Goal: Task Accomplishment & Management: Use online tool/utility

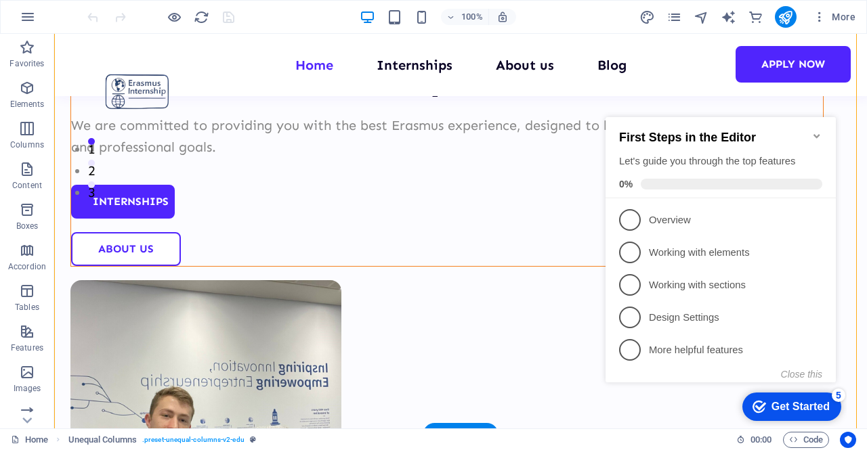
scroll to position [271, 0]
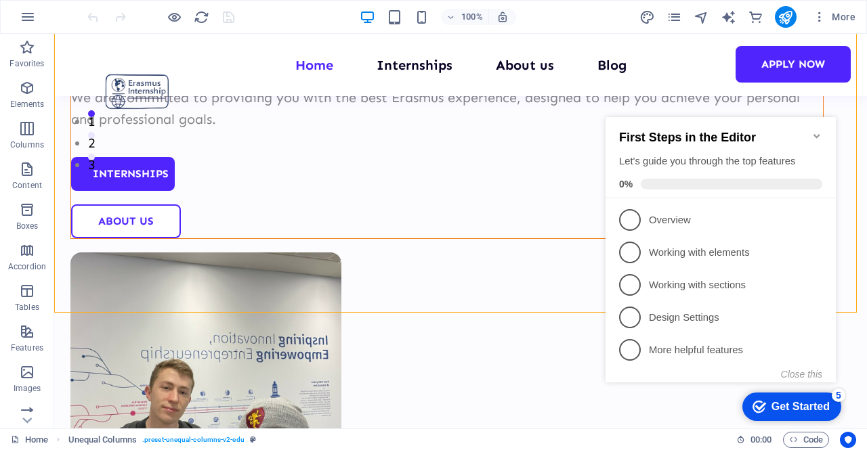
click at [814, 134] on icon "Minimize checklist" at bounding box center [816, 136] width 6 height 4
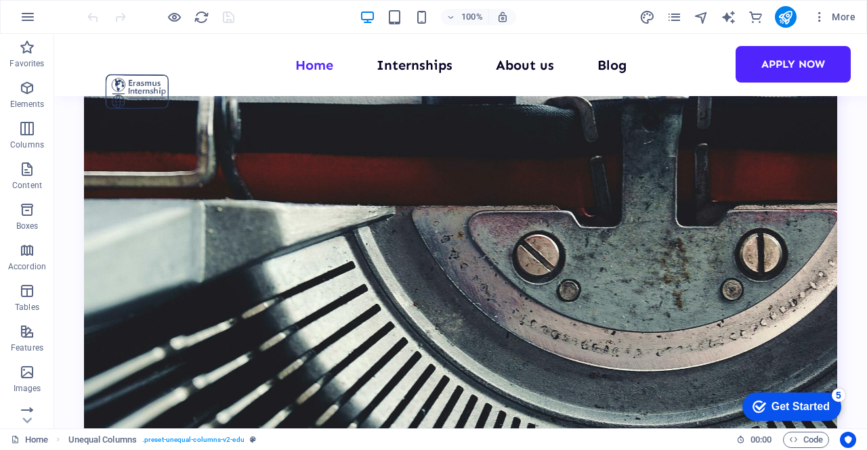
scroll to position [4767, 0]
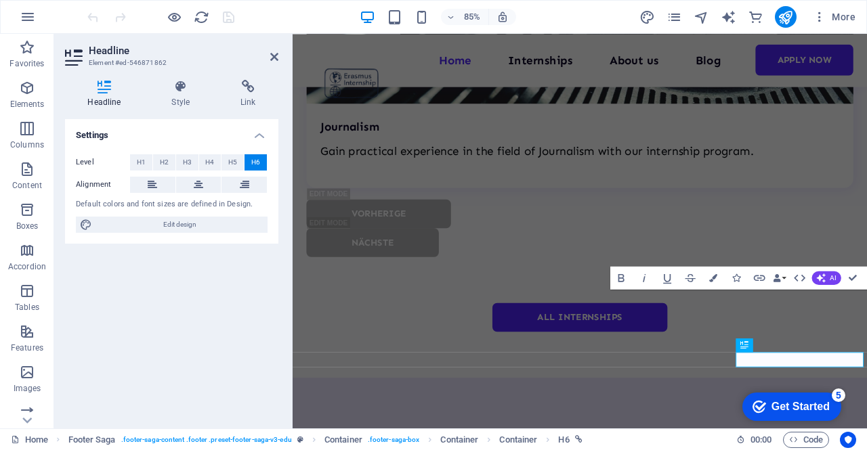
scroll to position [4843, 0]
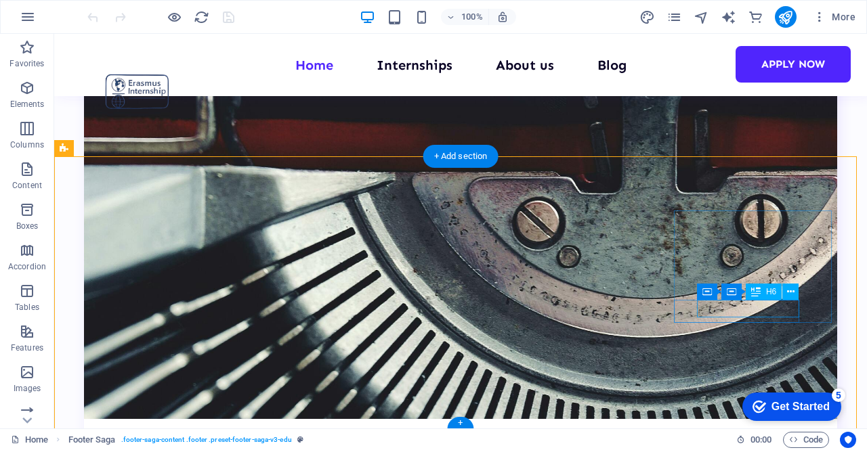
scroll to position [4765, 0]
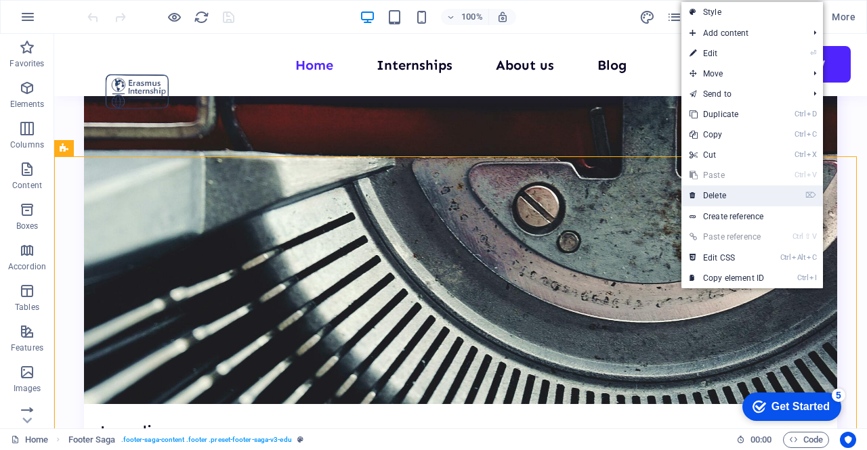
click at [713, 196] on link "⌦ Delete" at bounding box center [726, 196] width 91 height 20
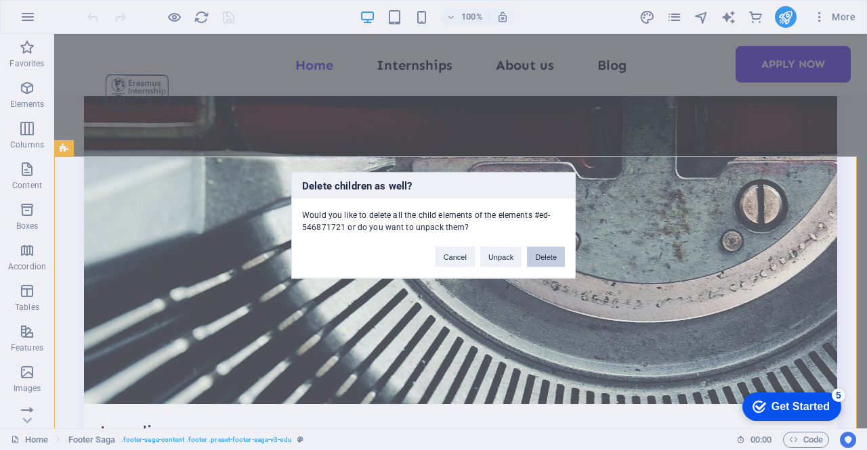
click at [531, 257] on button "Delete" at bounding box center [546, 257] width 38 height 20
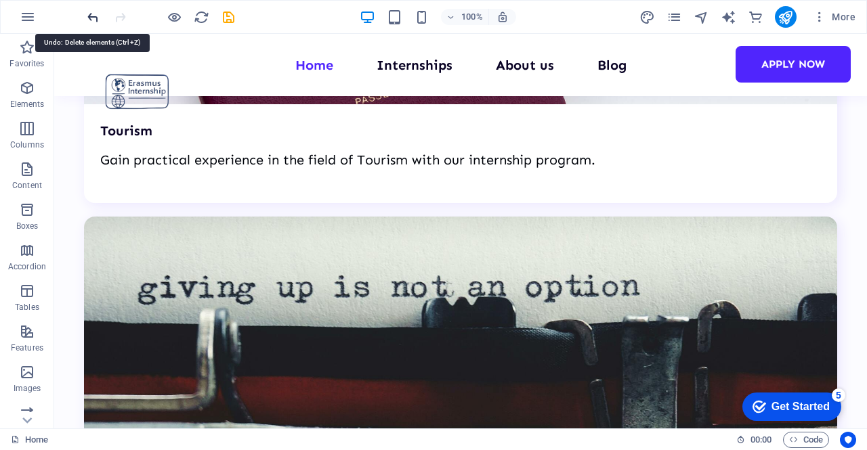
drag, startPoint x: 93, startPoint y: 18, endPoint x: 405, endPoint y: 182, distance: 351.7
click at [93, 18] on icon "undo" at bounding box center [93, 17] width 16 height 16
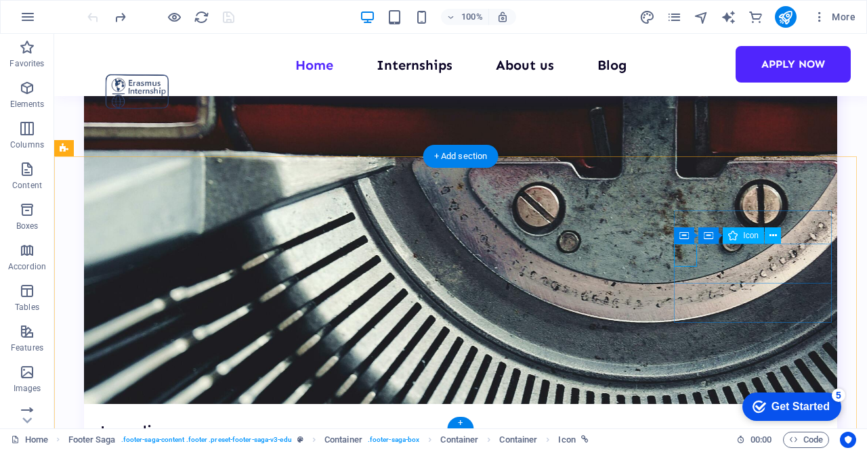
click at [742, 237] on icon at bounding box center [743, 236] width 7 height 14
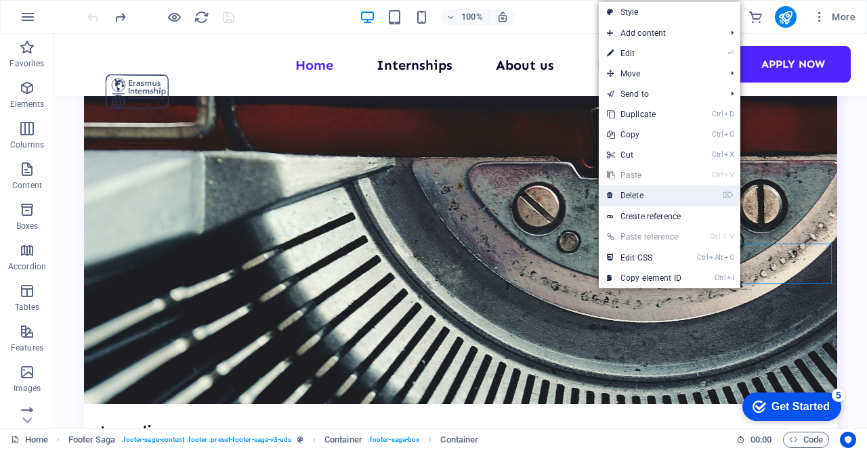
click at [661, 197] on link "⌦ Delete" at bounding box center [644, 196] width 91 height 20
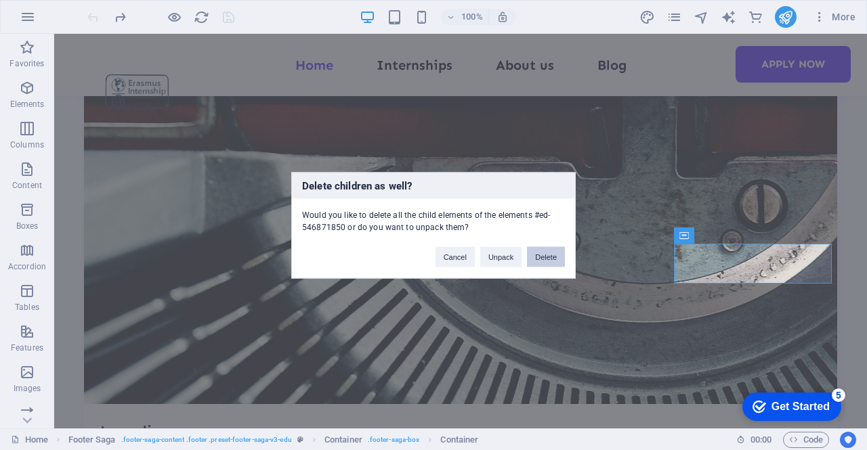
click at [561, 261] on button "Delete" at bounding box center [546, 257] width 38 height 20
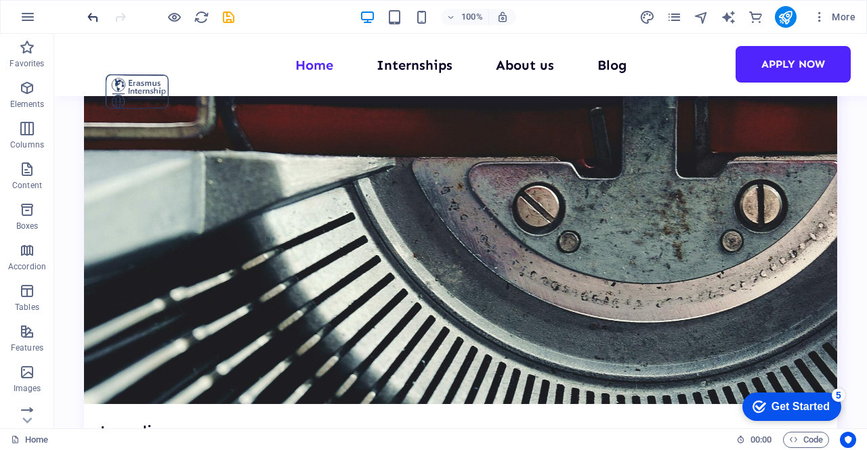
click at [85, 16] on icon "undo" at bounding box center [93, 17] width 16 height 16
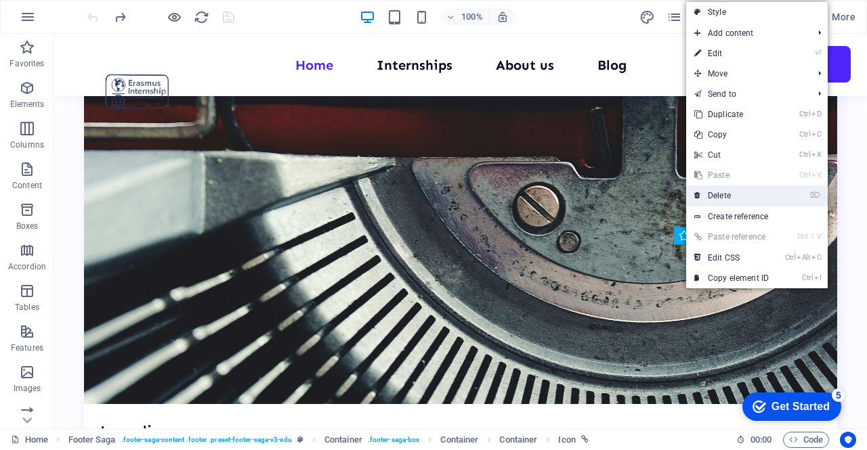
click at [719, 196] on link "⌦ Delete" at bounding box center [731, 196] width 91 height 20
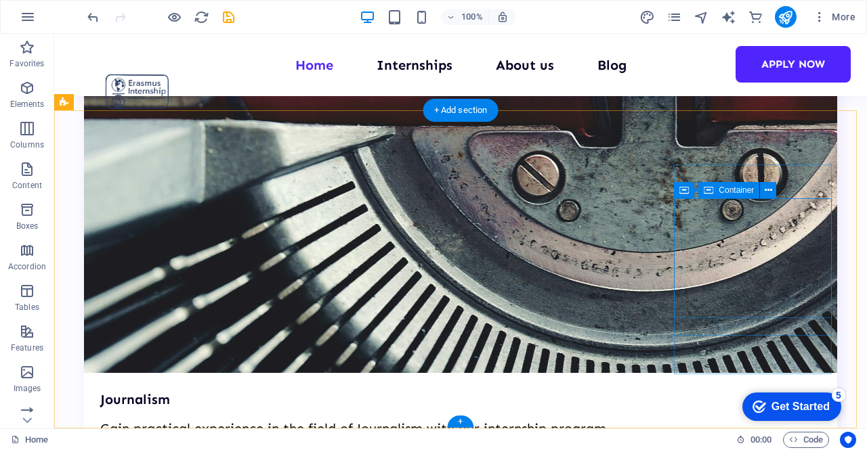
scroll to position [4811, 0]
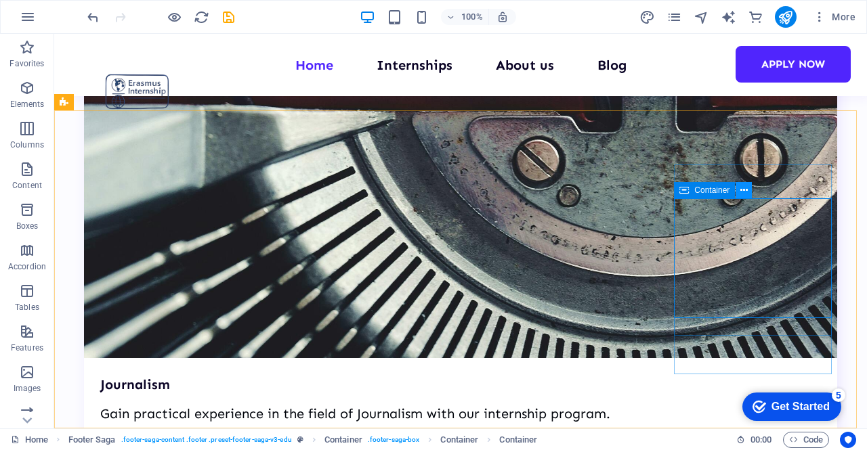
click at [746, 190] on icon at bounding box center [743, 191] width 7 height 14
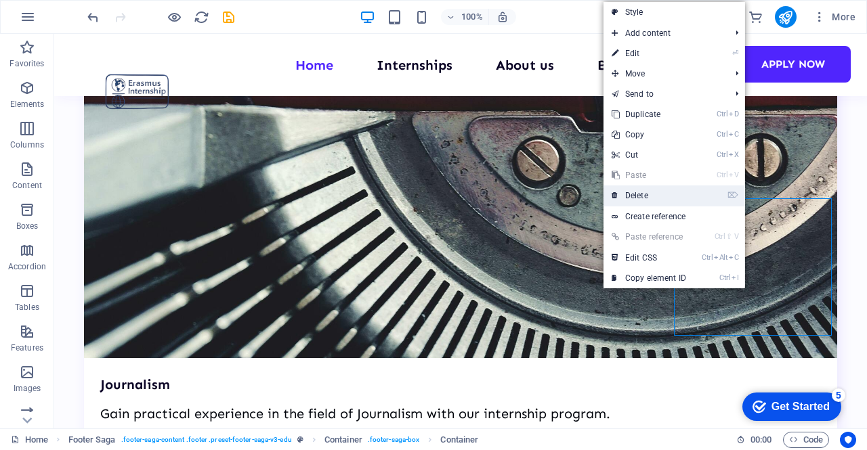
click at [673, 192] on link "⌦ Delete" at bounding box center [648, 196] width 91 height 20
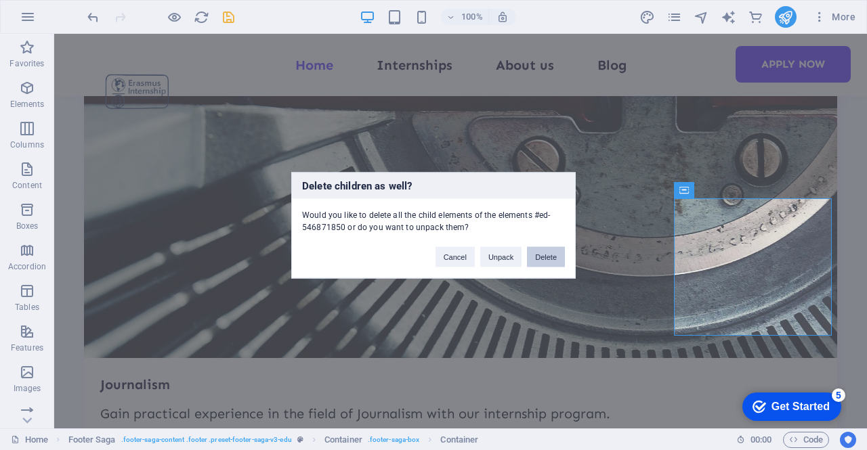
click at [550, 249] on button "Delete" at bounding box center [546, 257] width 38 height 20
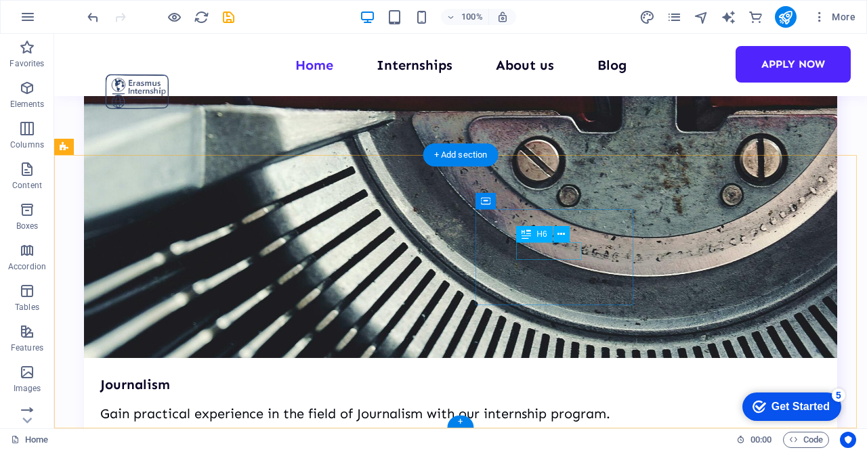
scroll to position [4767, 0]
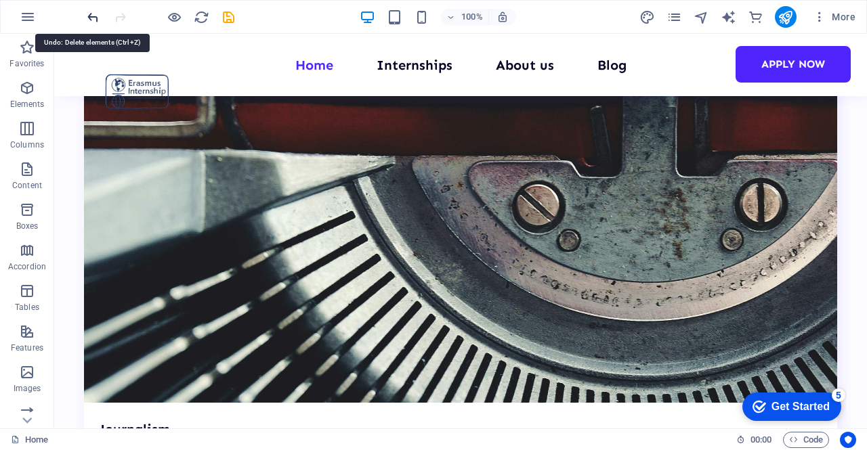
drag, startPoint x: 99, startPoint y: 21, endPoint x: 64, endPoint y: 8, distance: 36.9
click at [99, 21] on icon "undo" at bounding box center [93, 17] width 16 height 16
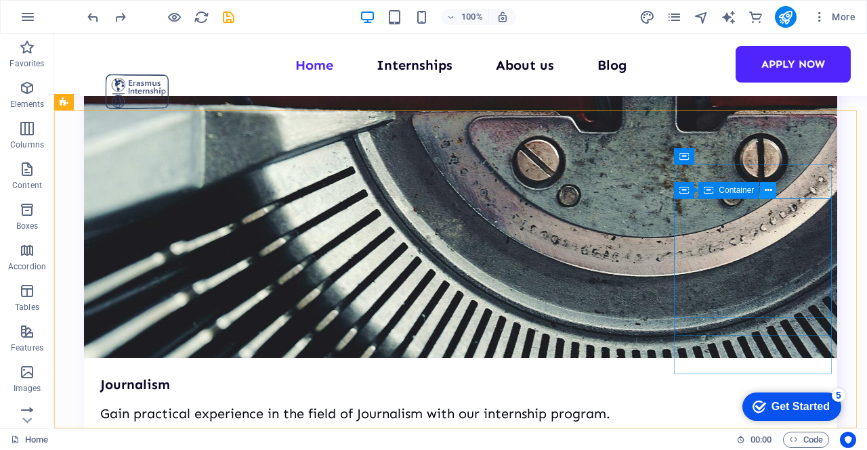
click at [765, 192] on icon at bounding box center [768, 191] width 7 height 14
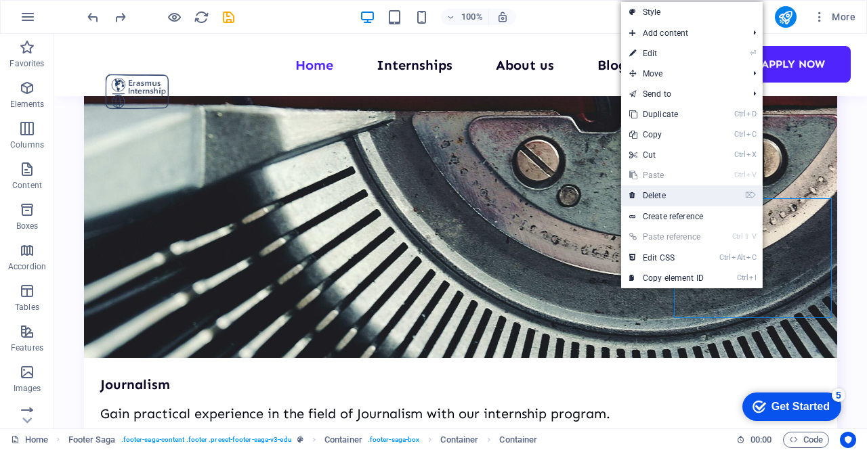
click at [694, 192] on link "⌦ Delete" at bounding box center [666, 196] width 91 height 20
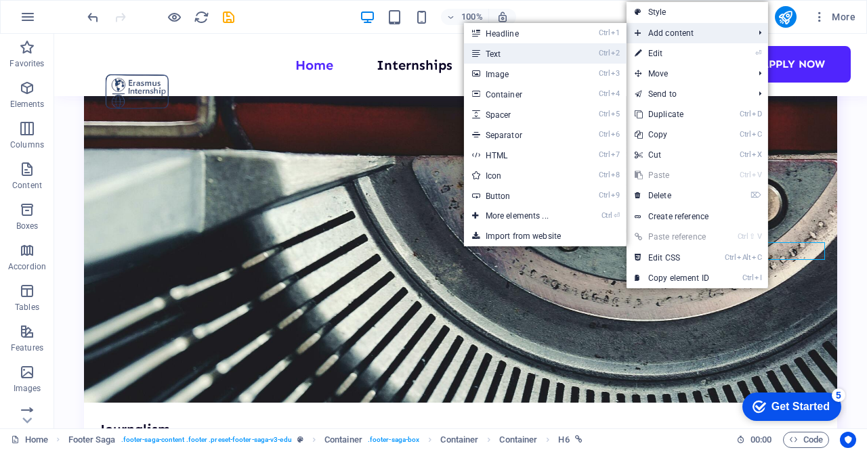
click at [507, 56] on link "Ctrl 2 Text" at bounding box center [520, 53] width 112 height 20
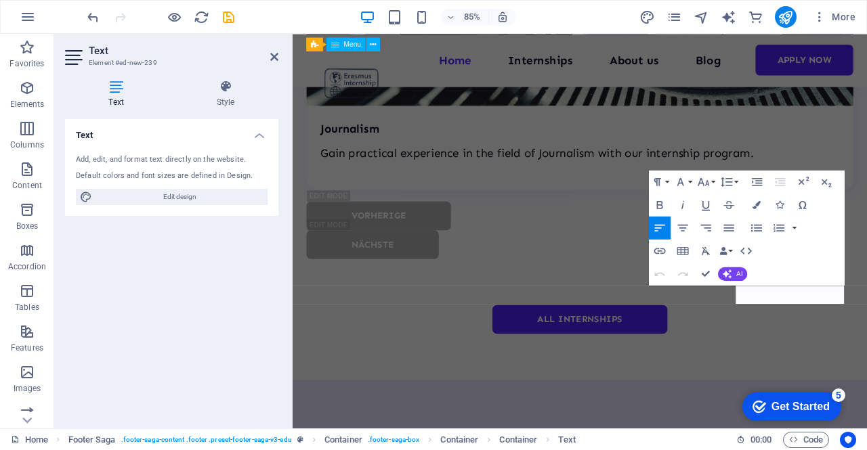
scroll to position [4843, 0]
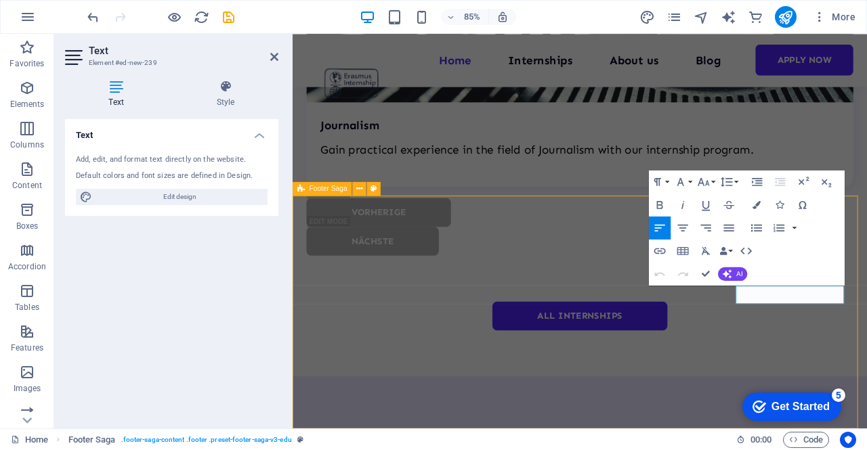
scroll to position [4698, 0]
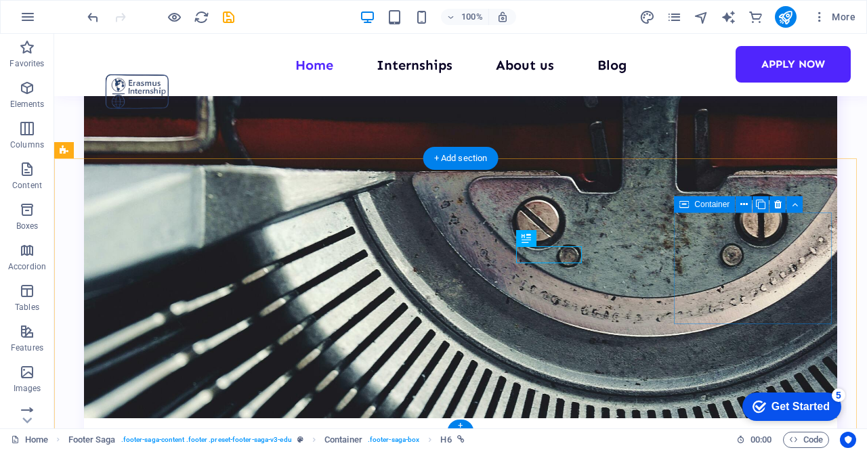
scroll to position [4765, 0]
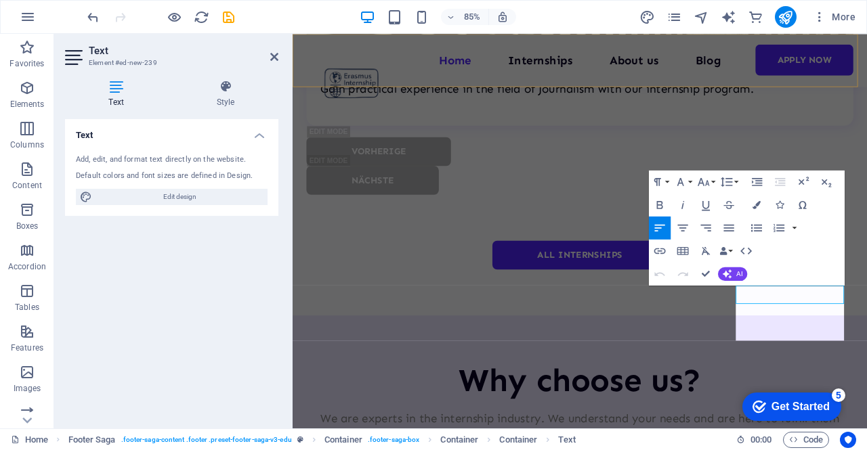
scroll to position [217, 11]
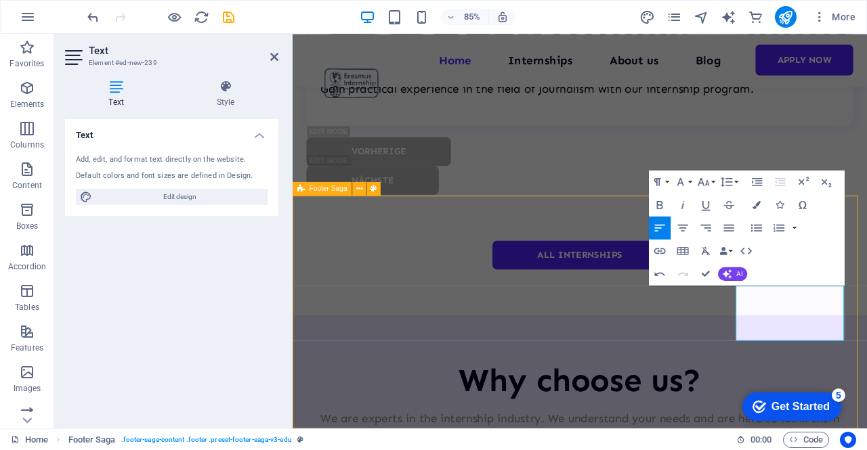
scroll to position [4698, 0]
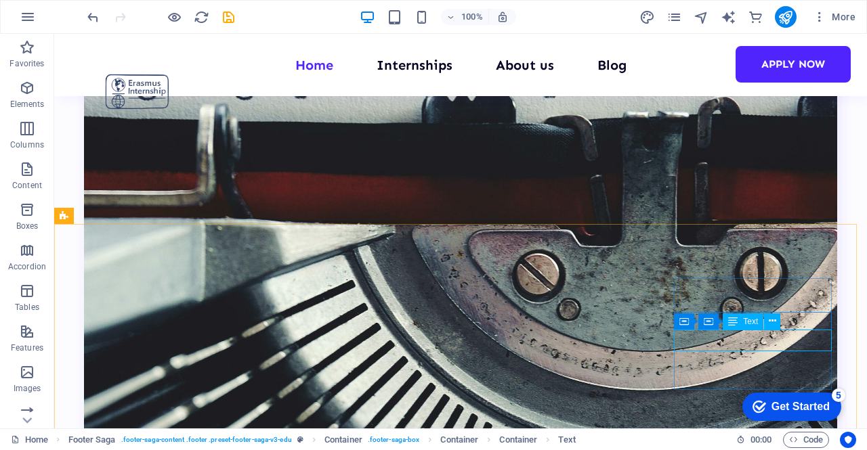
click at [745, 322] on span "Text" at bounding box center [750, 322] width 15 height 8
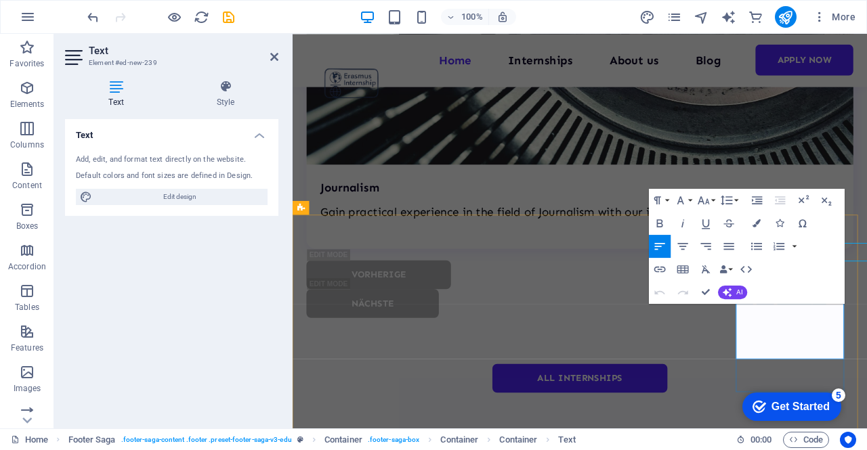
scroll to position [4821, 0]
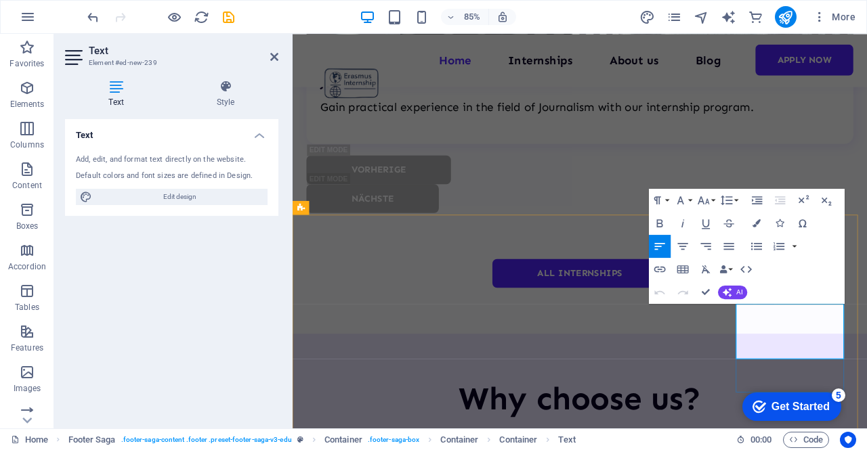
drag, startPoint x: 844, startPoint y: 406, endPoint x: 802, endPoint y: 362, distance: 60.4
click at [713, 197] on button "Font Size" at bounding box center [706, 200] width 22 height 23
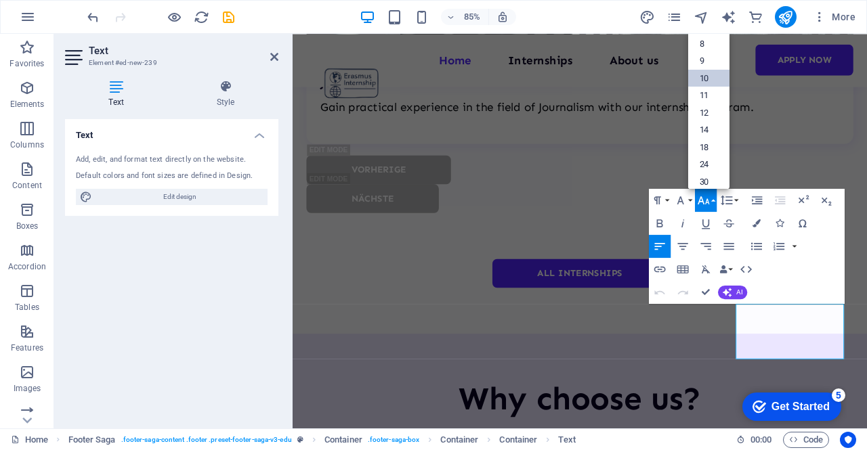
click at [703, 81] on link "10" at bounding box center [708, 79] width 41 height 18
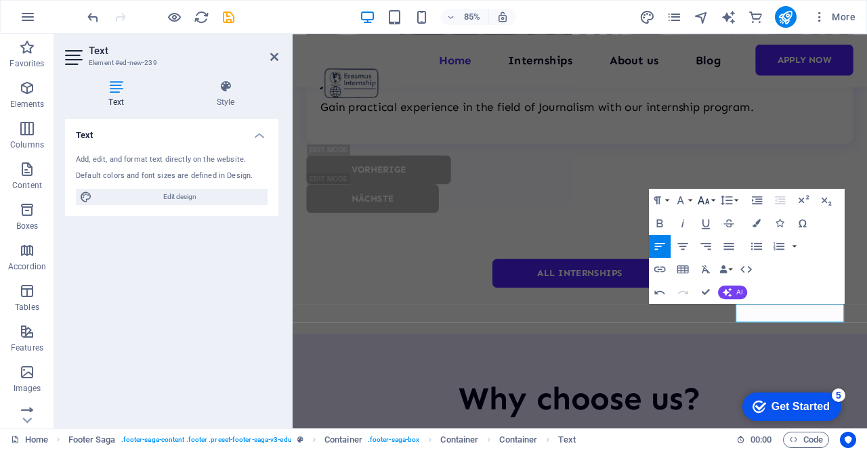
click at [707, 204] on icon "button" at bounding box center [703, 201] width 14 height 14
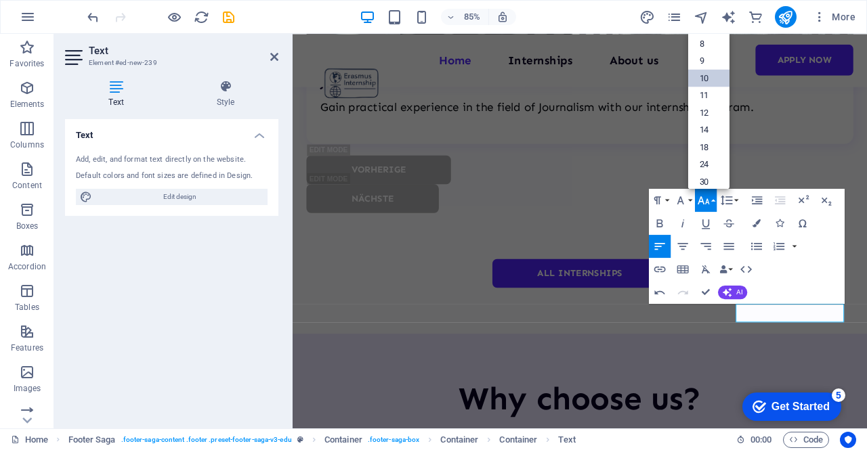
scroll to position [56, 0]
click at [705, 79] on link "14" at bounding box center [708, 84] width 41 height 18
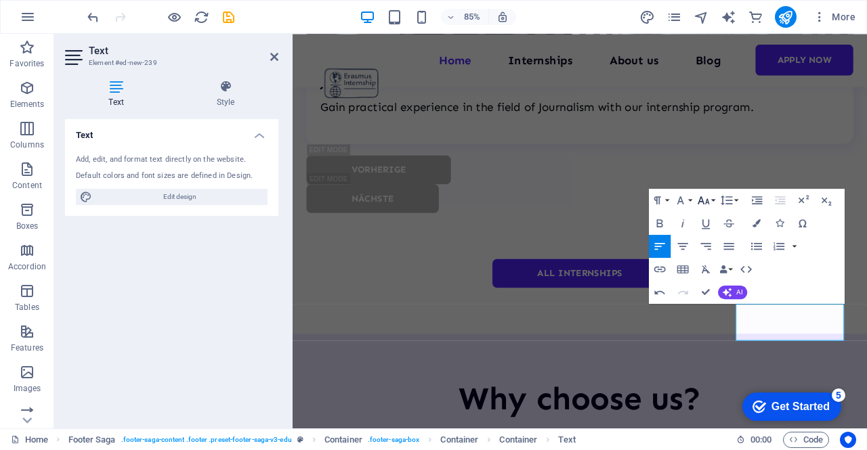
click at [702, 202] on icon "button" at bounding box center [704, 200] width 12 height 8
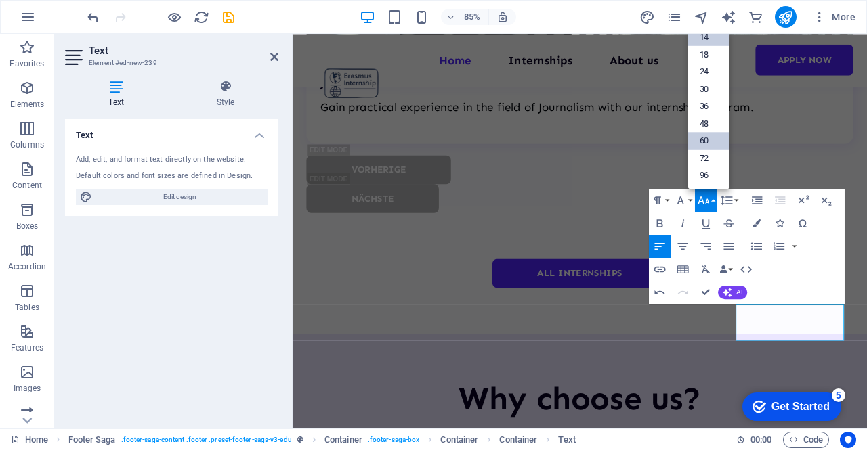
scroll to position [108, 0]
click at [705, 60] on link "18" at bounding box center [708, 56] width 41 height 18
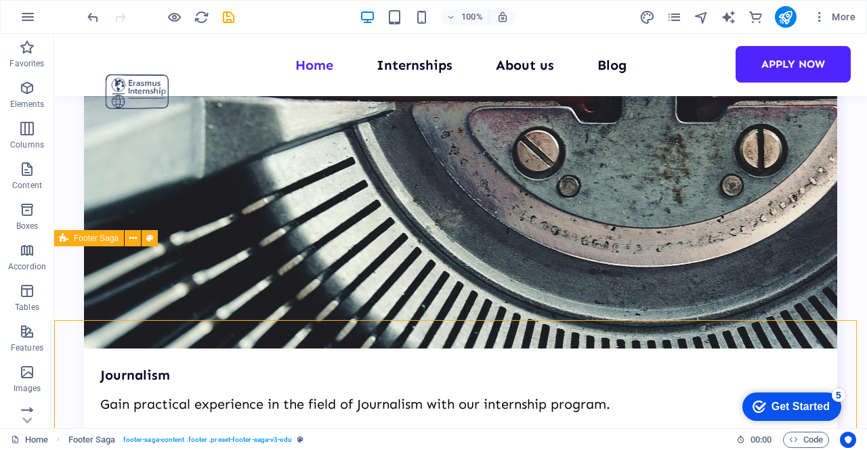
scroll to position [4675, 0]
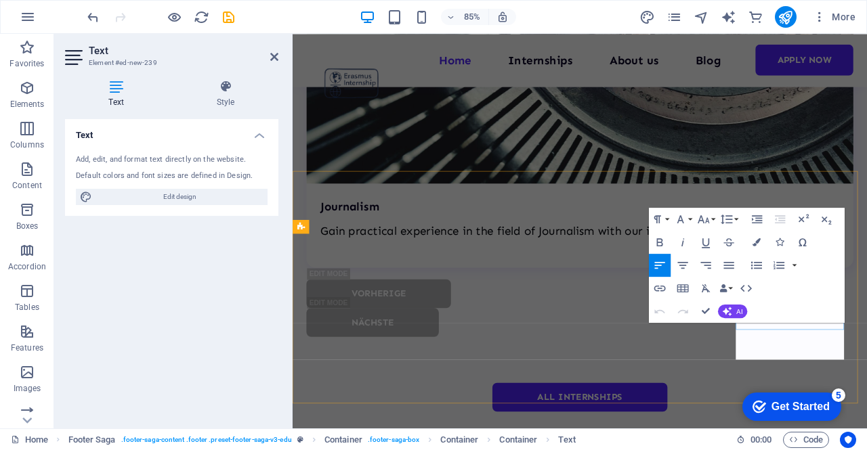
scroll to position [4799, 0]
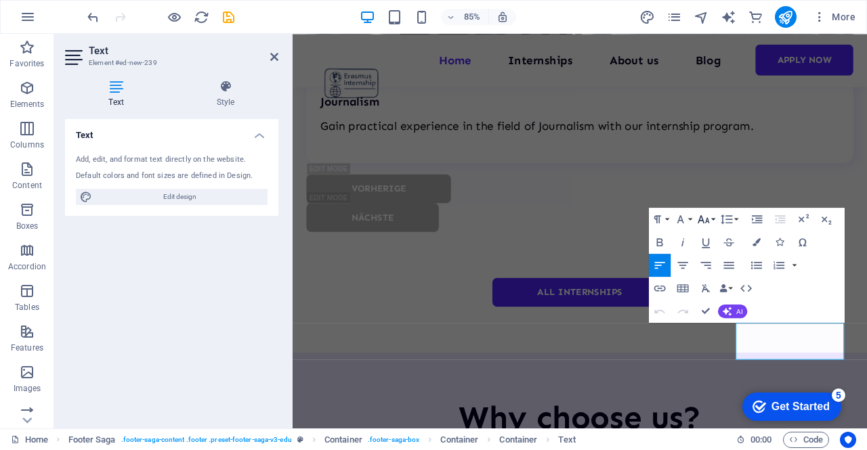
click at [710, 223] on button "Font Size" at bounding box center [706, 219] width 22 height 23
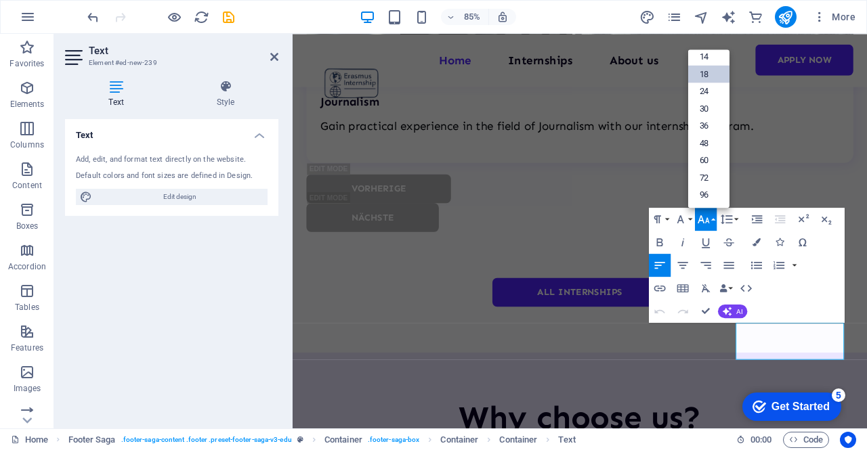
scroll to position [108, 0]
click at [704, 58] on link "14" at bounding box center [708, 57] width 41 height 18
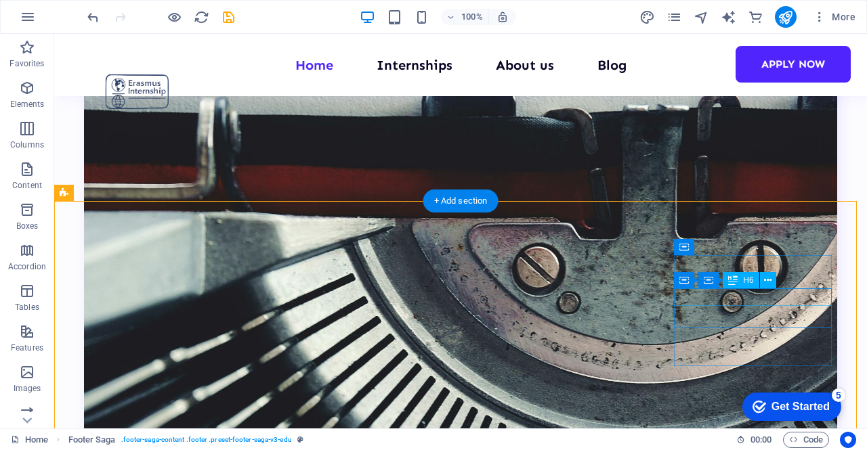
scroll to position [4721, 0]
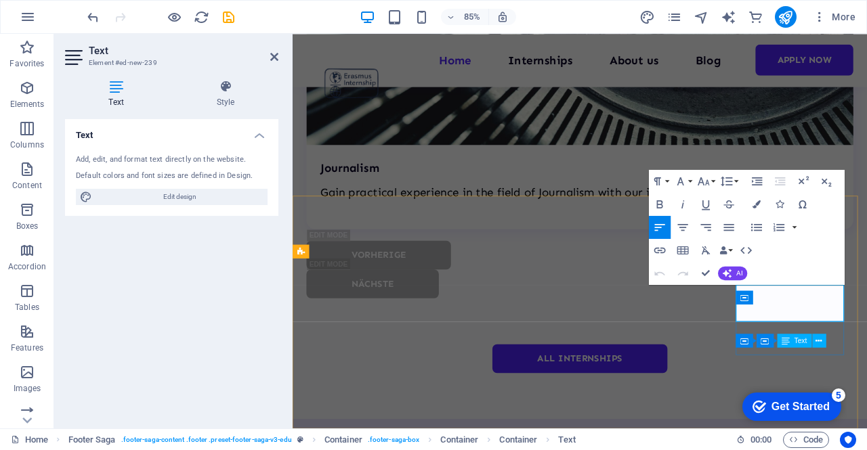
scroll to position [4843, 0]
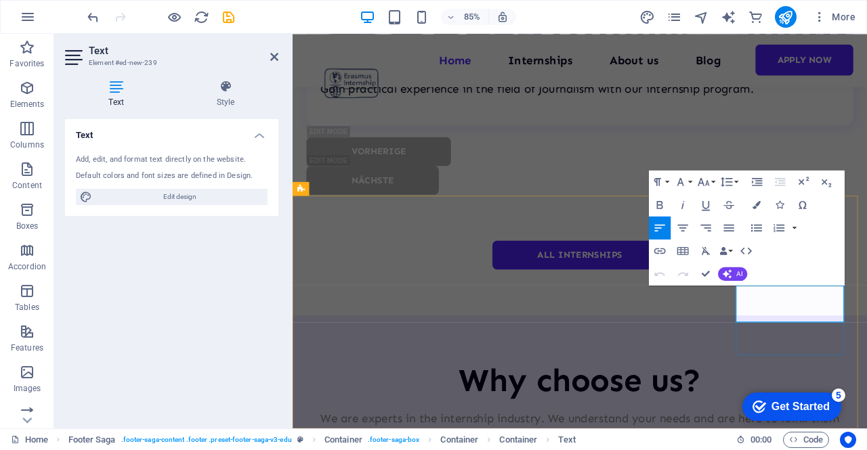
drag, startPoint x: 920, startPoint y: 367, endPoint x: 809, endPoint y: 343, distance: 114.4
click at [704, 187] on icon "button" at bounding box center [703, 182] width 14 height 14
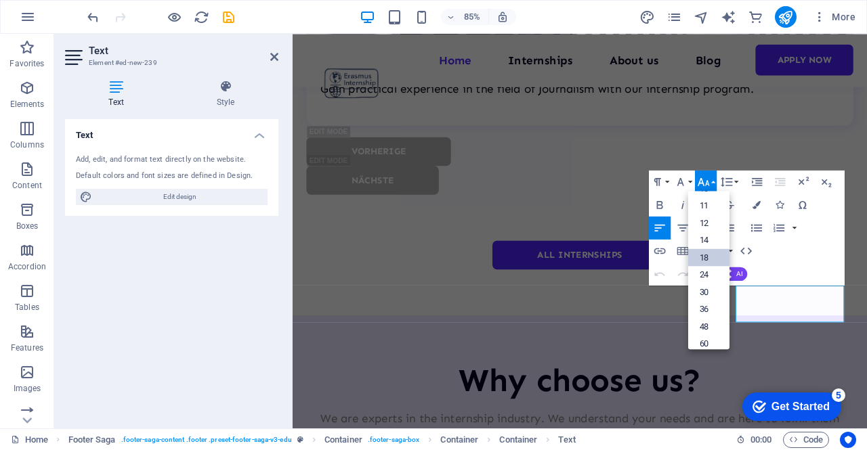
scroll to position [41, 0]
click at [704, 240] on link "12" at bounding box center [708, 239] width 41 height 18
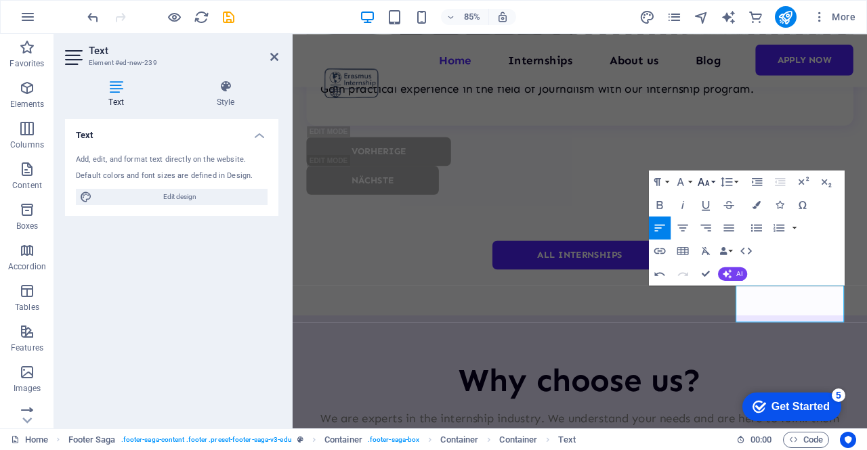
click at [704, 182] on icon "button" at bounding box center [703, 182] width 14 height 14
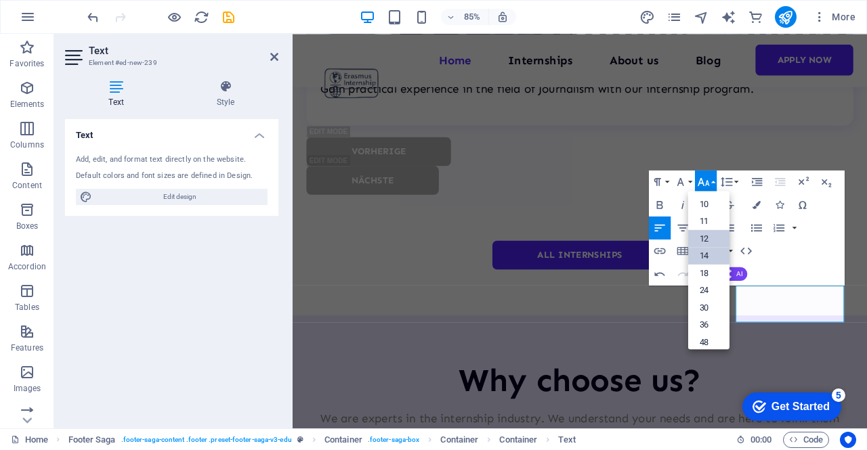
scroll to position [96, 0]
click at [704, 211] on link "14" at bounding box center [708, 208] width 41 height 17
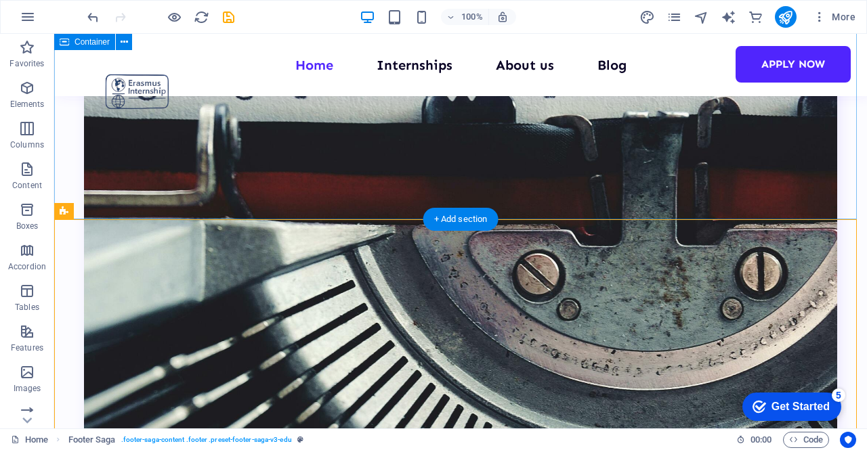
scroll to position [4765, 0]
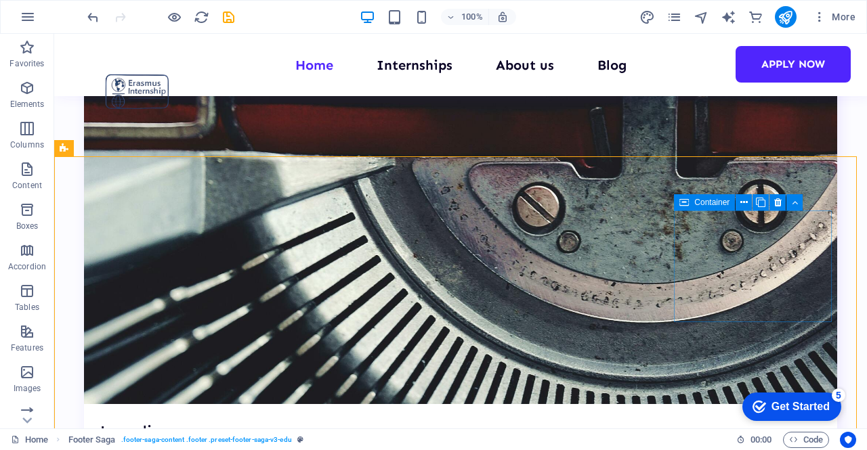
click at [681, 205] on icon at bounding box center [683, 202] width 9 height 16
click at [679, 201] on icon at bounding box center [683, 202] width 9 height 16
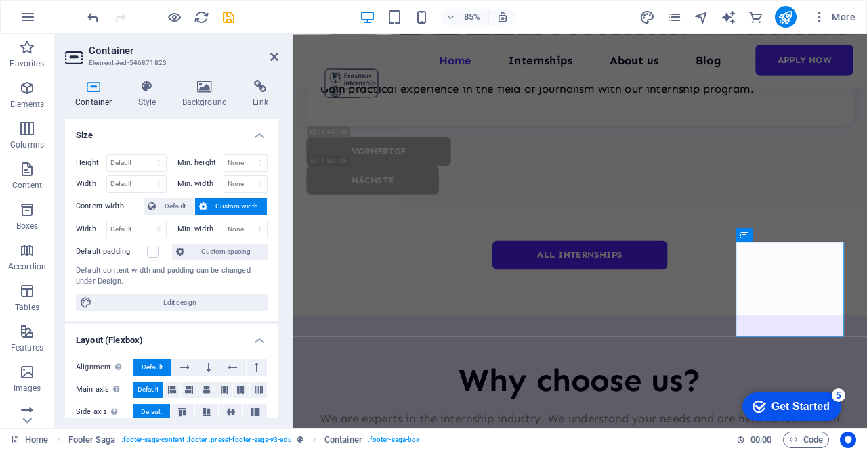
scroll to position [0, 0]
click at [268, 60] on header "Container Element #ed-546871823" at bounding box center [171, 51] width 213 height 35
click at [272, 58] on icon at bounding box center [274, 56] width 8 height 11
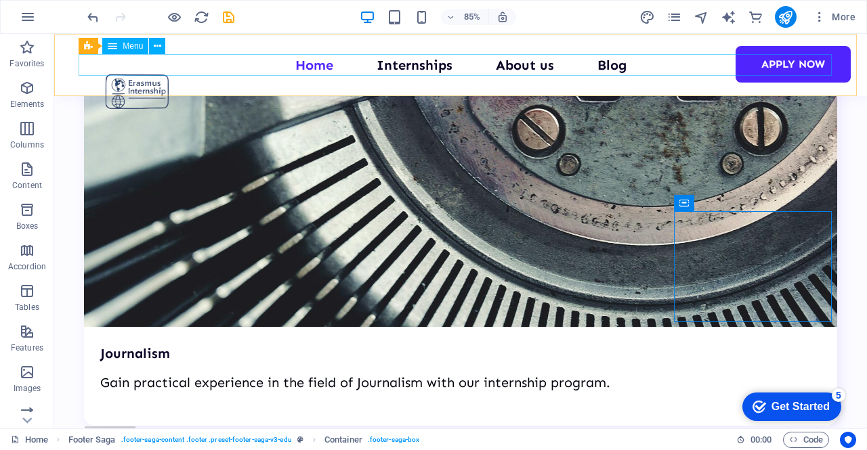
scroll to position [4765, 0]
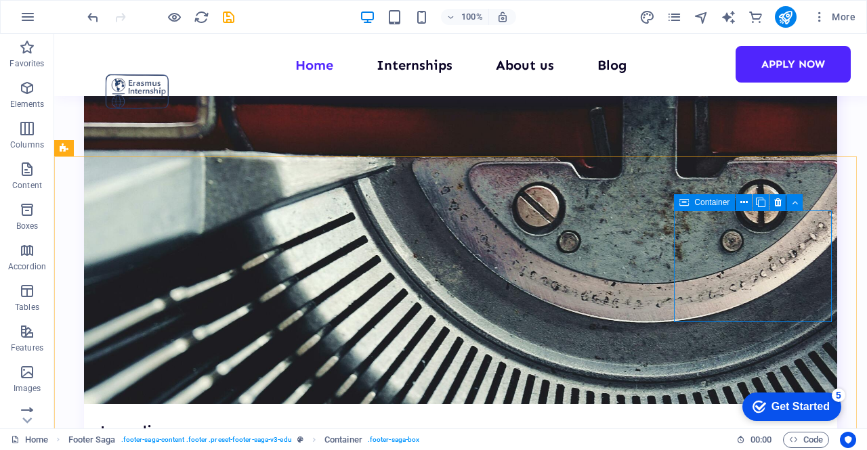
click at [683, 202] on icon at bounding box center [683, 202] width 9 height 16
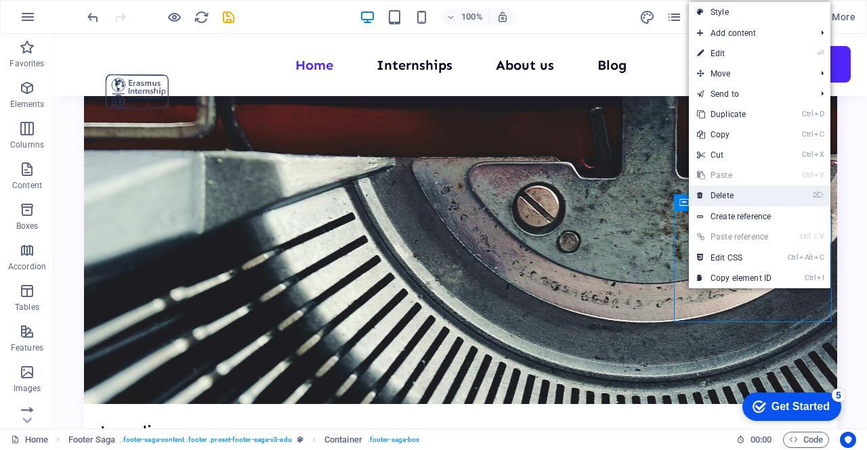
click at [721, 200] on link "⌦ Delete" at bounding box center [734, 196] width 91 height 20
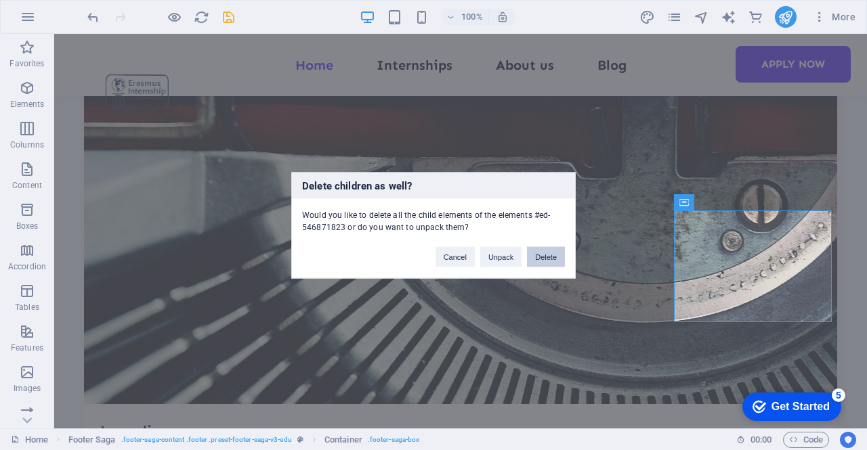
click at [557, 256] on button "Delete" at bounding box center [546, 257] width 38 height 20
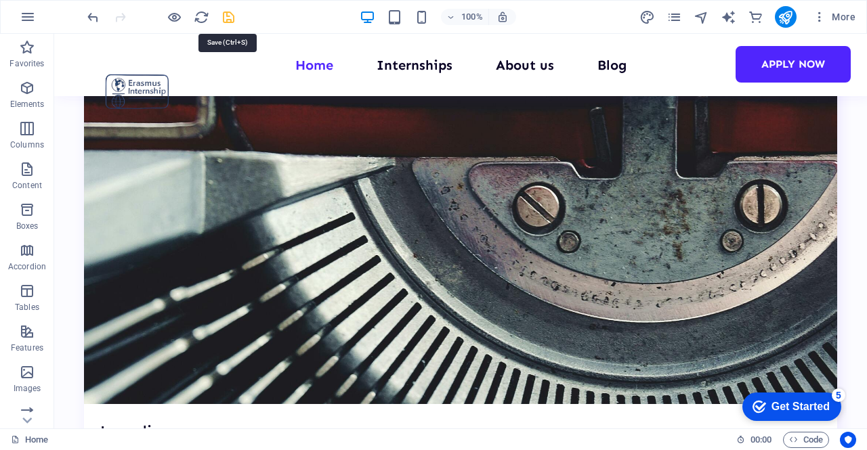
click at [230, 17] on icon "save" at bounding box center [229, 17] width 16 height 16
click at [677, 19] on icon "pages" at bounding box center [674, 17] width 16 height 16
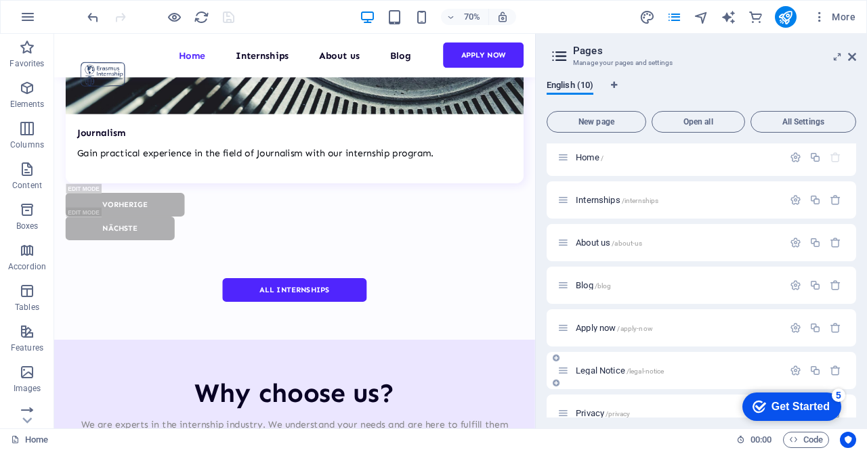
scroll to position [0, 0]
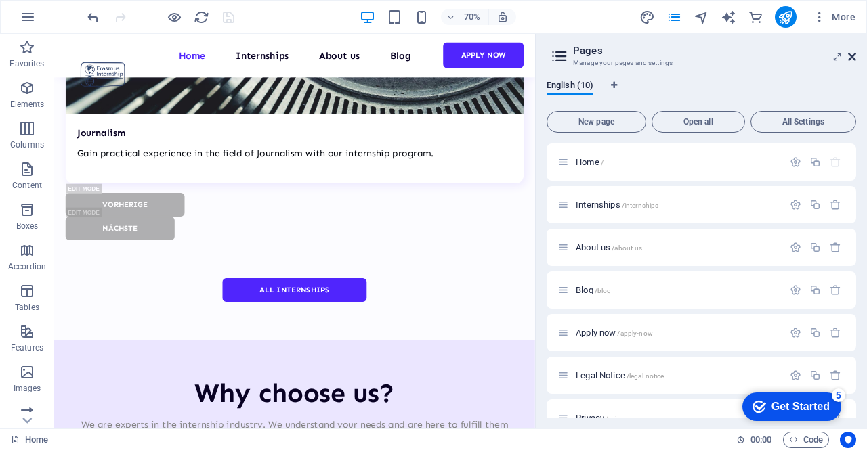
click at [851, 59] on icon at bounding box center [852, 56] width 8 height 11
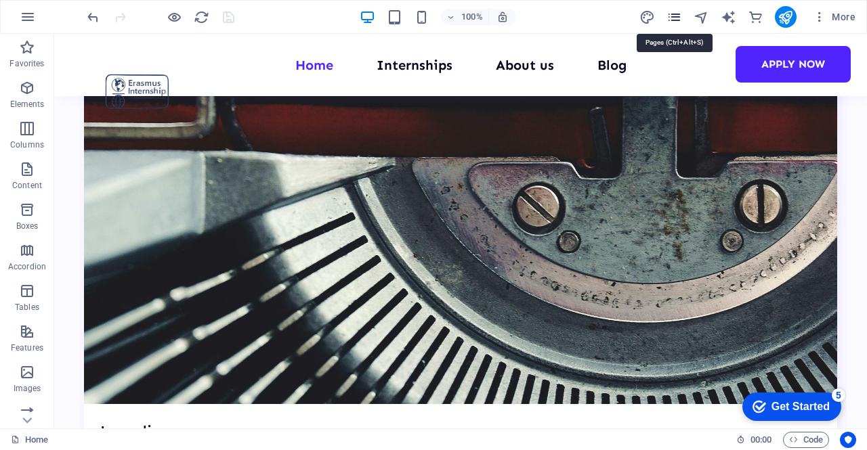
click at [675, 13] on icon "pages" at bounding box center [674, 17] width 16 height 16
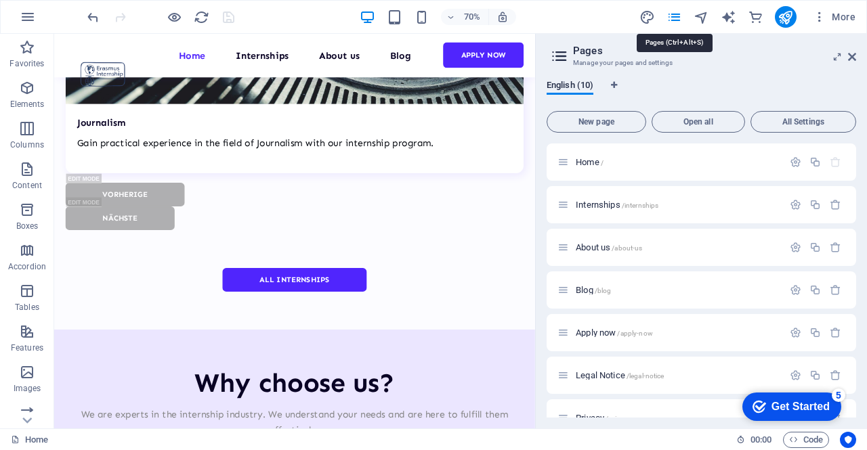
scroll to position [4751, 0]
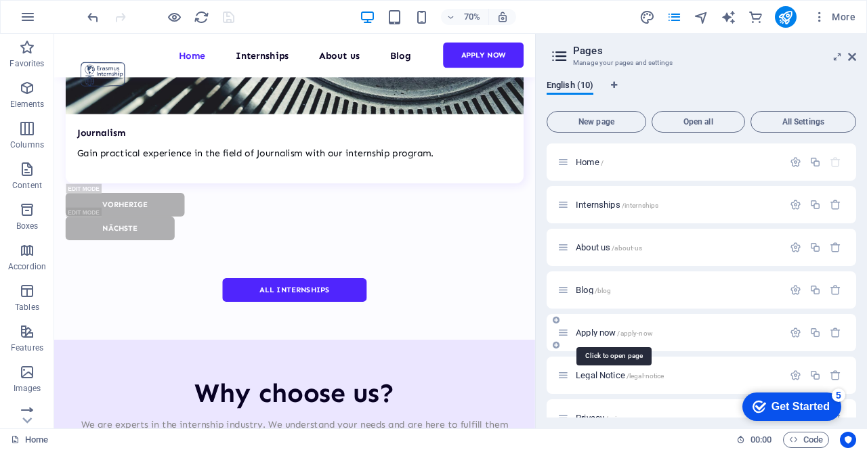
click at [599, 331] on span "Apply now /apply-now" at bounding box center [614, 333] width 77 height 10
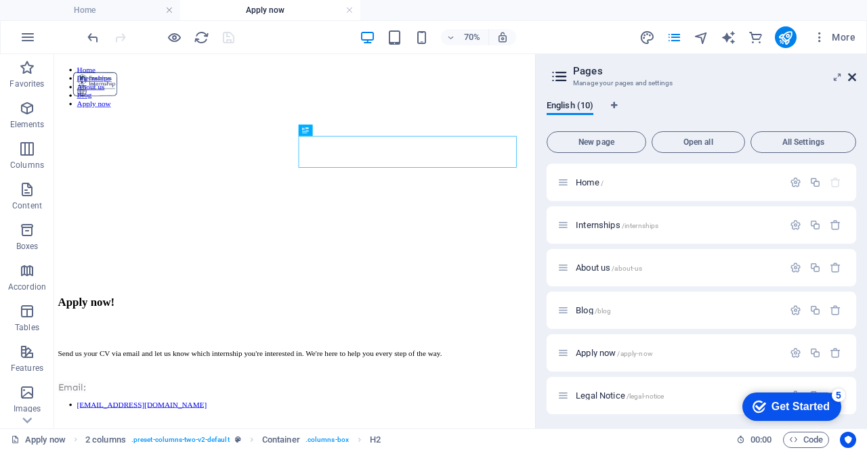
scroll to position [0, 0]
click at [849, 77] on icon at bounding box center [852, 77] width 8 height 11
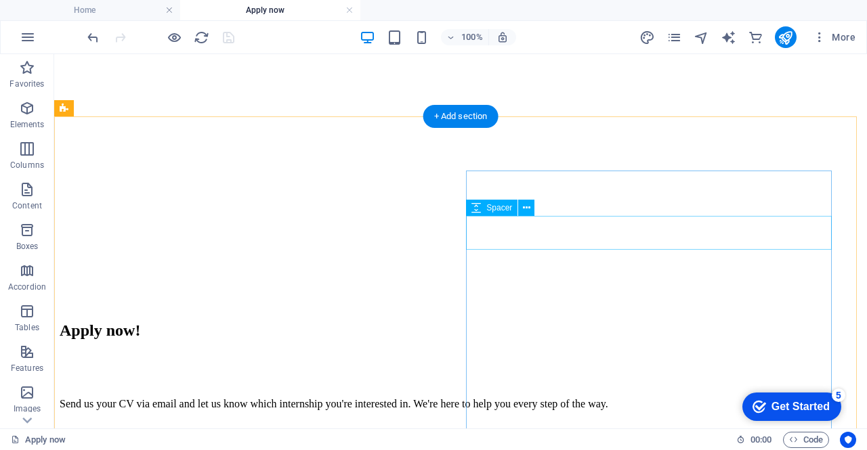
scroll to position [135, 0]
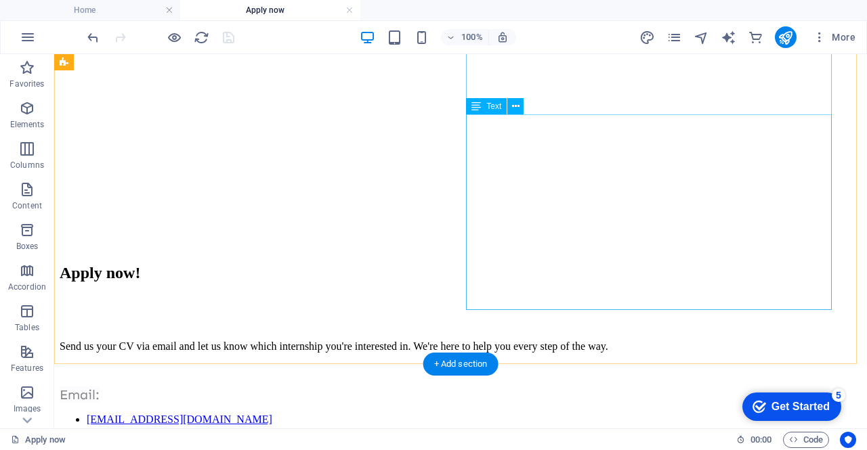
click at [685, 341] on div "Send us your CV via email and let us know which internship you're interested in…" at bounding box center [461, 418] width 802 height 154
click at [585, 341] on div "Send us your CV via email and let us know which internship you're interested in…" at bounding box center [461, 418] width 802 height 154
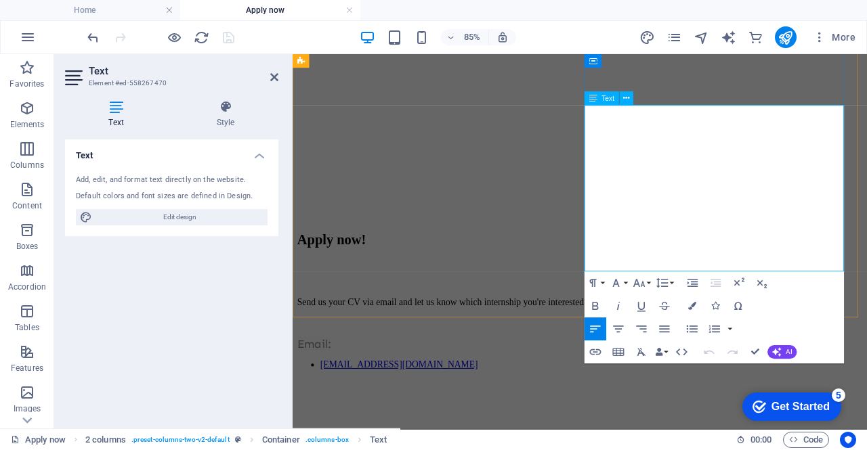
click at [752, 437] on p at bounding box center [630, 443] width 665 height 12
click at [866, 414] on li "[EMAIL_ADDRESS][DOMAIN_NAME]" at bounding box center [644, 420] width 638 height 12
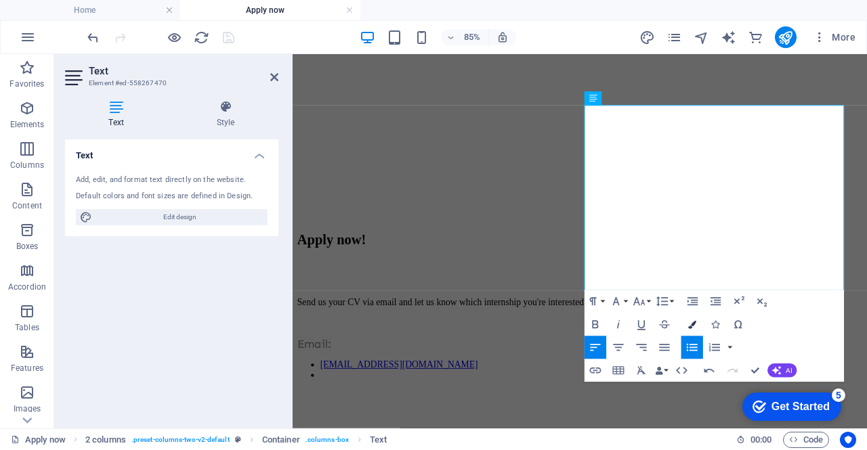
scroll to position [70, 7]
click at [336, 426] on span at bounding box center [330, 432] width 11 height 12
click at [729, 364] on p at bounding box center [630, 370] width 665 height 12
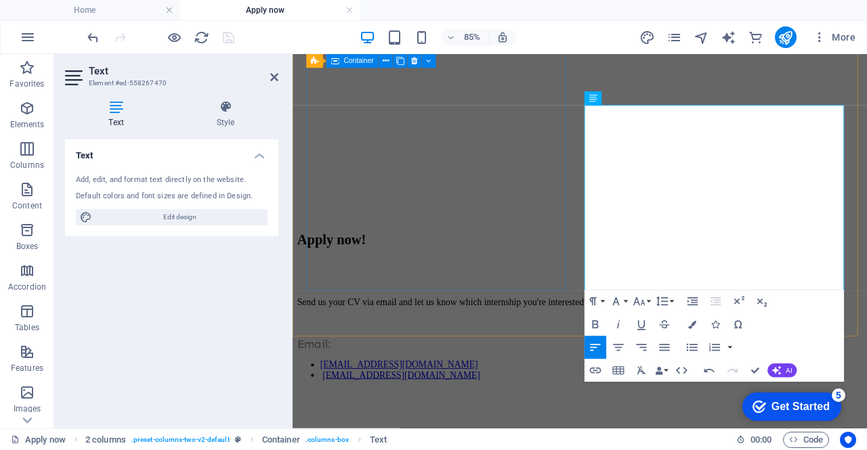
click at [549, 251] on div at bounding box center [630, 129] width 665 height 244
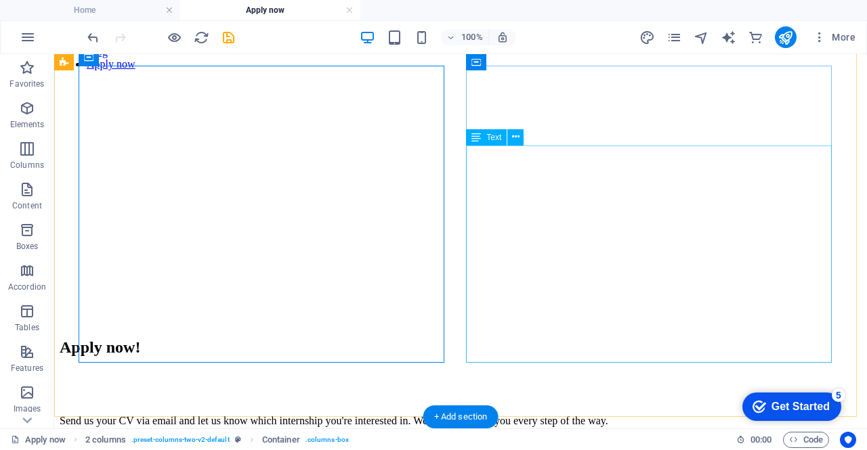
scroll to position [0, 0]
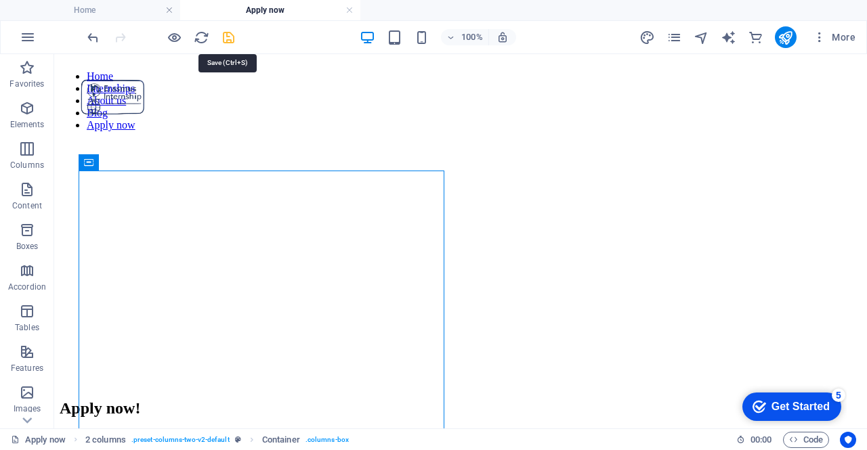
click at [221, 37] on icon "save" at bounding box center [229, 38] width 16 height 16
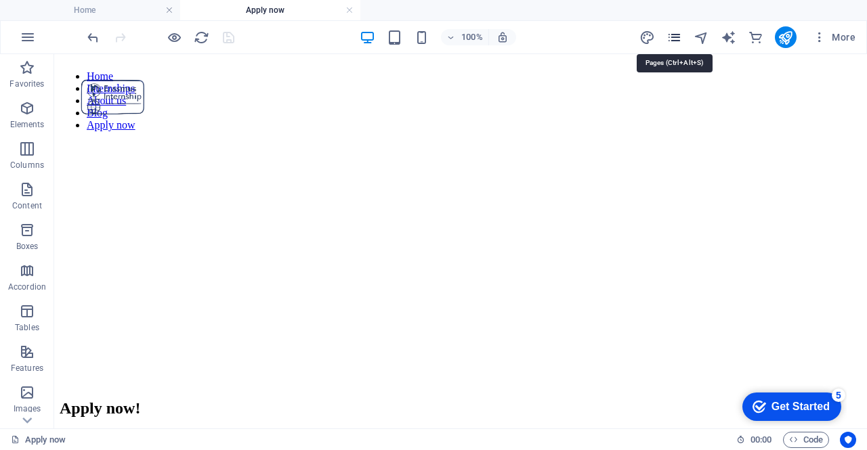
click at [676, 33] on icon "pages" at bounding box center [674, 38] width 16 height 16
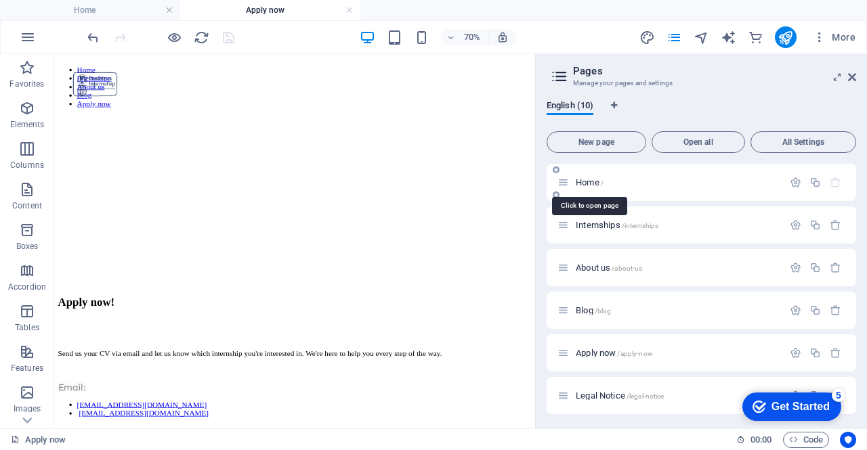
click at [589, 185] on span "Home /" at bounding box center [590, 182] width 28 height 10
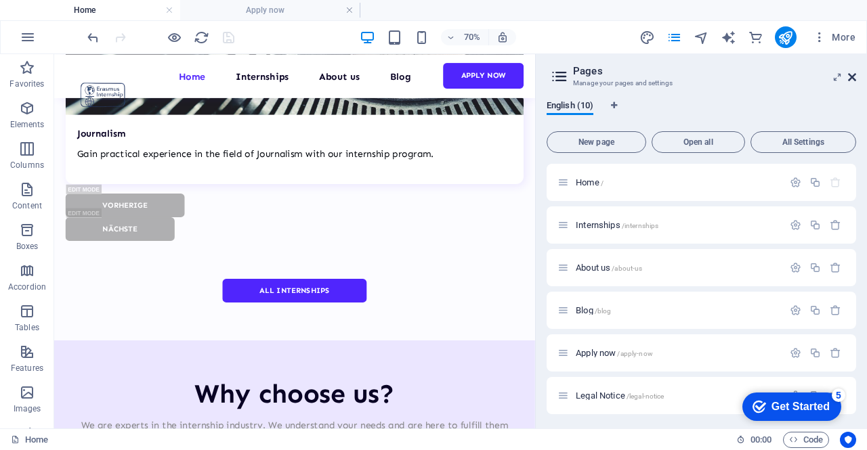
click at [851, 79] on icon at bounding box center [852, 77] width 8 height 11
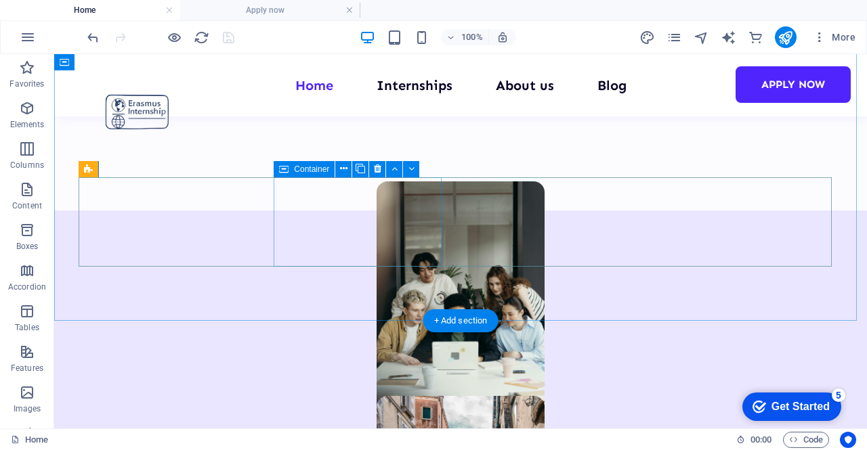
scroll to position [719, 0]
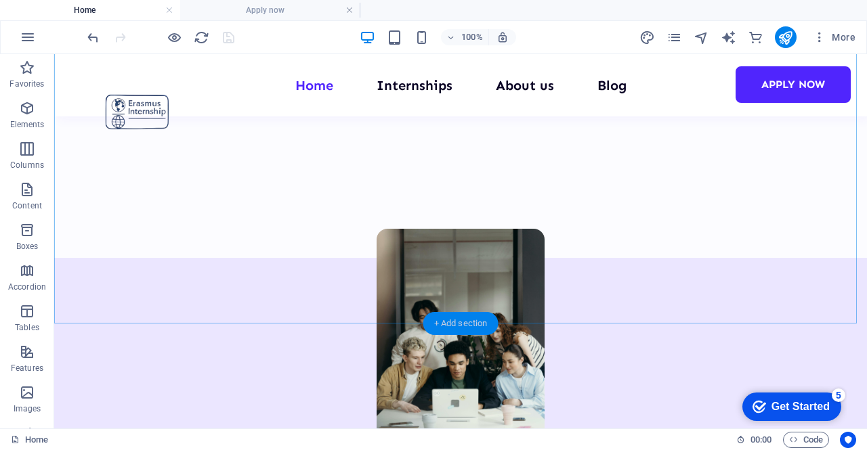
click at [481, 319] on div "+ Add section" at bounding box center [460, 323] width 75 height 23
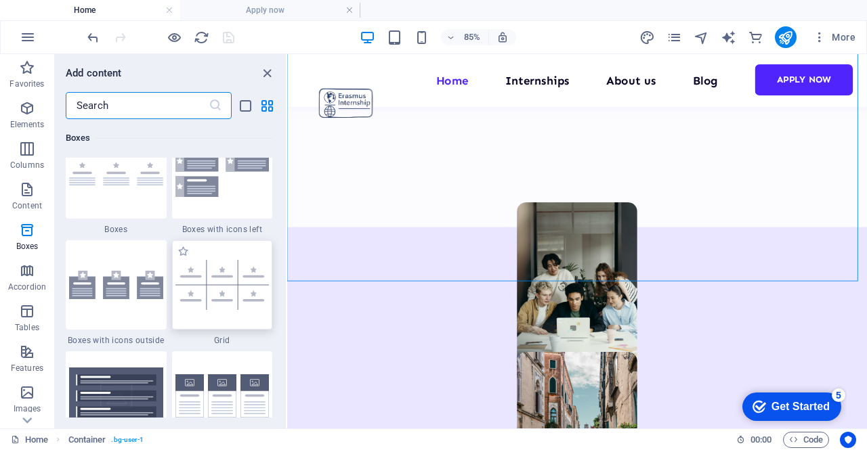
scroll to position [3792, 0]
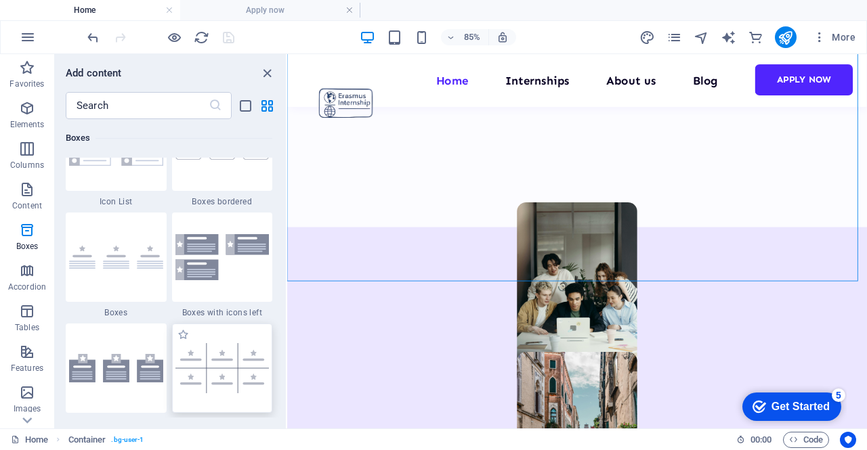
click at [225, 346] on img at bounding box center [222, 368] width 94 height 50
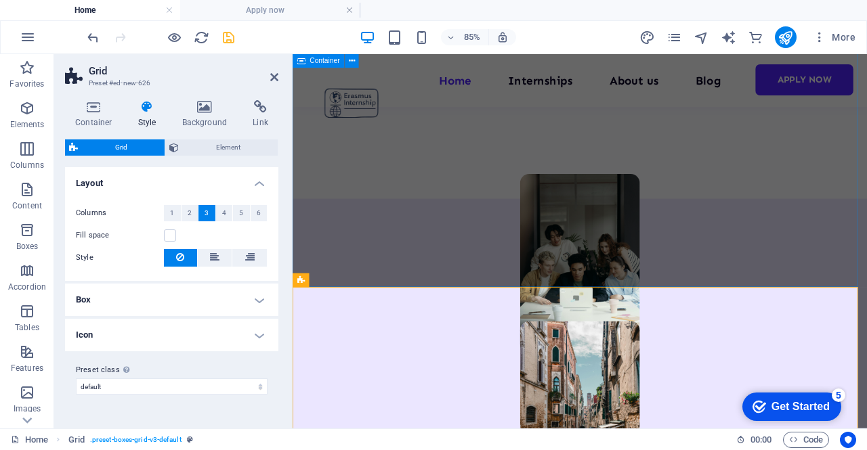
scroll to position [813, 0]
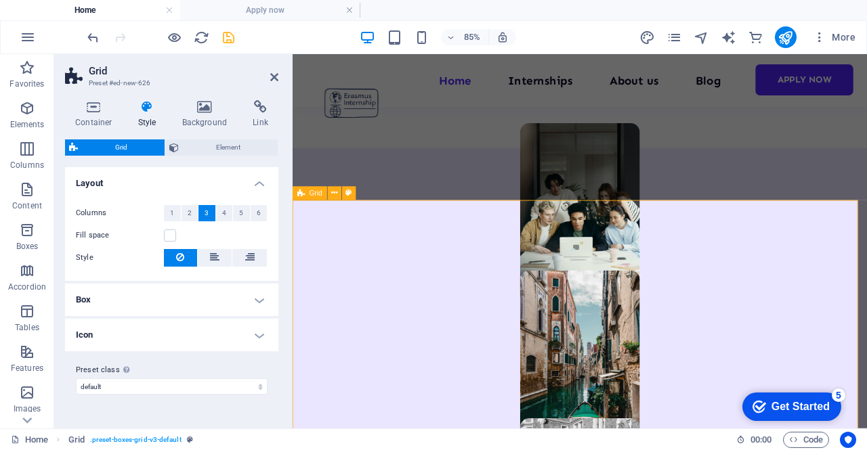
click at [264, 66] on h2 "Grid" at bounding box center [184, 71] width 190 height 12
drag, startPoint x: 272, startPoint y: 78, endPoint x: 263, endPoint y: 188, distance: 110.1
click at [272, 78] on icon at bounding box center [274, 77] width 8 height 11
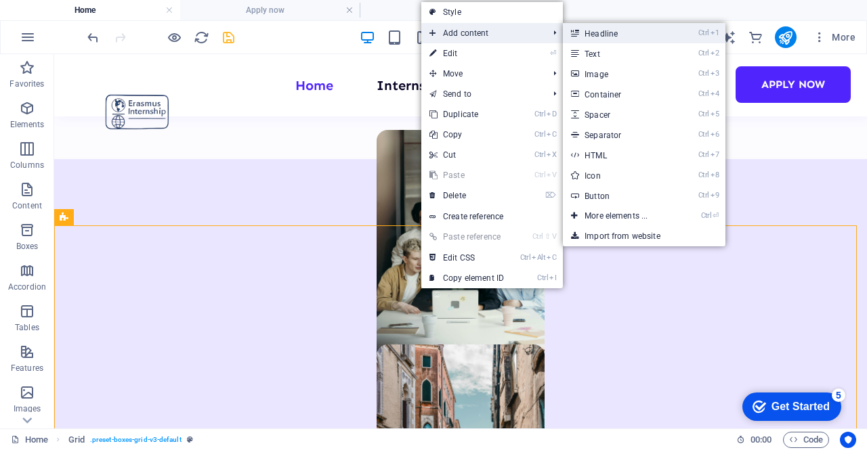
click at [608, 24] on link "Ctrl 1 Headline" at bounding box center [619, 33] width 112 height 20
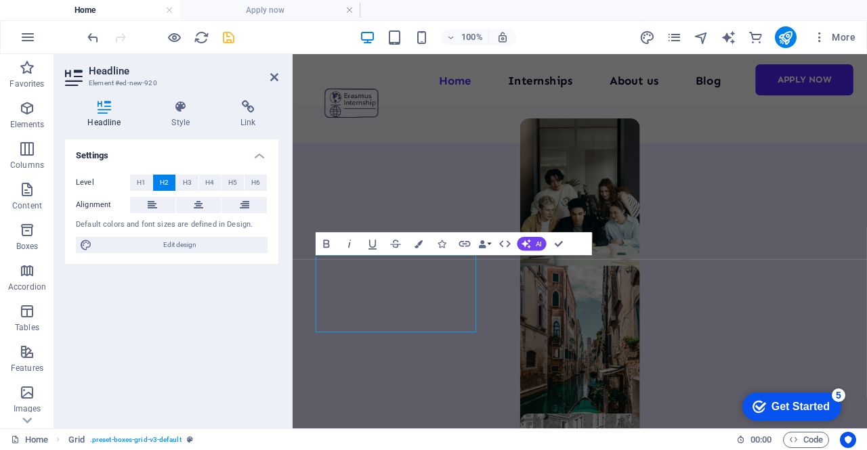
scroll to position [813, 0]
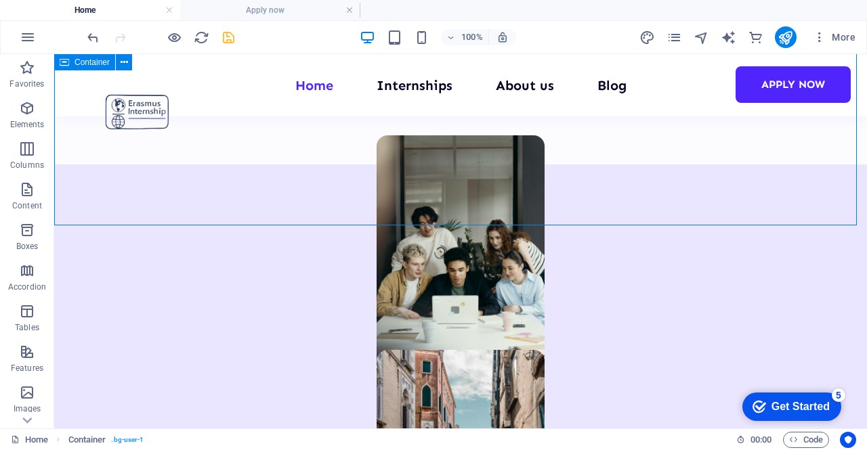
scroll to position [818, 0]
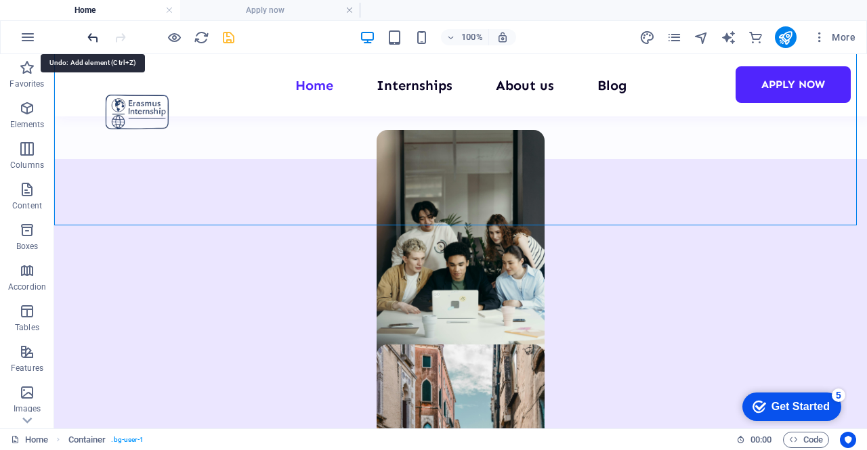
click at [89, 40] on icon "undo" at bounding box center [93, 38] width 16 height 16
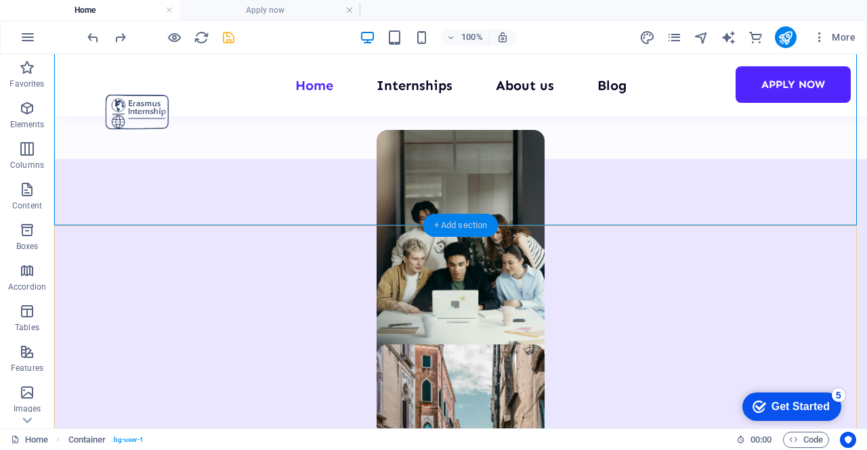
click at [439, 221] on div "+ Add section" at bounding box center [460, 225] width 75 height 23
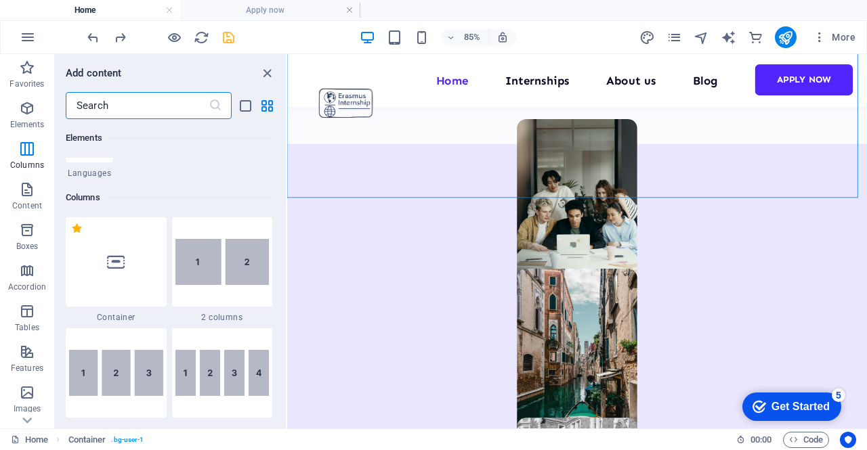
scroll to position [677, 0]
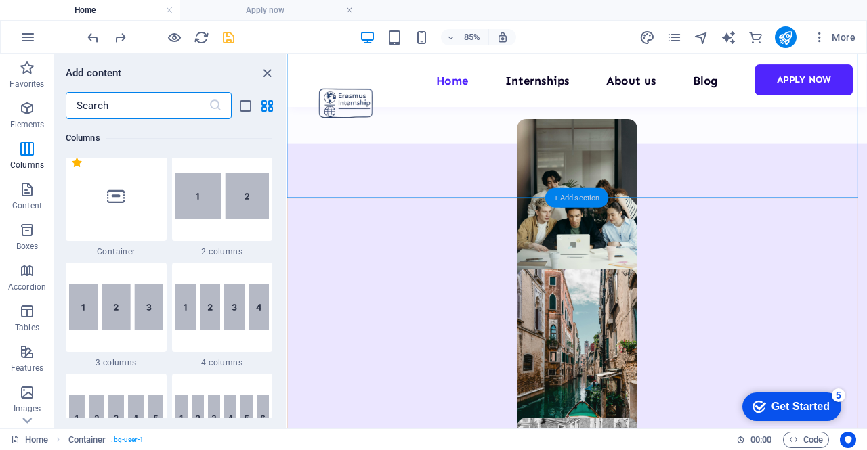
click at [581, 203] on div "+ Add section" at bounding box center [577, 198] width 64 height 20
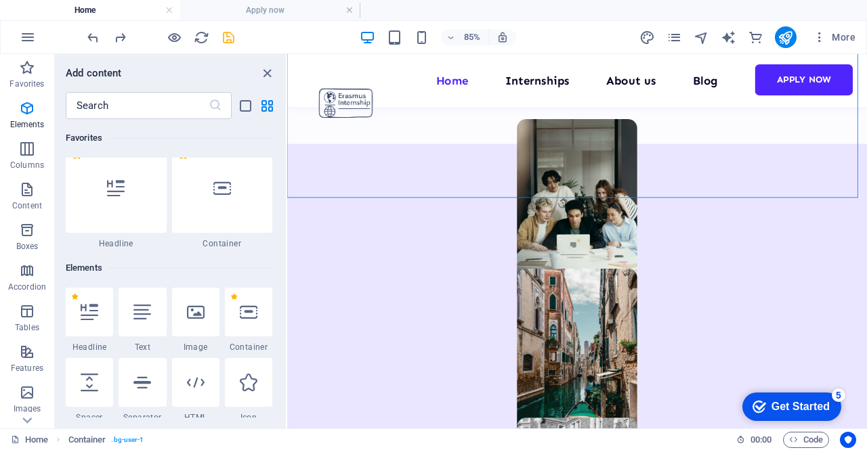
scroll to position [0, 0]
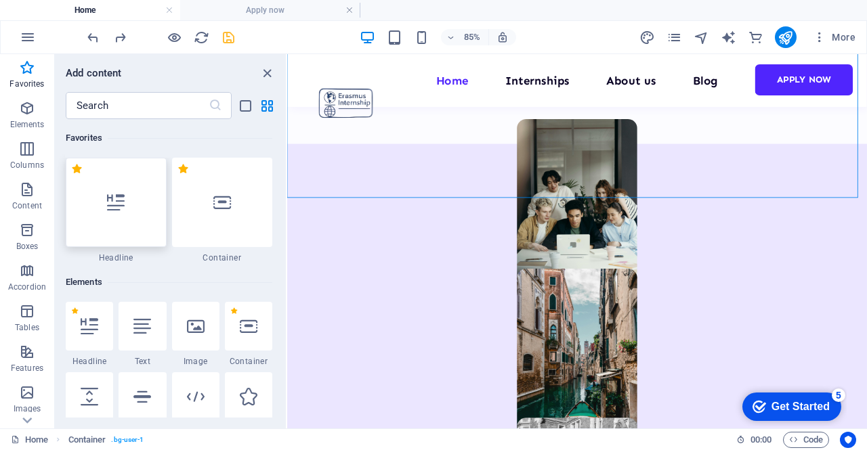
click at [137, 211] on div at bounding box center [116, 202] width 101 height 89
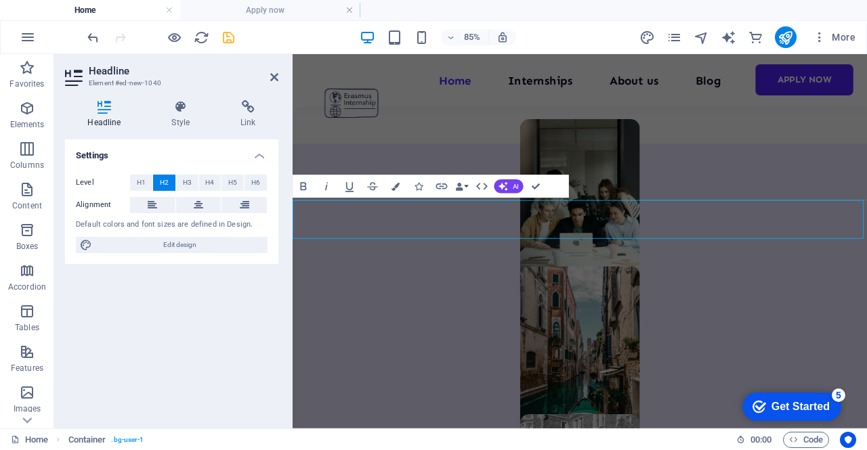
scroll to position [815, 0]
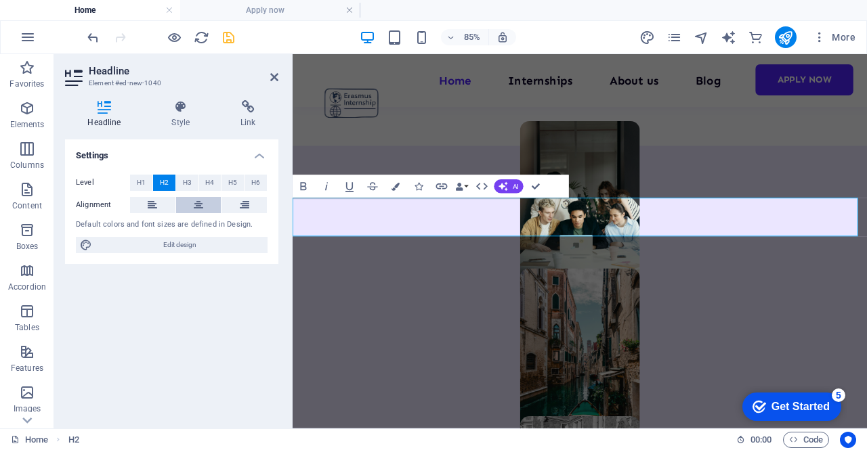
click at [203, 203] on button at bounding box center [198, 205] width 45 height 16
drag, startPoint x: 442, startPoint y: 249, endPoint x: 866, endPoint y: 247, distance: 424.0
click at [396, 183] on icon "button" at bounding box center [395, 187] width 8 height 8
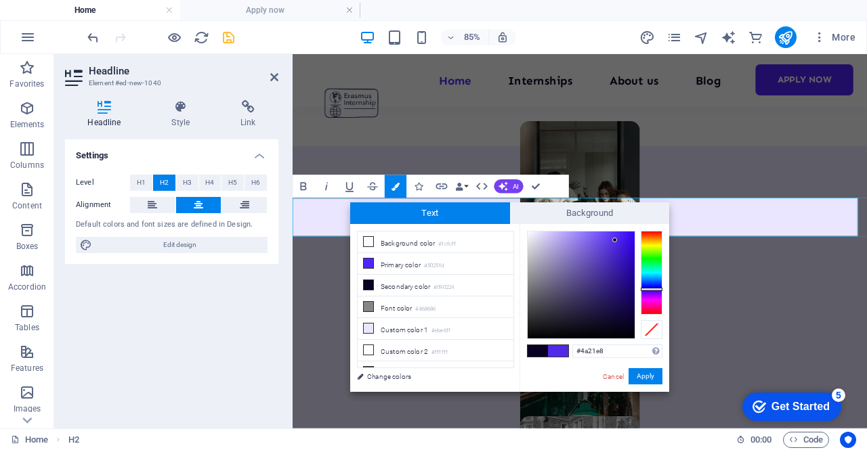
type input "#4920e6"
drag, startPoint x: 624, startPoint y: 321, endPoint x: 619, endPoint y: 241, distance: 80.1
click at [619, 241] on div at bounding box center [581, 285] width 107 height 107
click at [647, 382] on button "Apply" at bounding box center [646, 376] width 34 height 16
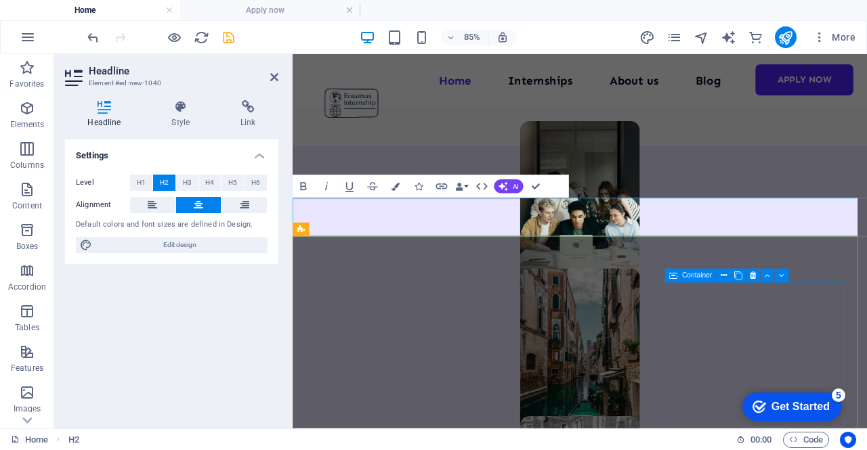
click at [738, 274] on icon at bounding box center [739, 276] width 8 height 12
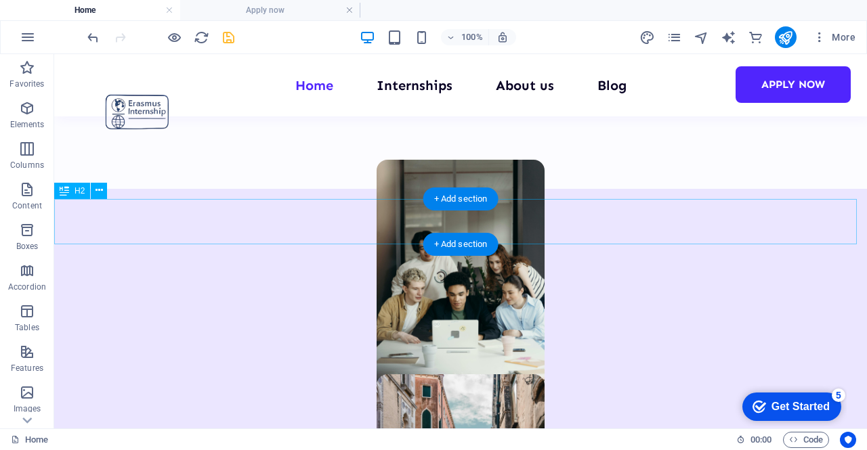
scroll to position [845, 0]
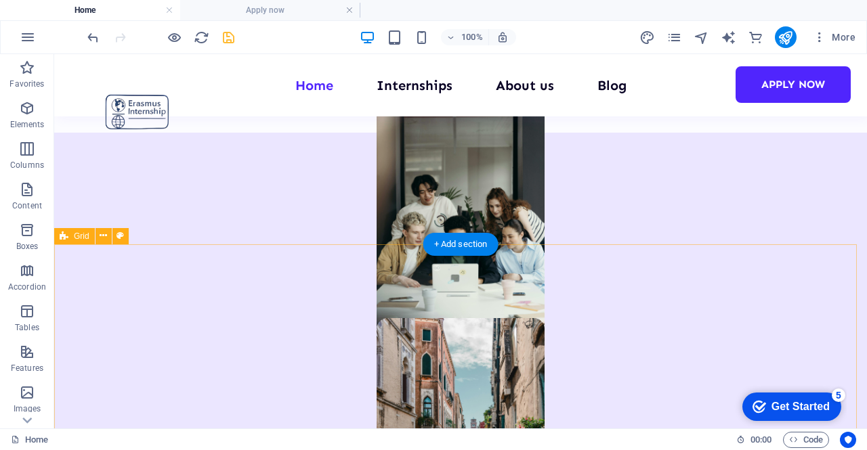
click at [75, 240] on span "Grid" at bounding box center [82, 236] width 16 height 8
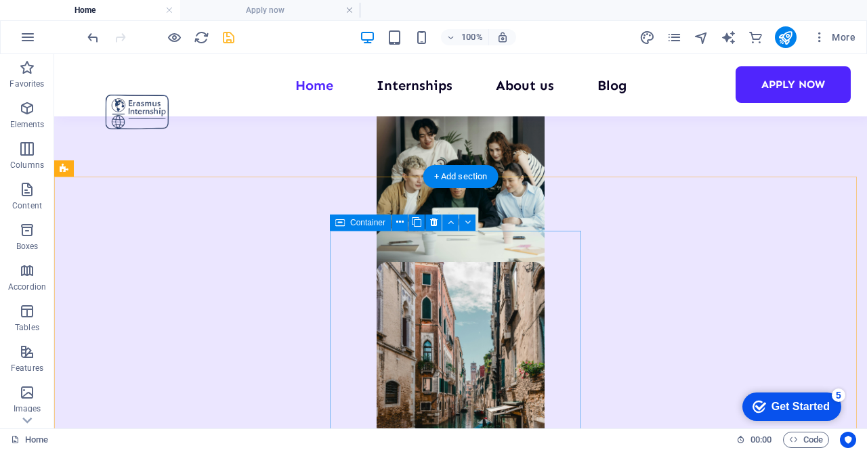
scroll to position [912, 0]
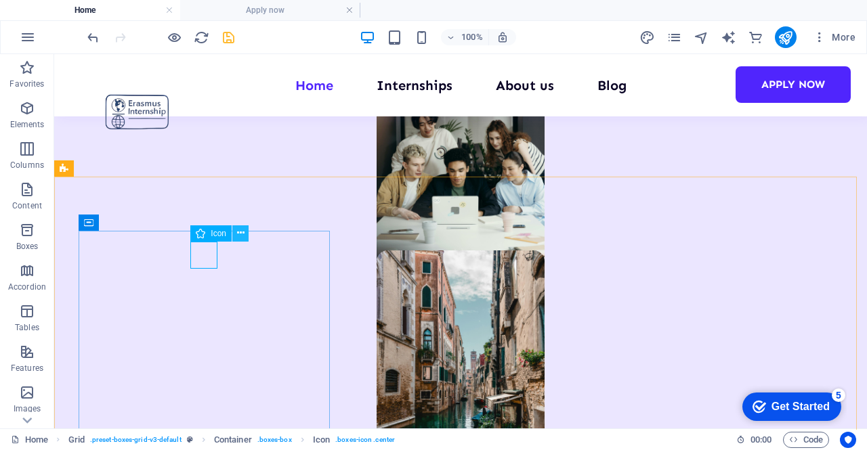
click at [238, 232] on icon at bounding box center [240, 233] width 7 height 14
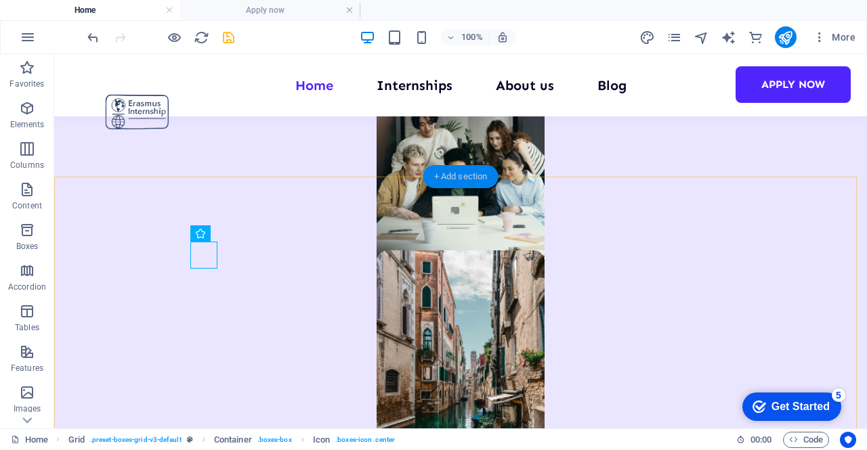
click at [443, 179] on div "+ Add section" at bounding box center [460, 176] width 75 height 23
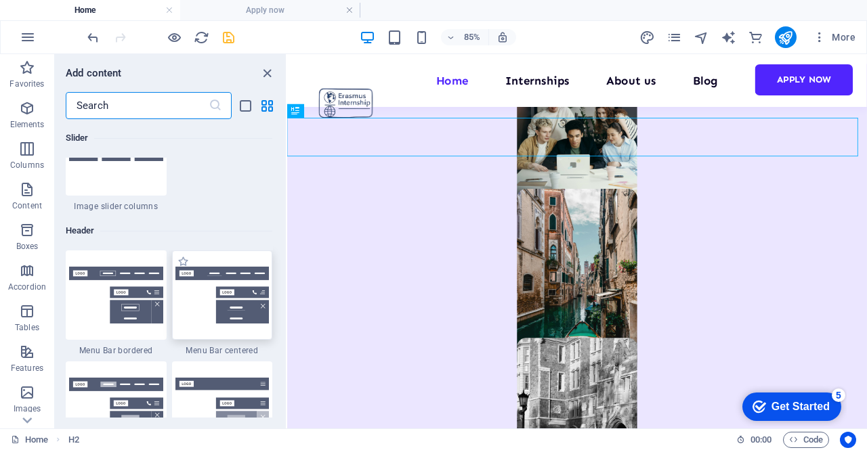
scroll to position [8127, 0]
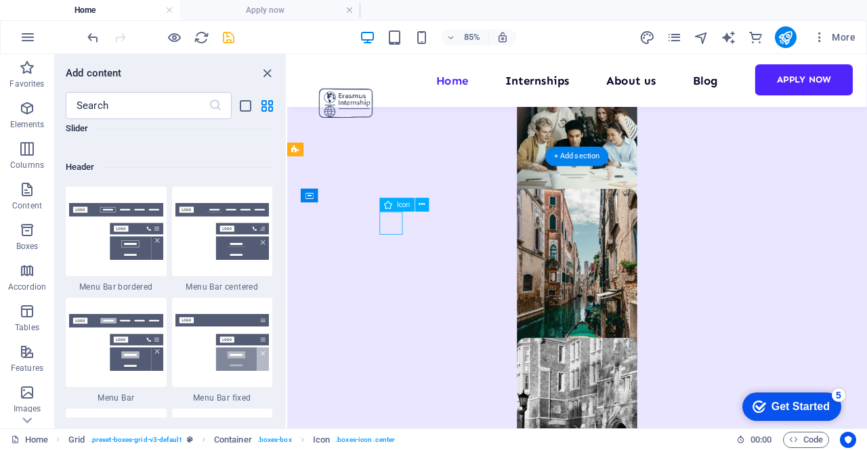
select select "xMidYMid"
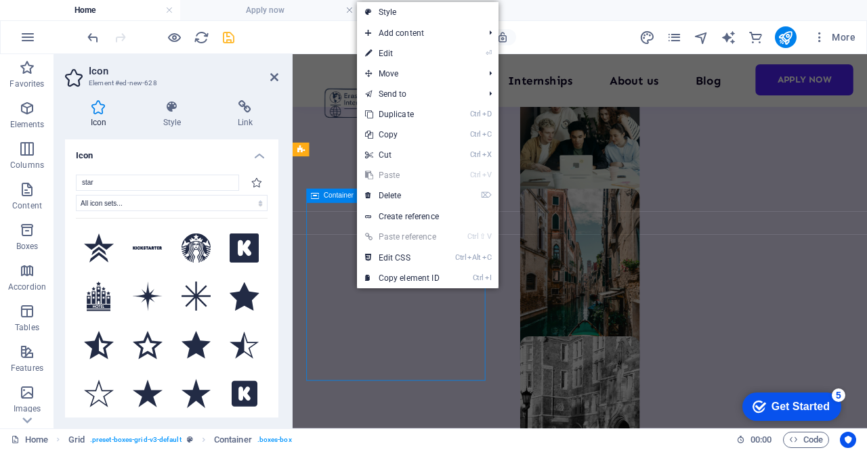
scroll to position [914, 0]
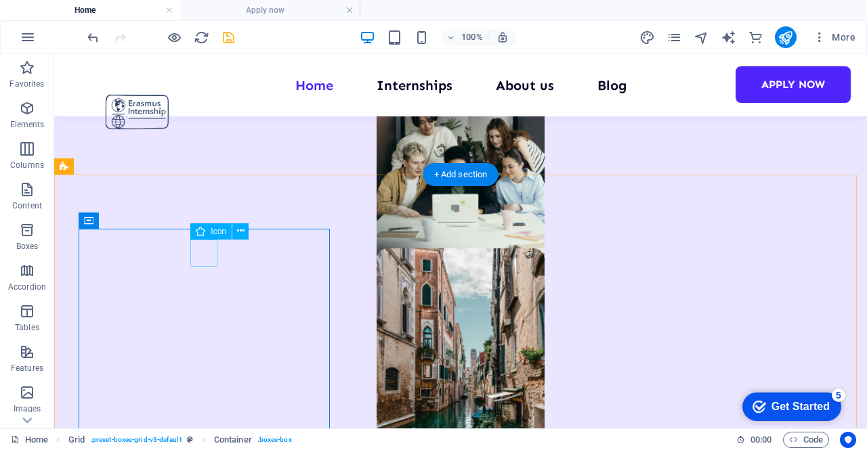
click at [240, 235] on icon at bounding box center [240, 231] width 7 height 14
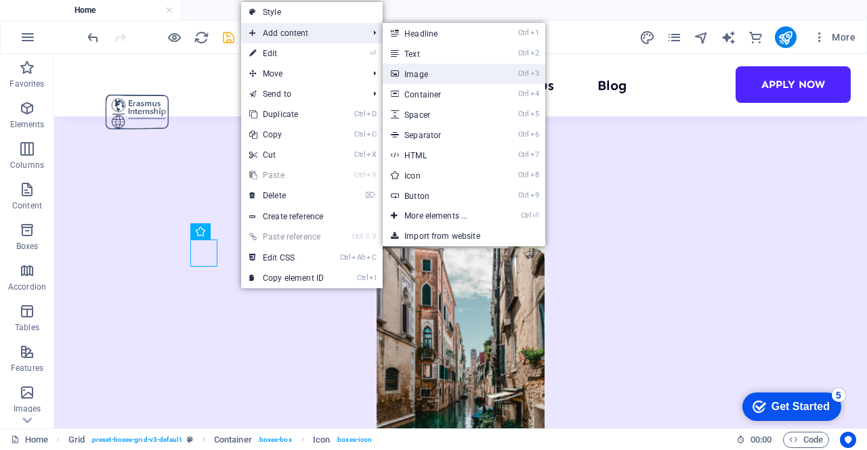
click at [429, 72] on link "Ctrl 3 Image" at bounding box center [439, 74] width 112 height 20
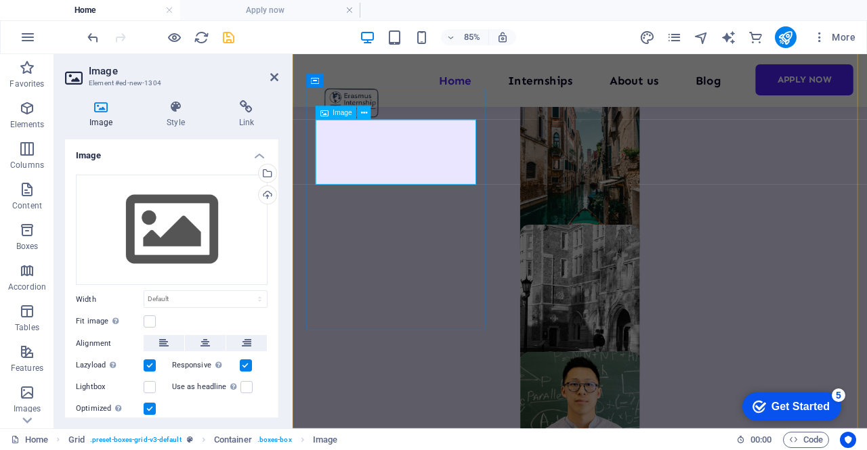
scroll to position [1044, 0]
drag, startPoint x: 275, startPoint y: 72, endPoint x: 249, endPoint y: 110, distance: 45.7
click at [275, 72] on icon at bounding box center [274, 77] width 8 height 11
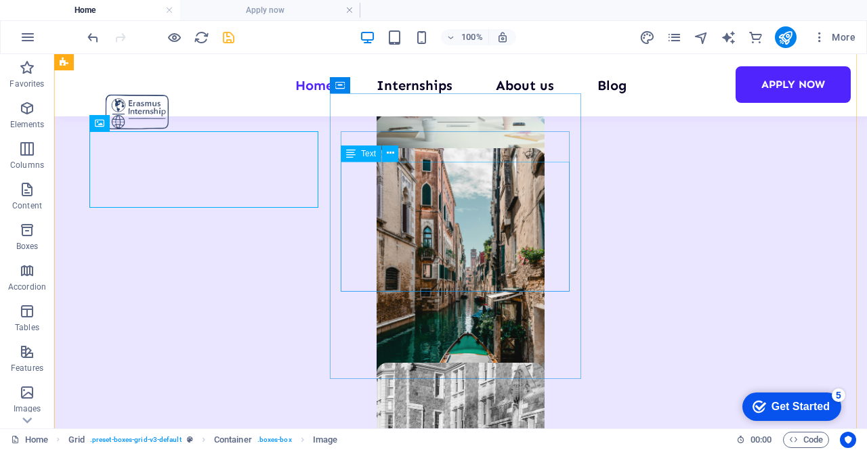
scroll to position [982, 0]
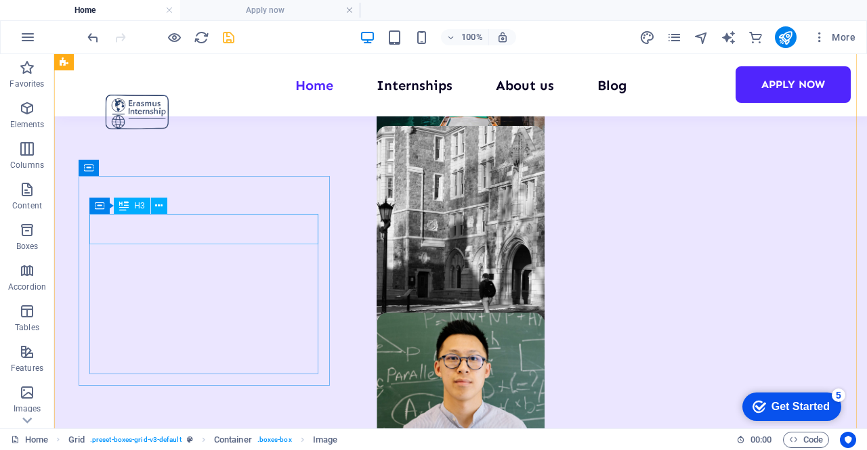
scroll to position [1253, 0]
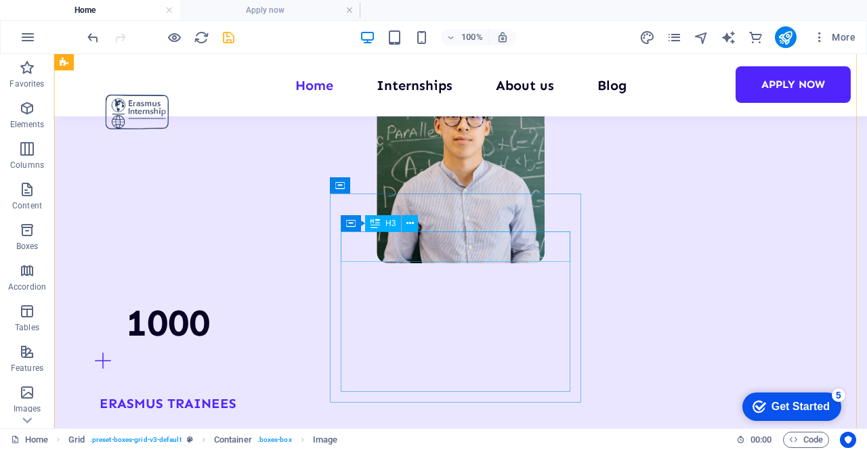
scroll to position [1524, 0]
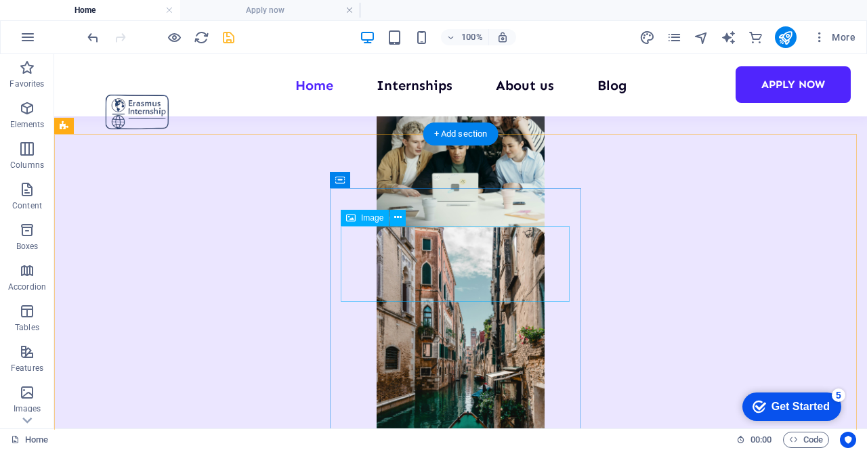
scroll to position [914, 0]
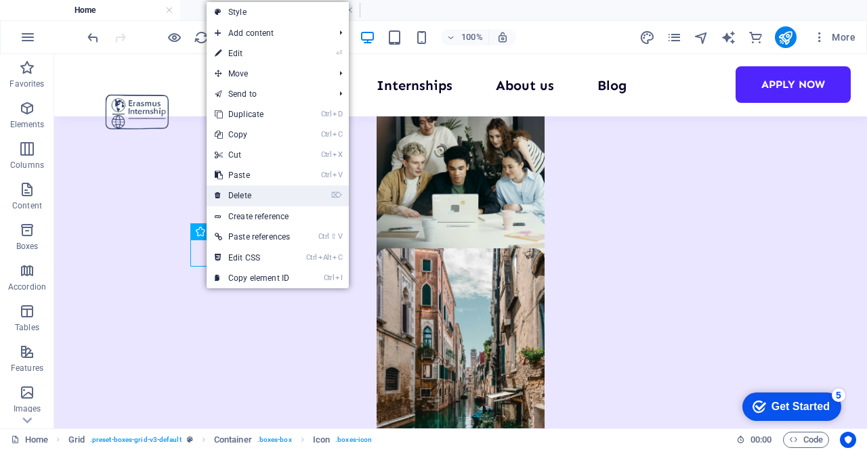
click at [265, 197] on link "⌦ Delete" at bounding box center [252, 196] width 91 height 20
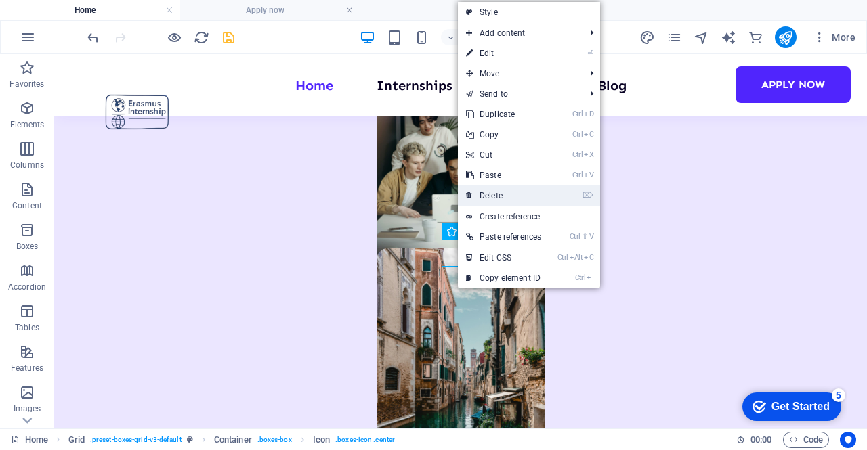
click at [503, 192] on link "⌦ Delete" at bounding box center [503, 196] width 91 height 20
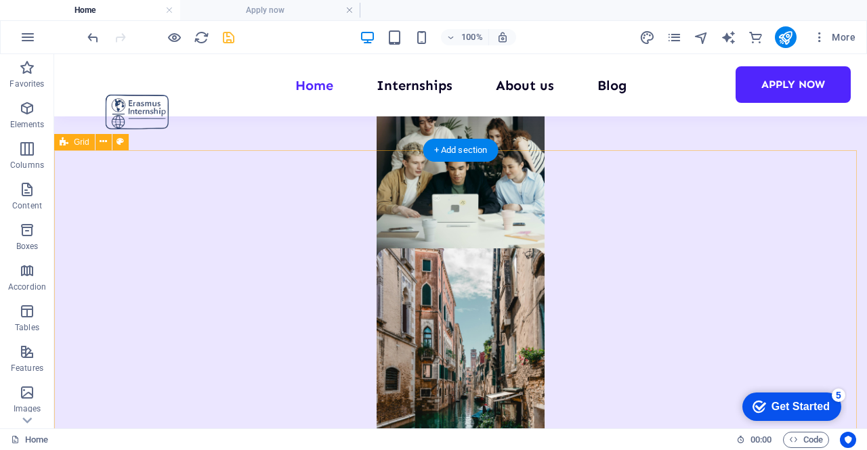
scroll to position [982, 0]
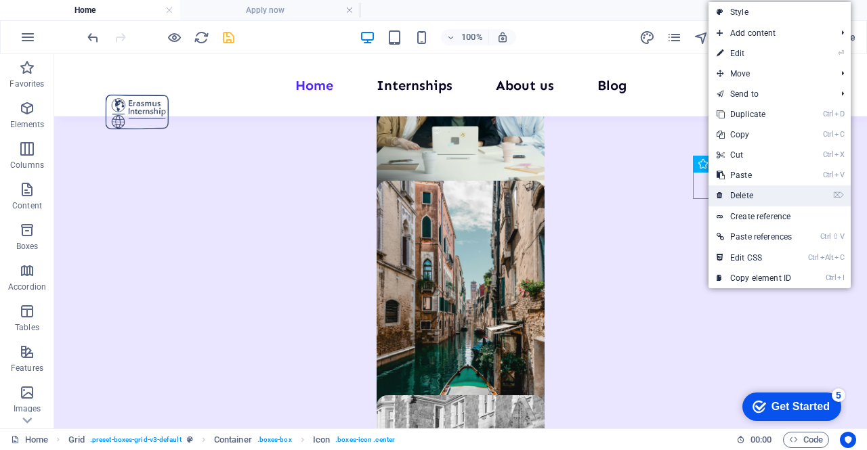
click at [760, 193] on link "⌦ Delete" at bounding box center [753, 196] width 91 height 20
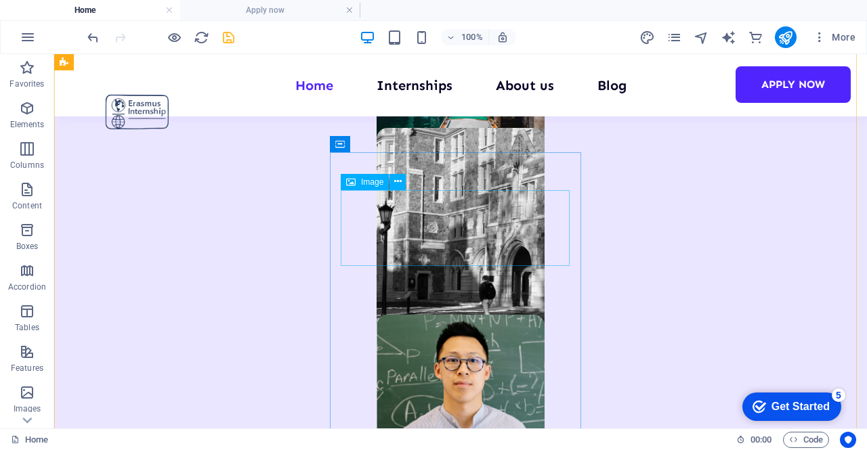
scroll to position [1253, 0]
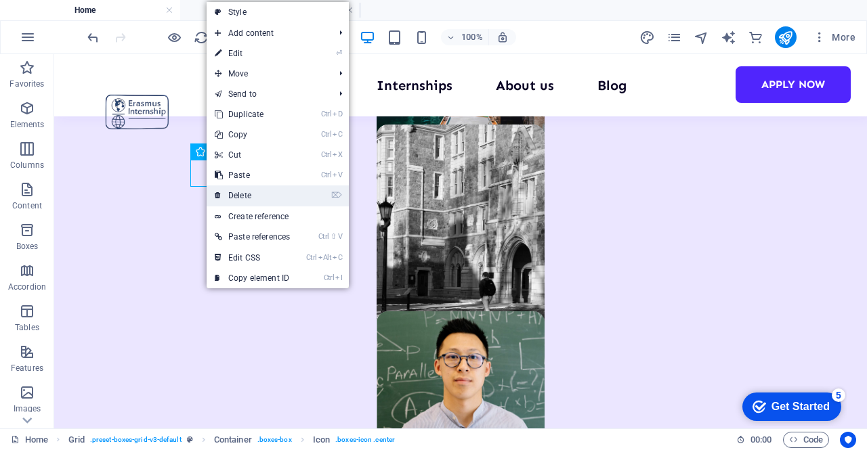
click at [262, 190] on link "⌦ Delete" at bounding box center [252, 196] width 91 height 20
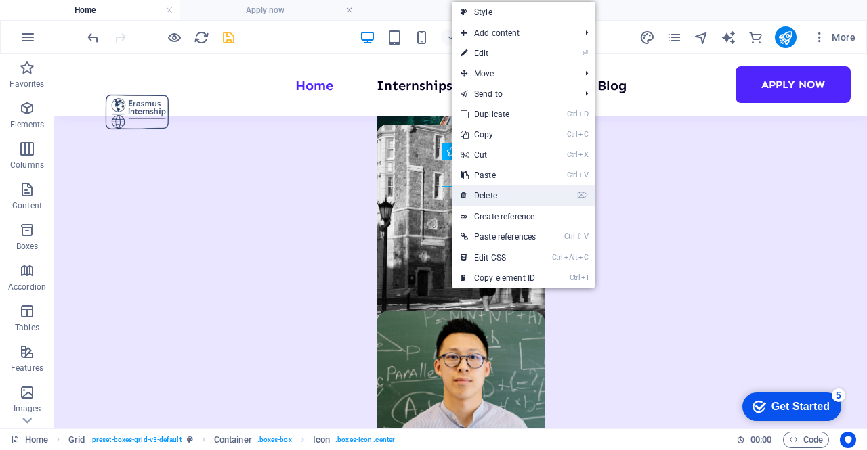
drag, startPoint x: 494, startPoint y: 190, endPoint x: 504, endPoint y: 167, distance: 24.9
click at [494, 190] on link "⌦ Delete" at bounding box center [497, 196] width 91 height 20
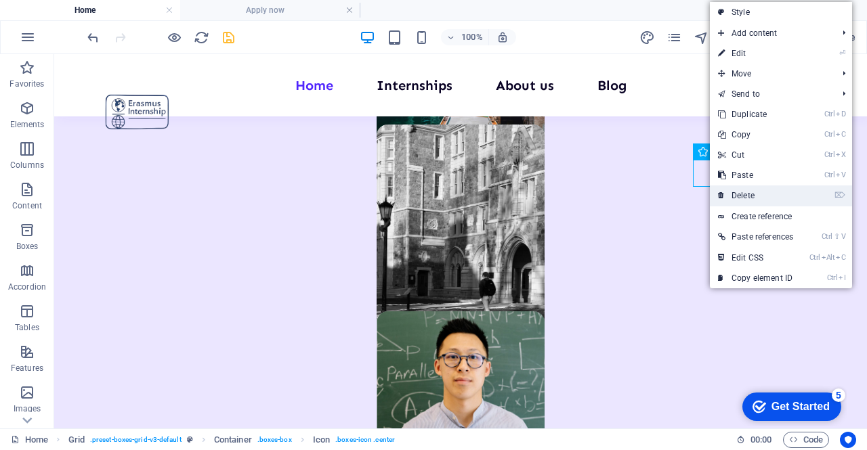
click at [780, 186] on link "⌦ Delete" at bounding box center [755, 196] width 91 height 20
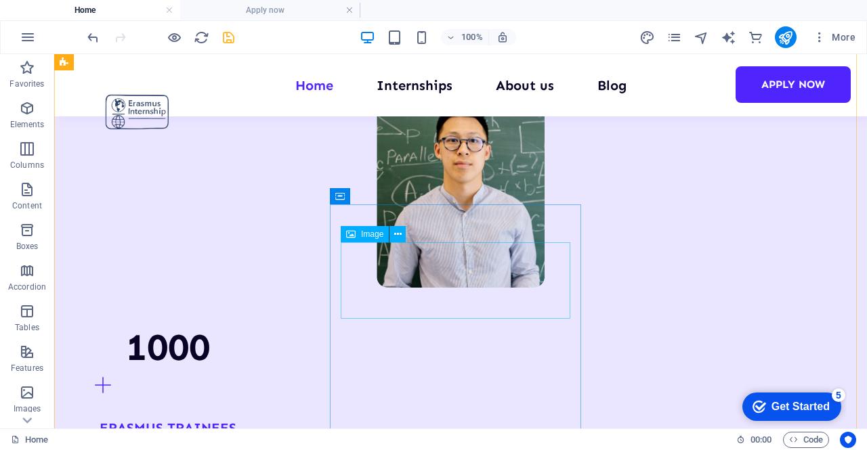
scroll to position [1456, 0]
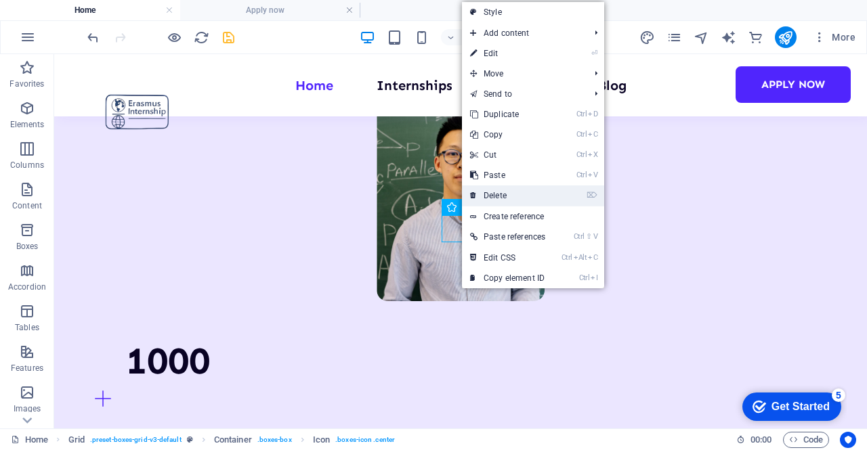
click at [538, 197] on link "⌦ Delete" at bounding box center [507, 196] width 91 height 20
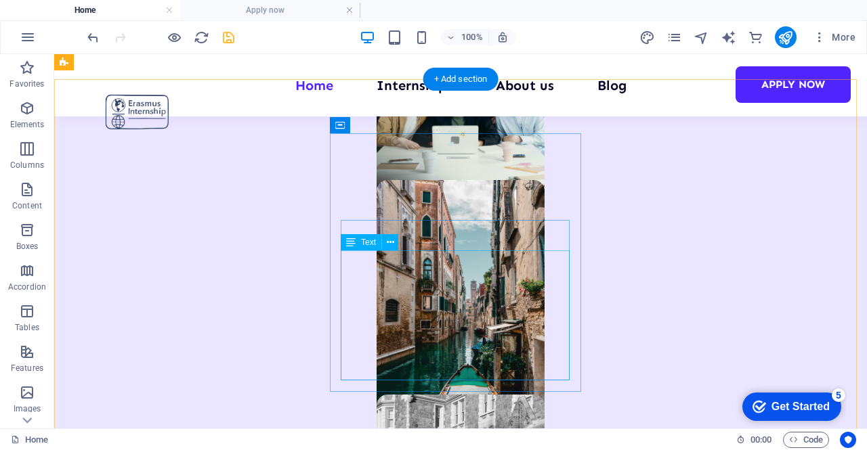
scroll to position [982, 0]
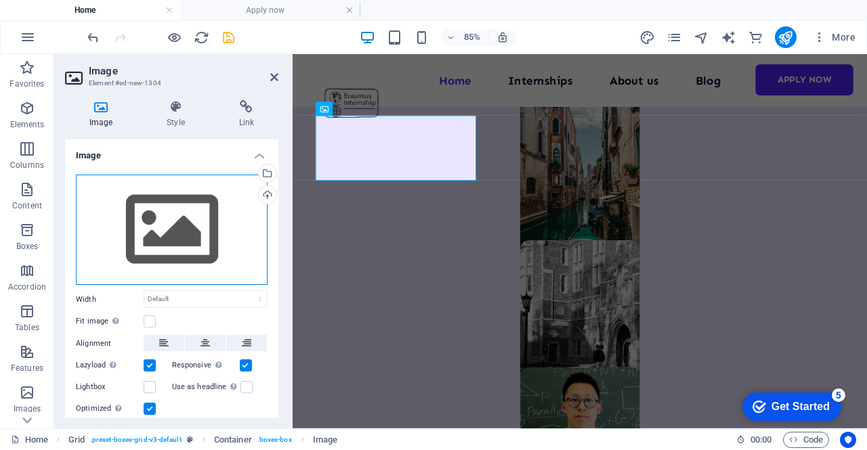
click at [204, 203] on div "Drag files here, click to choose files or select files from Files or our free s…" at bounding box center [172, 230] width 192 height 111
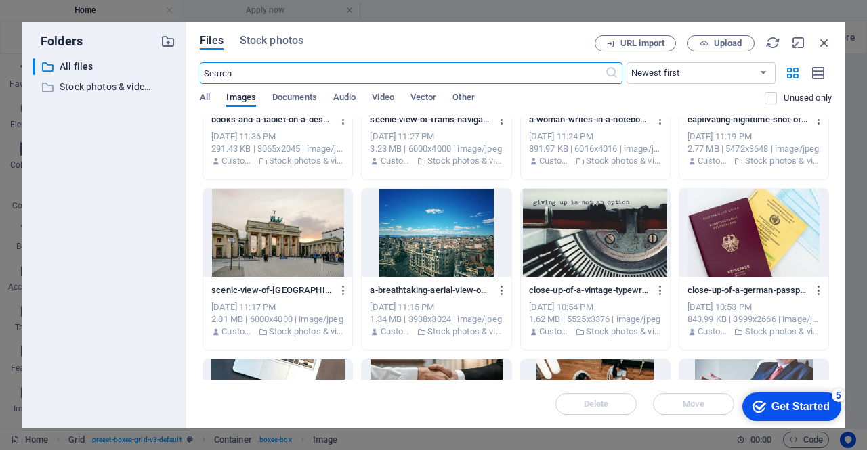
scroll to position [0, 0]
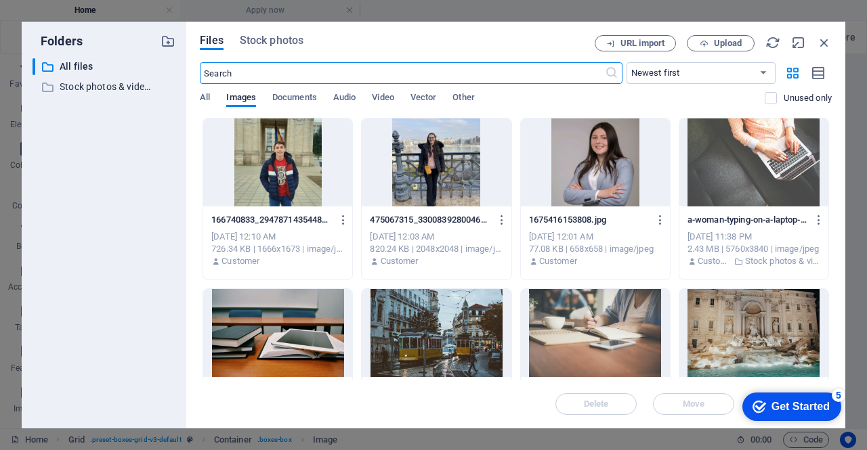
click at [433, 74] on input "text" at bounding box center [402, 73] width 404 height 22
click at [272, 46] on span "Stock photos" at bounding box center [272, 41] width 64 height 16
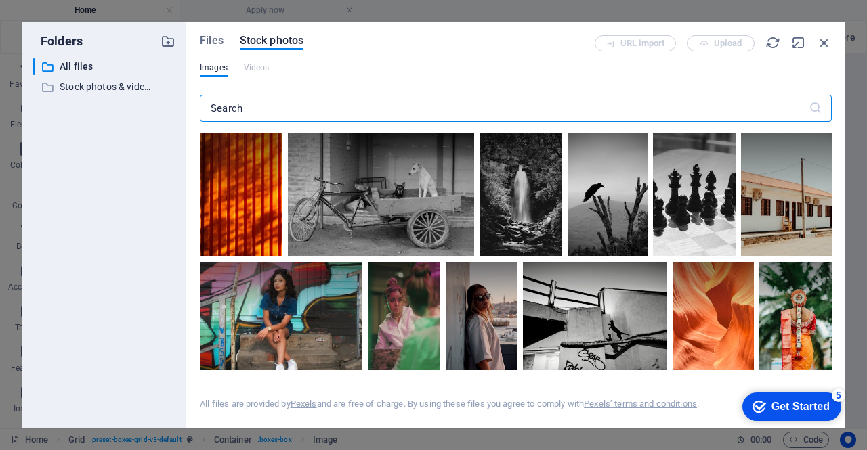
click at [353, 102] on input "text" at bounding box center [504, 108] width 609 height 27
click at [355, 106] on input "text" at bounding box center [504, 108] width 609 height 27
type input "irela"
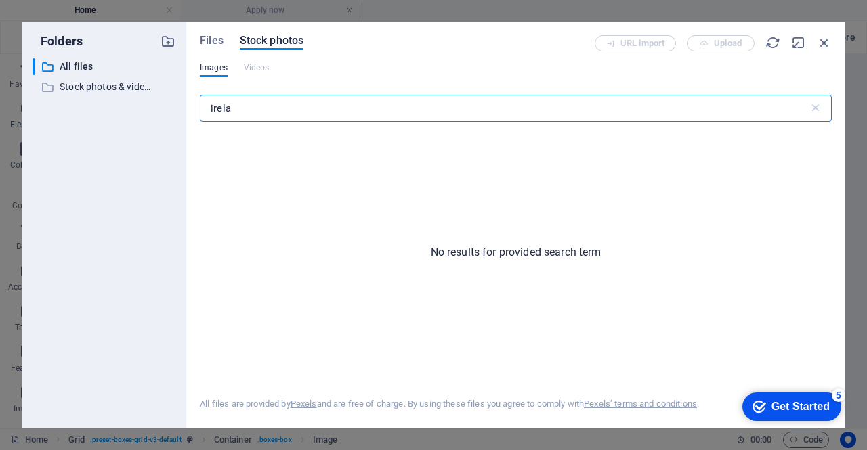
drag, startPoint x: 269, startPoint y: 106, endPoint x: 192, endPoint y: 108, distance: 77.2
click at [192, 108] on div "Files Stock photos URL import Upload Images Videos irela ​ No results for provi…" at bounding box center [515, 225] width 659 height 407
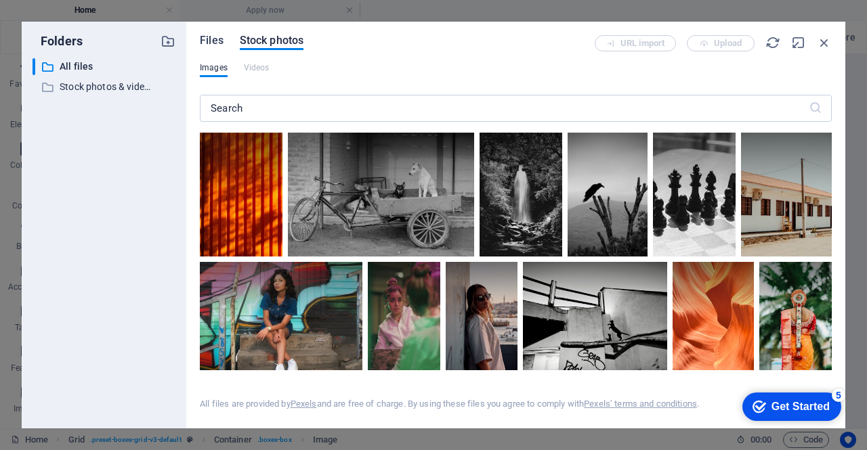
click at [215, 41] on span "Files" at bounding box center [212, 41] width 24 height 16
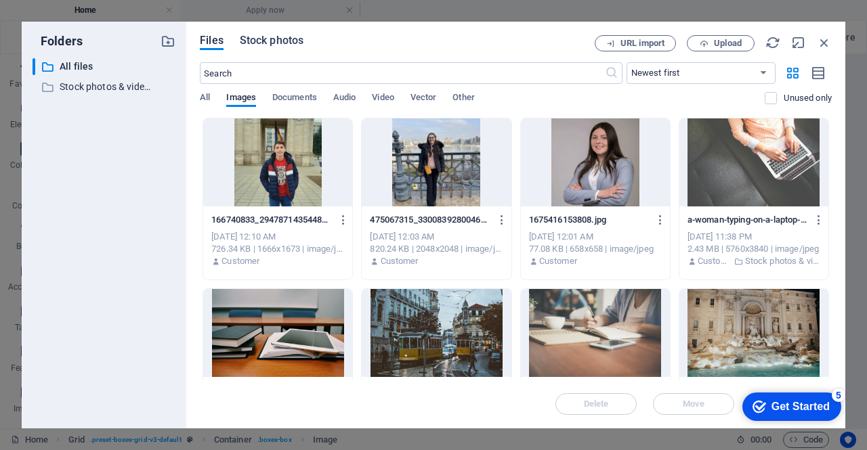
click at [274, 47] on span "Stock photos" at bounding box center [272, 41] width 64 height 16
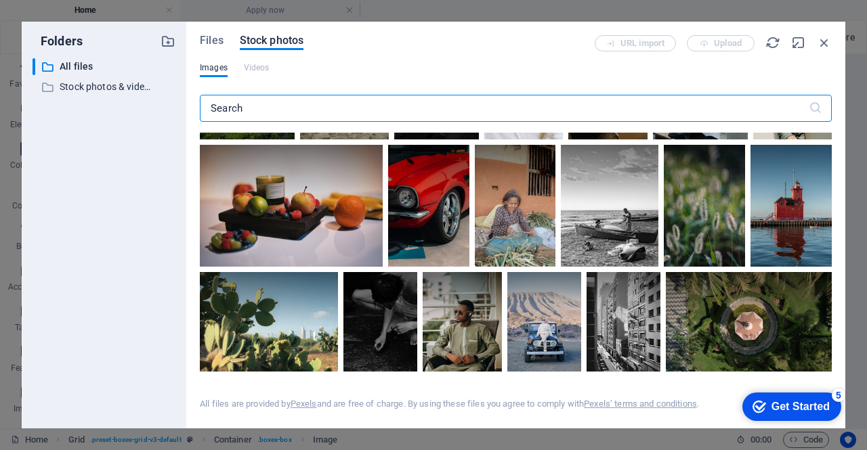
scroll to position [474, 0]
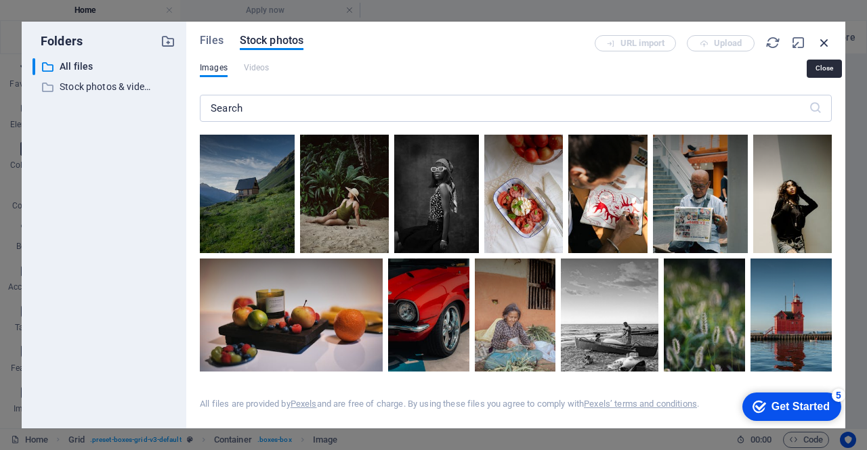
click at [828, 43] on icon "button" at bounding box center [824, 42] width 15 height 15
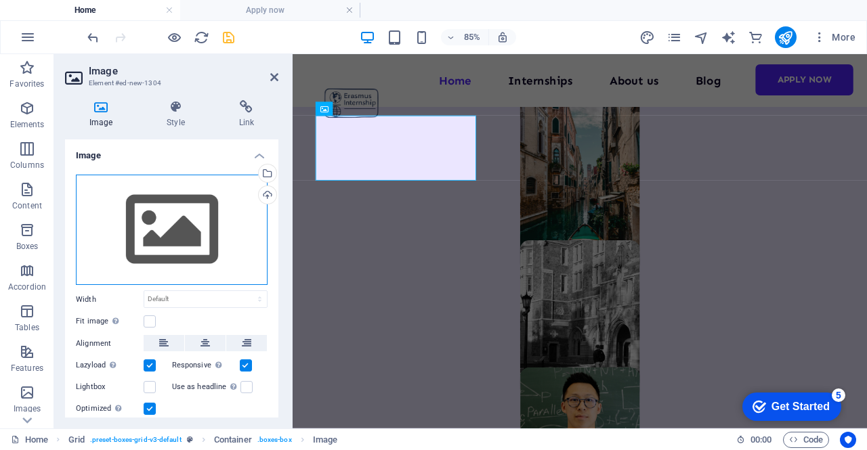
click at [154, 215] on div "Drag files here, click to choose files or select files from Files or our free s…" at bounding box center [172, 230] width 192 height 111
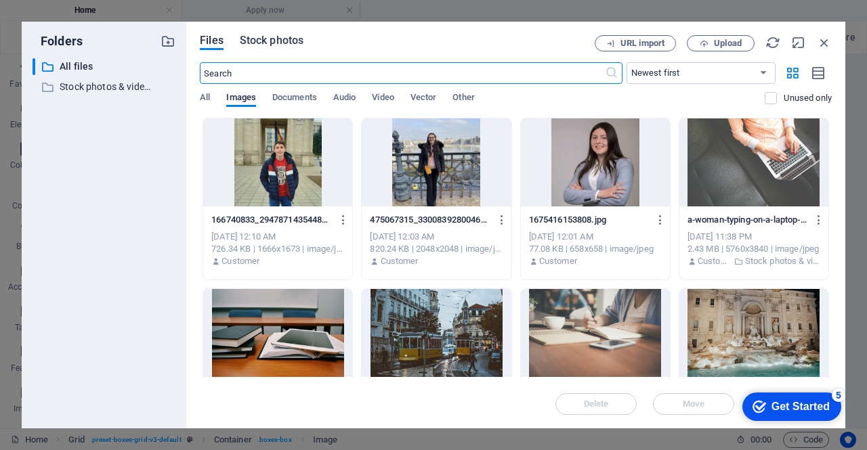
click at [278, 47] on span "Stock photos" at bounding box center [272, 41] width 64 height 16
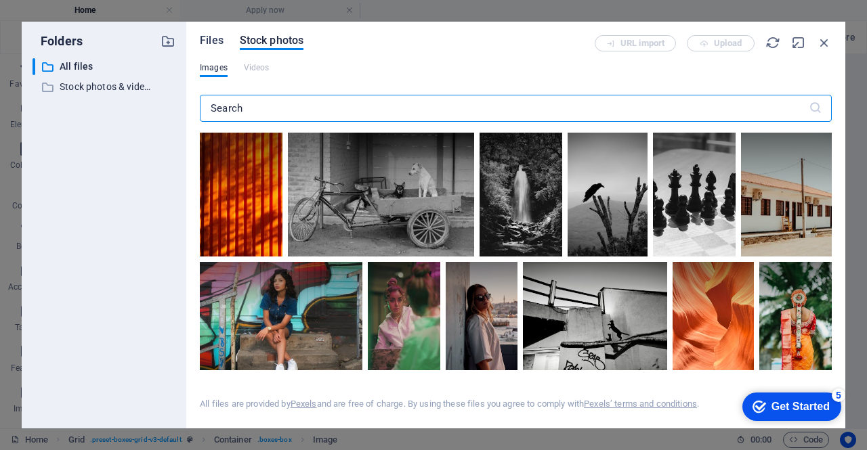
click at [223, 45] on span "Files" at bounding box center [212, 41] width 24 height 16
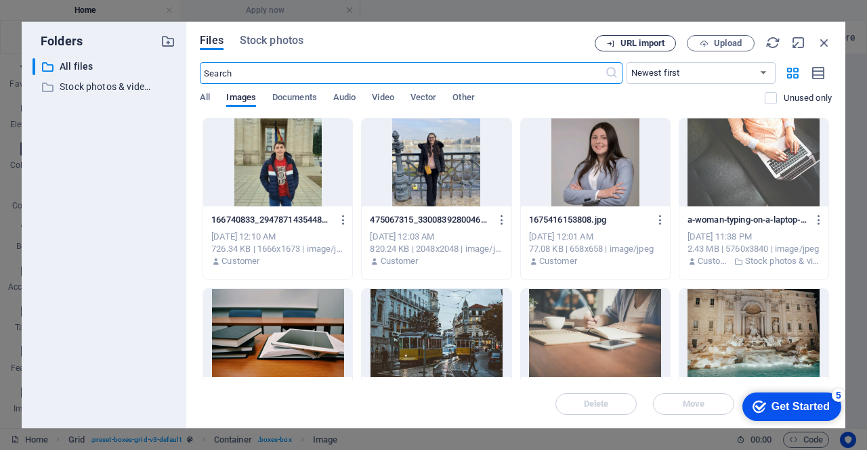
click at [633, 49] on button "URL import" at bounding box center [635, 43] width 81 height 16
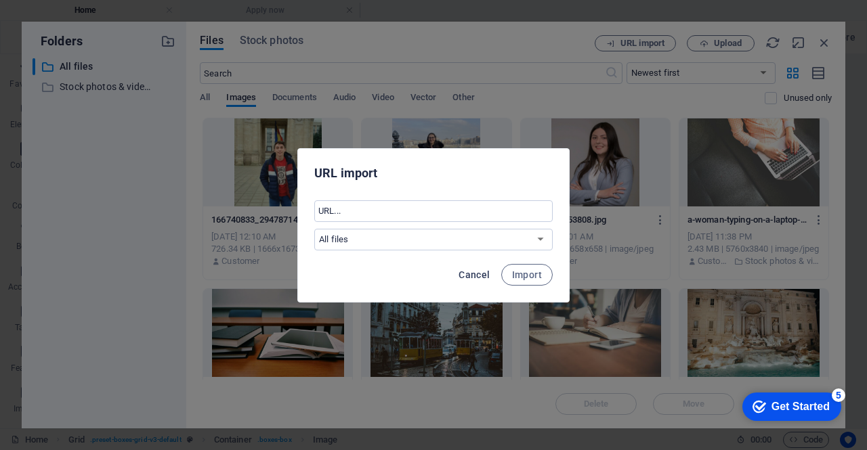
click at [480, 278] on span "Cancel" at bounding box center [474, 275] width 31 height 11
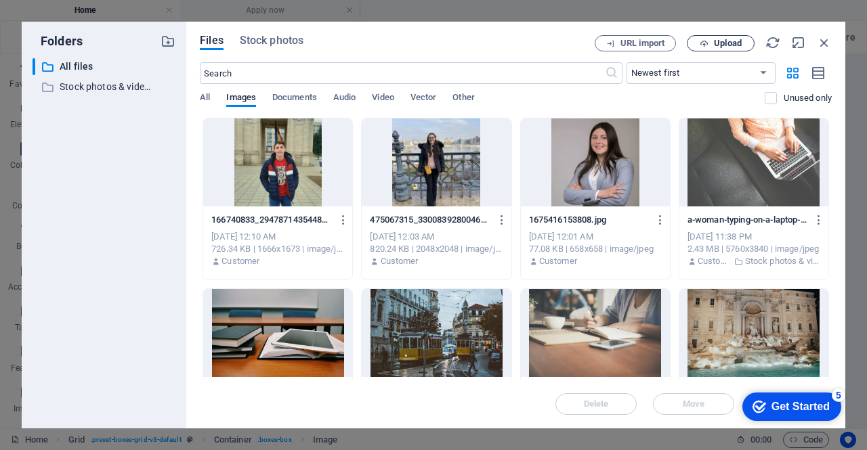
click at [713, 39] on span "Upload" at bounding box center [721, 43] width 56 height 9
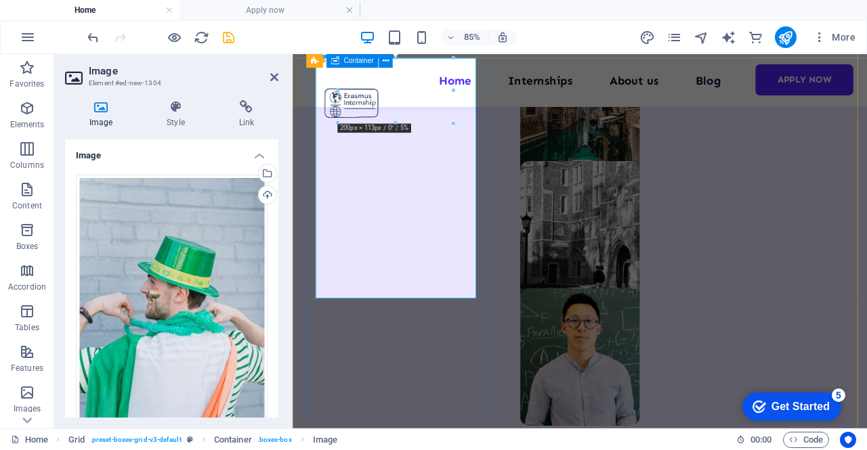
scroll to position [1090, 0]
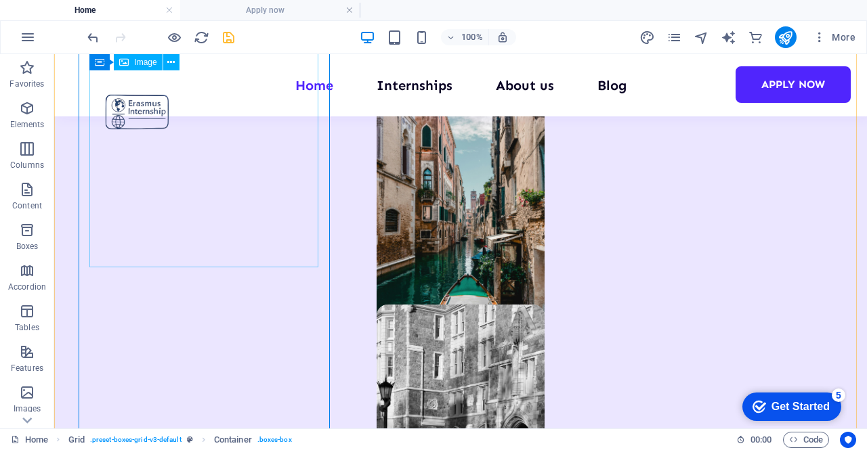
scroll to position [959, 0]
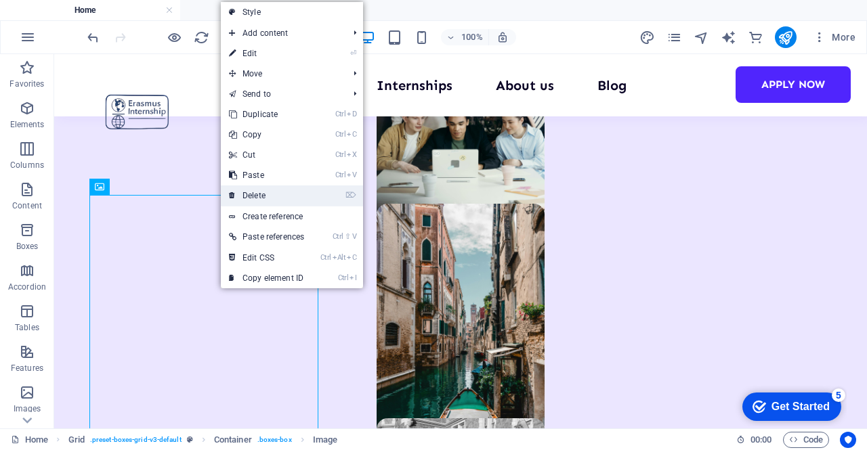
click at [270, 193] on link "⌦ Delete" at bounding box center [266, 196] width 91 height 20
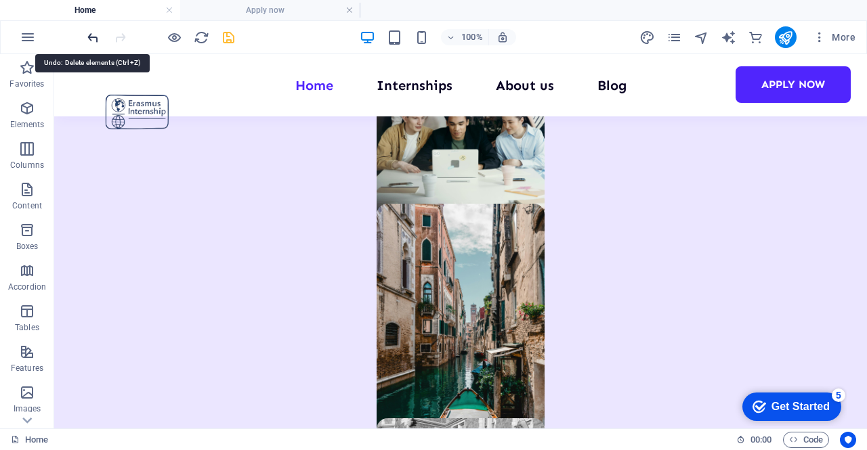
click at [88, 34] on icon "undo" at bounding box center [93, 38] width 16 height 16
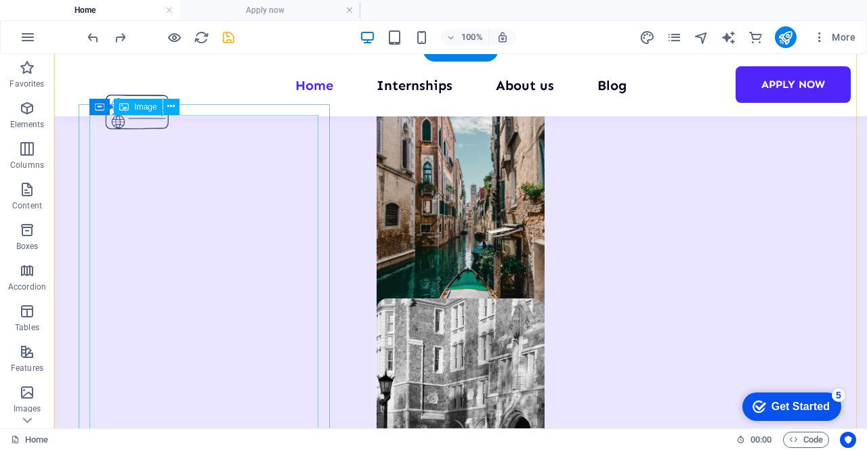
scroll to position [1095, 0]
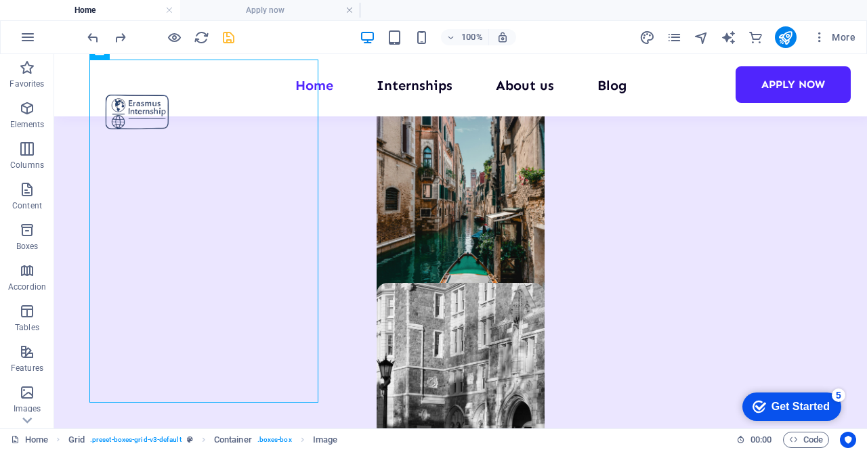
click at [100, 47] on div at bounding box center [161, 37] width 152 height 22
click at [92, 41] on icon "undo" at bounding box center [93, 38] width 16 height 16
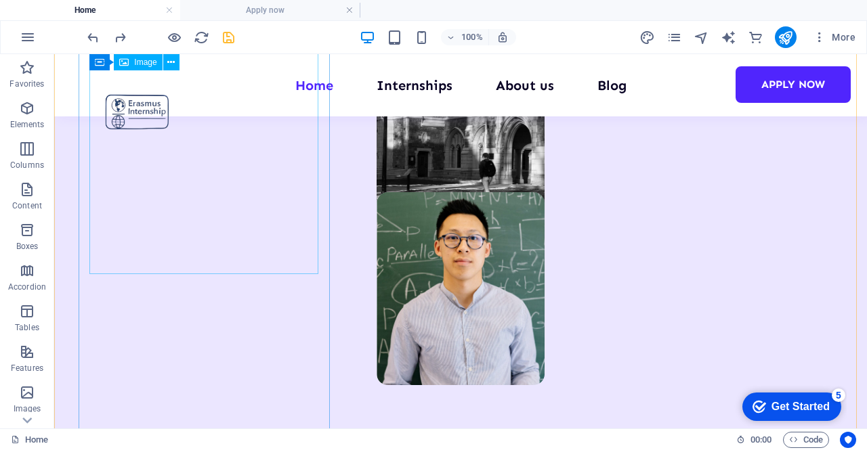
scroll to position [1169, 0]
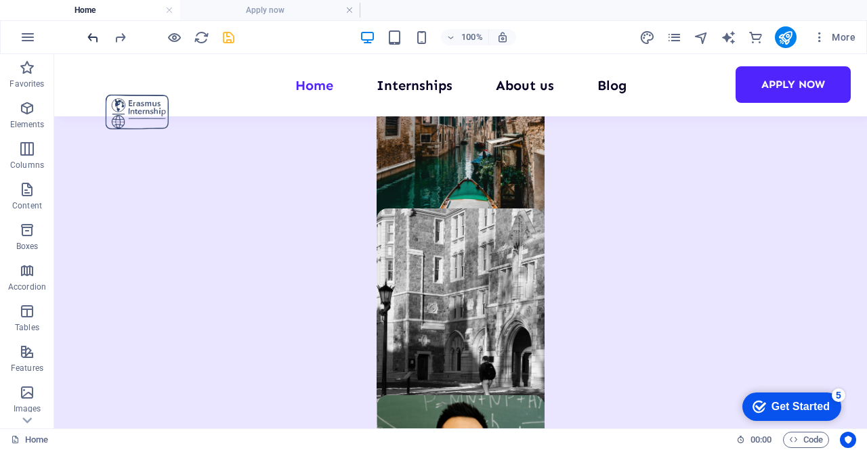
click at [100, 45] on div at bounding box center [161, 37] width 152 height 22
click at [93, 37] on icon "undo" at bounding box center [93, 38] width 16 height 16
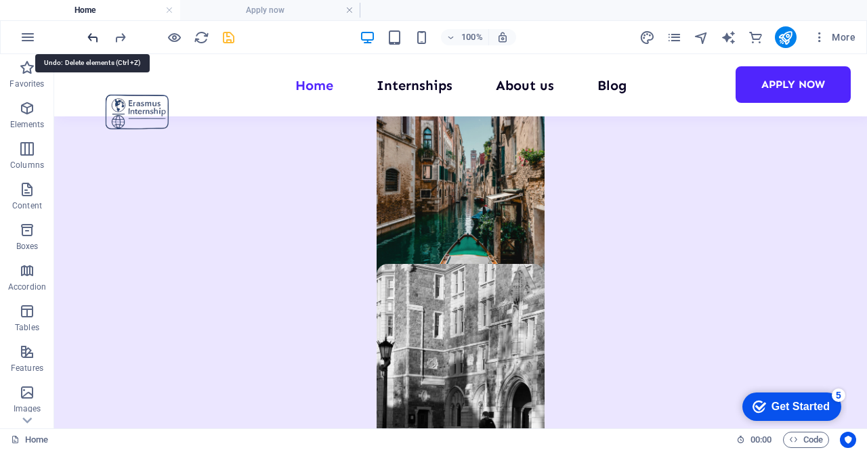
click at [93, 39] on icon "undo" at bounding box center [93, 38] width 16 height 16
click at [95, 46] on div at bounding box center [161, 37] width 152 height 22
click at [93, 35] on icon "undo" at bounding box center [93, 38] width 16 height 16
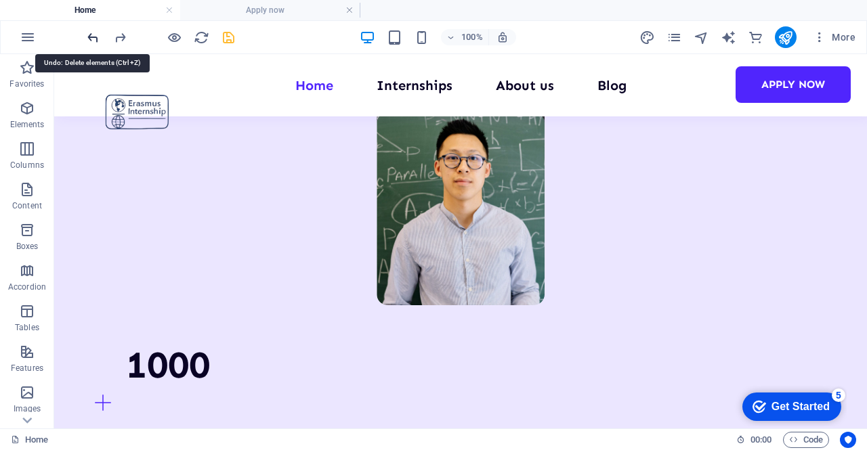
click at [93, 35] on icon "undo" at bounding box center [93, 38] width 16 height 16
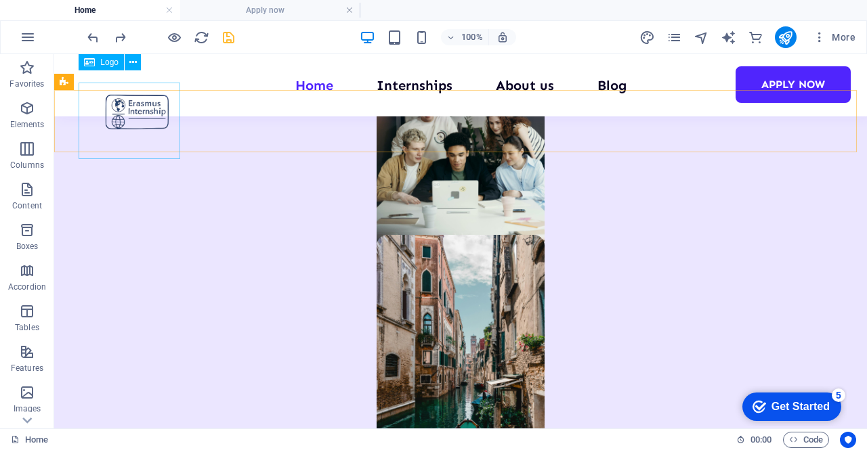
scroll to position [927, 0]
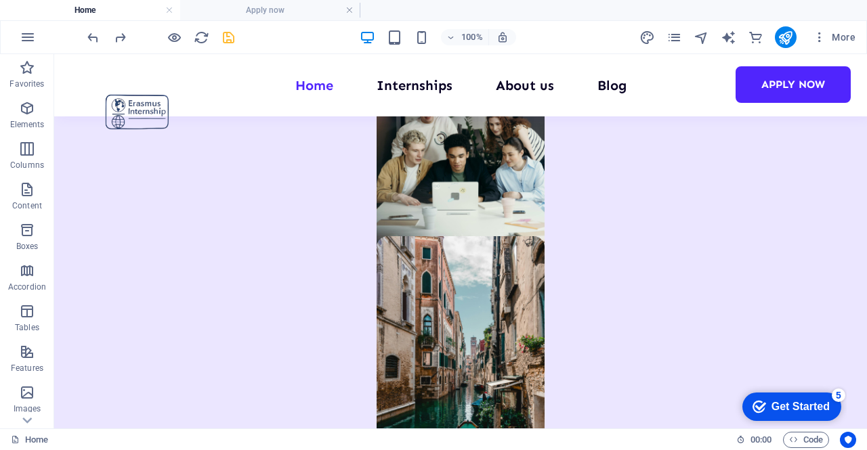
click at [91, 28] on div at bounding box center [161, 37] width 152 height 22
click at [91, 36] on icon "undo" at bounding box center [93, 38] width 16 height 16
click at [119, 34] on icon "redo" at bounding box center [120, 38] width 16 height 16
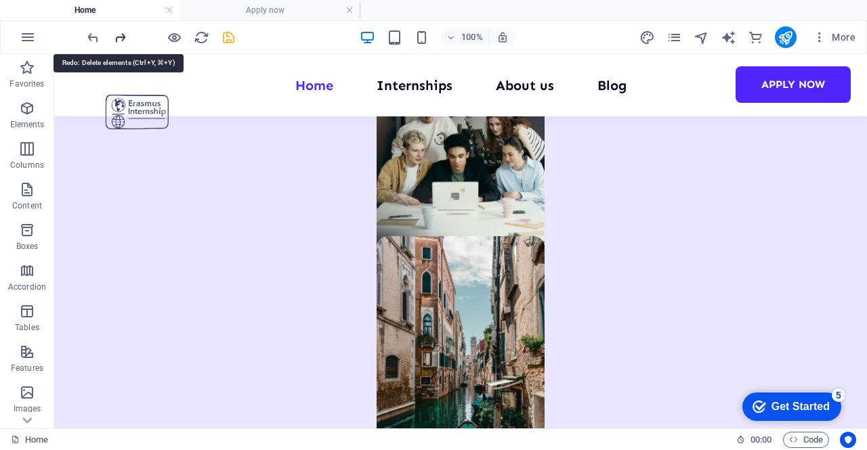
click at [119, 34] on icon "redo" at bounding box center [120, 38] width 16 height 16
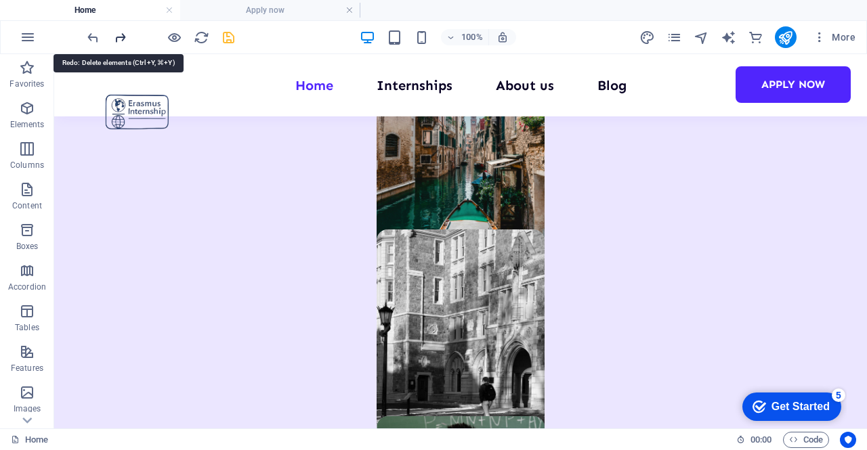
scroll to position [1452, 0]
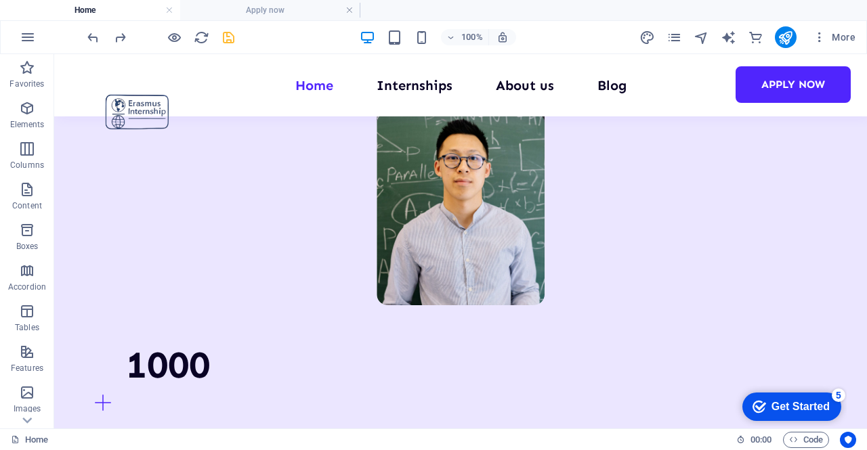
click at [129, 37] on div at bounding box center [161, 37] width 152 height 22
click at [117, 36] on icon "redo" at bounding box center [120, 38] width 16 height 16
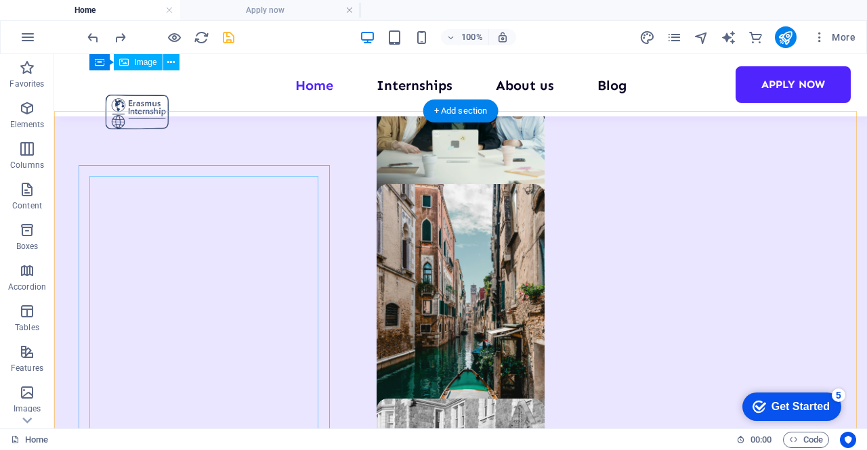
scroll to position [978, 0]
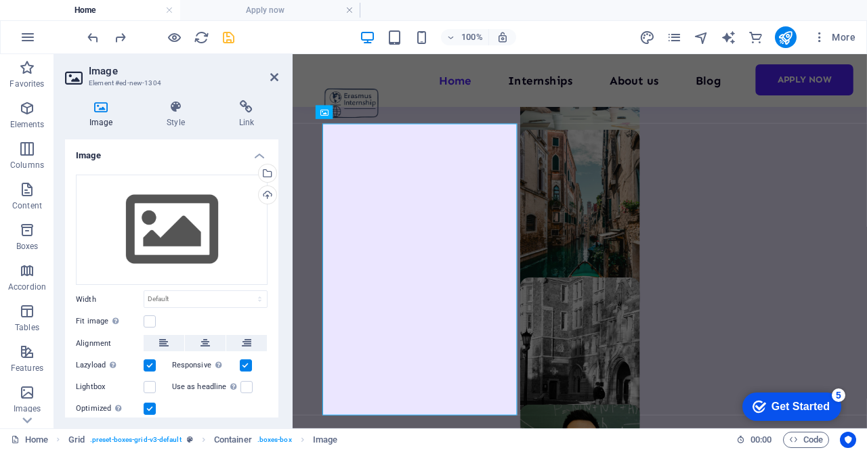
scroll to position [1018, 0]
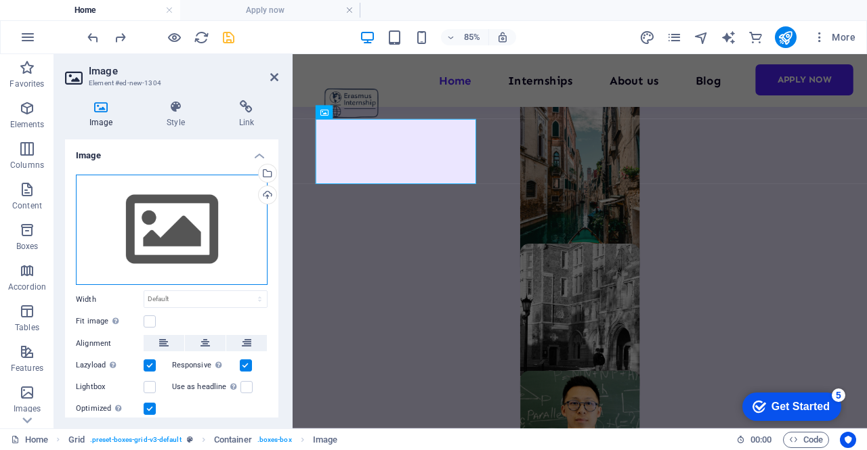
click at [184, 213] on div "Drag files here, click to choose files or select files from Files or our free s…" at bounding box center [172, 230] width 192 height 111
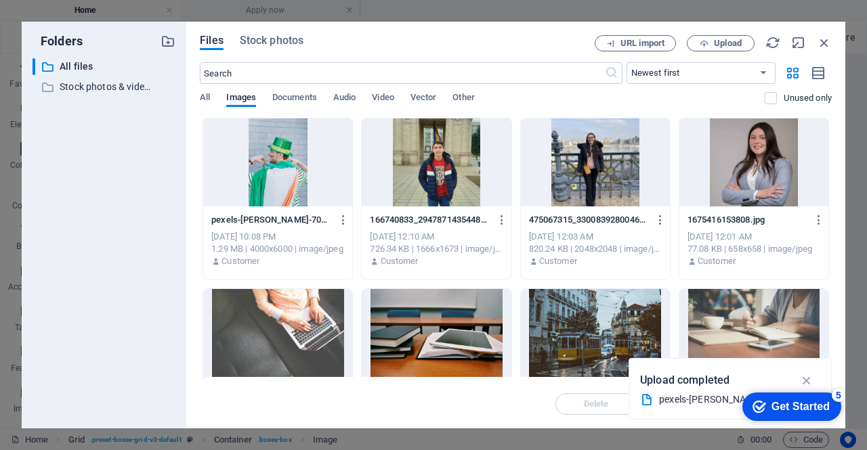
click at [272, 152] on div at bounding box center [277, 163] width 149 height 88
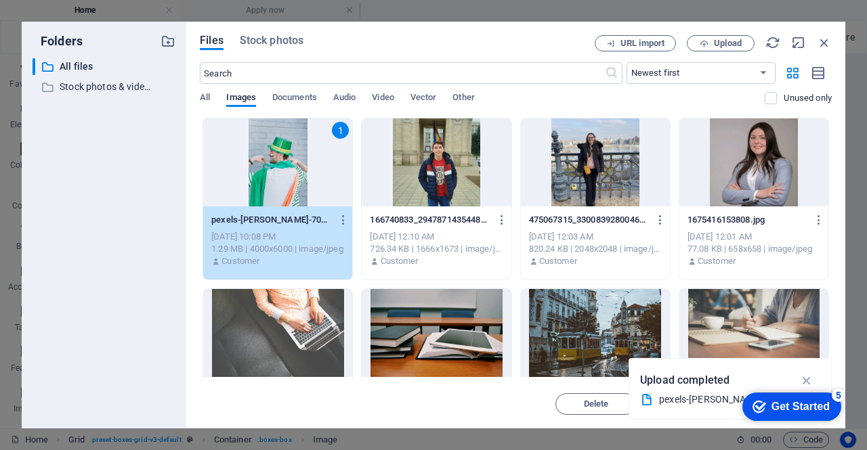
click at [283, 163] on div "1" at bounding box center [277, 163] width 149 height 88
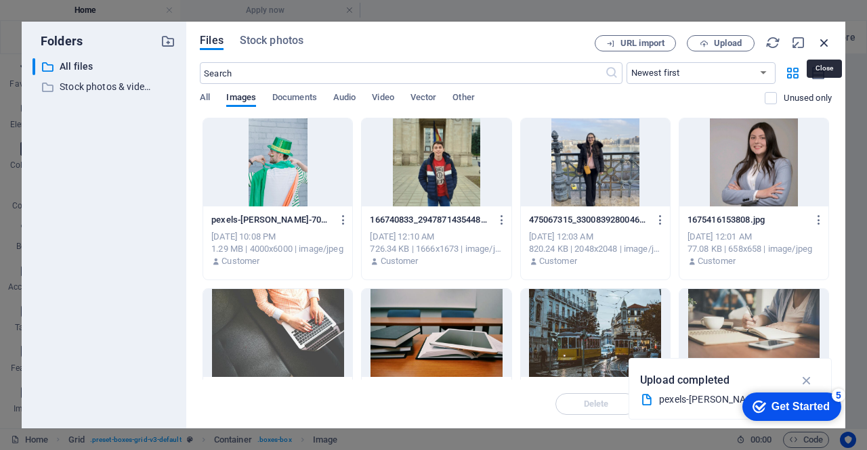
click at [828, 41] on icon "button" at bounding box center [824, 42] width 15 height 15
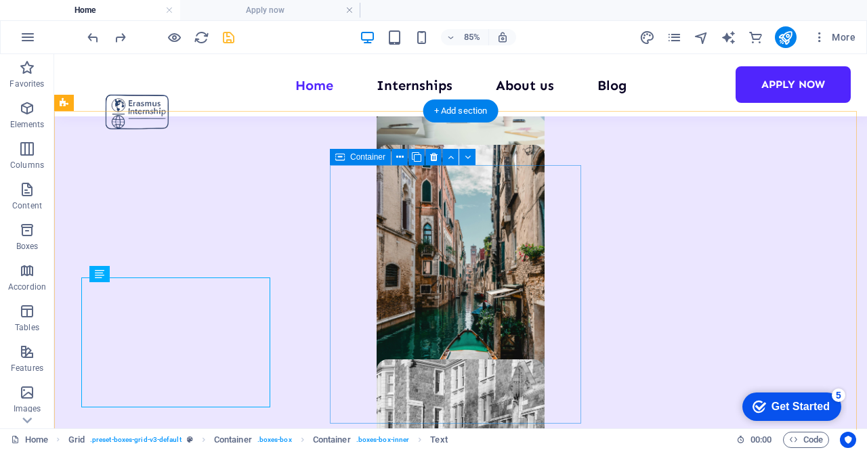
scroll to position [978, 0]
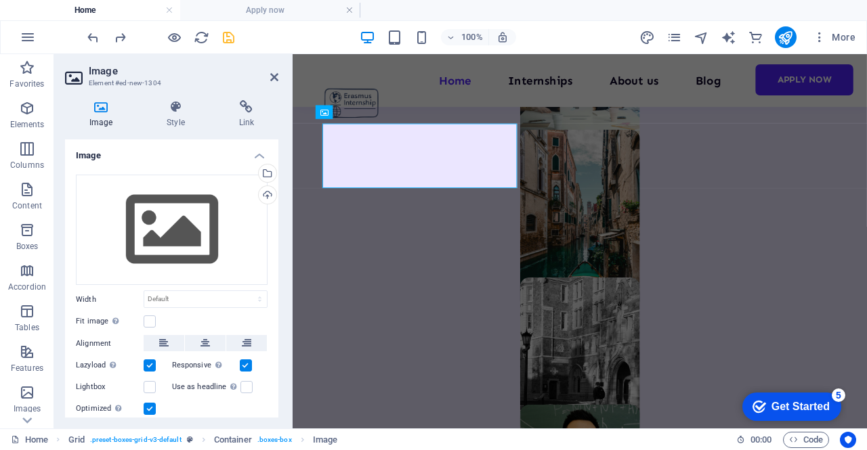
scroll to position [1018, 0]
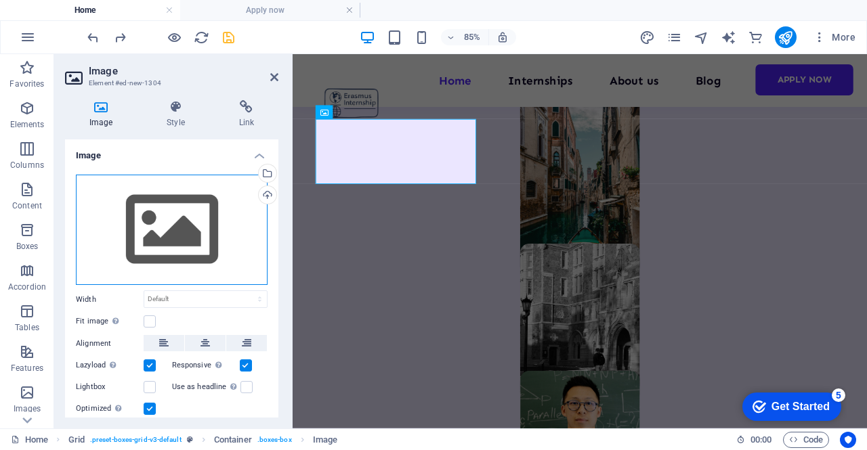
click at [167, 205] on div "Drag files here, click to choose files or select files from Files or our free s…" at bounding box center [172, 230] width 192 height 111
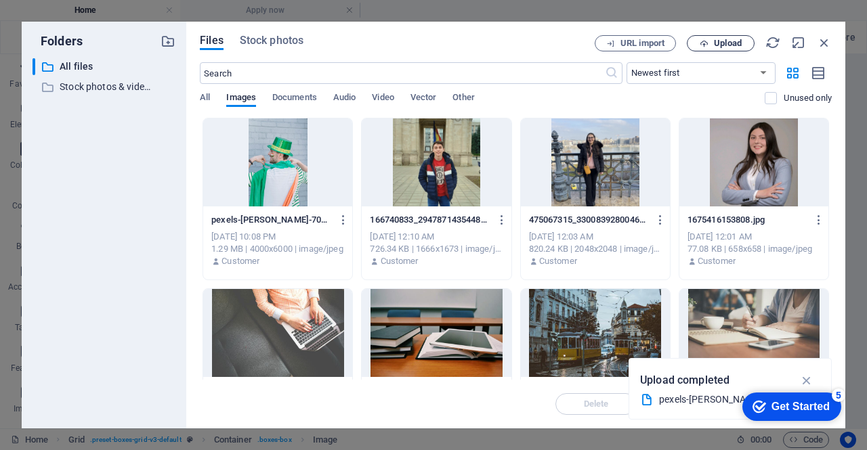
click at [714, 44] on span "Upload" at bounding box center [728, 43] width 28 height 8
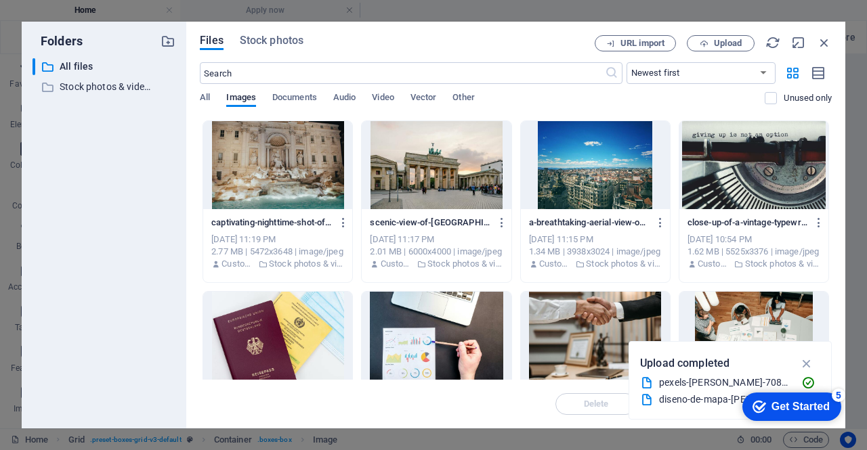
scroll to position [0, 0]
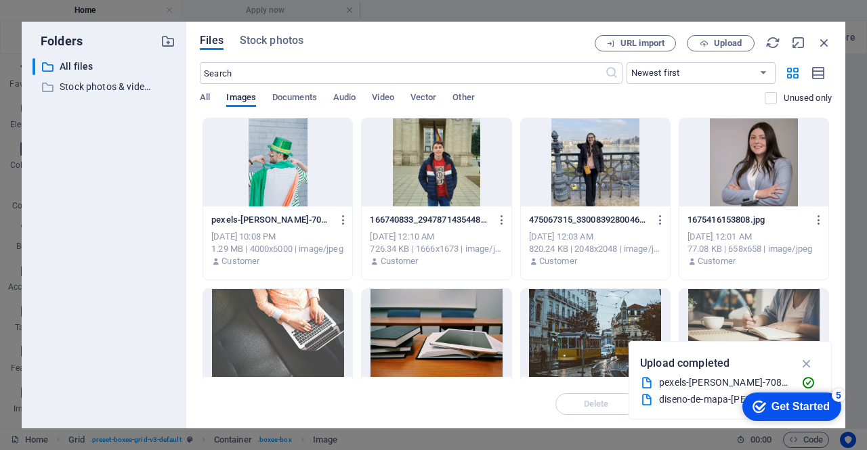
click at [685, 385] on div "pexels-[PERSON_NAME]-7084380.jpg" at bounding box center [724, 383] width 131 height 16
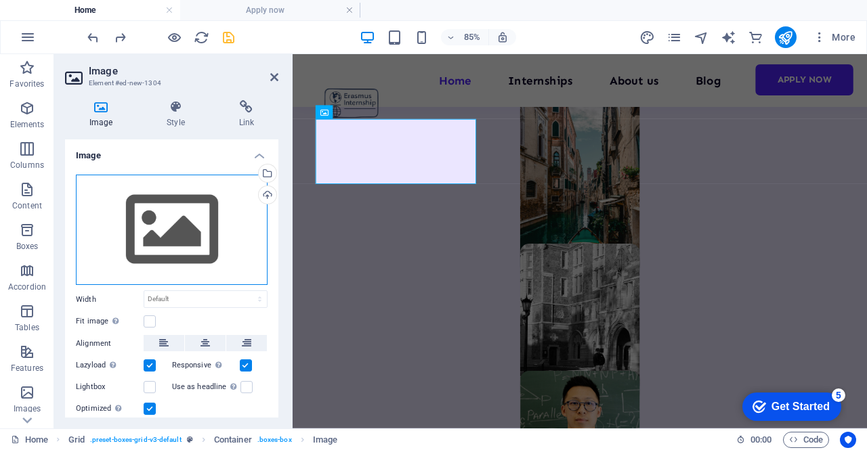
click at [169, 206] on div "Drag files here, click to choose files or select files from Files or our free s…" at bounding box center [172, 230] width 192 height 111
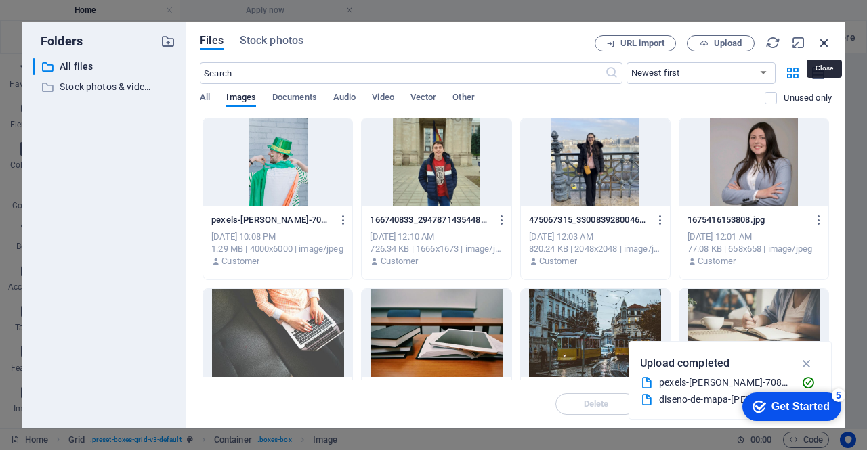
click at [826, 43] on icon "button" at bounding box center [824, 42] width 15 height 15
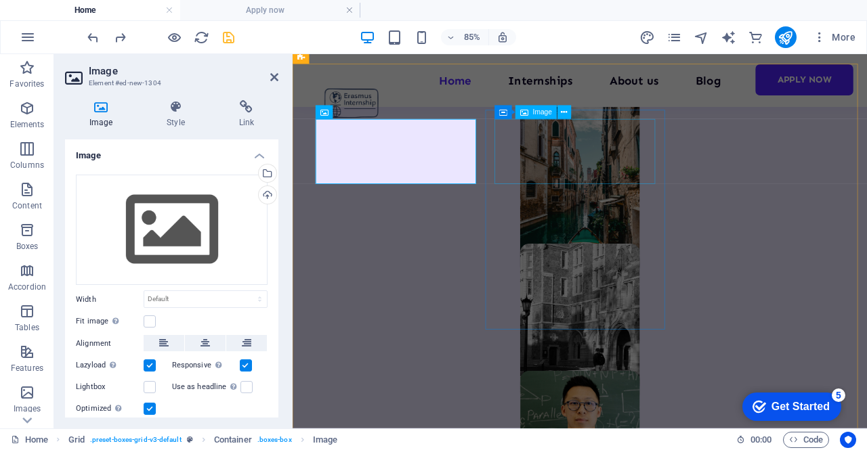
drag, startPoint x: 601, startPoint y: 150, endPoint x: 792, endPoint y: 135, distance: 192.2
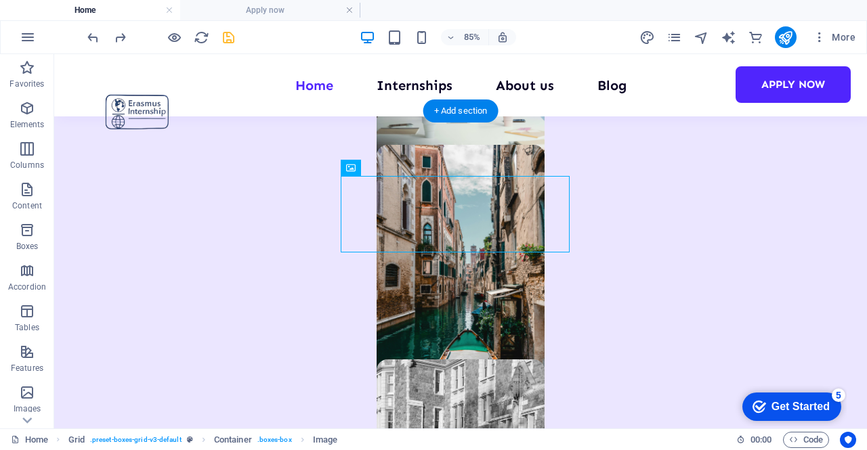
scroll to position [978, 0]
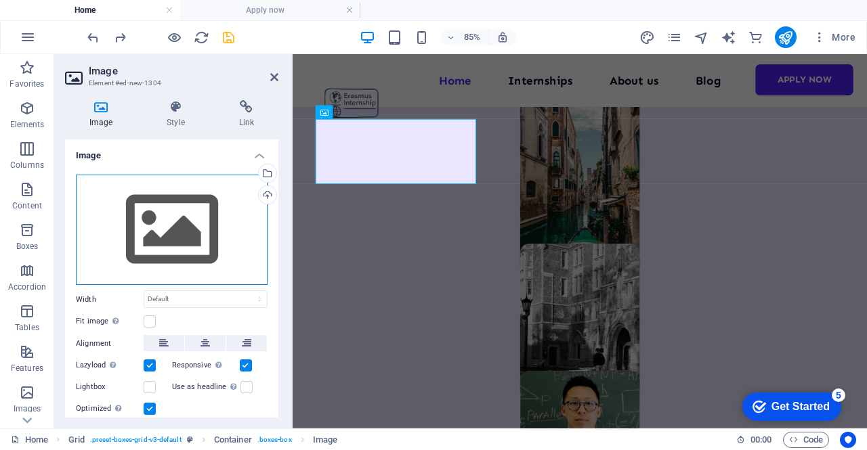
click at [175, 219] on div "Drag files here, click to choose files or select files from Files or our free s…" at bounding box center [172, 230] width 192 height 111
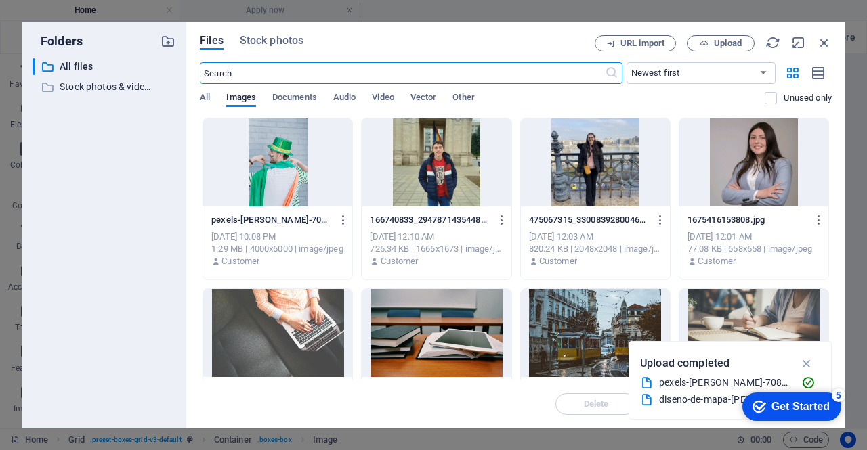
click at [698, 34] on div "Files Stock photos URL import Upload ​ Newest first Oldest first Name (A-Z) Nam…" at bounding box center [515, 225] width 659 height 407
click at [698, 48] on button "Upload" at bounding box center [721, 43] width 68 height 16
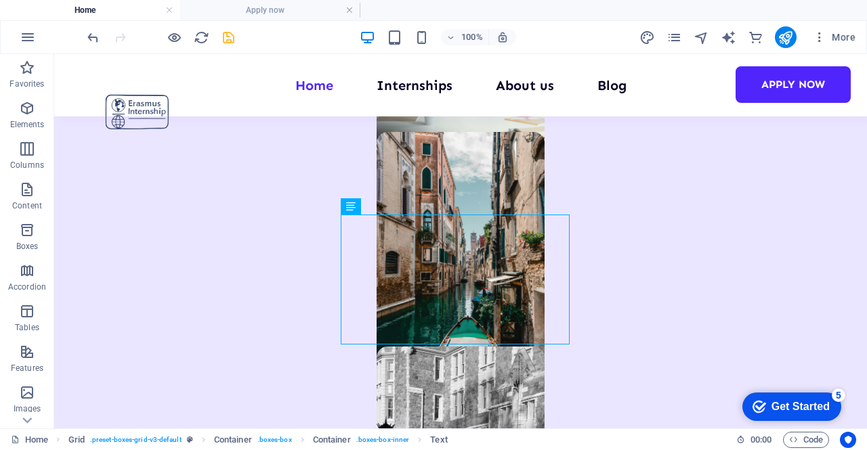
scroll to position [1046, 0]
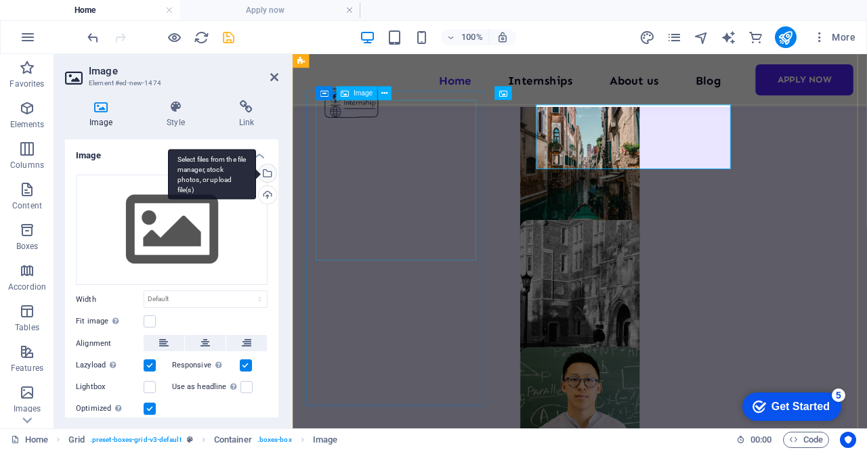
scroll to position [1040, 0]
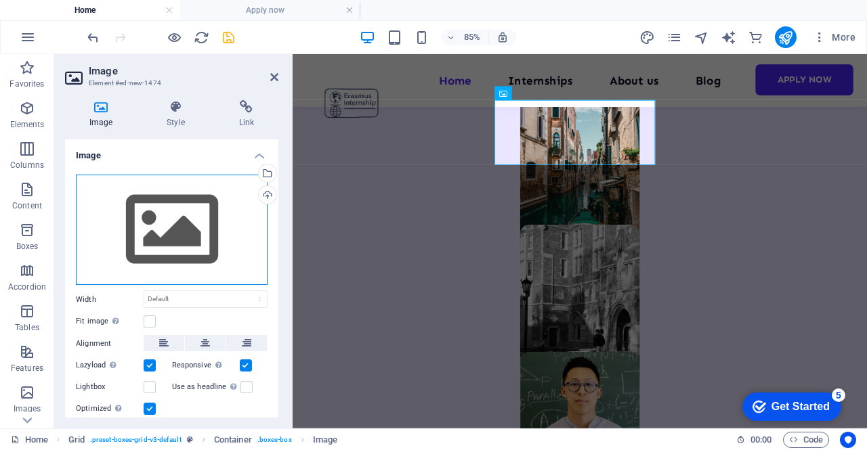
click at [169, 227] on div "Drag files here, click to choose files or select files from Files or our free s…" at bounding box center [172, 230] width 192 height 111
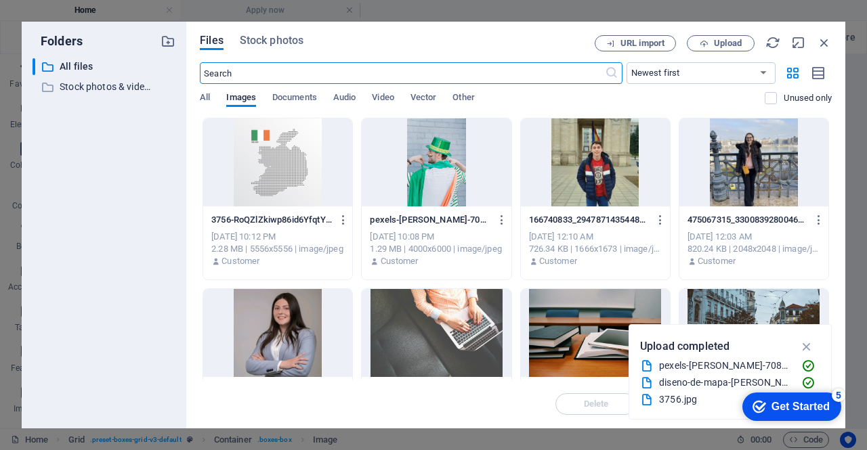
scroll to position [1047, 0]
click at [724, 39] on span "Upload" at bounding box center [728, 43] width 28 height 8
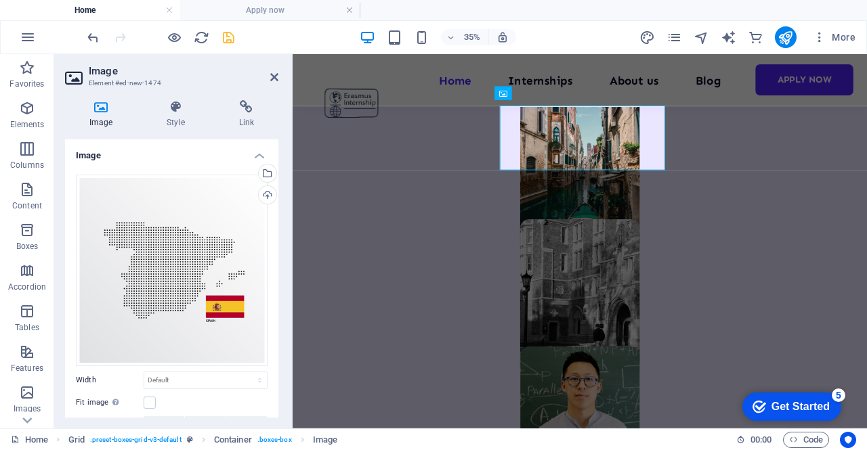
scroll to position [1040, 0]
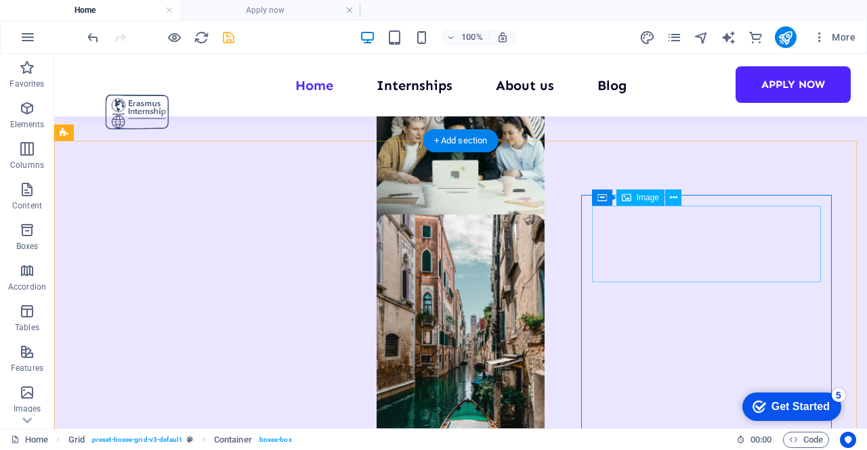
scroll to position [1016, 0]
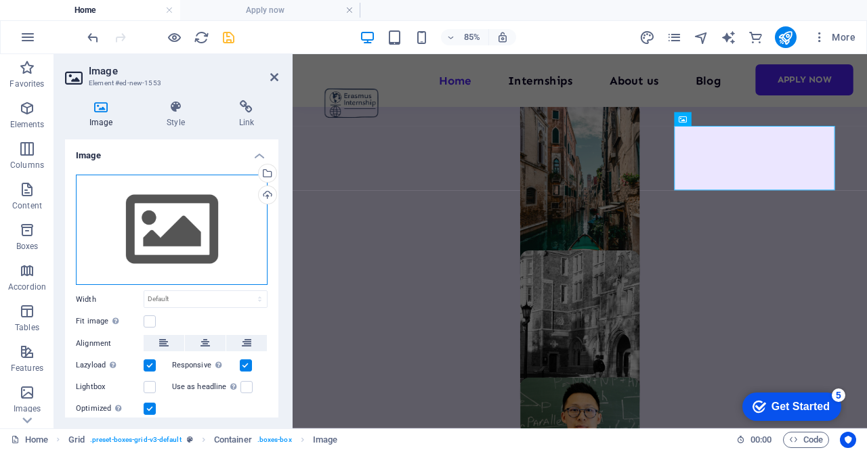
click at [134, 219] on div "Drag files here, click to choose files or select files from Files or our free s…" at bounding box center [172, 230] width 192 height 111
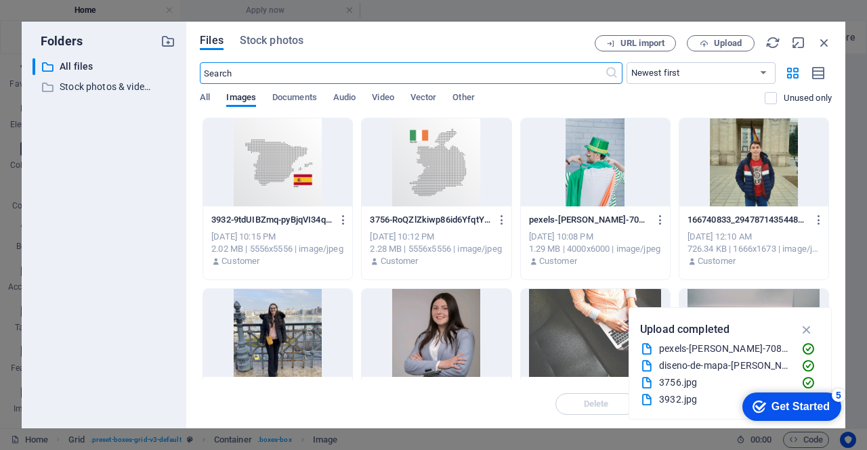
scroll to position [1017, 0]
click at [723, 45] on span "Upload" at bounding box center [728, 43] width 28 height 8
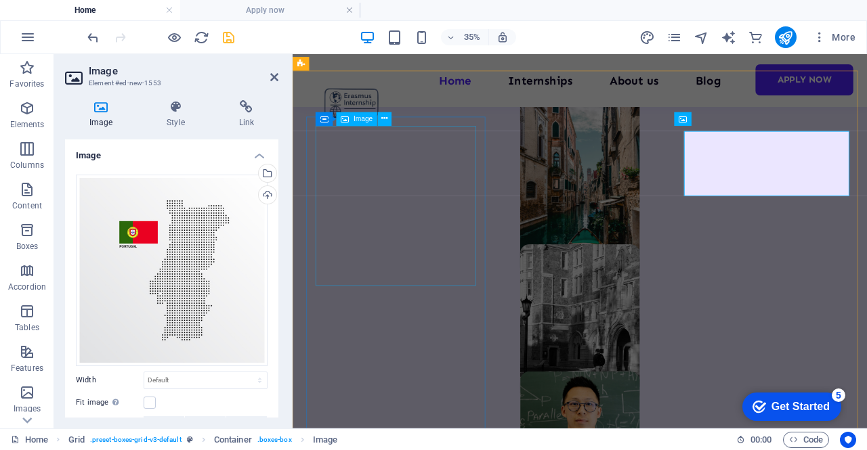
scroll to position [1011, 0]
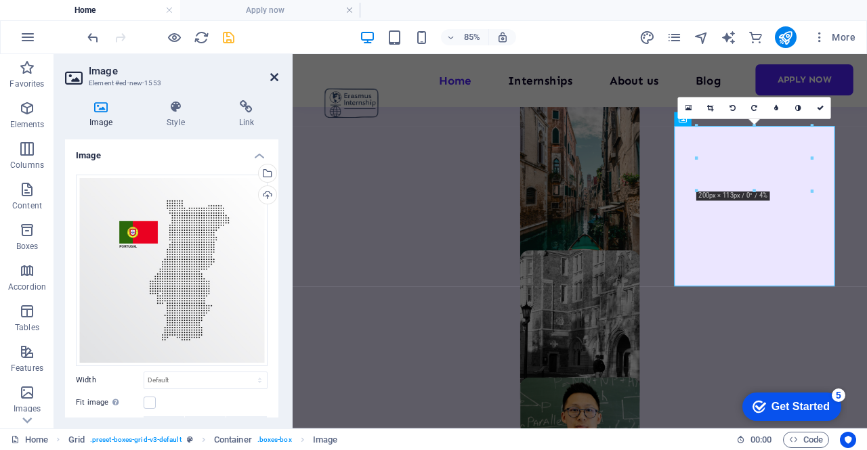
click at [274, 76] on icon at bounding box center [274, 77] width 8 height 11
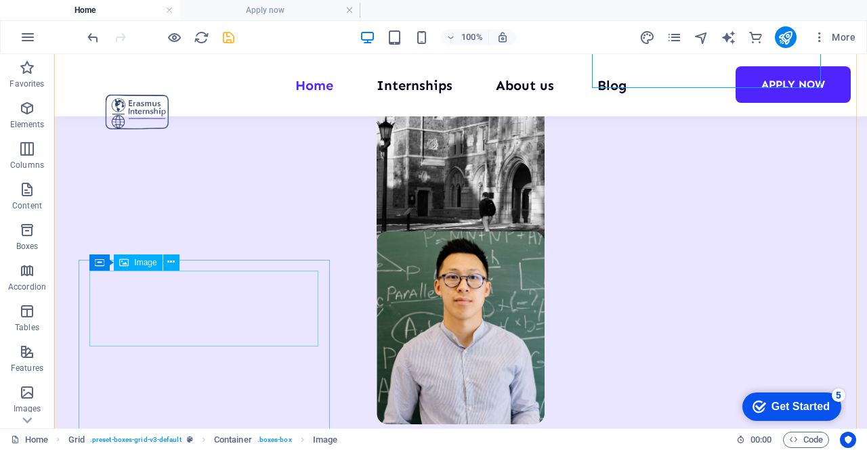
scroll to position [1355, 0]
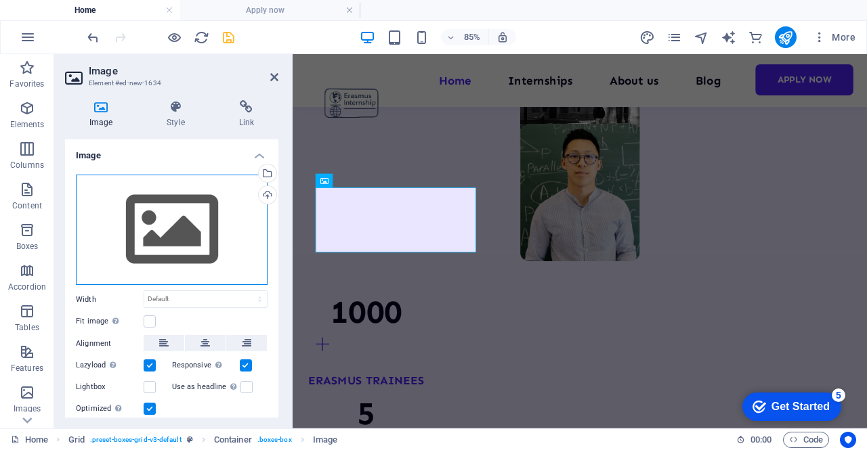
click at [191, 220] on div "Drag files here, click to choose files or select files from Files or our free s…" at bounding box center [172, 230] width 192 height 111
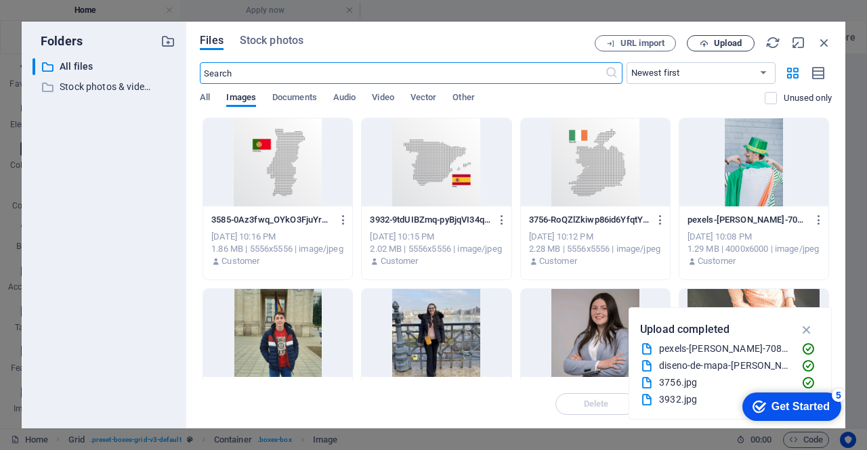
click at [714, 40] on span "Upload" at bounding box center [728, 43] width 28 height 8
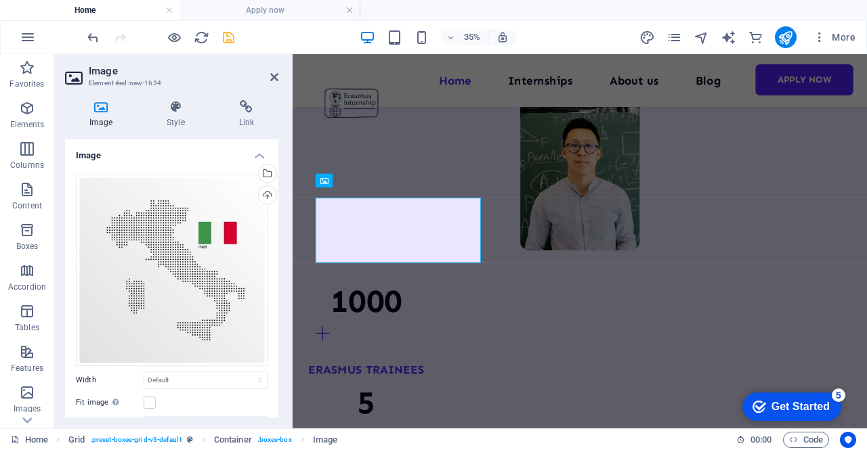
scroll to position [1309, 0]
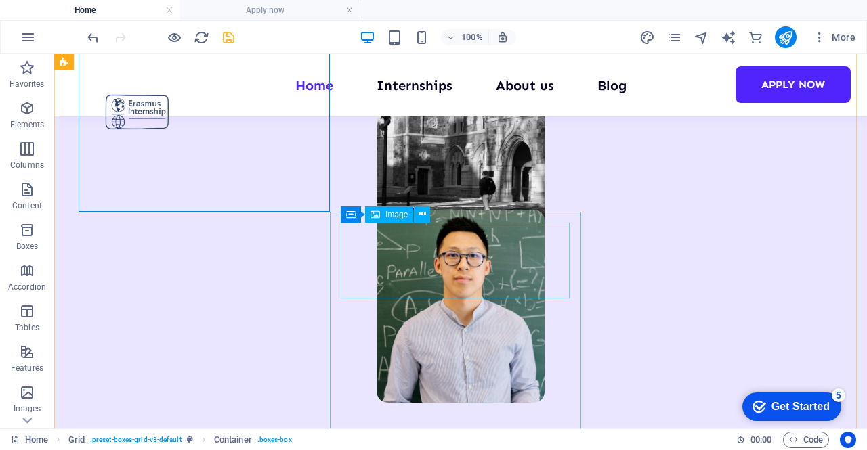
scroll to position [1151, 0]
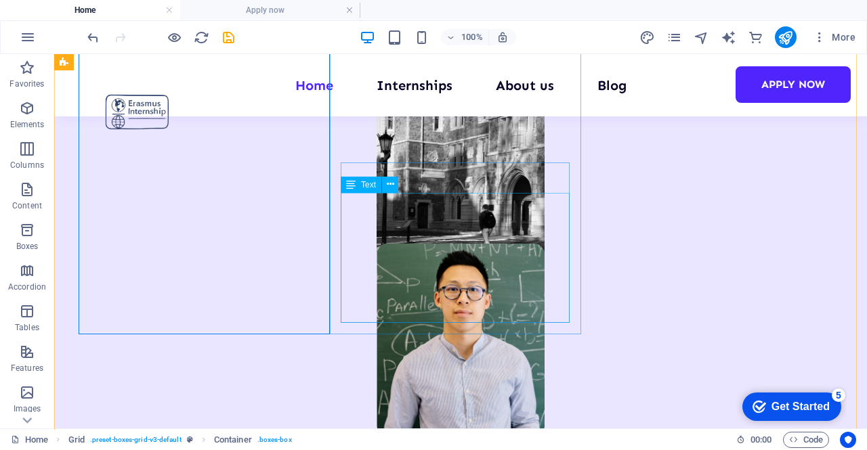
scroll to position [1355, 0]
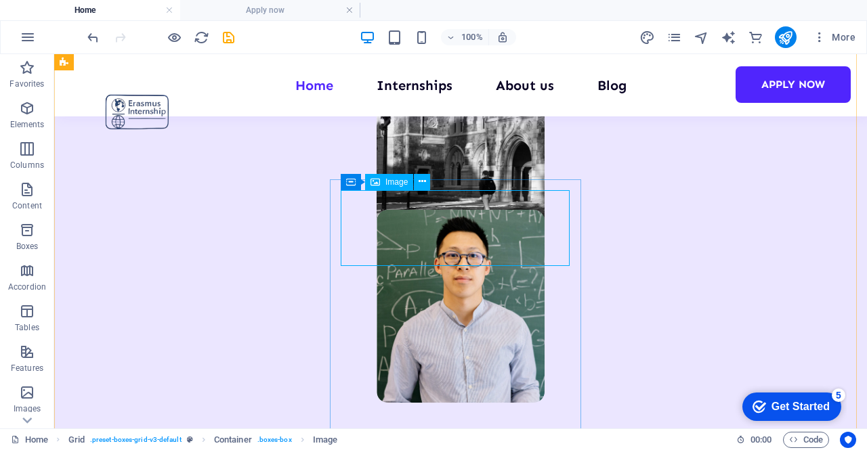
scroll to position [1422, 0]
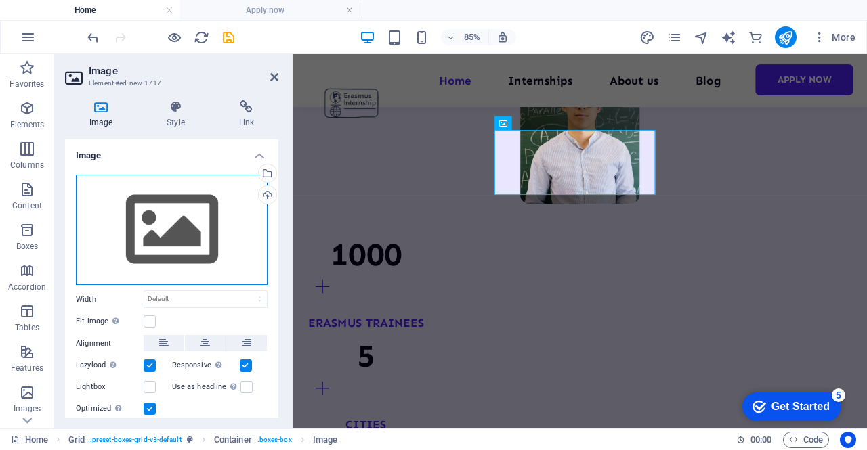
click at [163, 211] on div "Drag files here, click to choose files or select files from Files or our free s…" at bounding box center [172, 230] width 192 height 111
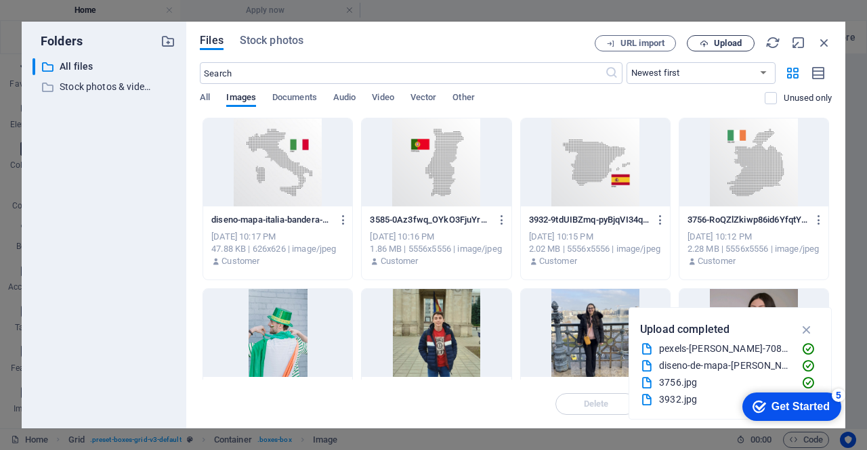
click at [711, 47] on span "Upload" at bounding box center [721, 43] width 56 height 9
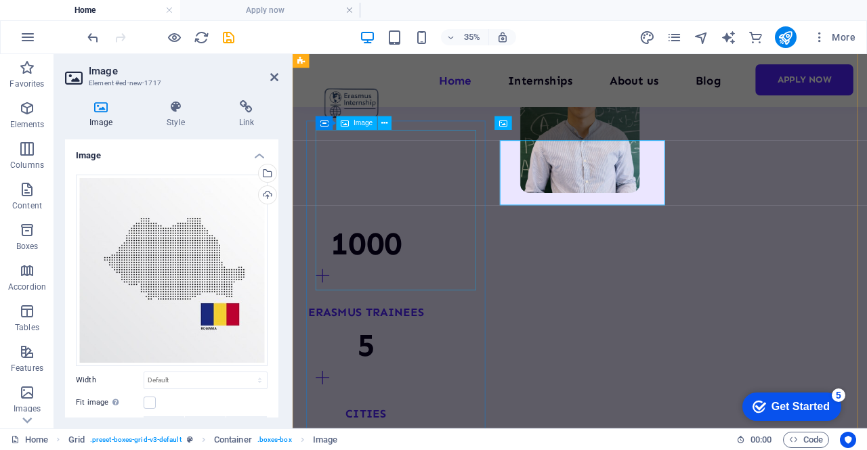
scroll to position [1377, 0]
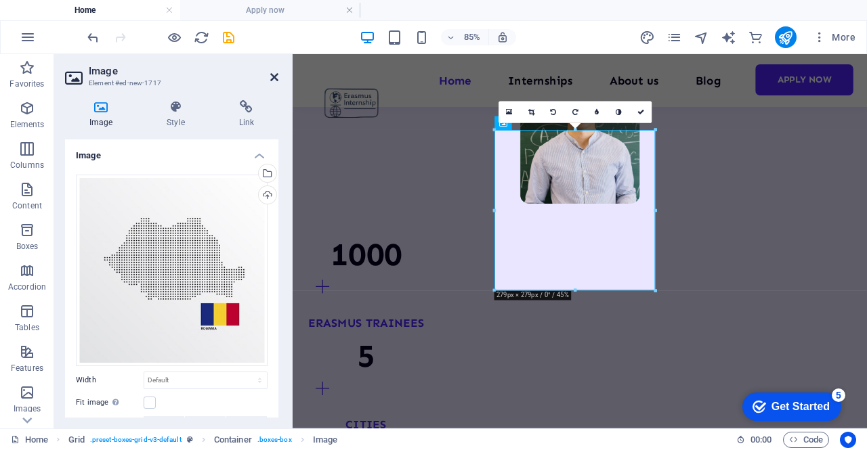
drag, startPoint x: 222, startPoint y: 28, endPoint x: 276, endPoint y: 80, distance: 75.2
click at [276, 80] on icon at bounding box center [274, 77] width 8 height 11
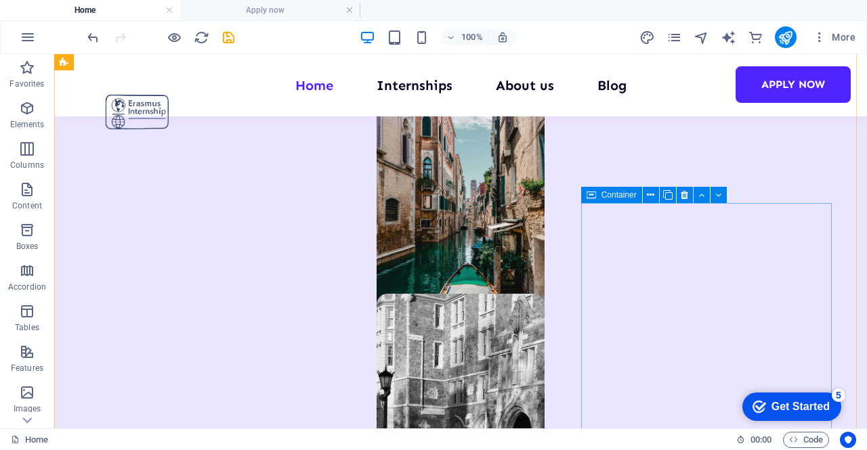
scroll to position [1355, 0]
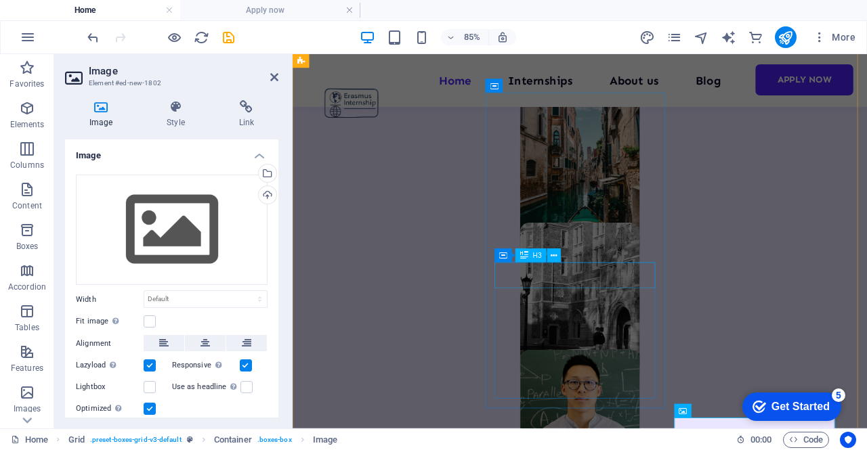
scroll to position [1038, 0]
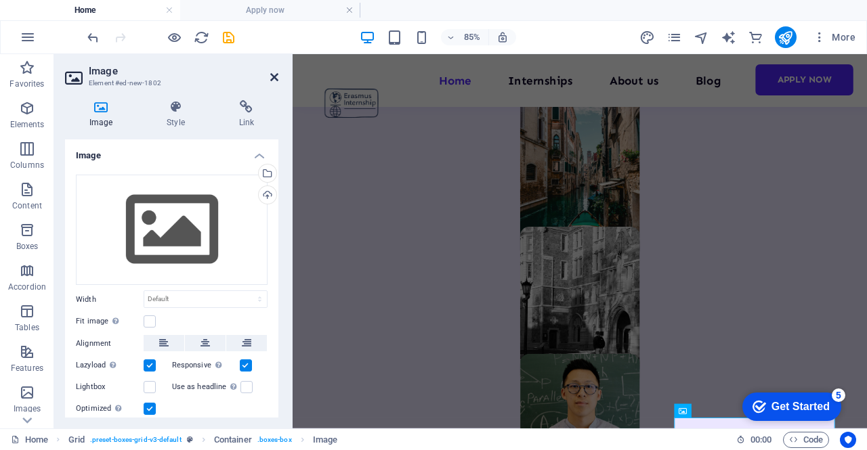
click at [272, 75] on icon at bounding box center [274, 77] width 8 height 11
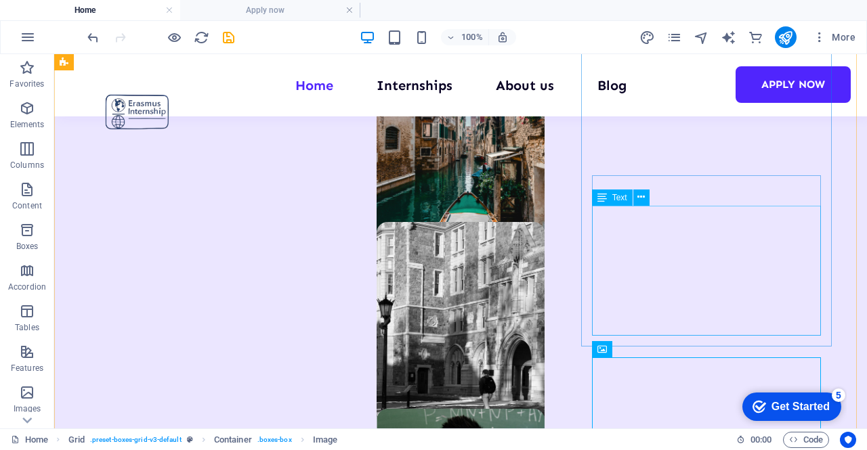
scroll to position [1024, 0]
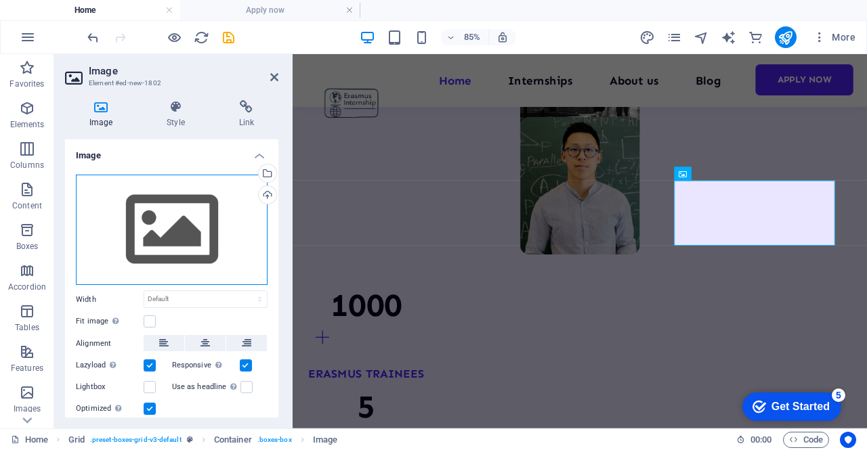
click at [219, 213] on div "Drag files here, click to choose files or select files from Files or our free s…" at bounding box center [172, 230] width 192 height 111
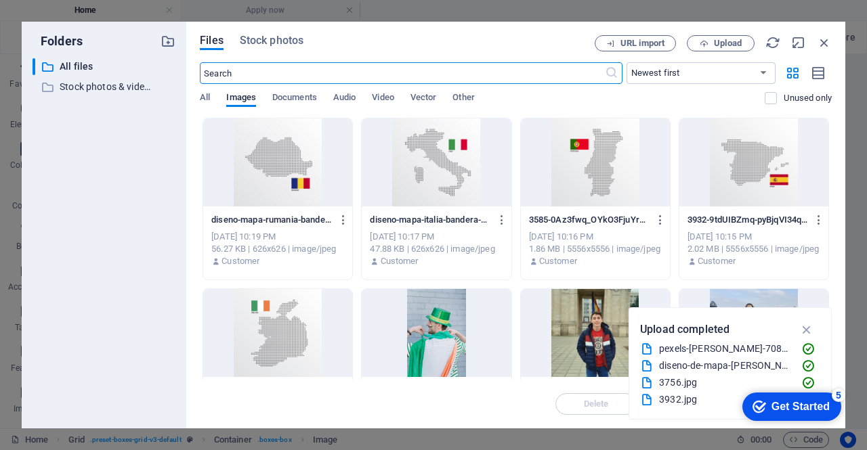
scroll to position [1330, 0]
click at [307, 297] on div at bounding box center [277, 333] width 149 height 88
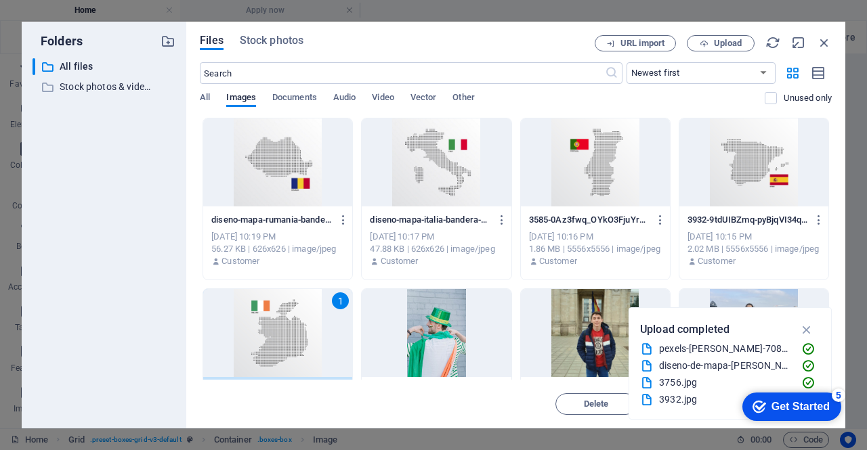
scroll to position [68, 0]
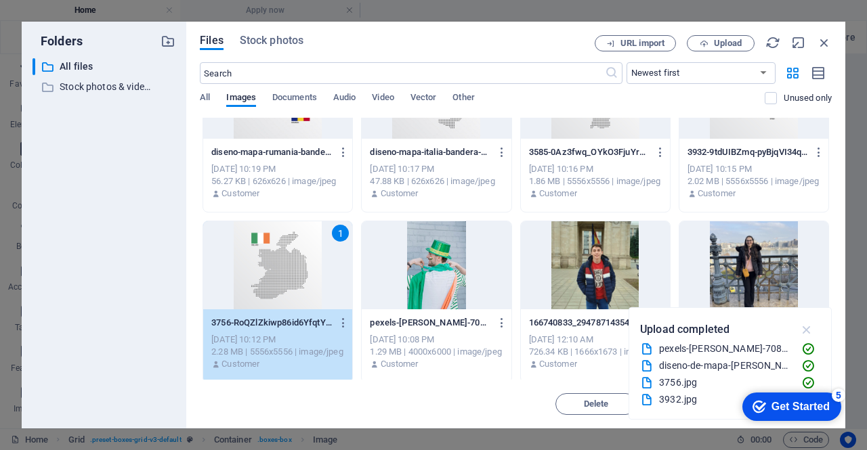
click at [808, 330] on icon "button" at bounding box center [807, 329] width 16 height 15
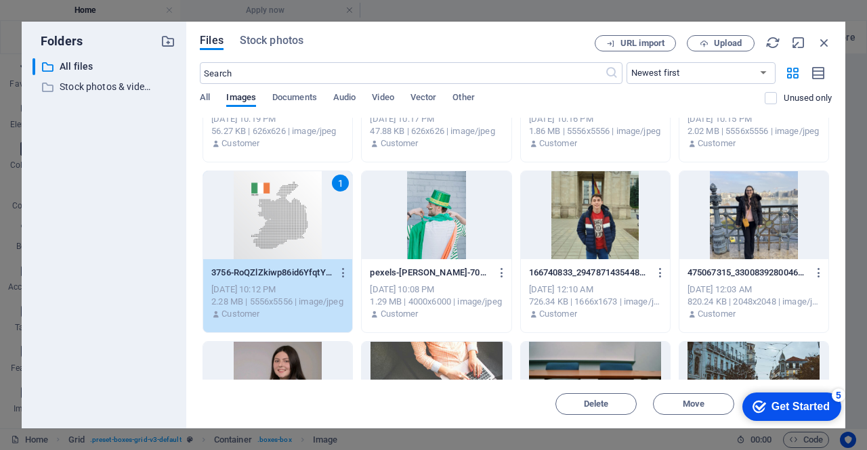
scroll to position [135, 0]
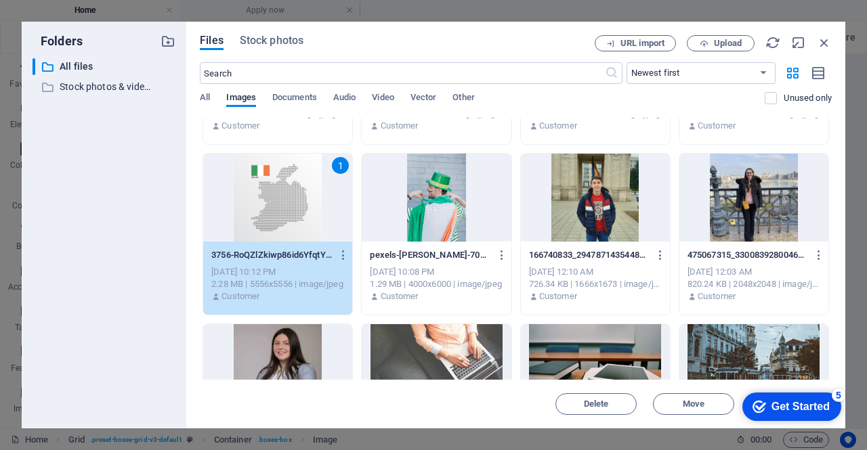
click at [263, 197] on div "1" at bounding box center [277, 198] width 149 height 88
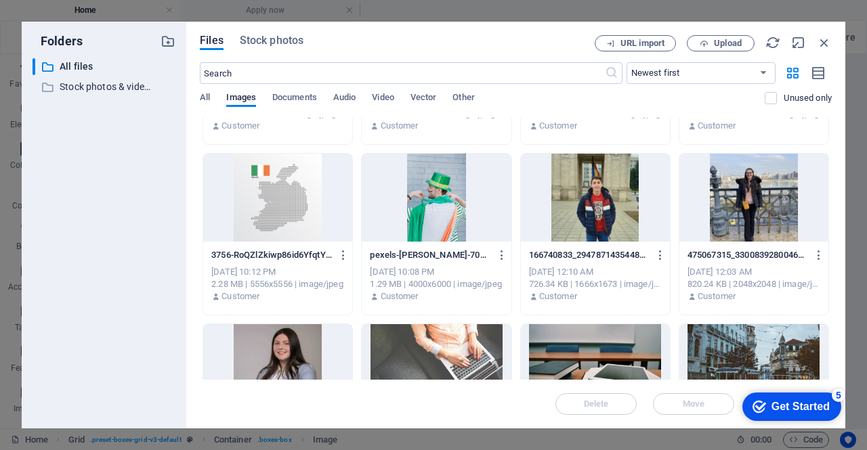
click at [263, 197] on div at bounding box center [277, 198] width 149 height 88
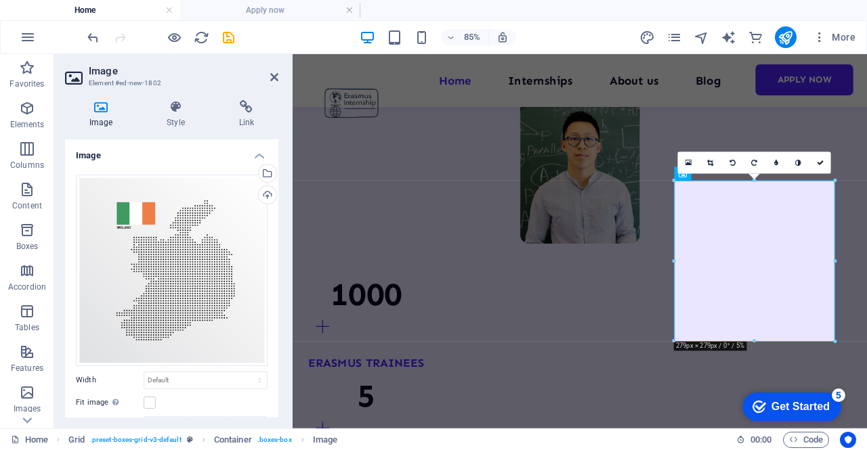
scroll to position [1317, 0]
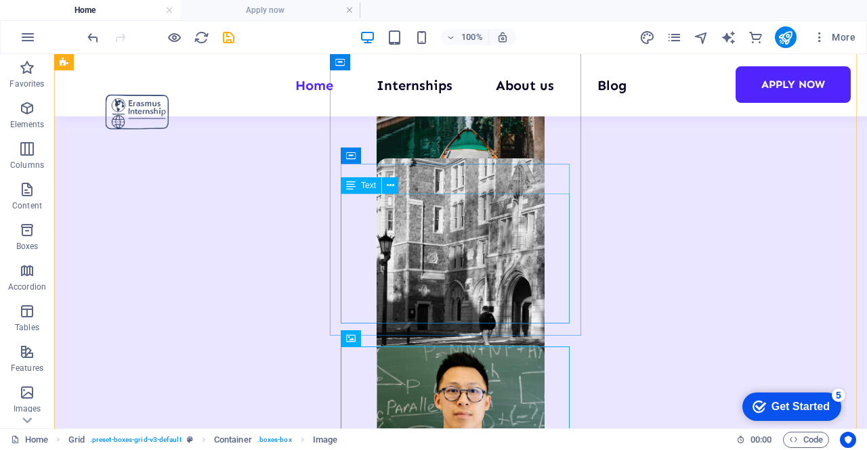
scroll to position [1092, 0]
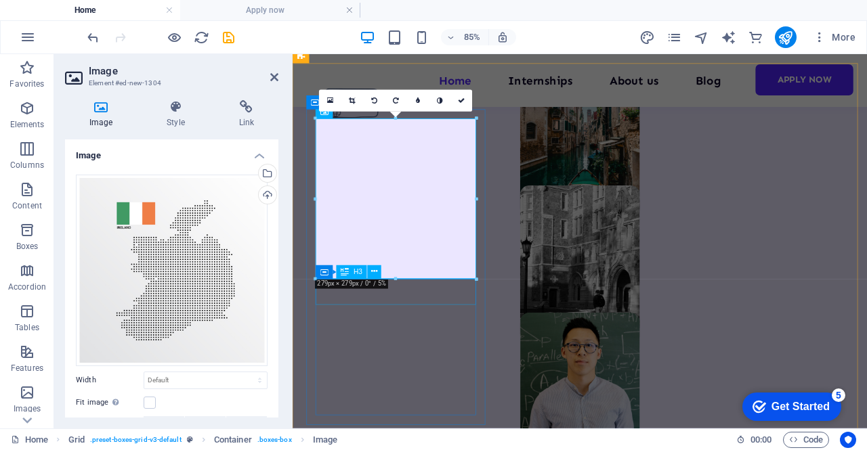
scroll to position [1019, 0]
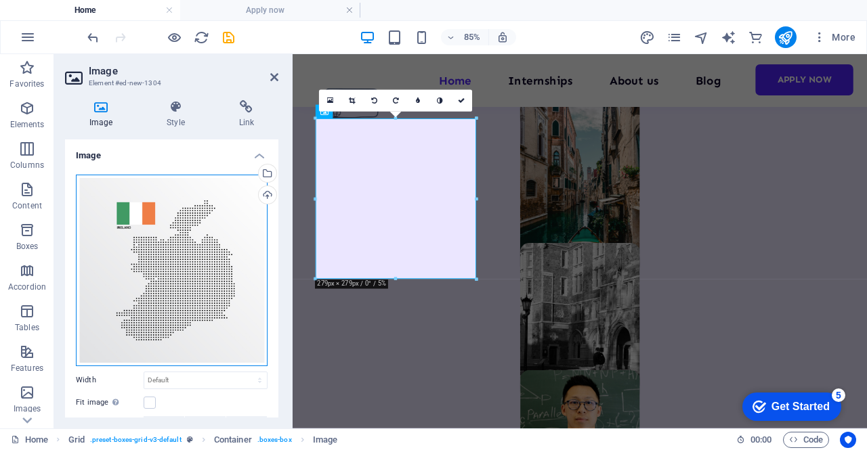
click at [174, 227] on div "Drag files here, click to choose files or select files from Files or our free s…" at bounding box center [172, 271] width 192 height 192
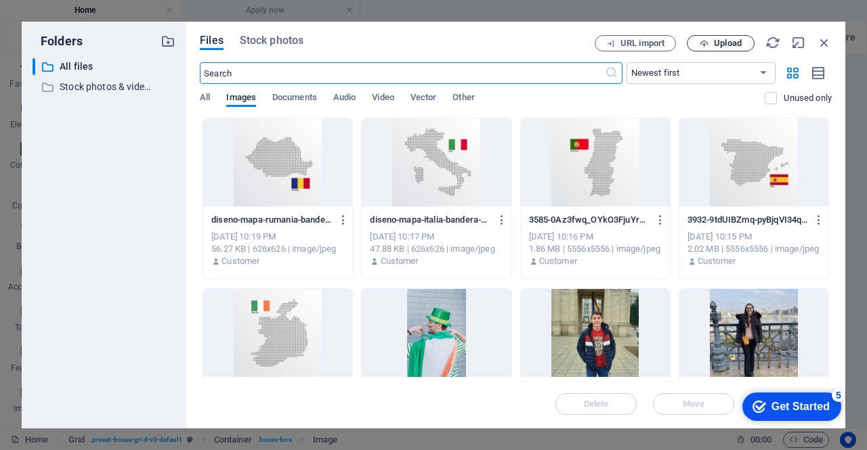
click at [725, 44] on span "Upload" at bounding box center [728, 43] width 28 height 8
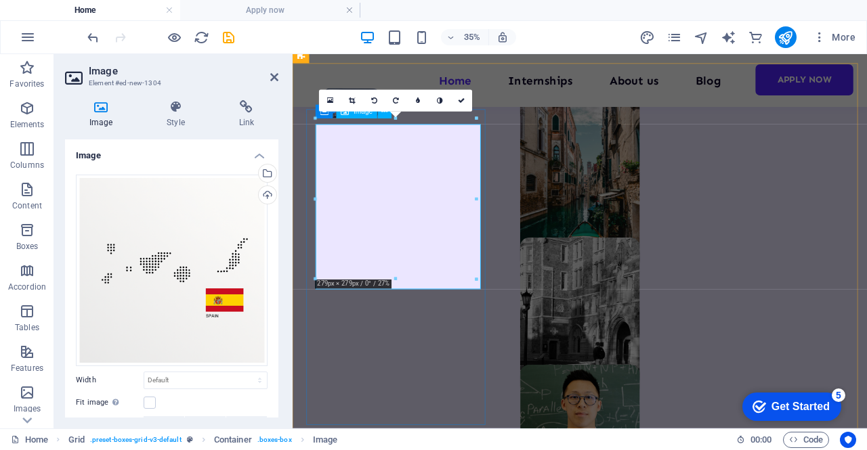
scroll to position [1019, 0]
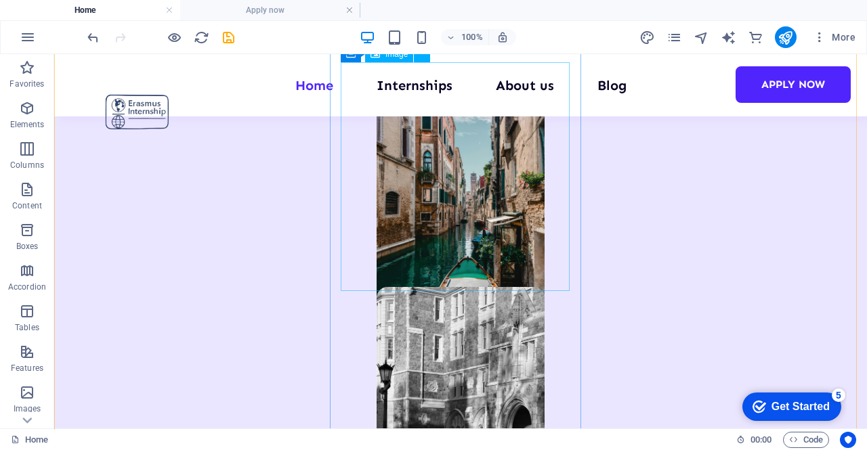
scroll to position [1092, 0]
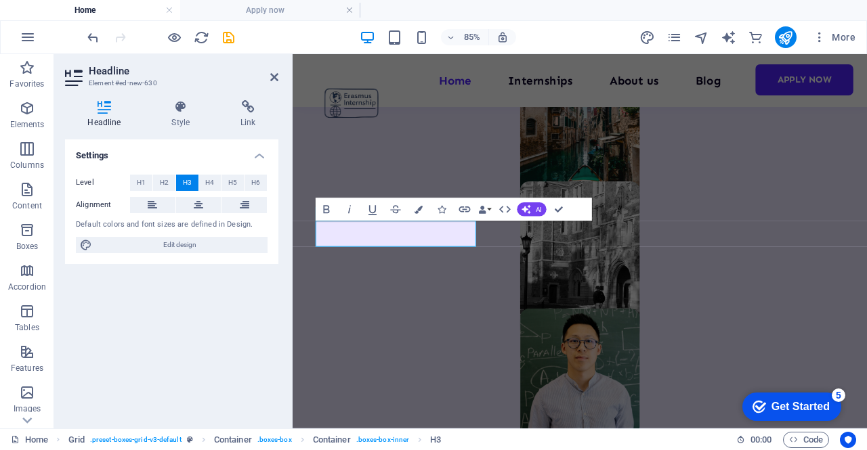
scroll to position [1087, 0]
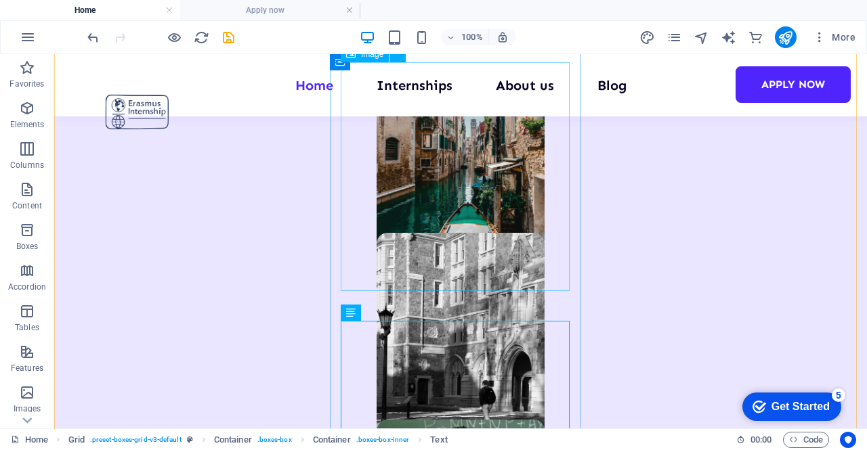
scroll to position [1160, 0]
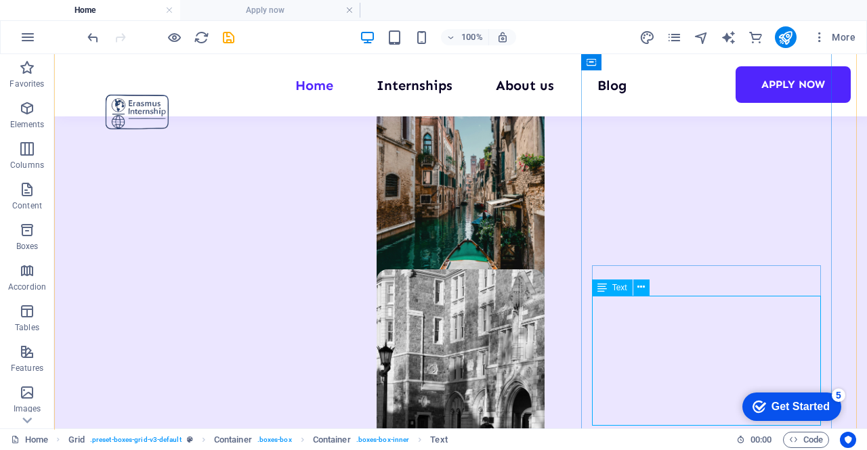
scroll to position [1092, 0]
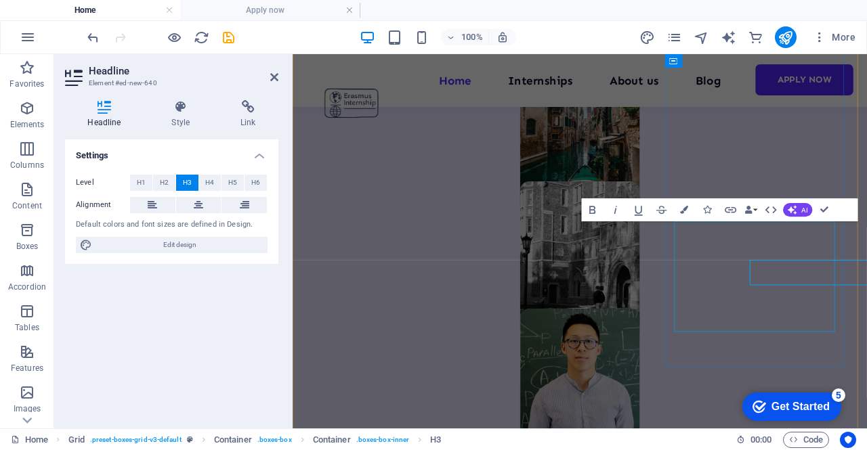
scroll to position [1087, 0]
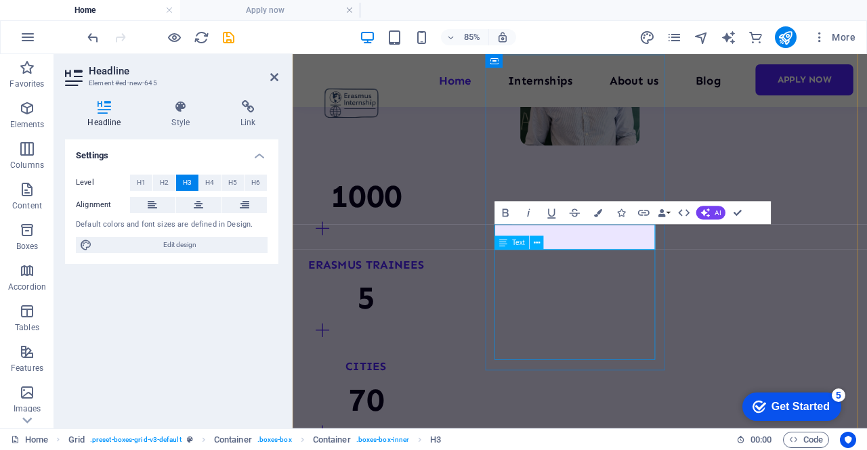
scroll to position [1426, 0]
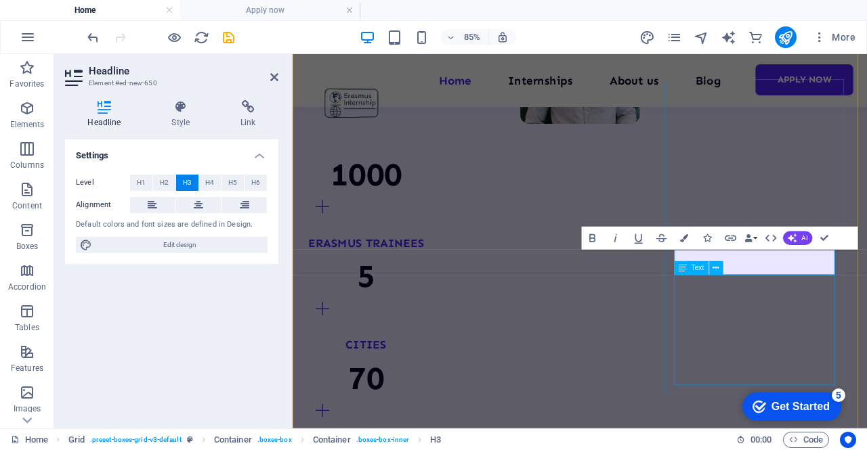
scroll to position [1426, 0]
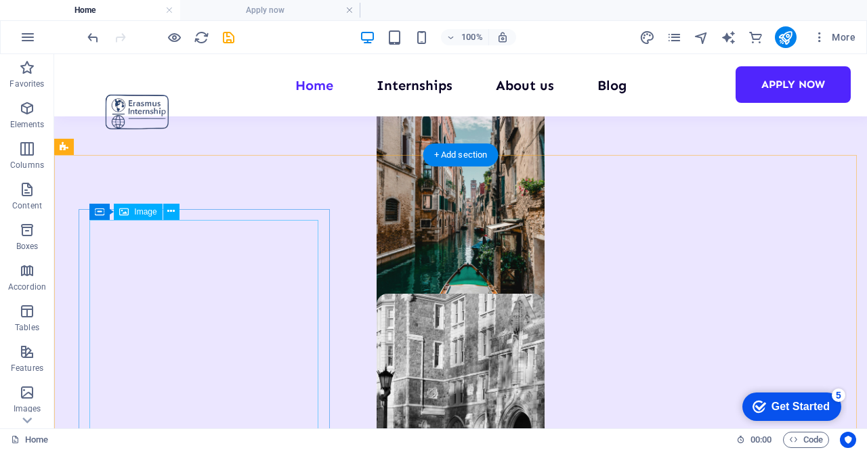
scroll to position [1132, 0]
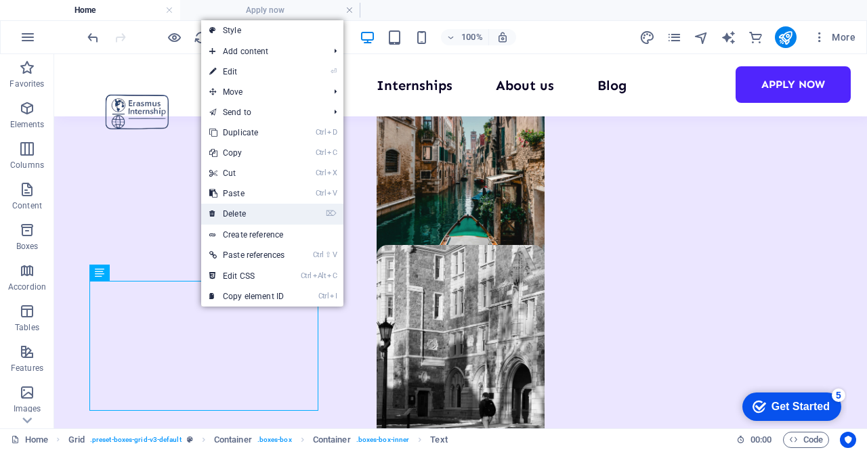
click at [267, 213] on link "⌦ Delete" at bounding box center [246, 214] width 91 height 20
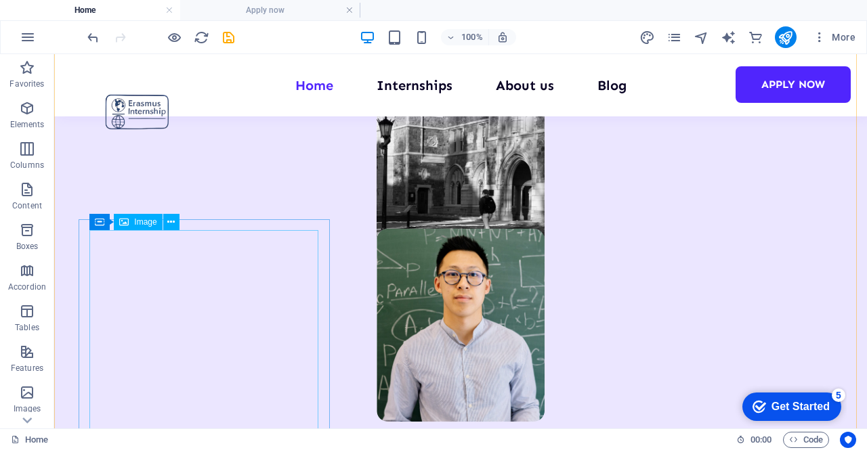
scroll to position [1200, 0]
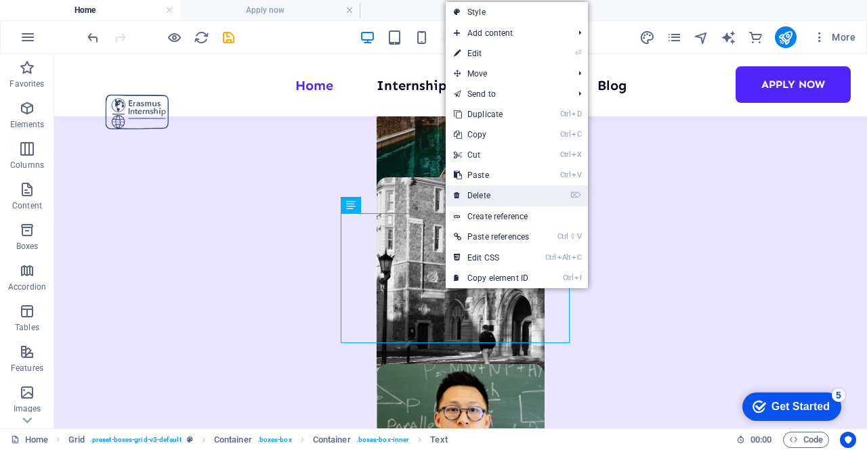
click at [513, 190] on link "⌦ Delete" at bounding box center [491, 196] width 91 height 20
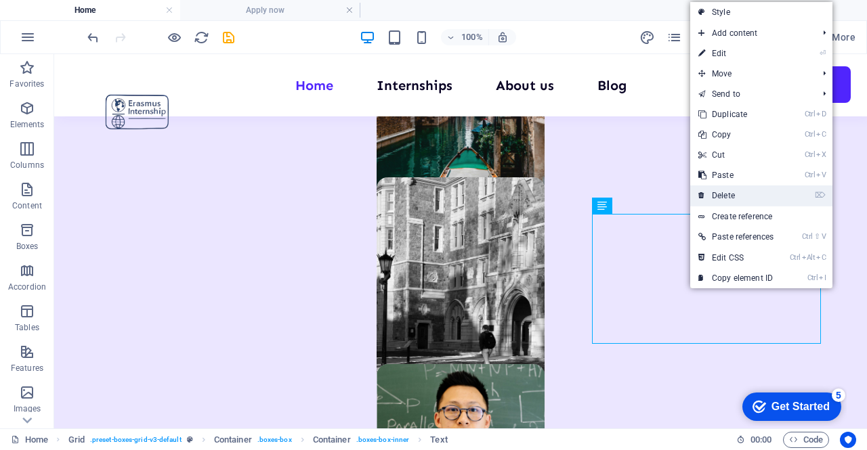
drag, startPoint x: 744, startPoint y: 194, endPoint x: 674, endPoint y: 143, distance: 86.3
click at [744, 194] on link "⌦ Delete" at bounding box center [735, 196] width 91 height 20
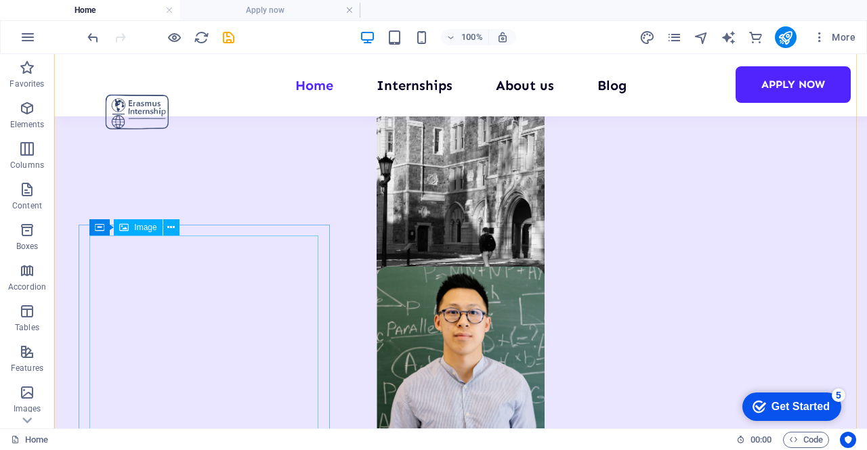
scroll to position [1403, 0]
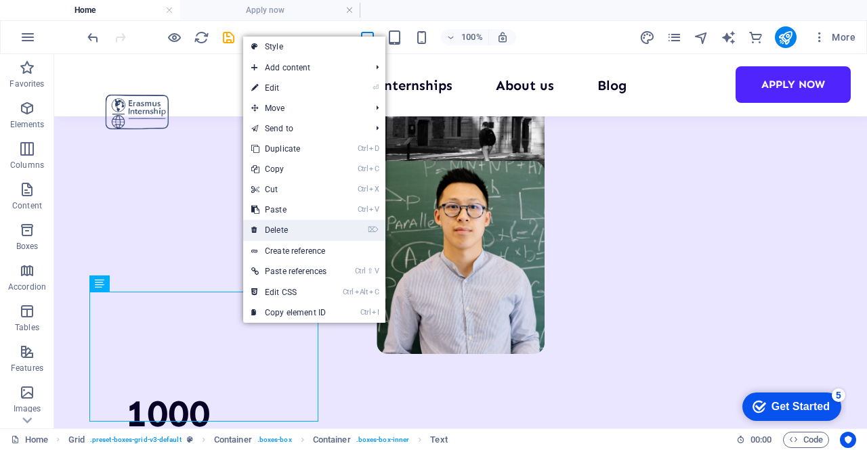
click at [299, 220] on link "Ctrl V Paste" at bounding box center [288, 210] width 91 height 20
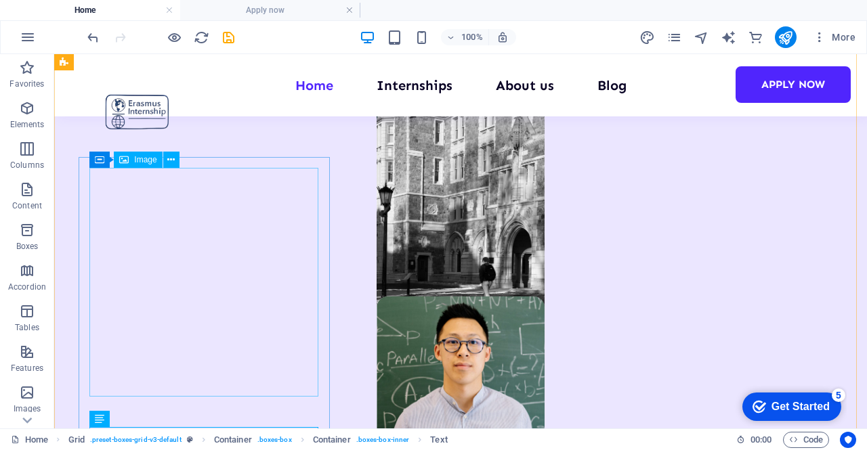
scroll to position [1539, 0]
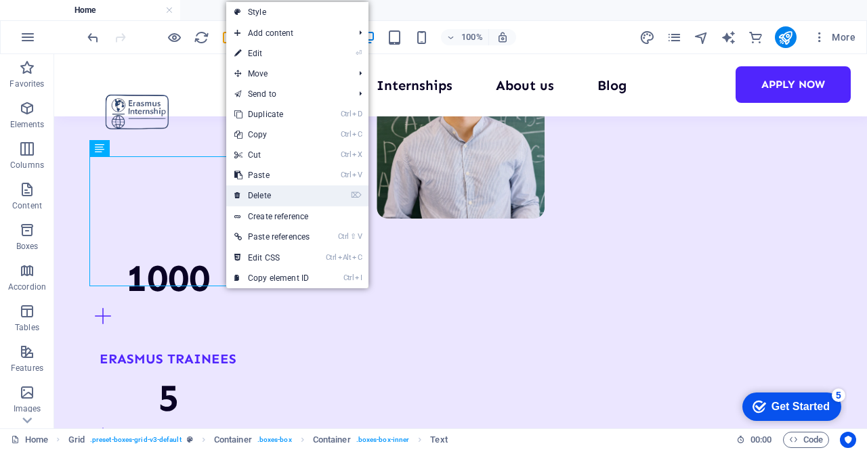
click at [290, 195] on link "⌦ Delete" at bounding box center [271, 196] width 91 height 20
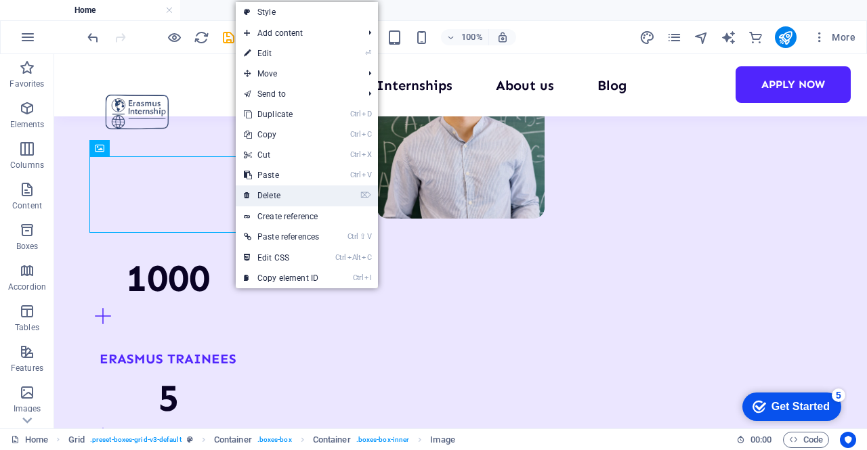
click at [290, 196] on link "⌦ Delete" at bounding box center [281, 196] width 91 height 20
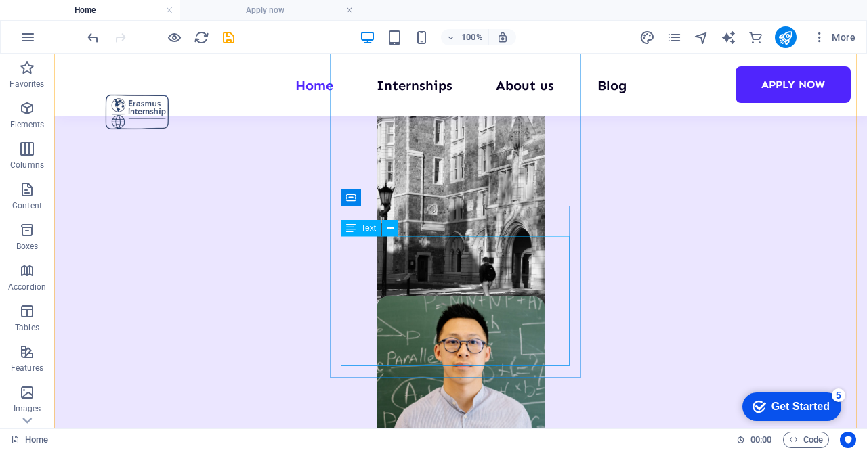
scroll to position [1471, 0]
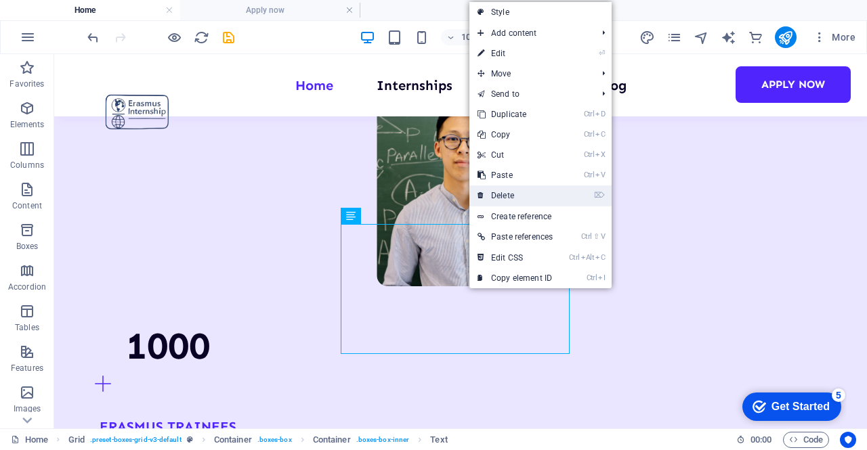
drag, startPoint x: 530, startPoint y: 194, endPoint x: 480, endPoint y: 146, distance: 69.9
click at [530, 194] on link "⌦ Delete" at bounding box center [514, 196] width 91 height 20
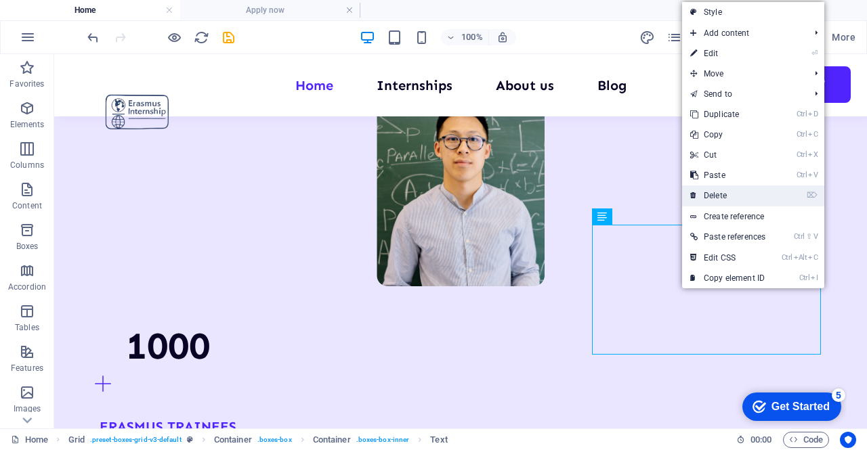
click at [726, 191] on link "⌦ Delete" at bounding box center [727, 196] width 91 height 20
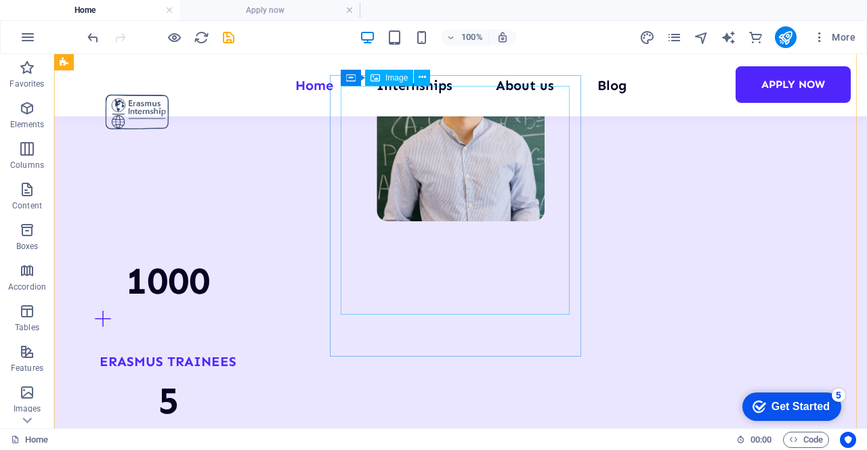
scroll to position [1539, 0]
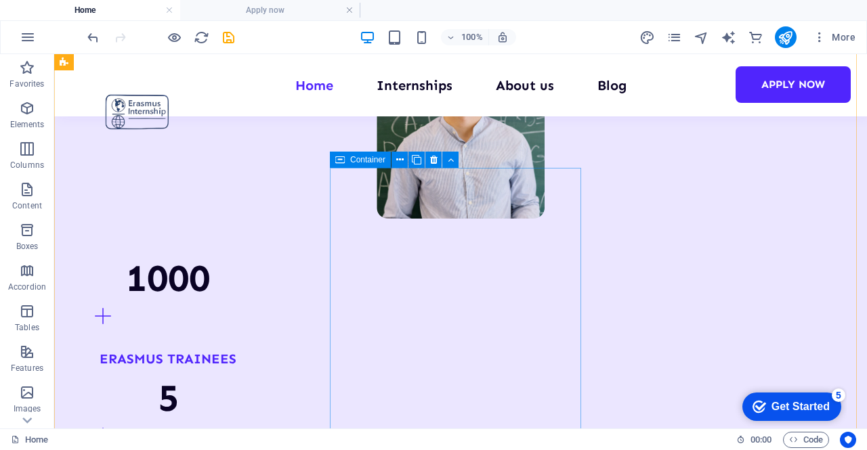
click at [432, 161] on icon at bounding box center [433, 160] width 7 height 14
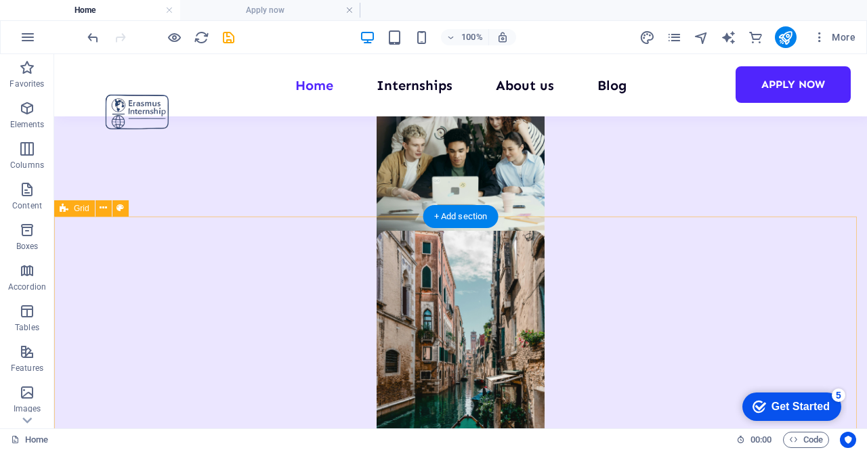
scroll to position [997, 0]
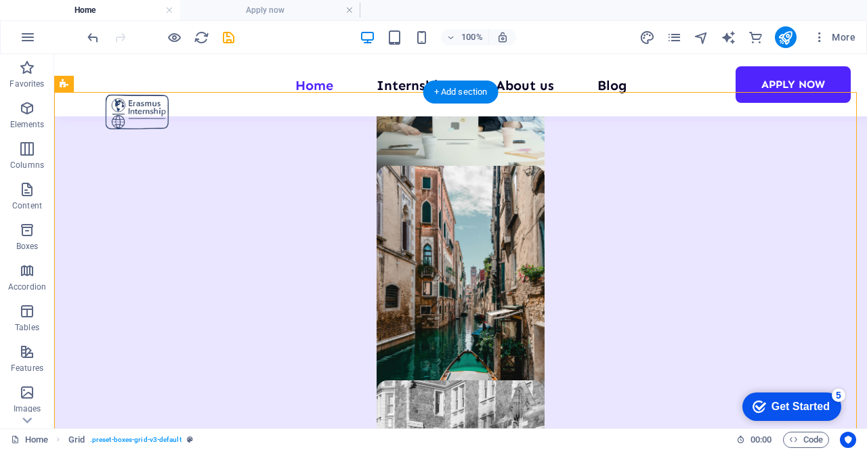
drag, startPoint x: 666, startPoint y: 194, endPoint x: 368, endPoint y: 144, distance: 302.3
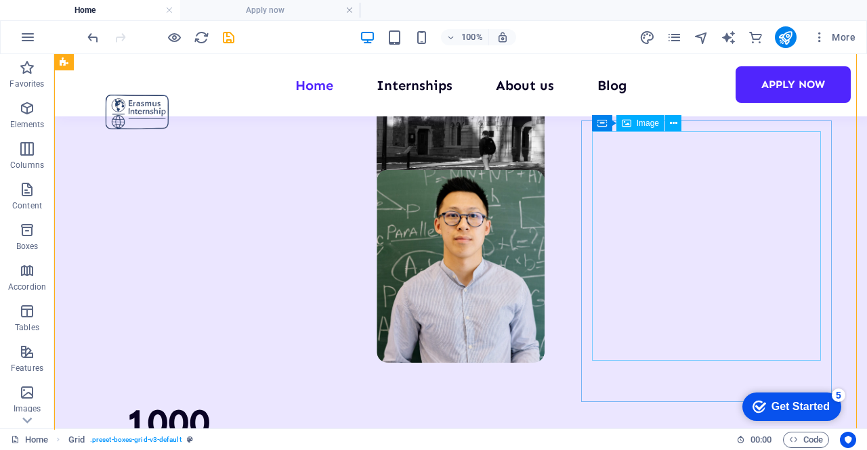
scroll to position [1403, 0]
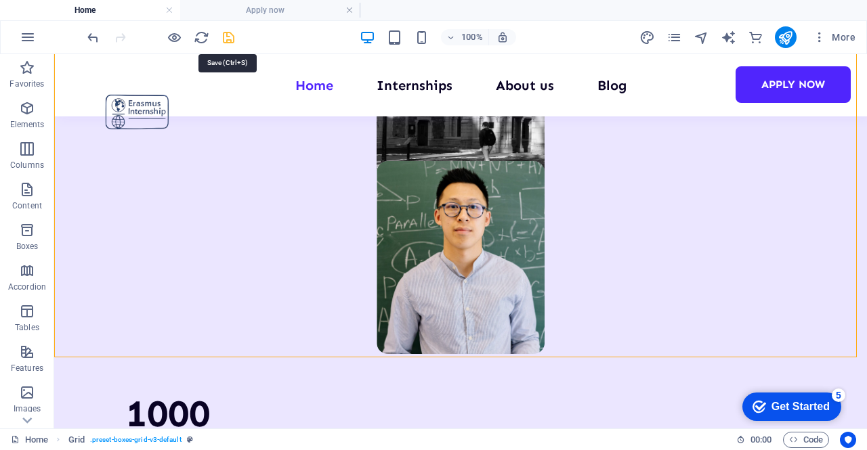
click at [224, 41] on icon "save" at bounding box center [229, 38] width 16 height 16
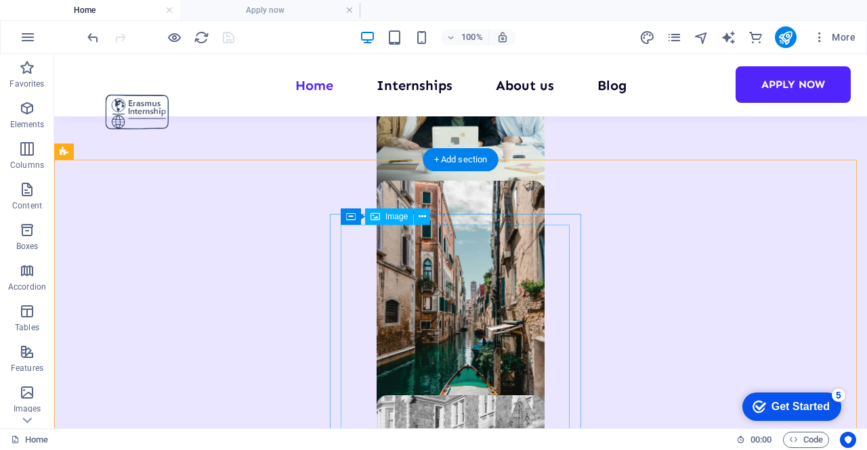
scroll to position [997, 0]
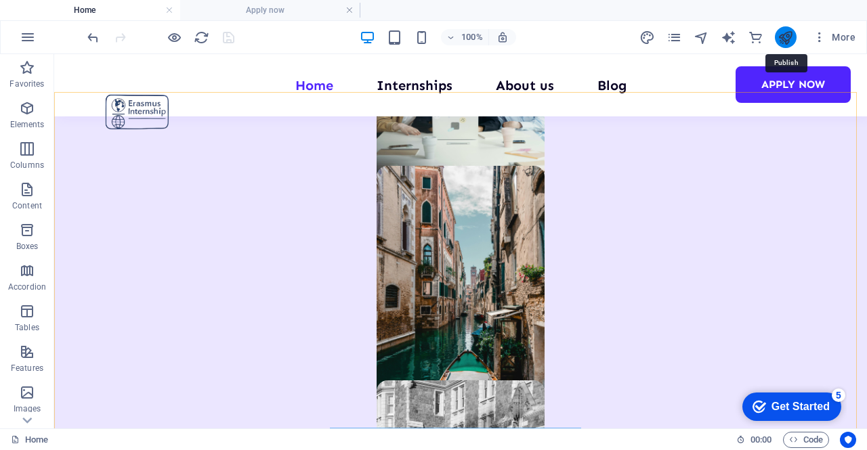
click at [780, 35] on icon "publish" at bounding box center [786, 38] width 16 height 16
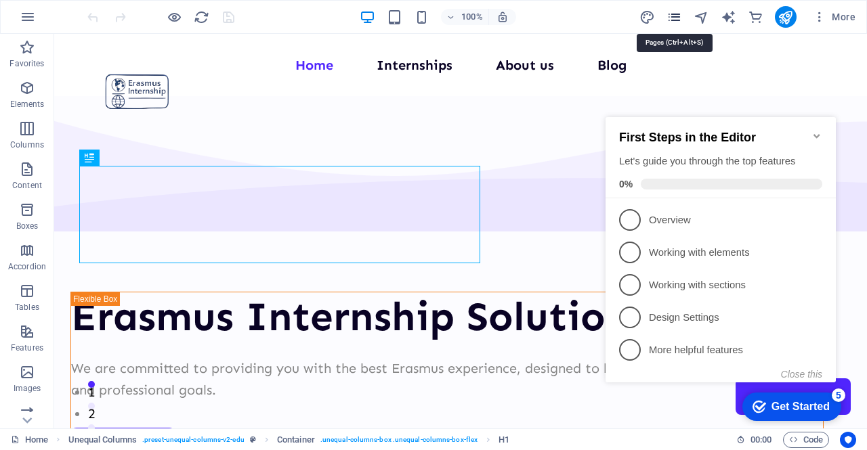
click at [673, 16] on icon "pages" at bounding box center [674, 17] width 16 height 16
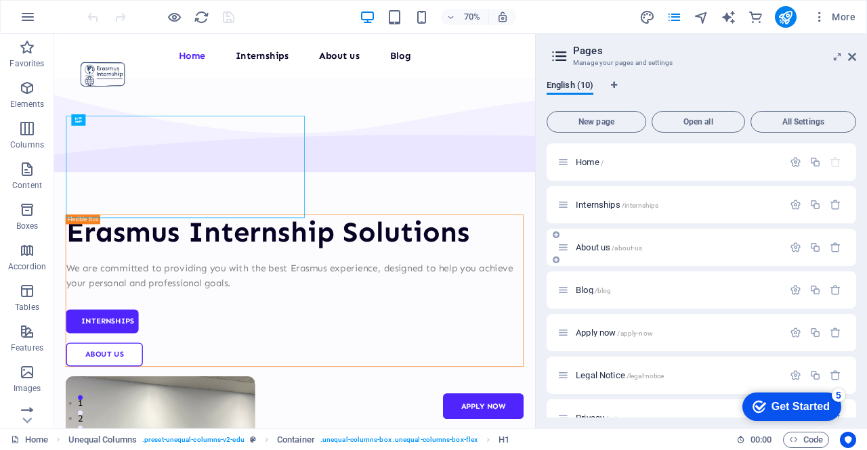
click at [595, 247] on span "About us /about-us" at bounding box center [609, 247] width 66 height 10
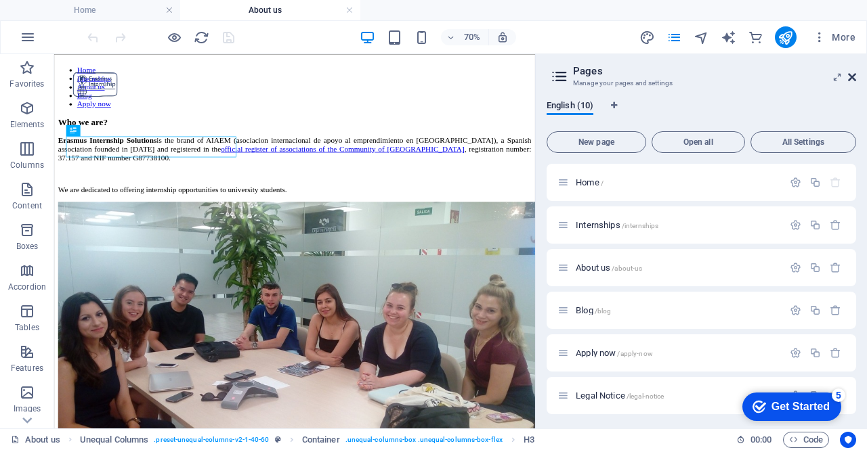
click at [853, 77] on icon at bounding box center [852, 77] width 8 height 11
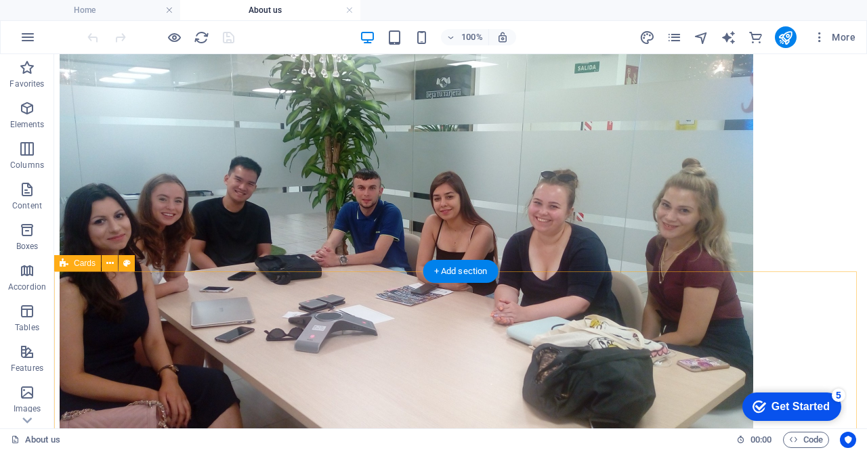
scroll to position [271, 0]
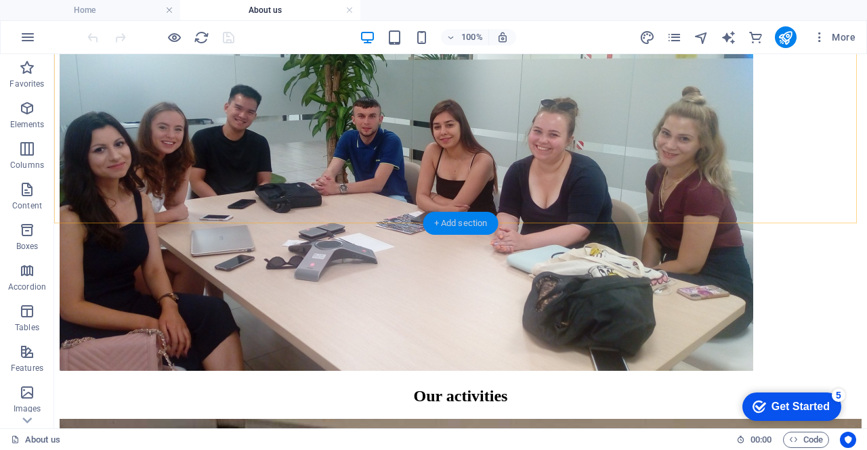
click at [436, 219] on div "+ Add section" at bounding box center [460, 223] width 75 height 23
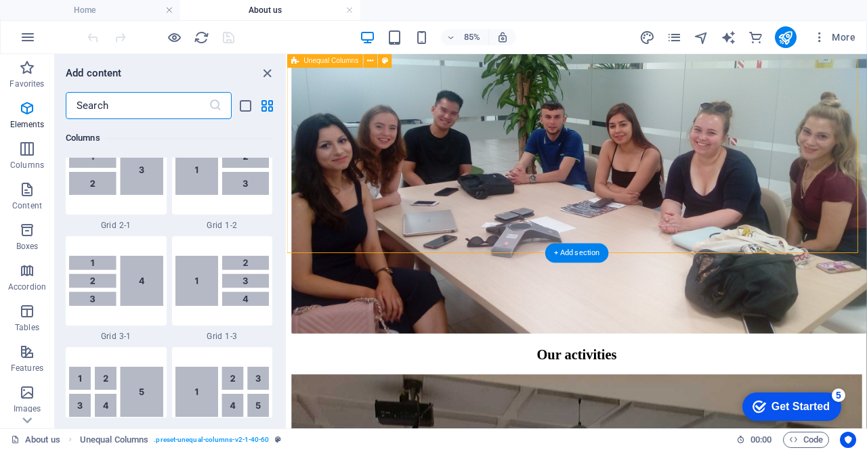
scroll to position [2370, 0]
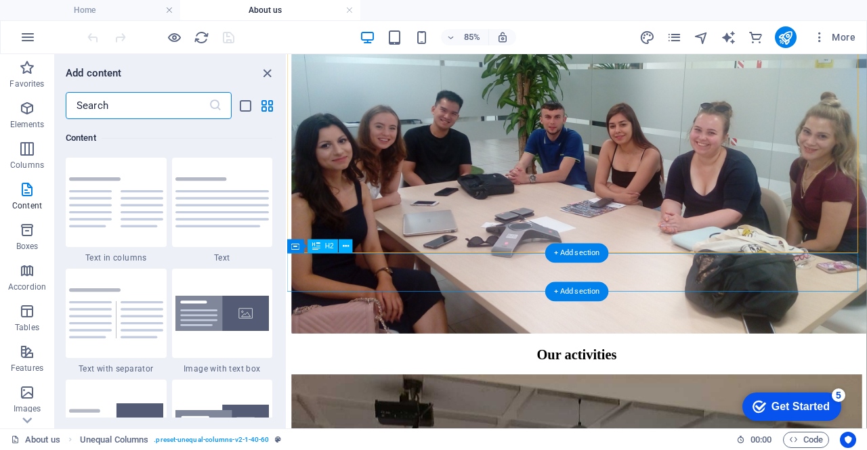
click at [551, 400] on div "Our activities" at bounding box center [628, 409] width 671 height 18
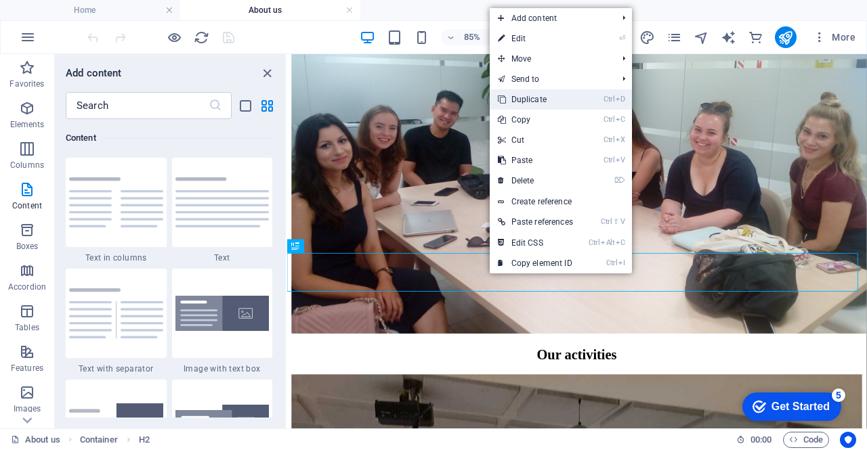
drag, startPoint x: 527, startPoint y: 94, endPoint x: 281, endPoint y: 60, distance: 248.2
click at [527, 94] on link "Ctrl D Duplicate" at bounding box center [535, 99] width 91 height 20
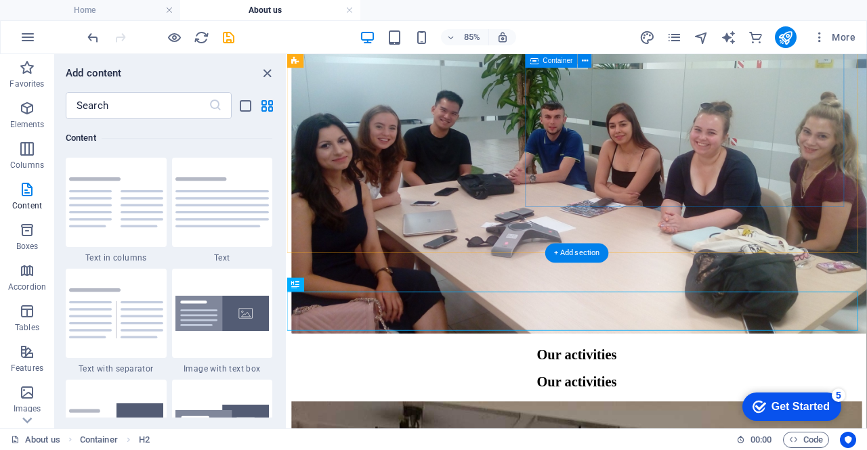
scroll to position [339, 0]
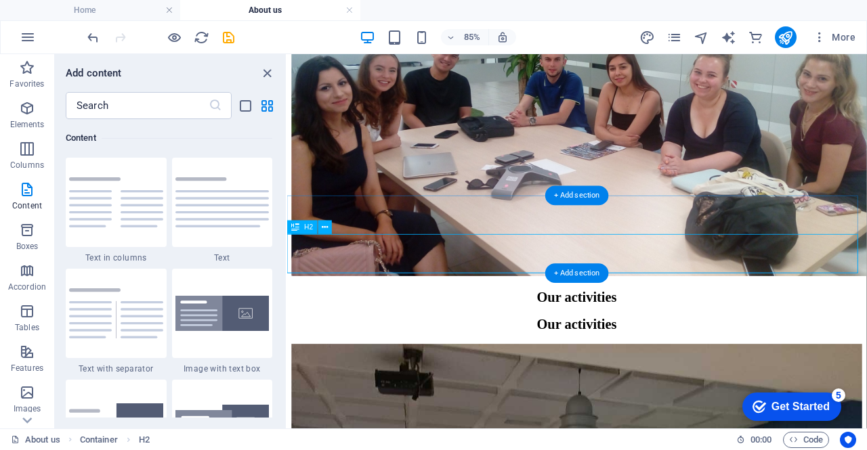
click at [619, 364] on div "Our activities" at bounding box center [628, 373] width 671 height 18
click at [576, 195] on div "+ Add section" at bounding box center [577, 196] width 64 height 20
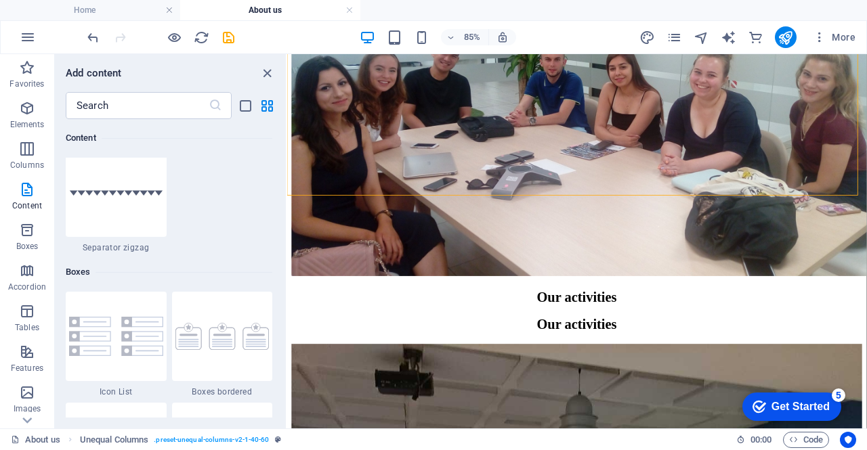
scroll to position [3657, 0]
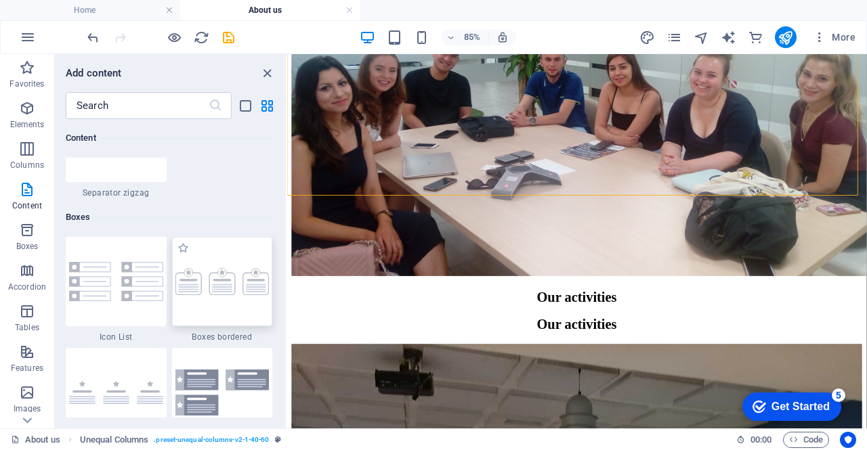
click at [212, 290] on img at bounding box center [222, 281] width 94 height 27
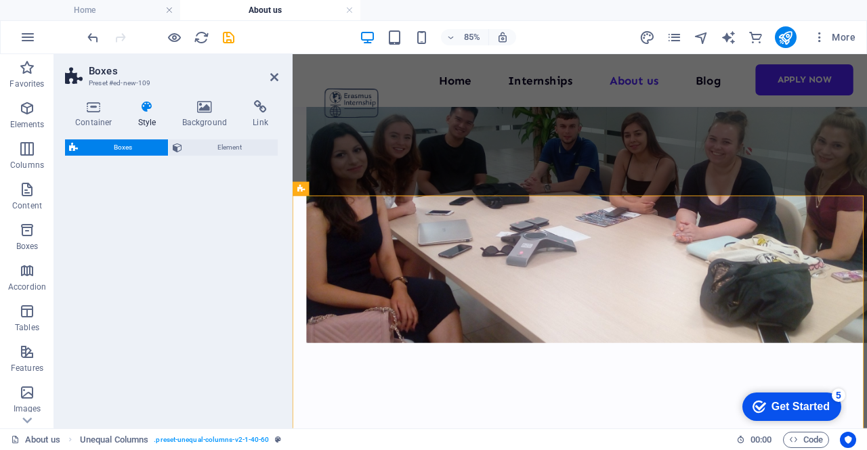
select select "rem"
select select "preset-boxes-v3-border"
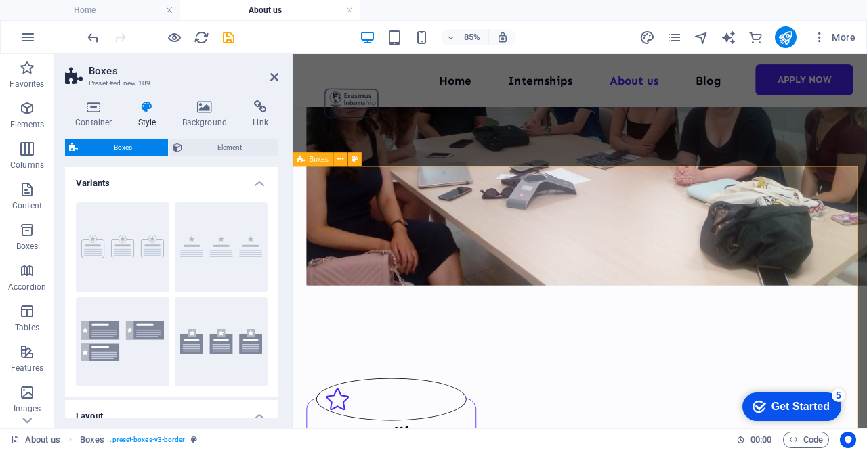
scroll to position [271, 0]
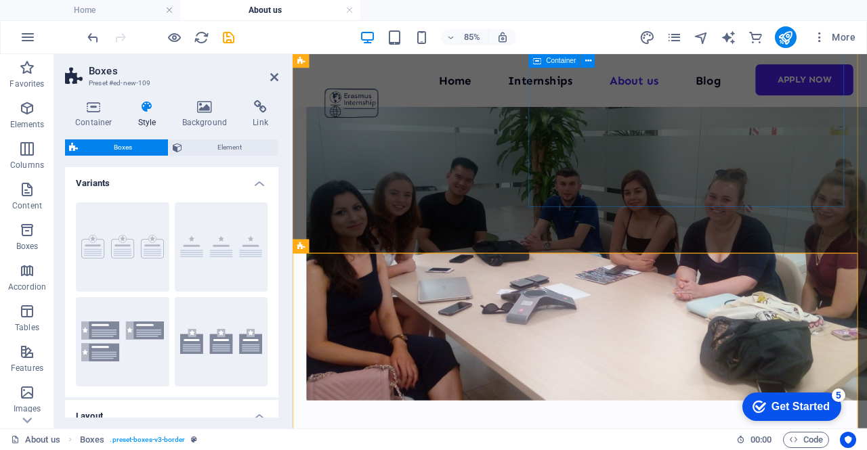
click at [614, 232] on div at bounding box center [630, 266] width 643 height 389
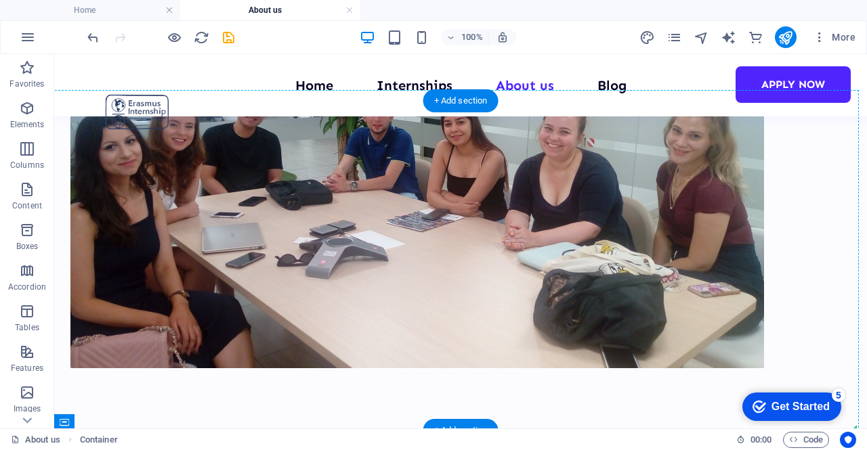
scroll to position [339, 0]
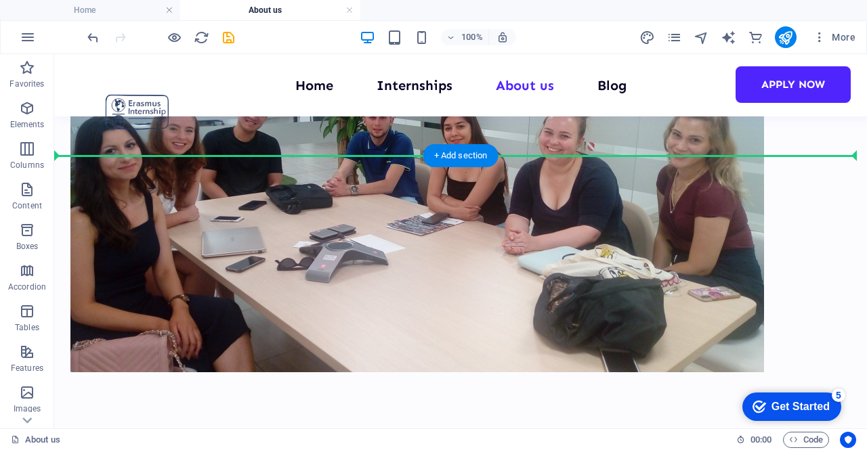
drag, startPoint x: 127, startPoint y: 328, endPoint x: 100, endPoint y: 202, distance: 129.5
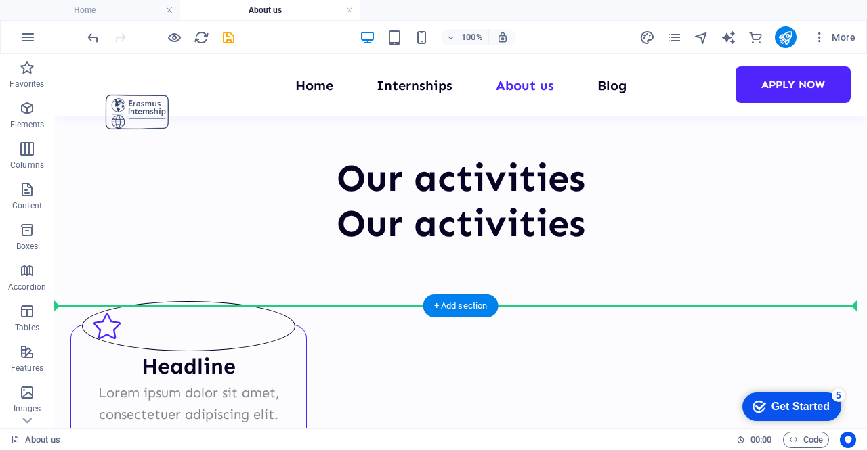
drag, startPoint x: 62, startPoint y: 203, endPoint x: 146, endPoint y: 308, distance: 135.4
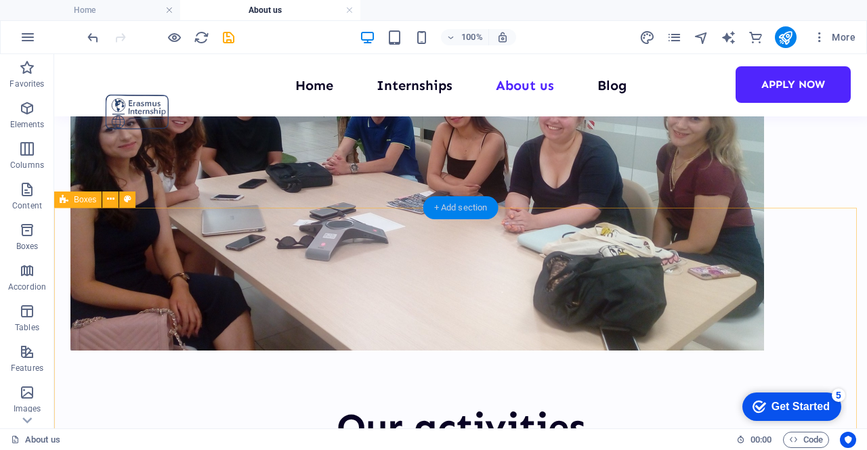
scroll to position [293, 0]
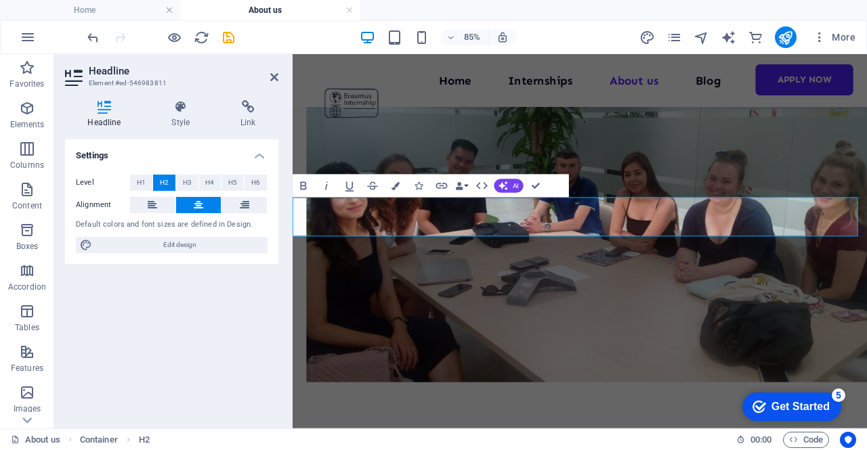
scroll to position [336, 0]
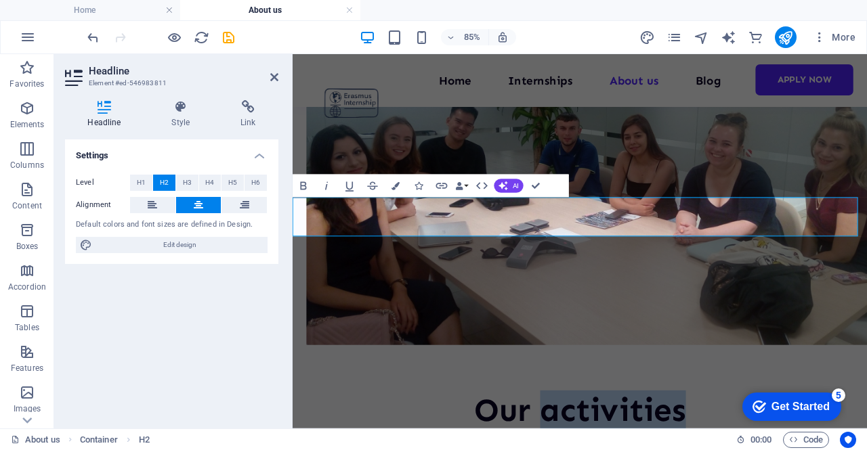
drag, startPoint x: 578, startPoint y: 247, endPoint x: 793, endPoint y: 246, distance: 215.4
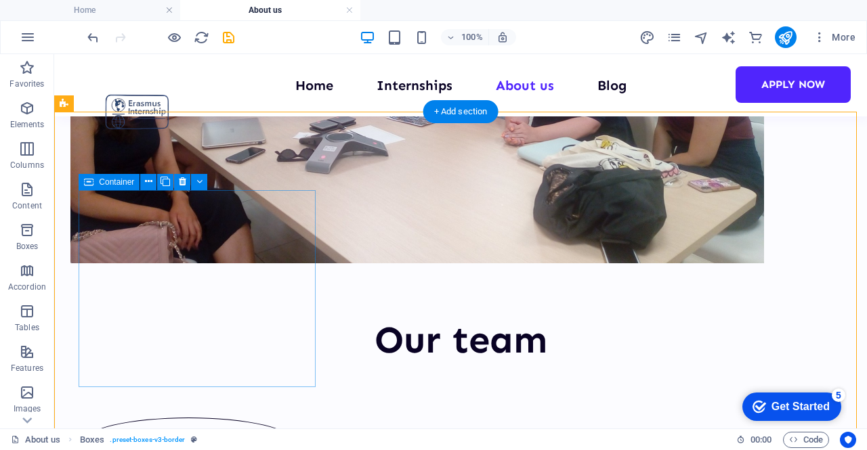
scroll to position [428, 0]
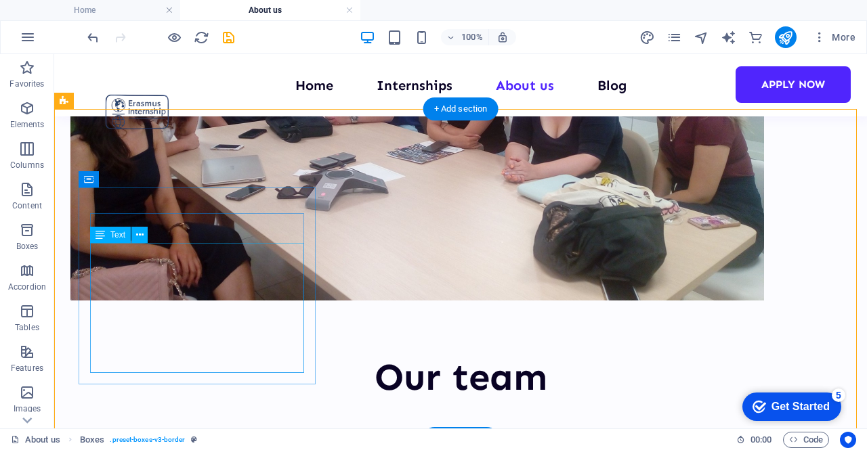
scroll to position [431, 0]
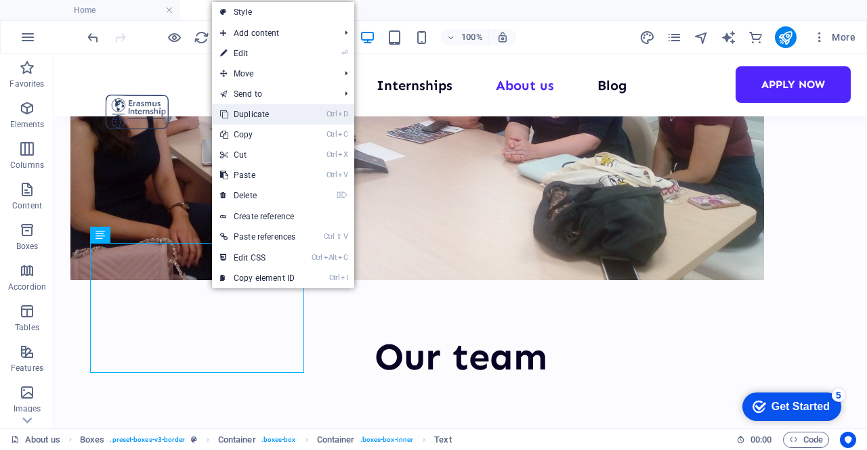
click at [272, 113] on link "Ctrl D Duplicate" at bounding box center [257, 114] width 91 height 20
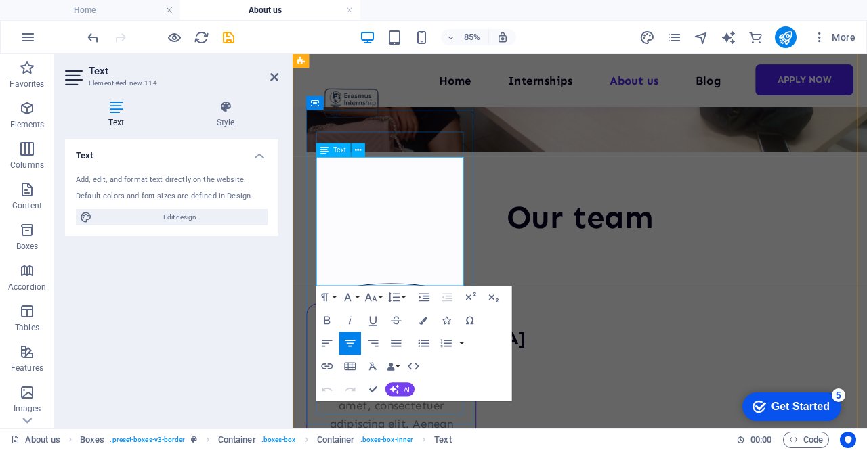
drag, startPoint x: 489, startPoint y: 315, endPoint x: 320, endPoint y: 179, distance: 216.3
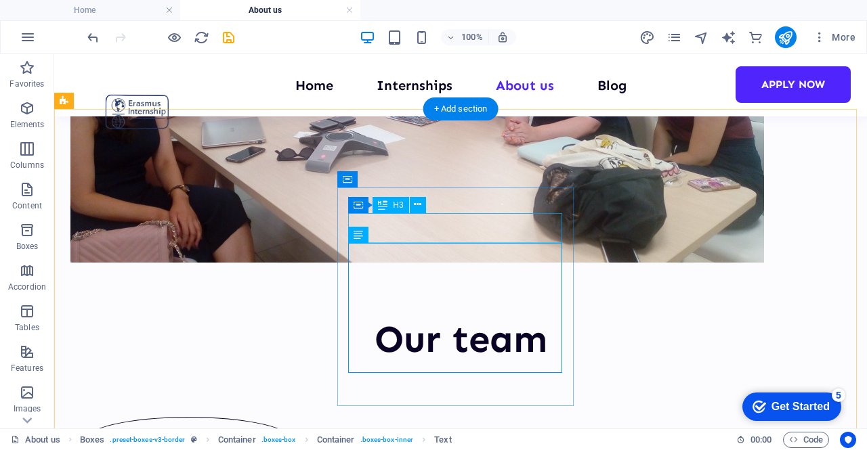
scroll to position [431, 0]
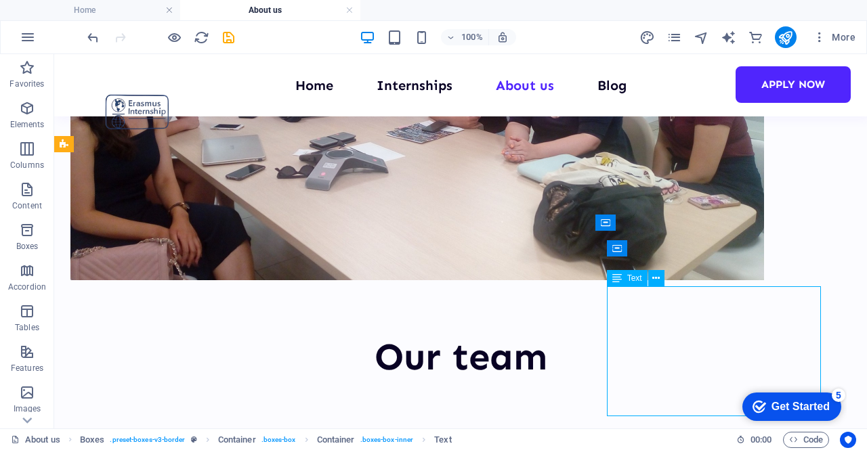
scroll to position [387, 0]
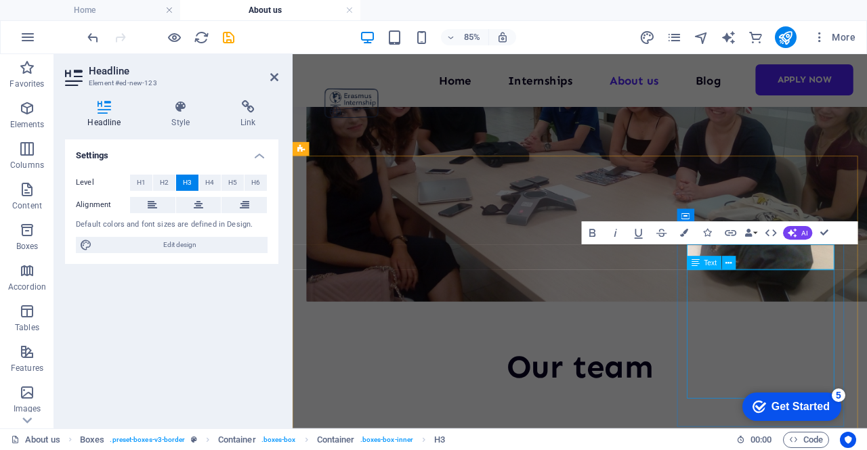
scroll to position [431, 0]
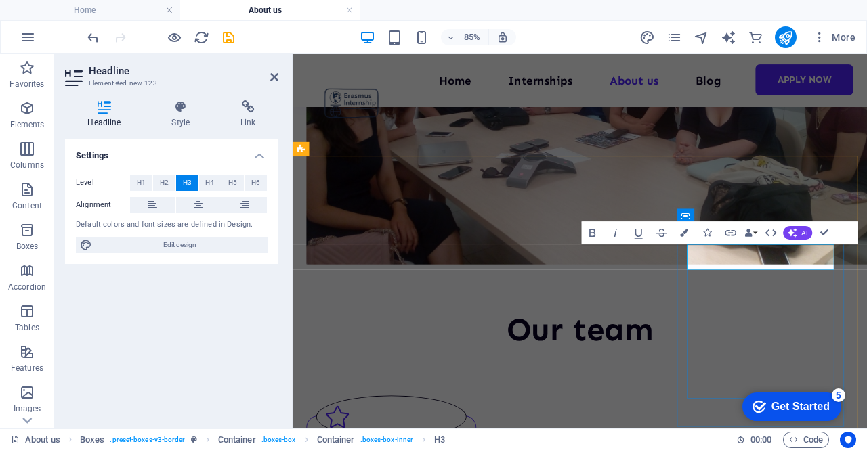
drag, startPoint x: 927, startPoint y: 290, endPoint x: 730, endPoint y: 295, distance: 197.2
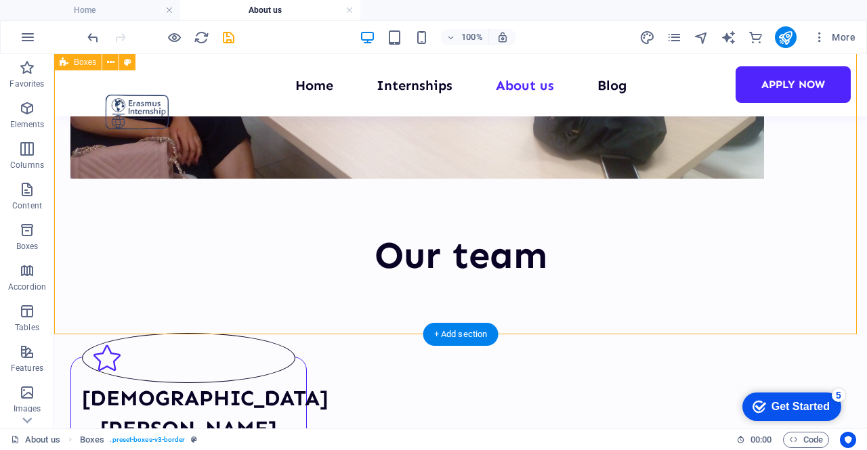
scroll to position [433, 0]
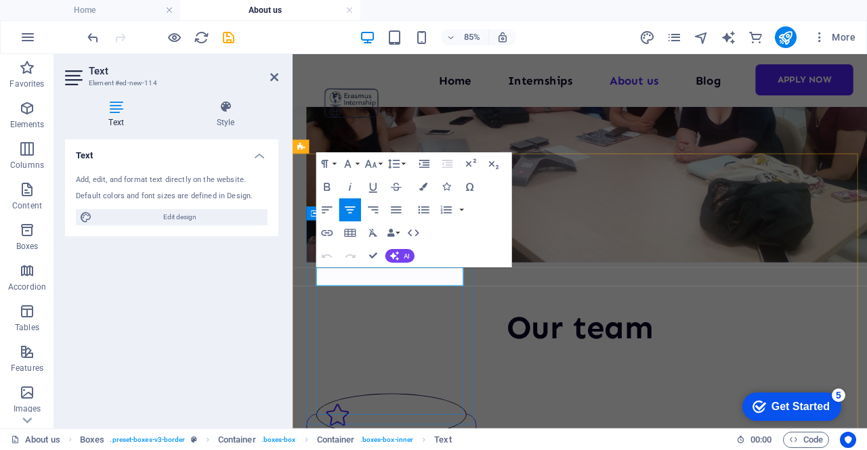
drag, startPoint x: 438, startPoint y: 316, endPoint x: 356, endPoint y: 322, distance: 82.2
click at [328, 182] on icon "button" at bounding box center [327, 188] width 14 height 14
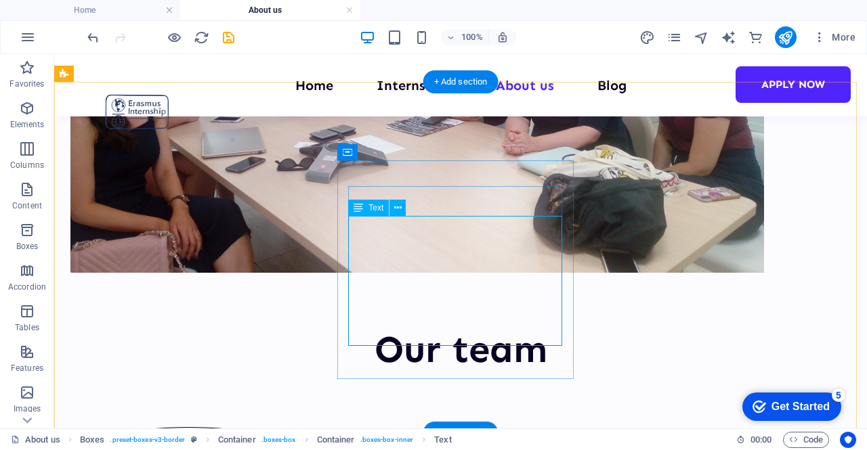
scroll to position [458, 0]
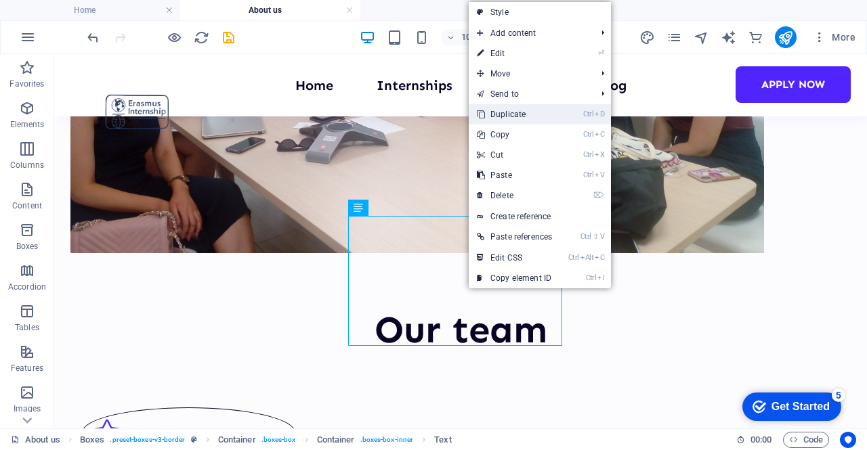
click at [528, 117] on link "Ctrl D Duplicate" at bounding box center [514, 114] width 91 height 20
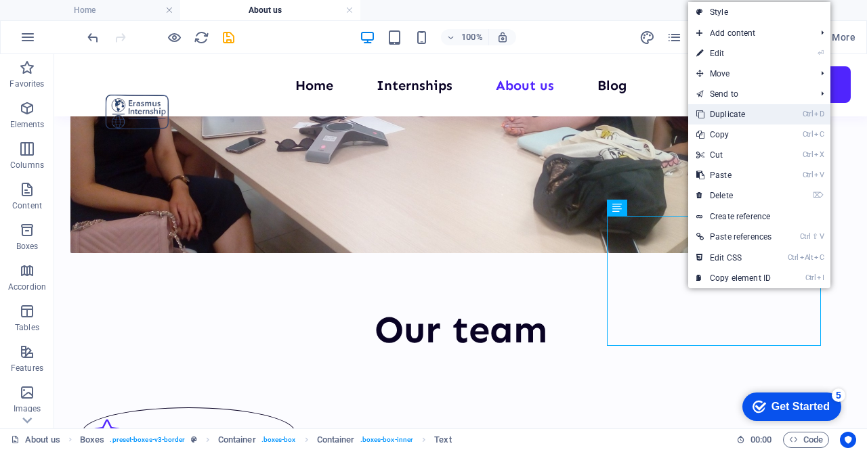
click at [745, 112] on link "Ctrl D Duplicate" at bounding box center [733, 114] width 91 height 20
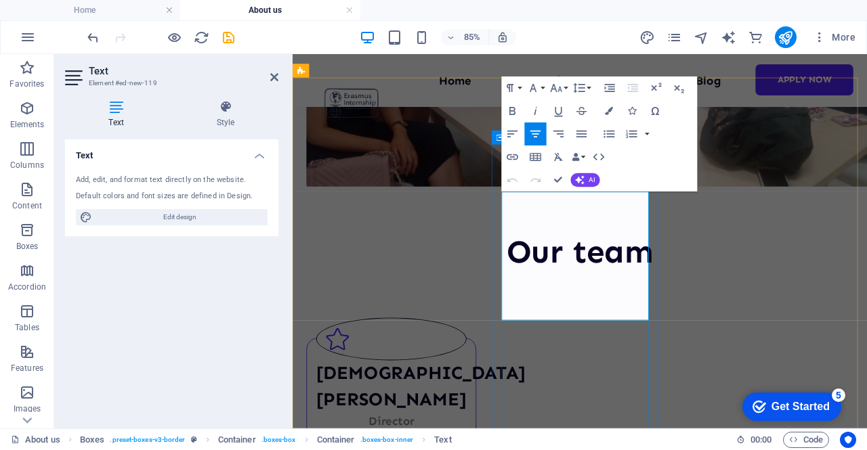
drag, startPoint x: 709, startPoint y: 356, endPoint x: 803, endPoint y: 247, distance: 144.6
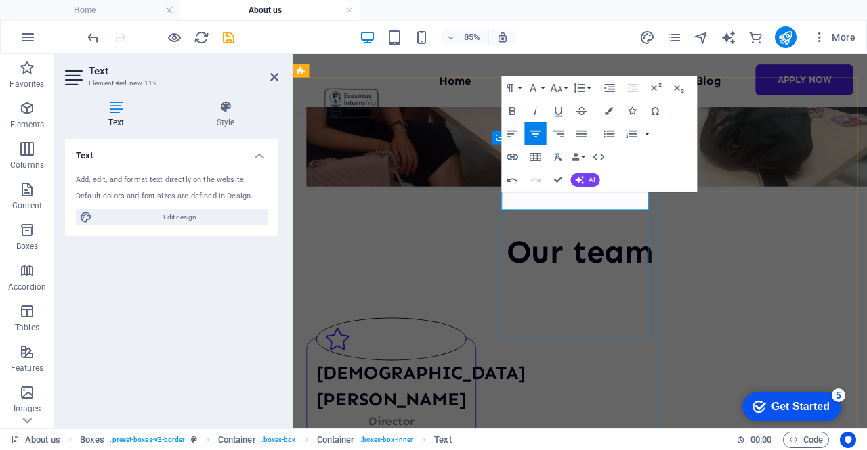
drag, startPoint x: 650, startPoint y: 224, endPoint x: 589, endPoint y: 228, distance: 60.4
click at [511, 109] on icon "button" at bounding box center [512, 111] width 14 height 14
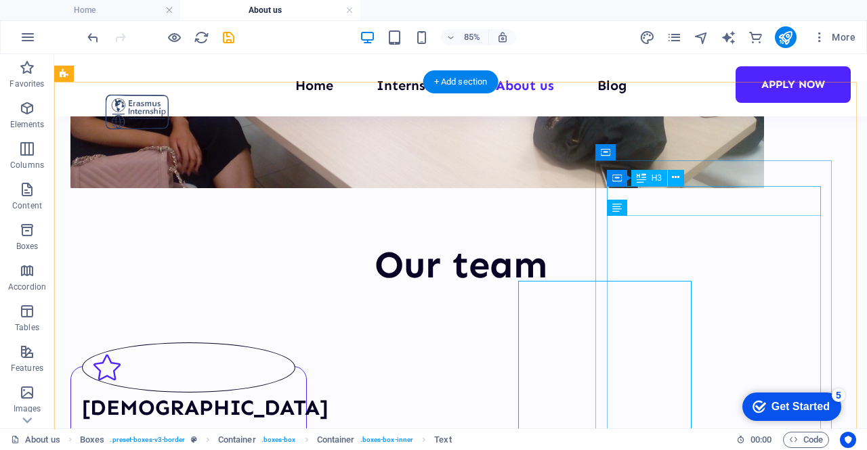
scroll to position [458, 0]
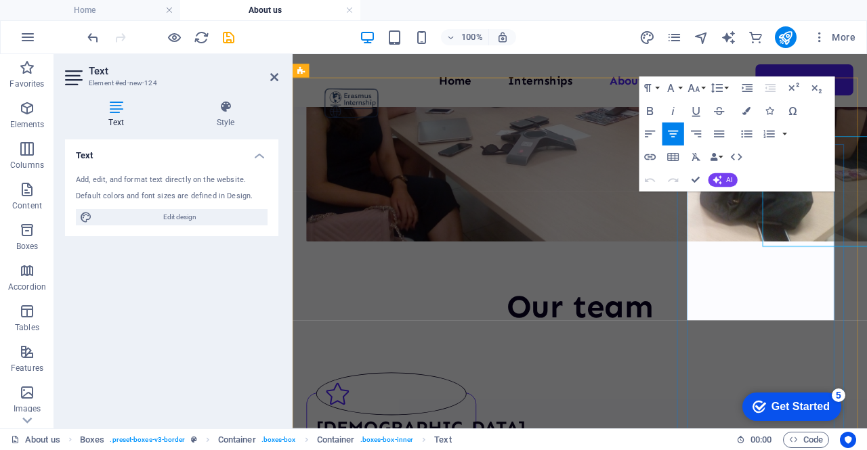
scroll to position [523, 0]
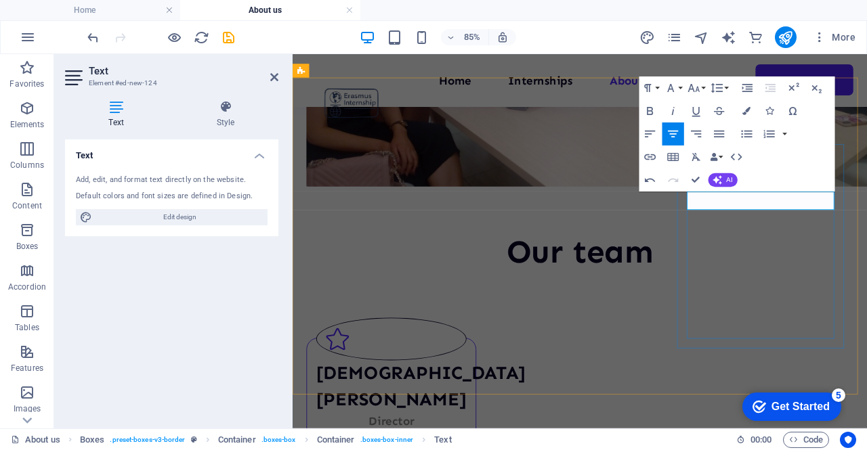
drag, startPoint x: 872, startPoint y: 232, endPoint x: 792, endPoint y: 232, distance: 80.6
click at [650, 108] on icon "button" at bounding box center [650, 112] width 6 height 8
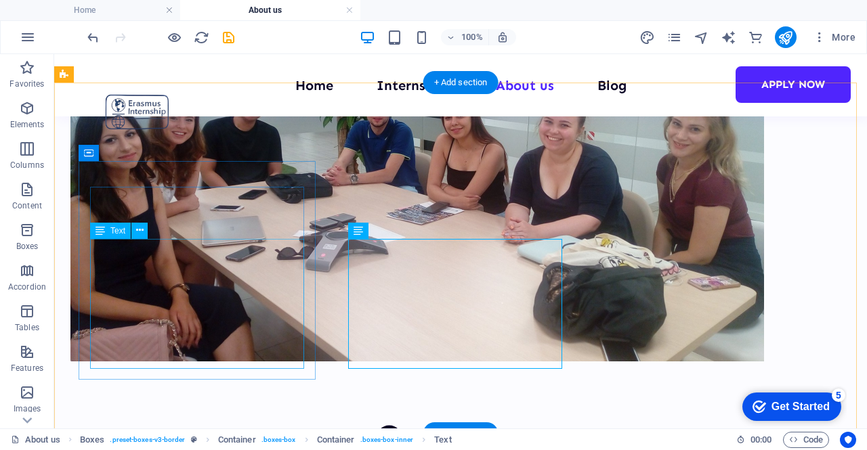
scroll to position [458, 0]
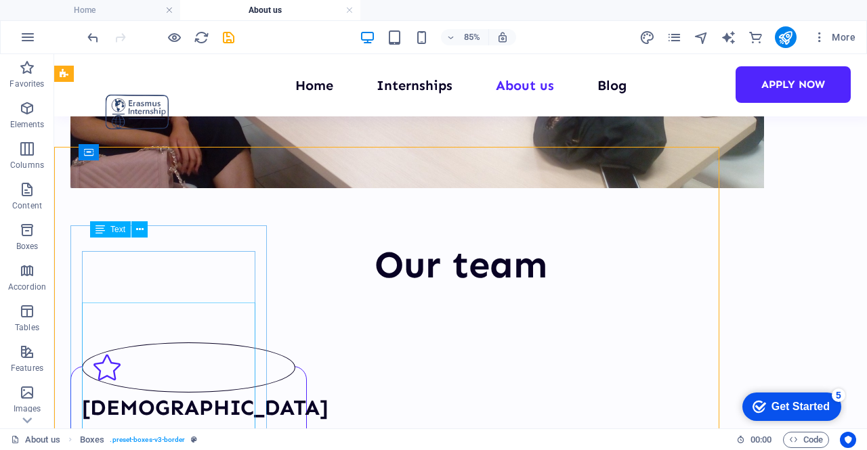
scroll to position [458, 0]
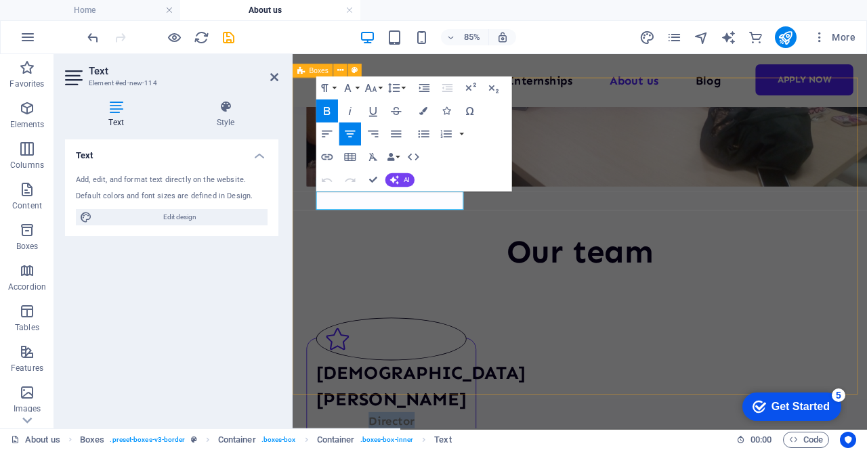
drag, startPoint x: 448, startPoint y: 232, endPoint x: 295, endPoint y: 231, distance: 153.1
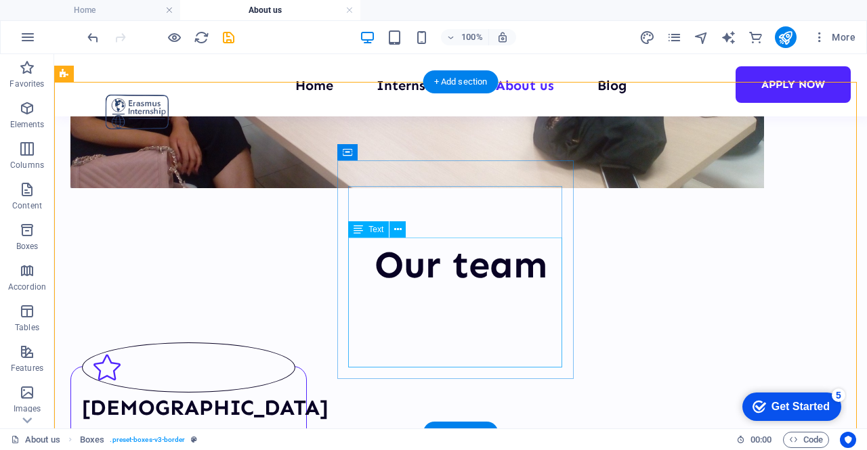
scroll to position [458, 0]
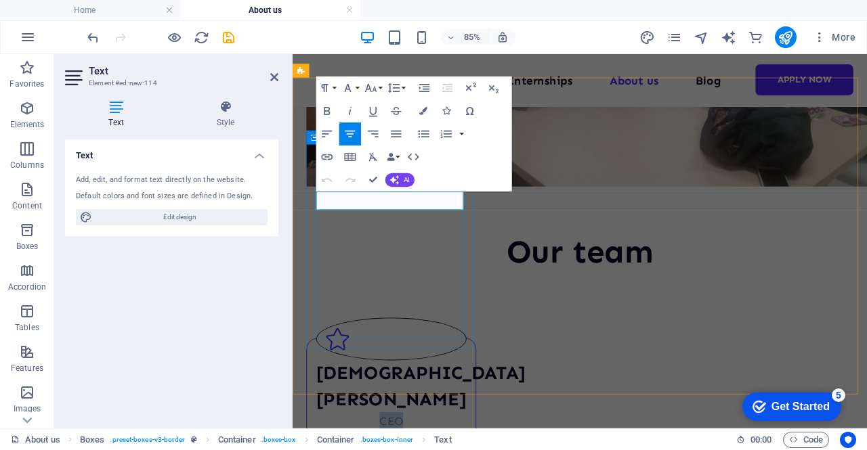
drag, startPoint x: 421, startPoint y: 232, endPoint x: 374, endPoint y: 225, distance: 47.2
drag, startPoint x: 322, startPoint y: 108, endPoint x: 130, endPoint y: 226, distance: 225.0
click at [322, 108] on icon "button" at bounding box center [327, 111] width 14 height 14
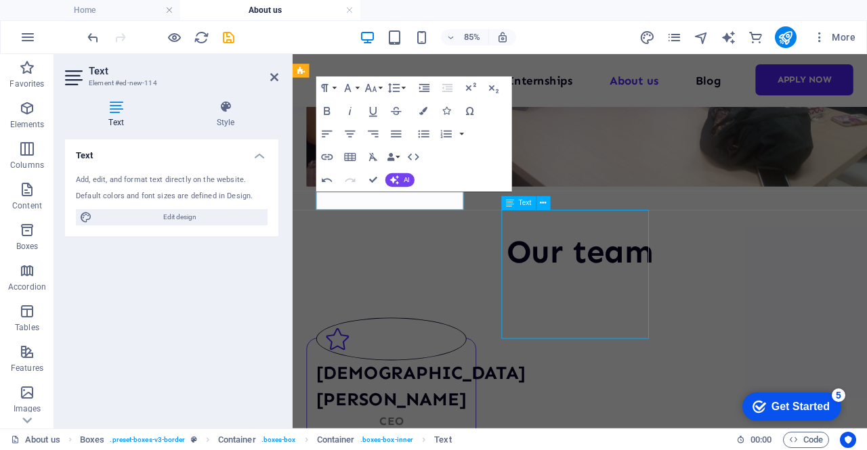
scroll to position [458, 0]
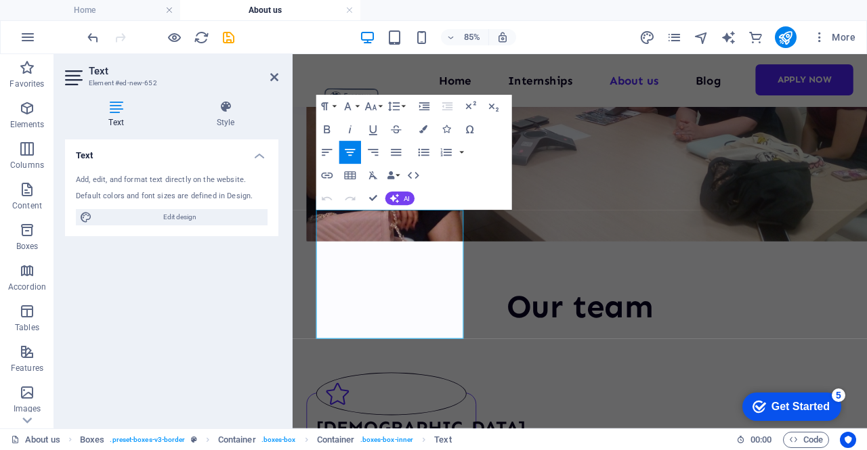
scroll to position [523, 0]
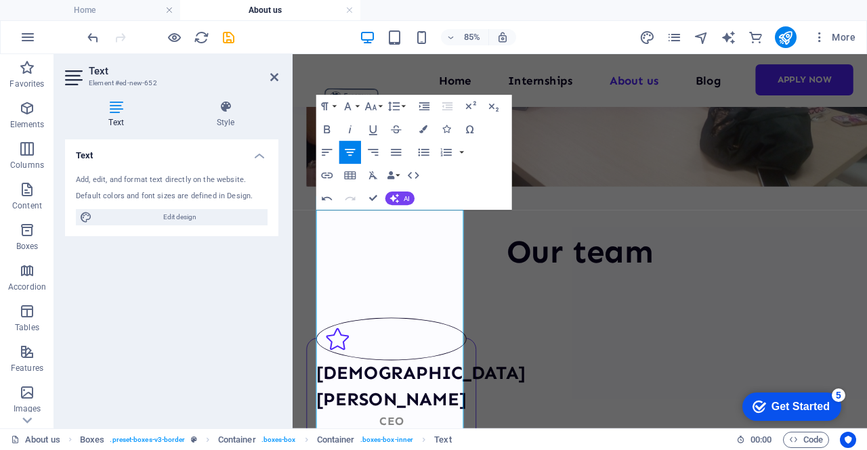
scroll to position [5683, 3]
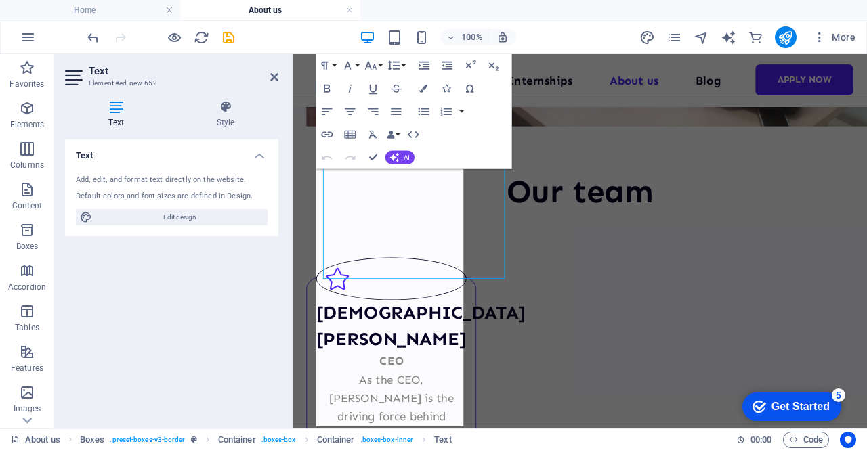
scroll to position [658, 0]
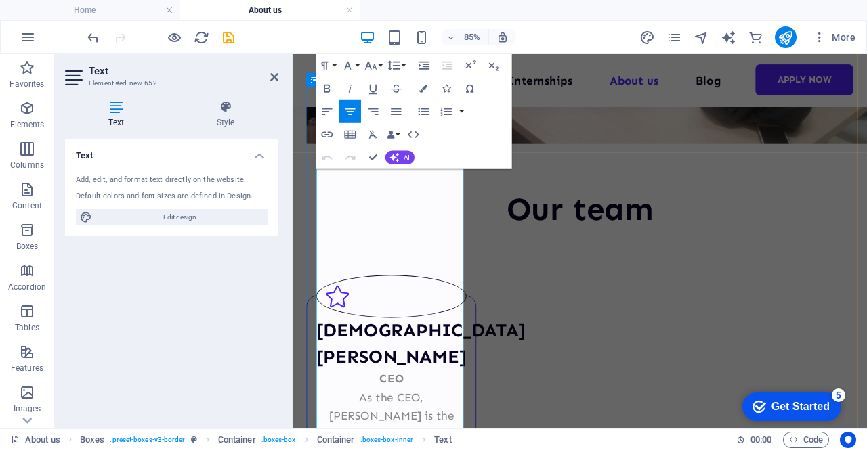
scroll to position [591, 0]
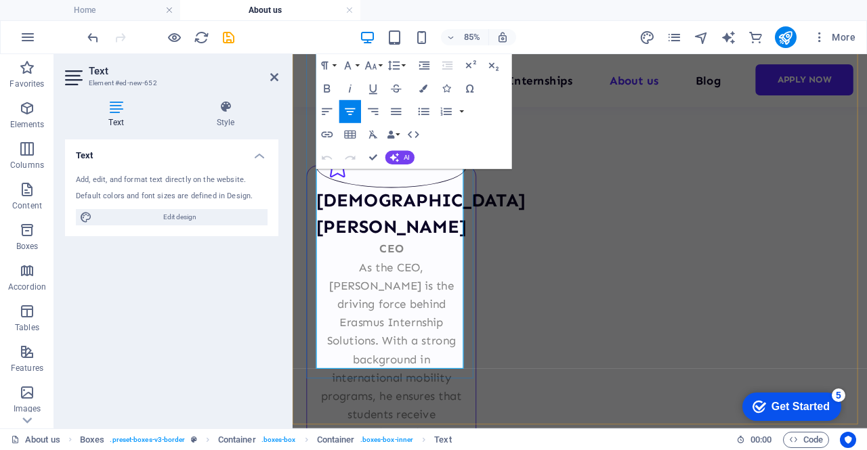
drag, startPoint x: 383, startPoint y: 394, endPoint x: 466, endPoint y: 413, distance: 85.4
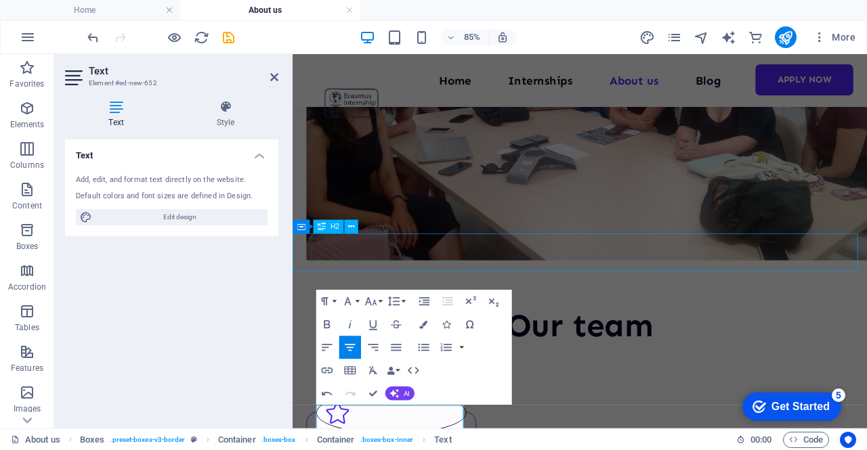
scroll to position [564, 0]
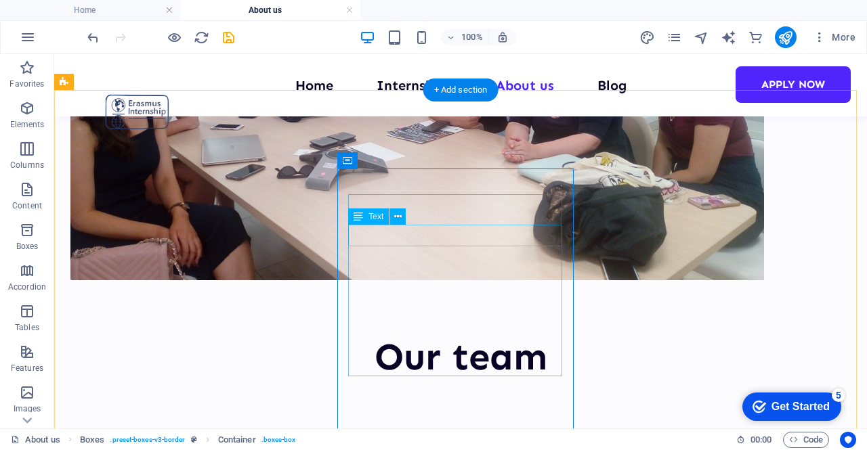
scroll to position [498, 0]
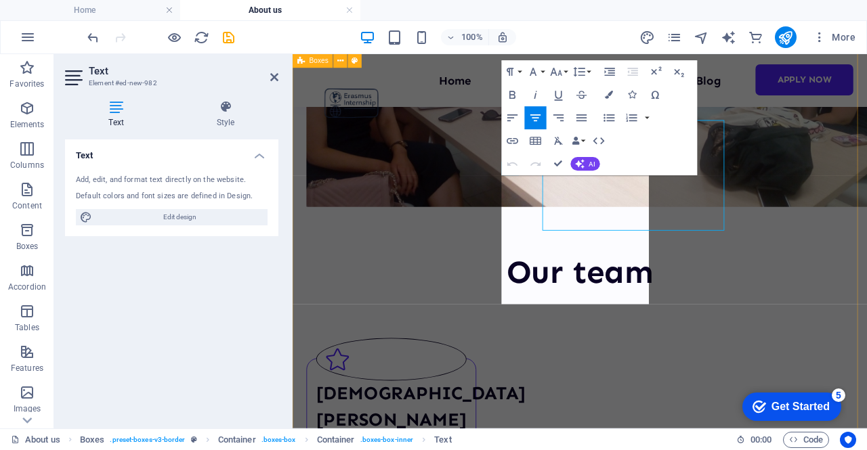
scroll to position [564, 0]
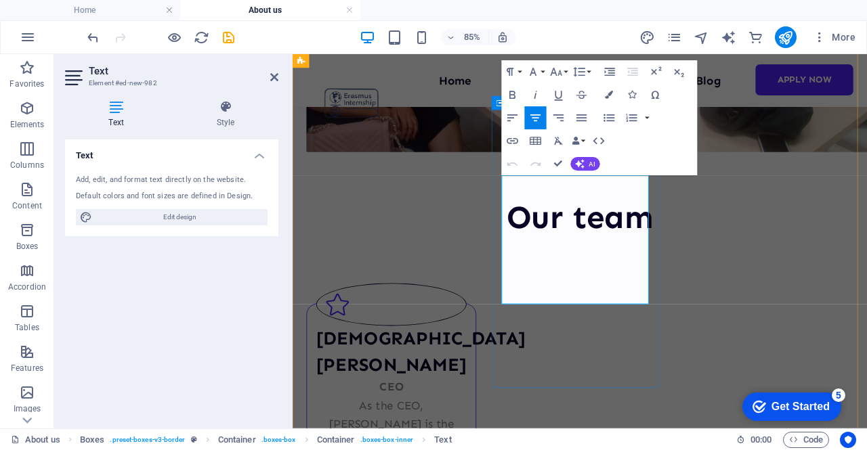
drag, startPoint x: 591, startPoint y: 272, endPoint x: 593, endPoint y: 281, distance: 9.0
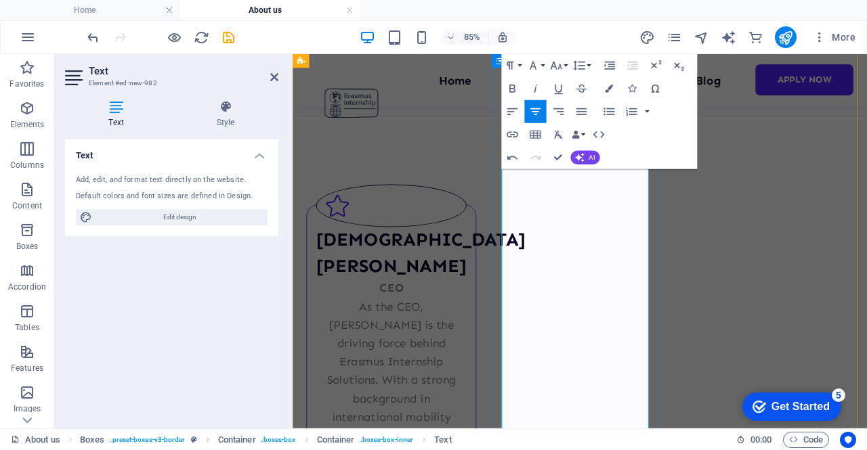
scroll to position [699, 0]
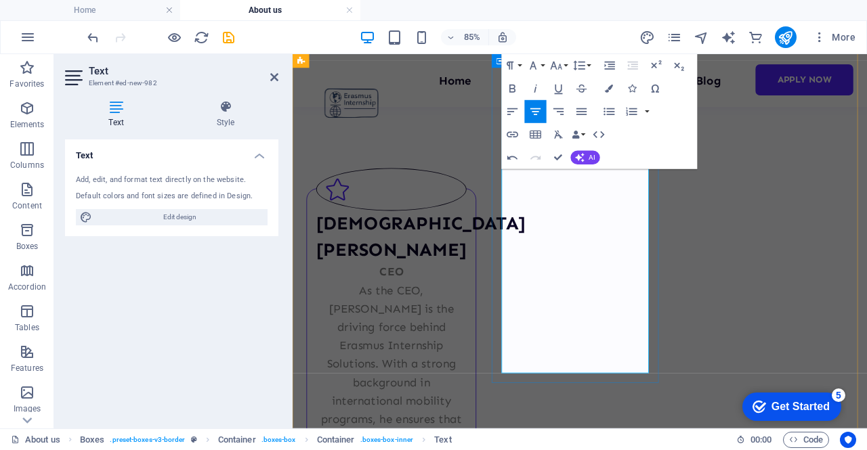
drag, startPoint x: 580, startPoint y: 331, endPoint x: 719, endPoint y: 422, distance: 165.3
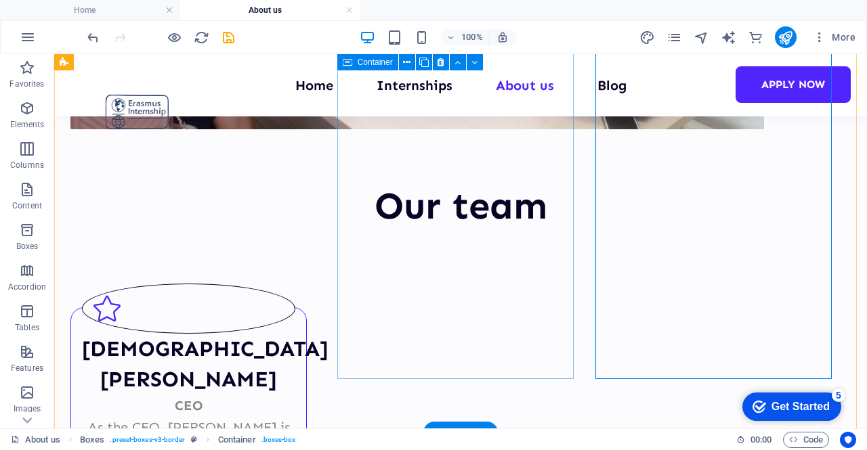
scroll to position [566, 0]
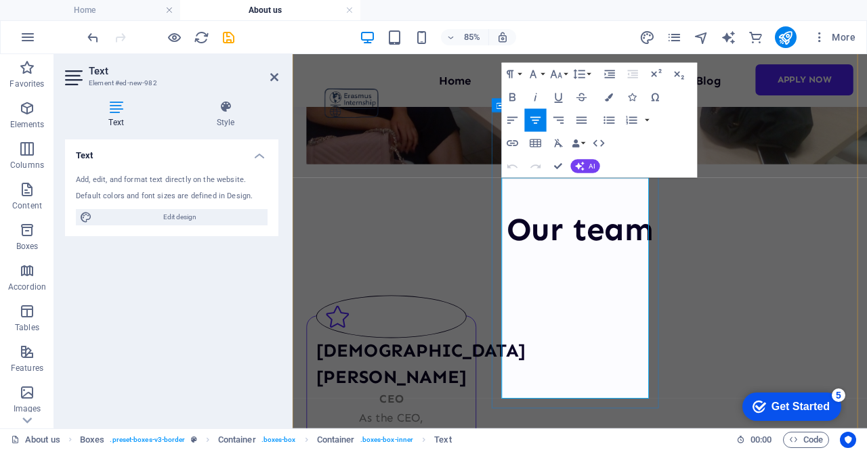
scroll to position [564, 0]
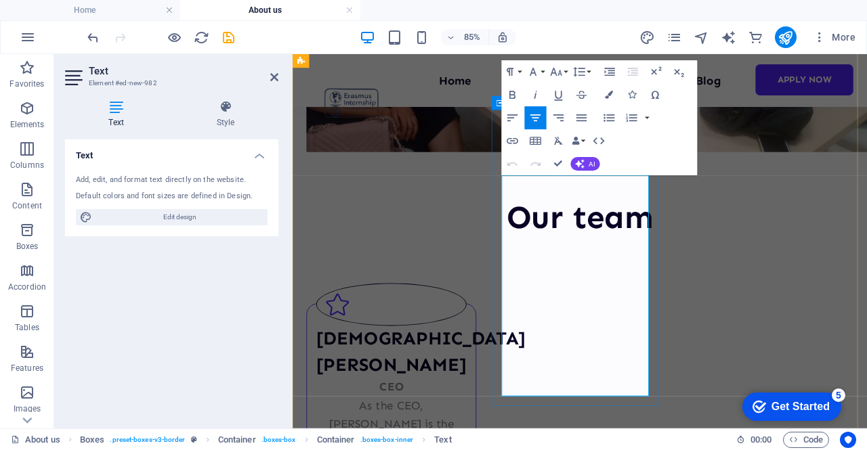
drag, startPoint x: 543, startPoint y: 294, endPoint x: 561, endPoint y: 316, distance: 27.9
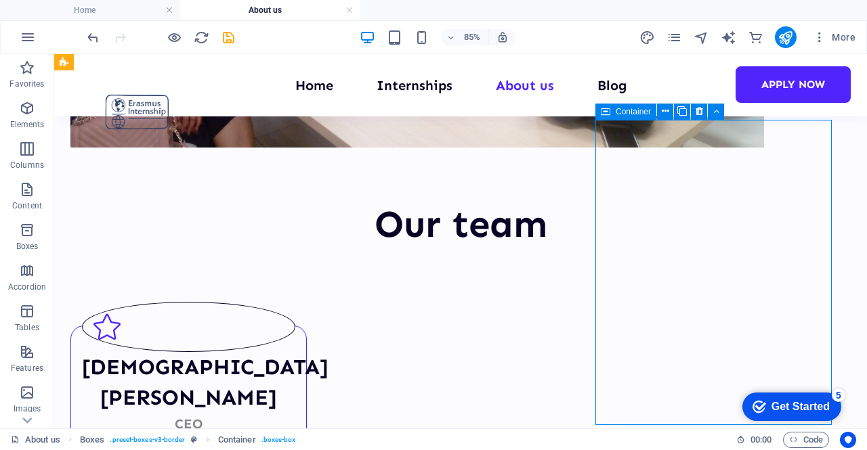
scroll to position [498, 0]
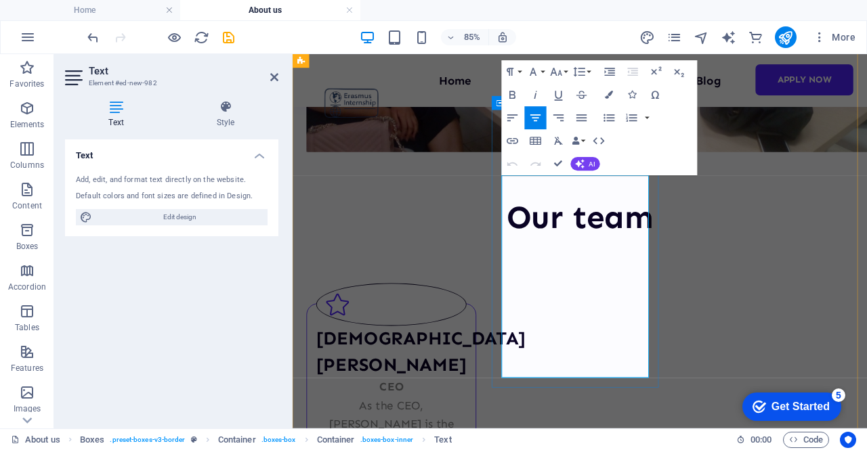
drag, startPoint x: 551, startPoint y: 360, endPoint x: 618, endPoint y: 381, distance: 71.1
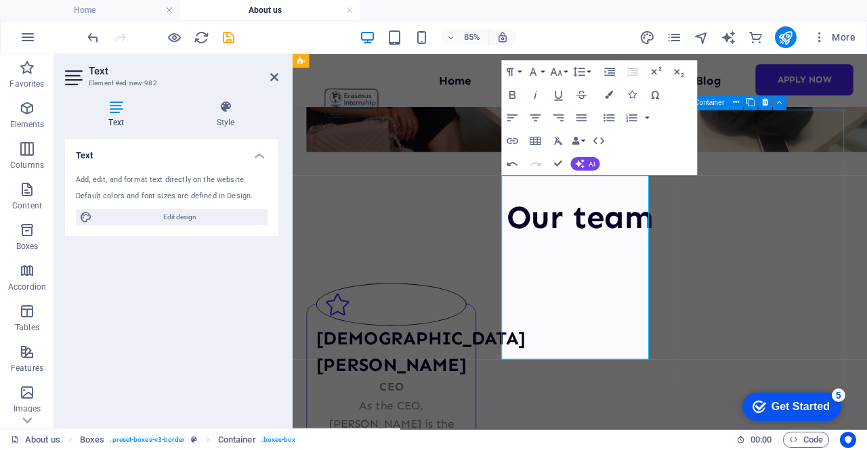
scroll to position [498, 0]
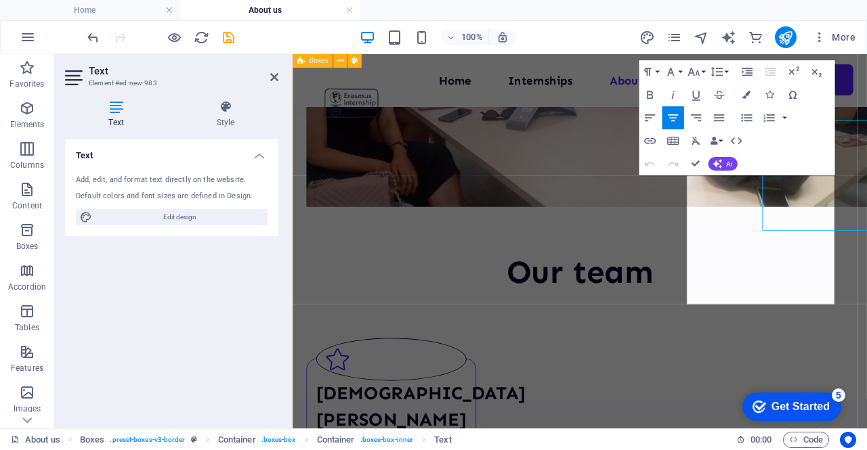
scroll to position [564, 0]
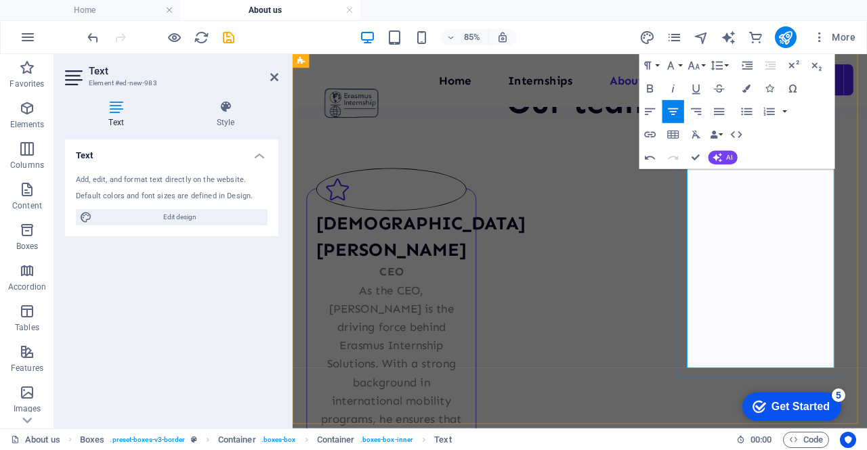
scroll to position [767, 0]
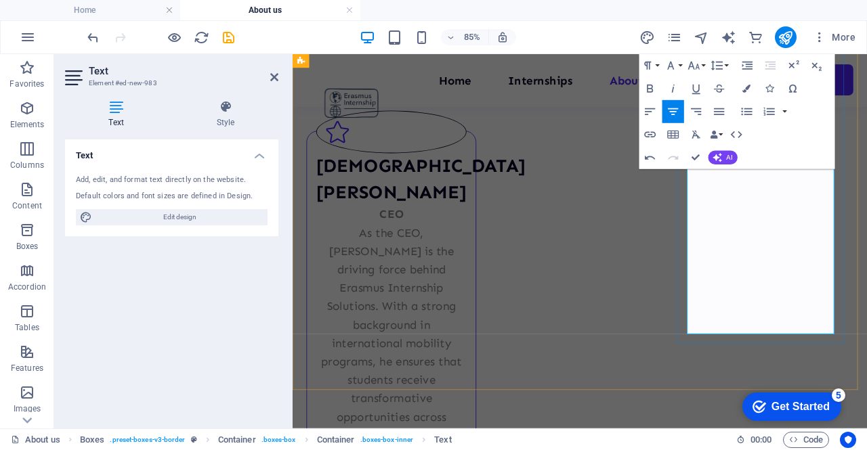
drag, startPoint x: 821, startPoint y: 310, endPoint x: 893, endPoint y: 383, distance: 102.5
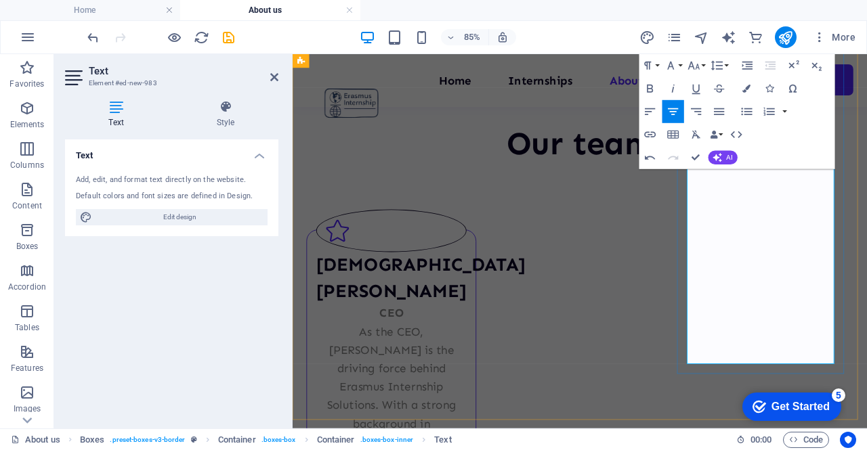
scroll to position [666, 0]
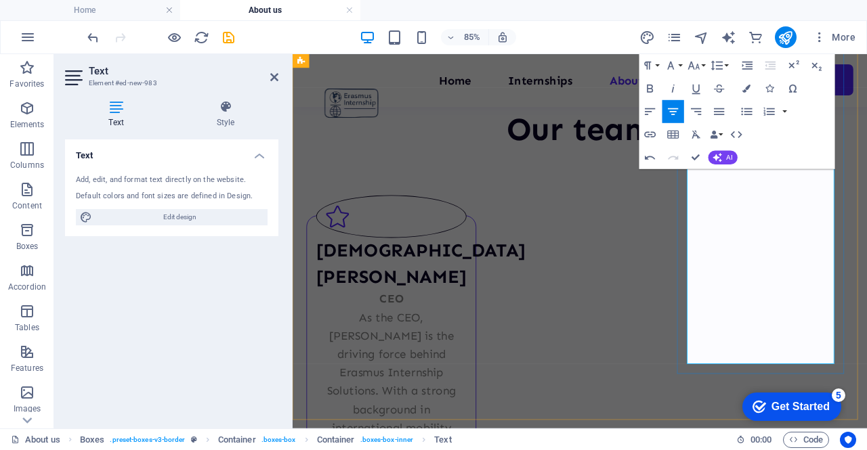
drag, startPoint x: 895, startPoint y: 324, endPoint x: 910, endPoint y: 419, distance: 96.0
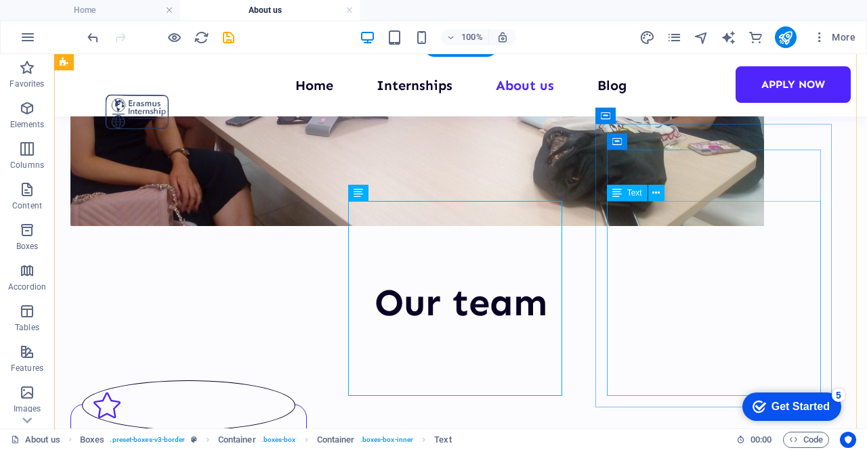
scroll to position [466, 0]
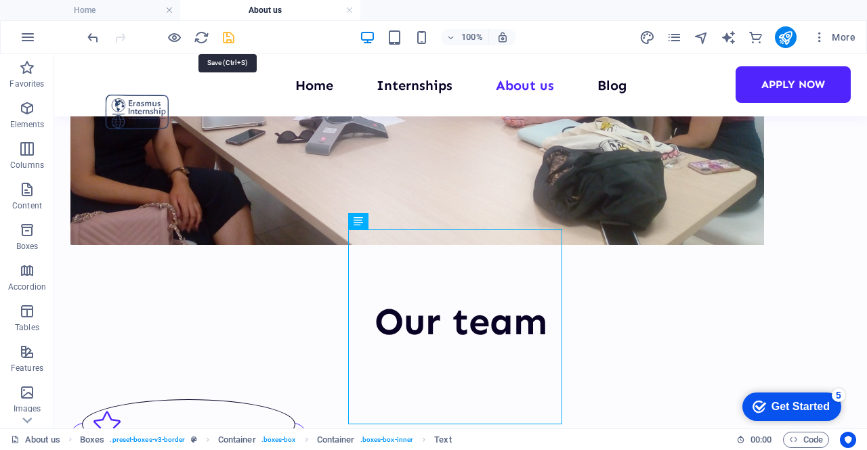
click at [231, 35] on icon "save" at bounding box center [229, 38] width 16 height 16
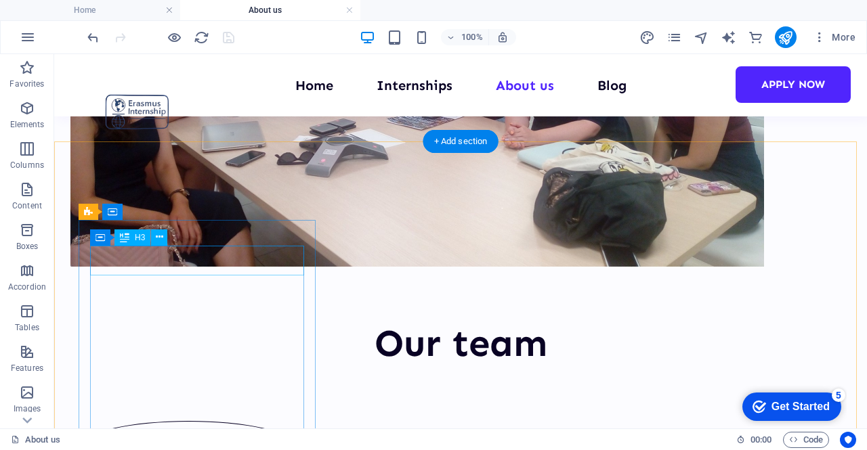
scroll to position [398, 0]
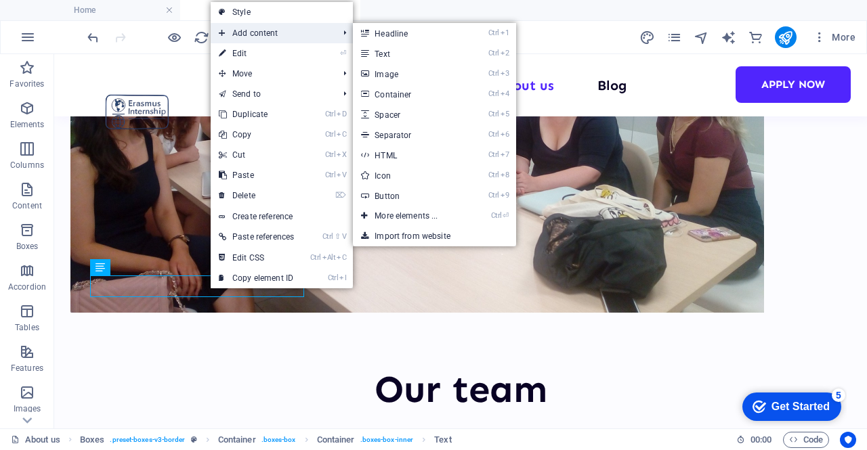
click at [258, 37] on span "Add content" at bounding box center [272, 33] width 122 height 20
drag, startPoint x: 381, startPoint y: 73, endPoint x: 104, endPoint y: 34, distance: 279.8
click at [381, 73] on link "Ctrl 3 Image" at bounding box center [409, 74] width 112 height 20
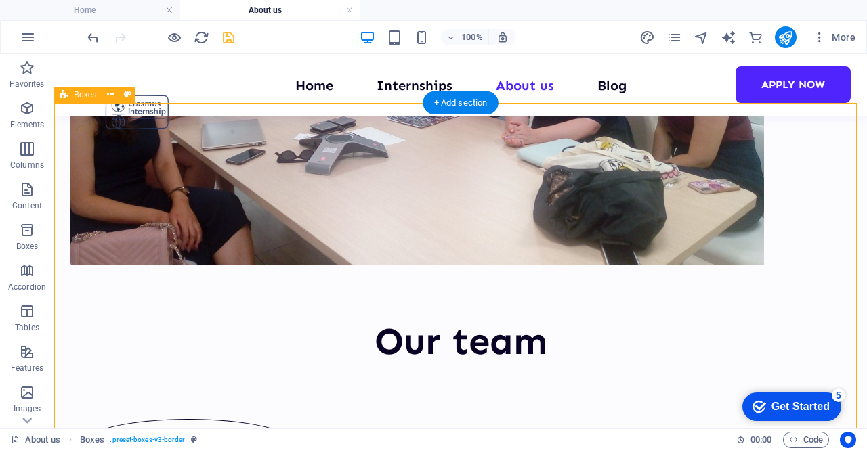
scroll to position [466, 0]
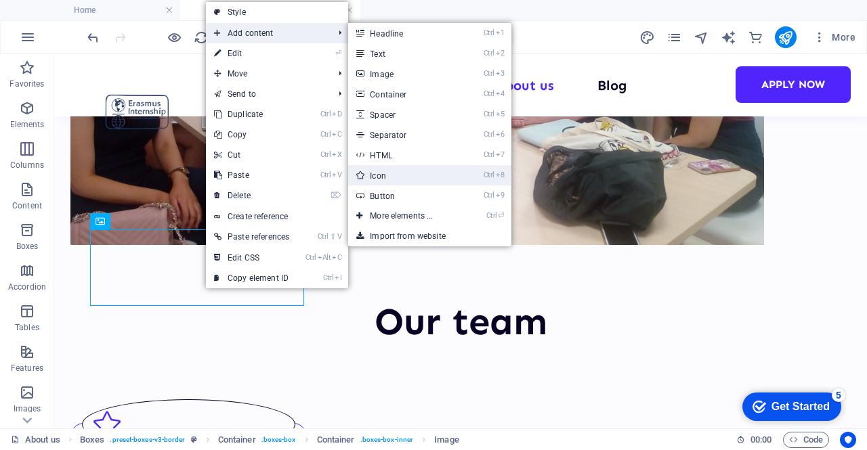
drag, startPoint x: 402, startPoint y: 172, endPoint x: 137, endPoint y: 161, distance: 264.4
click at [402, 172] on link "Ctrl 8 Icon" at bounding box center [404, 175] width 112 height 20
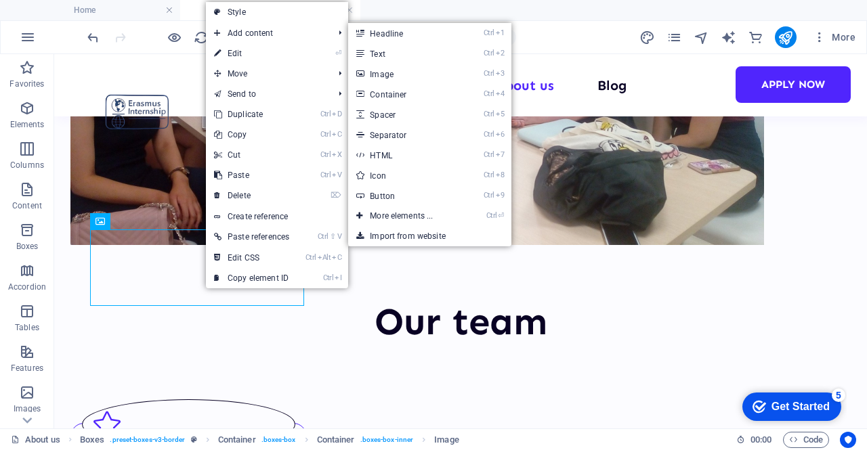
select select "xMidYMid"
select select "px"
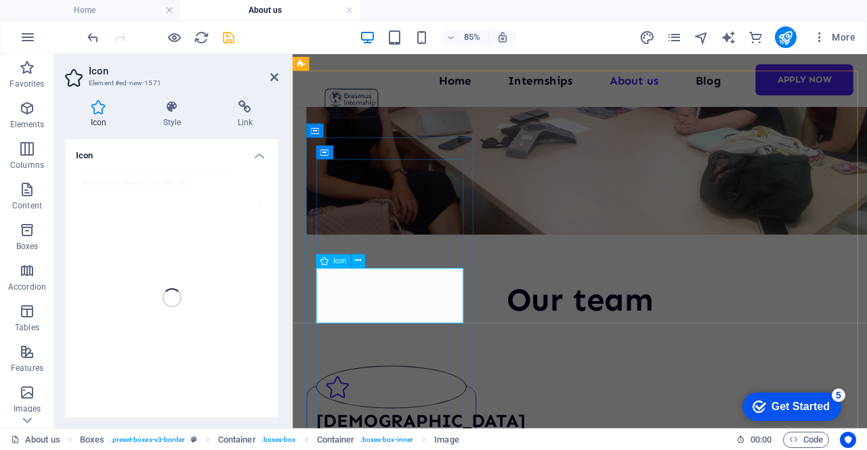
scroll to position [531, 0]
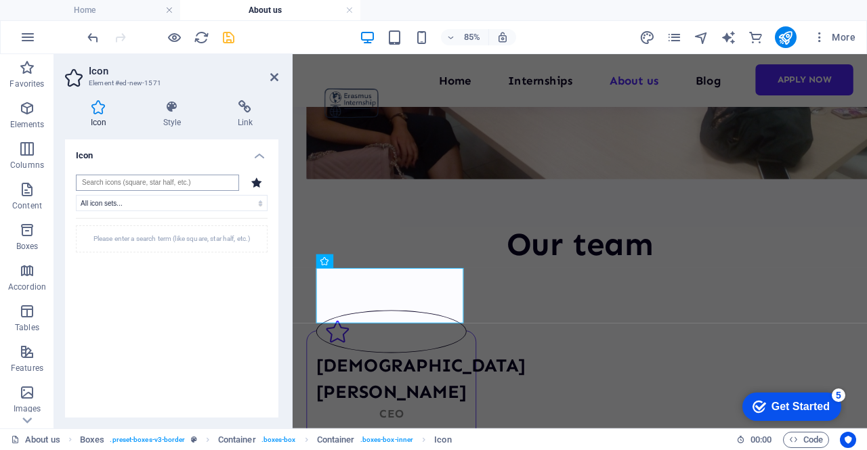
click at [157, 185] on input "search" at bounding box center [157, 183] width 163 height 16
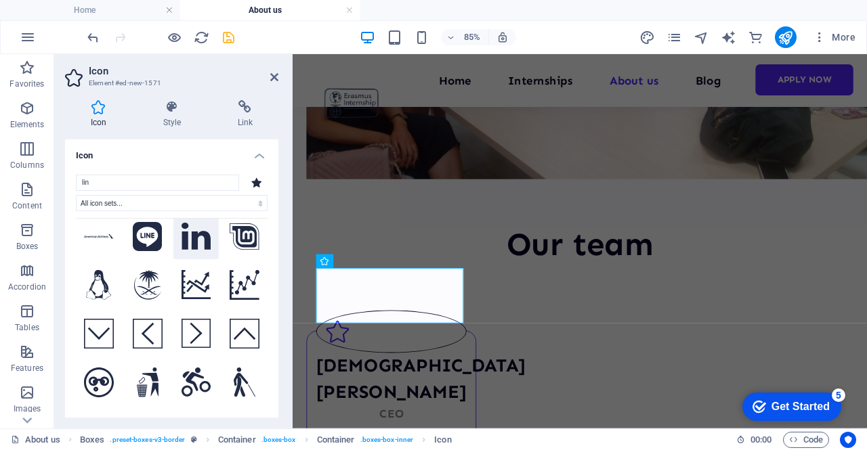
scroll to position [0, 0]
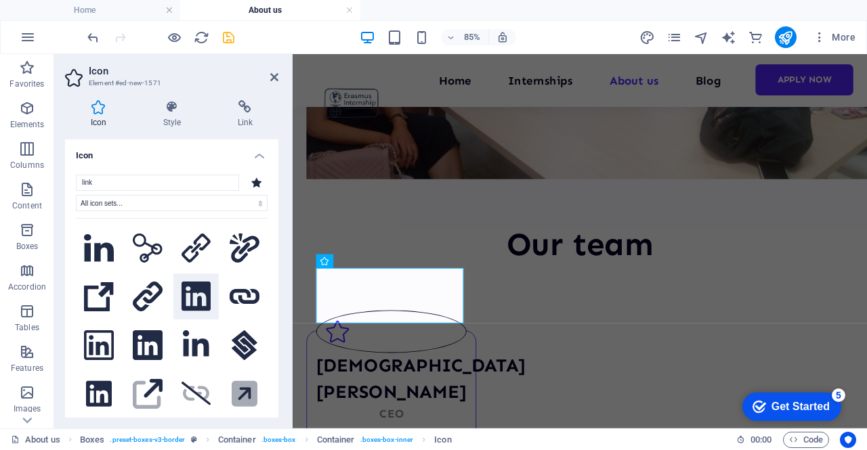
type input "link"
click at [194, 295] on icon at bounding box center [196, 297] width 29 height 30
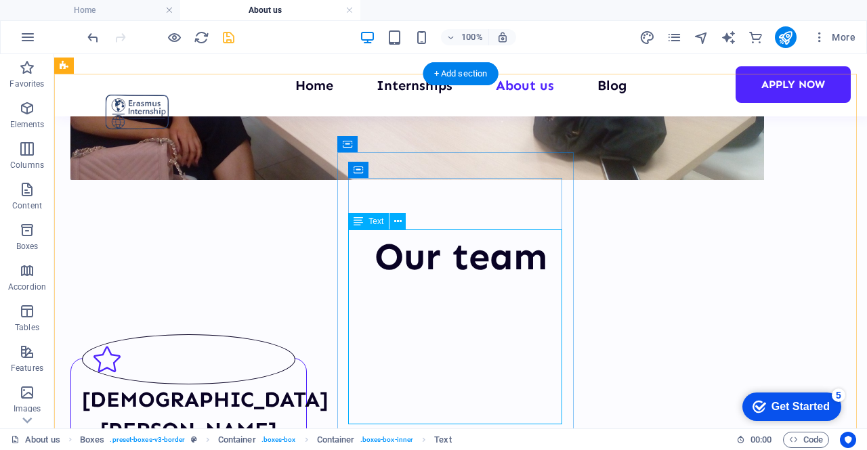
scroll to position [466, 0]
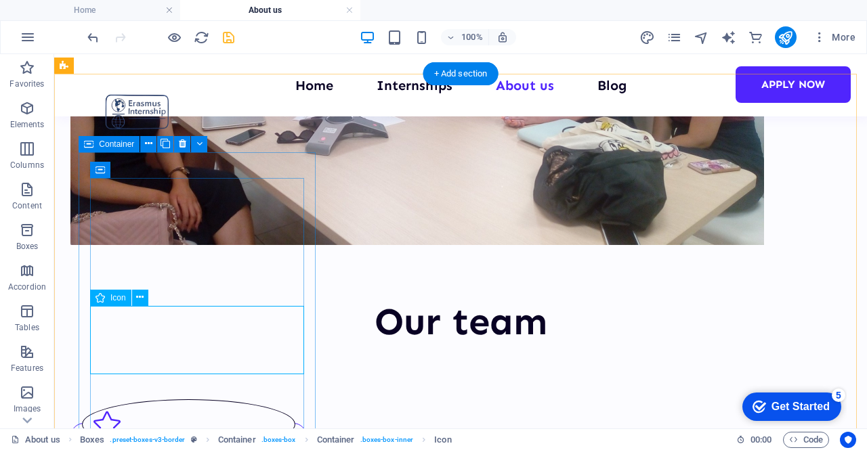
select select "xMidYMid"
select select "px"
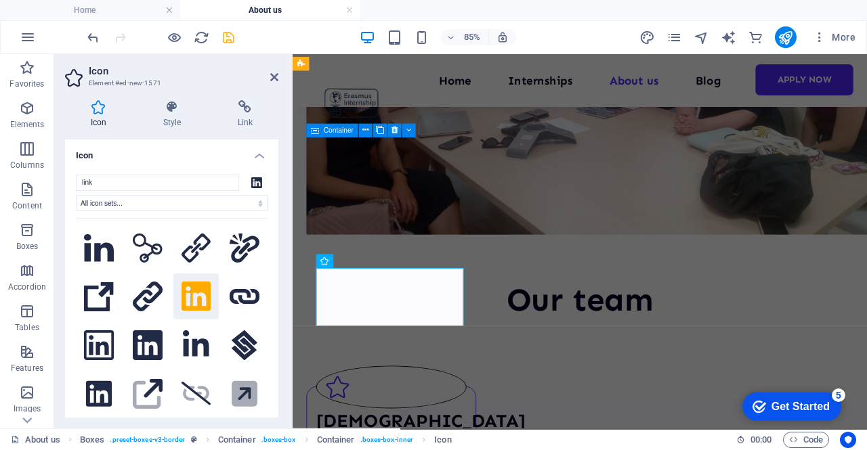
scroll to position [531, 0]
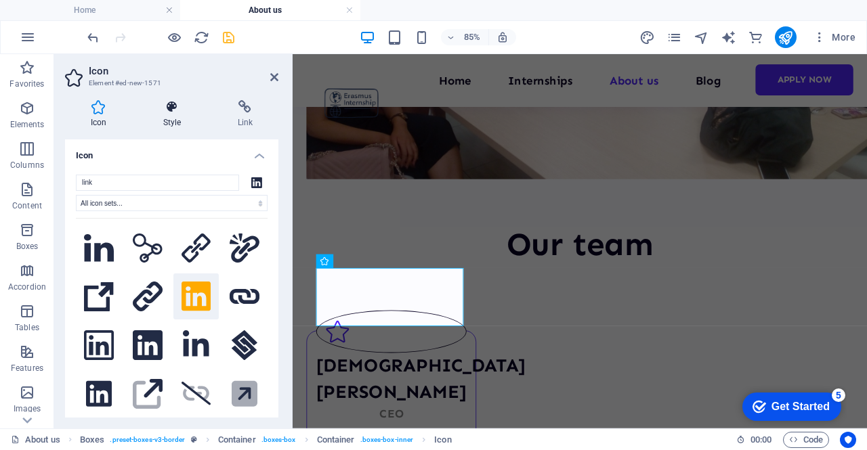
click at [173, 125] on h4 "Style" at bounding box center [174, 114] width 75 height 28
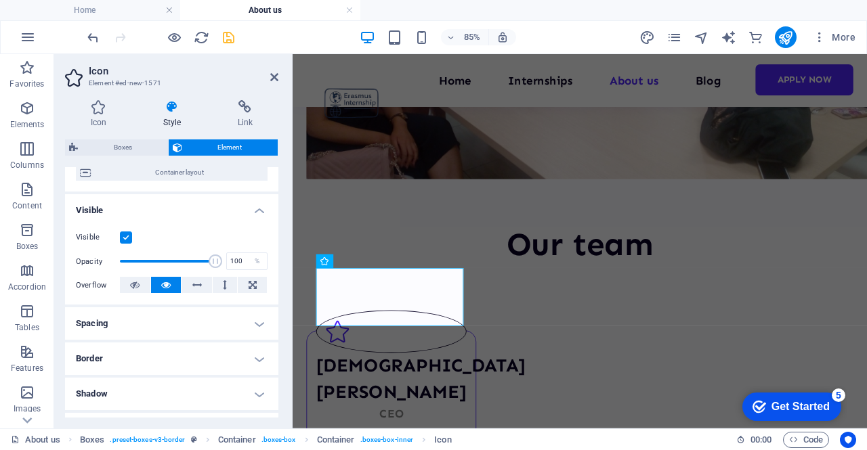
scroll to position [0, 0]
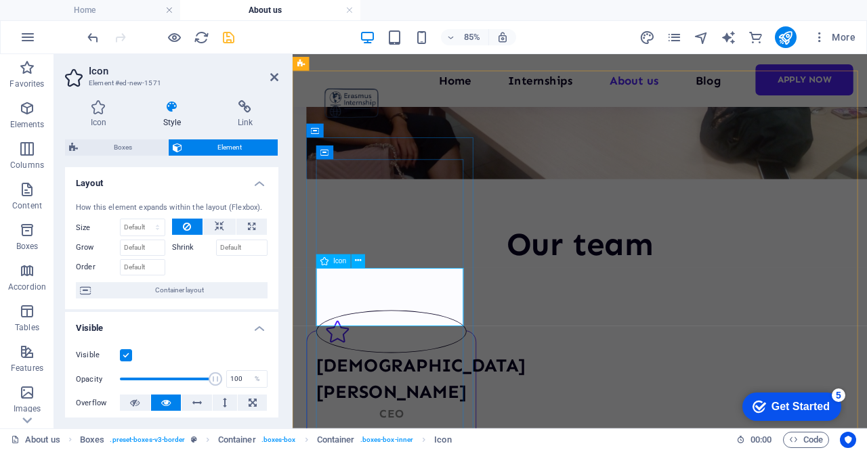
click at [335, 261] on span "Icon" at bounding box center [339, 261] width 13 height 7
click at [357, 265] on icon at bounding box center [359, 261] width 6 height 12
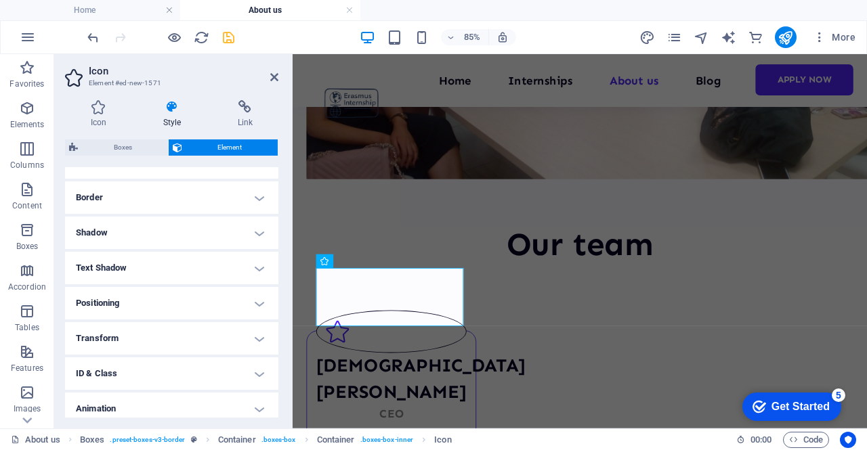
scroll to position [321, 0]
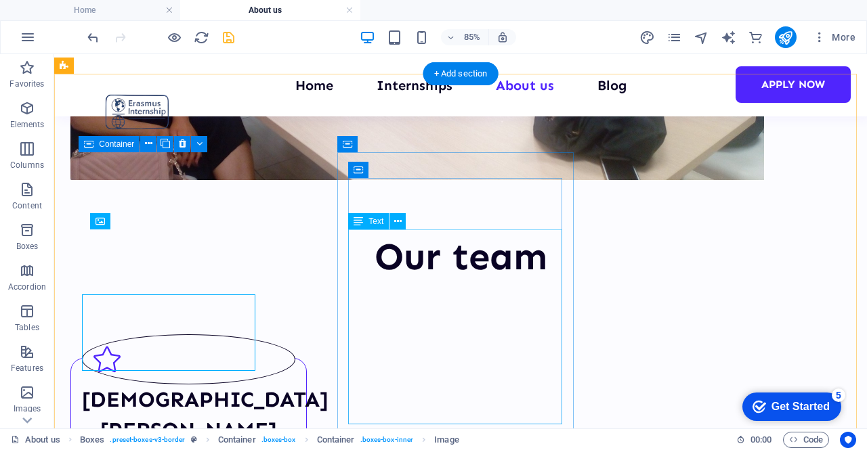
scroll to position [466, 0]
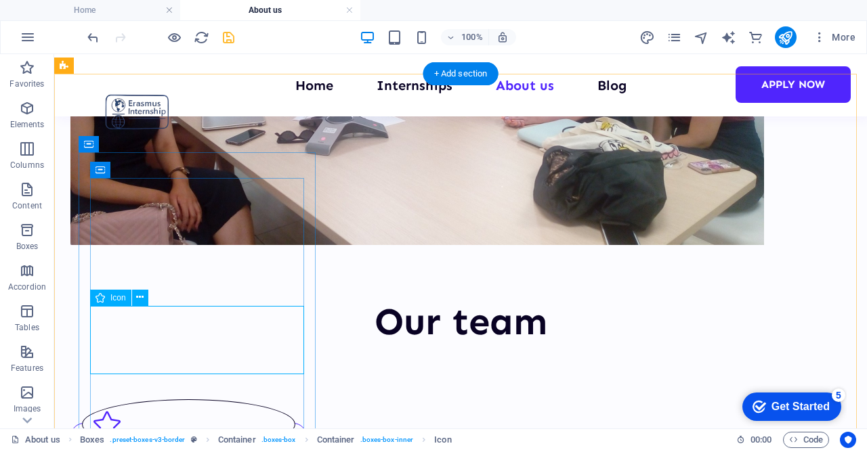
click at [114, 304] on div "Icon" at bounding box center [110, 298] width 41 height 16
click at [109, 300] on div "Icon" at bounding box center [110, 298] width 41 height 16
click at [141, 297] on icon at bounding box center [139, 298] width 7 height 14
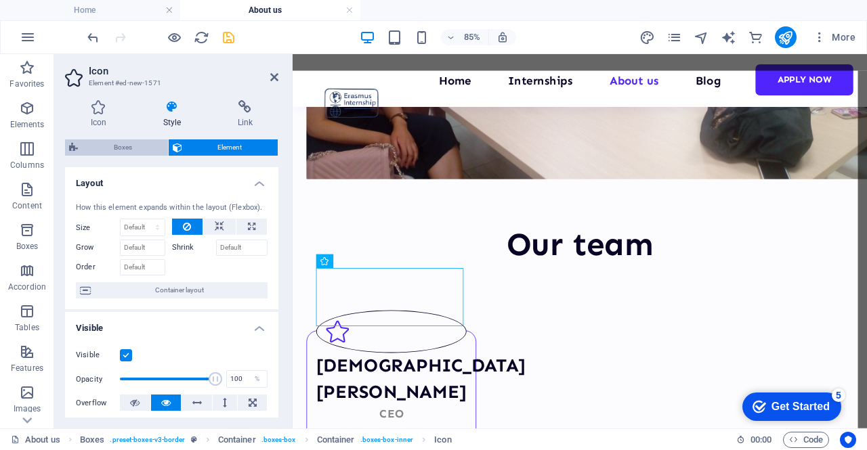
click at [125, 144] on span "Boxes" at bounding box center [123, 148] width 82 height 16
select select "rem"
select select "preset-boxes-v3-border"
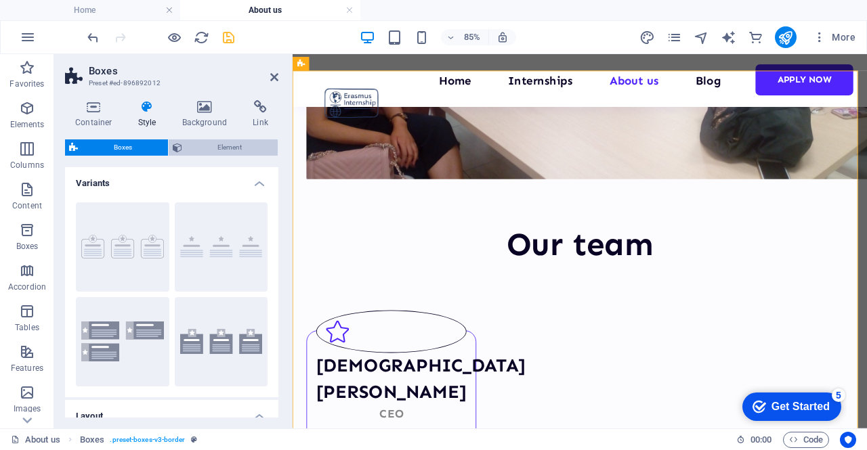
click at [195, 150] on span "Element" at bounding box center [230, 148] width 88 height 16
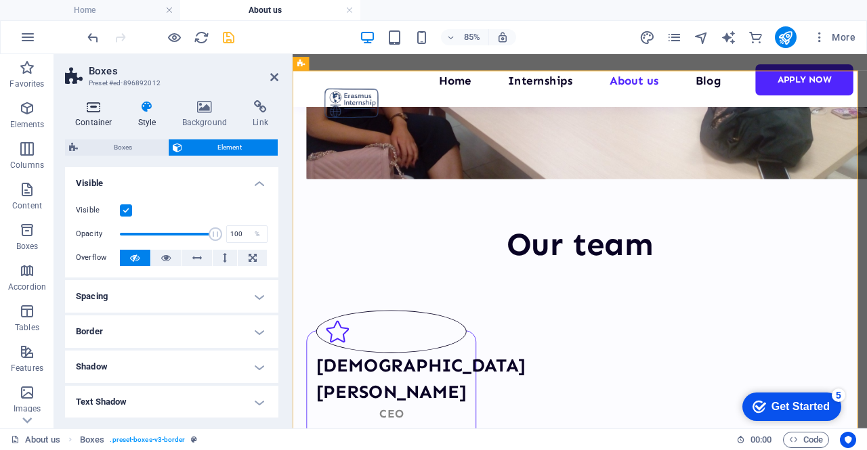
click at [83, 113] on icon at bounding box center [94, 107] width 58 height 14
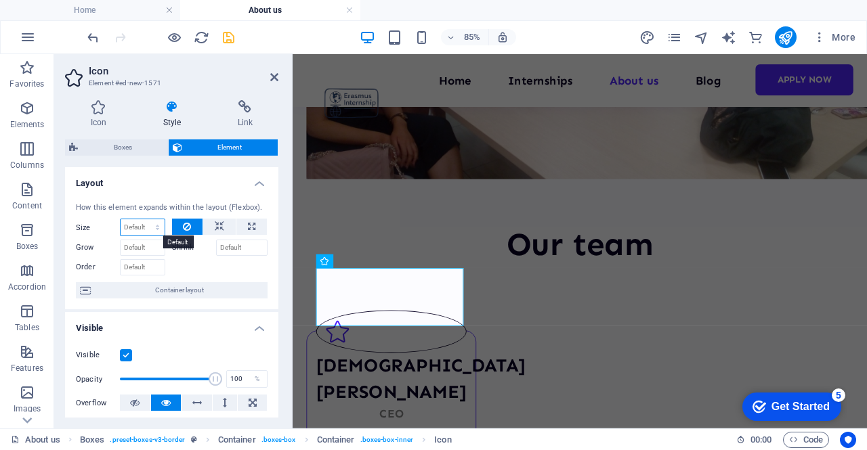
click at [142, 227] on select "Default auto px % 1/1 1/2 1/3 1/4 1/5 1/6 1/7 1/8 1/9 1/10" at bounding box center [143, 227] width 44 height 16
select select "1/3"
click at [144, 219] on select "Default auto px % 1/1 1/2 1/3 1/4 1/5 1/6 1/7 1/8 1/9 1/10" at bounding box center [143, 227] width 44 height 16
type input "33.33"
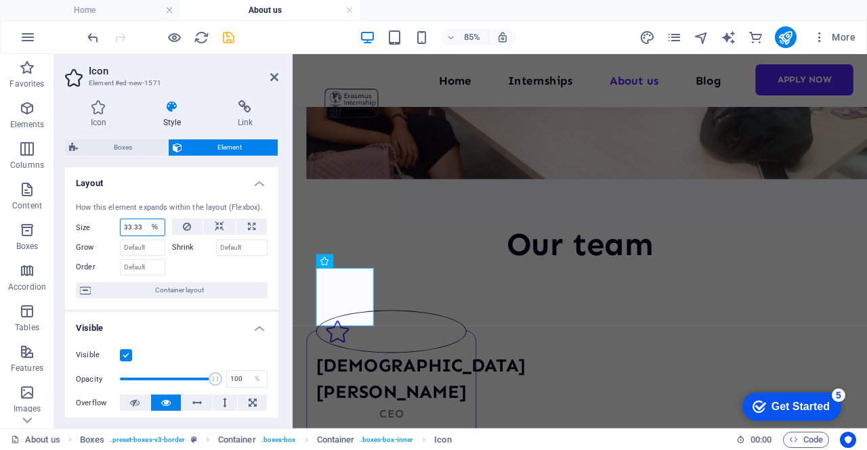
click at [150, 227] on select "Default auto px % 1/1 1/2 1/3 1/4 1/5 1/6 1/7 1/8 1/9 1/10" at bounding box center [155, 227] width 19 height 16
select select "1/1"
click at [146, 219] on select "Default auto px % 1/1 1/2 1/3 1/4 1/5 1/6 1/7 1/8 1/9 1/10" at bounding box center [155, 227] width 19 height 16
type input "100"
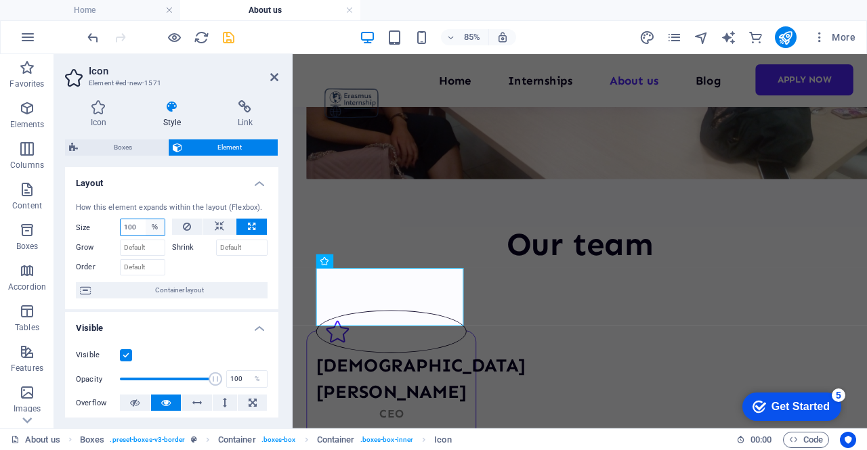
click at [154, 228] on select "Default auto px % 1/1 1/2 1/3 1/4 1/5 1/6 1/7 1/8 1/9 1/10" at bounding box center [155, 227] width 19 height 16
select select "1/9"
click at [146, 219] on select "Default auto px % 1/1 1/2 1/3 1/4 1/5 1/6 1/7 1/8 1/9 1/10" at bounding box center [155, 227] width 19 height 16
type input "11.11"
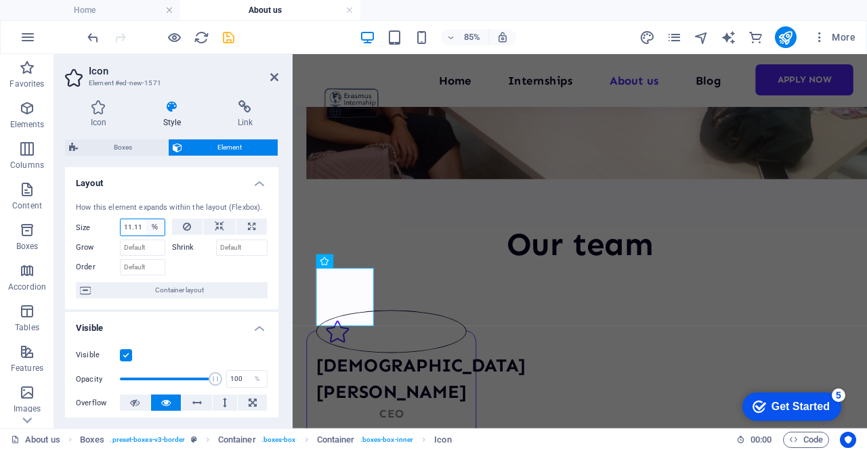
click at [155, 225] on select "Default auto px % 1/1 1/2 1/3 1/4 1/5 1/6 1/7 1/8 1/9 1/10" at bounding box center [155, 227] width 19 height 16
select select "px"
click at [146, 219] on select "Default auto px % 1/1 1/2 1/3 1/4 1/5 1/6 1/7 1/8 1/9 1/10" at bounding box center [155, 227] width 19 height 16
click at [130, 228] on input "11" at bounding box center [143, 227] width 44 height 16
drag, startPoint x: 131, startPoint y: 228, endPoint x: 114, endPoint y: 228, distance: 16.9
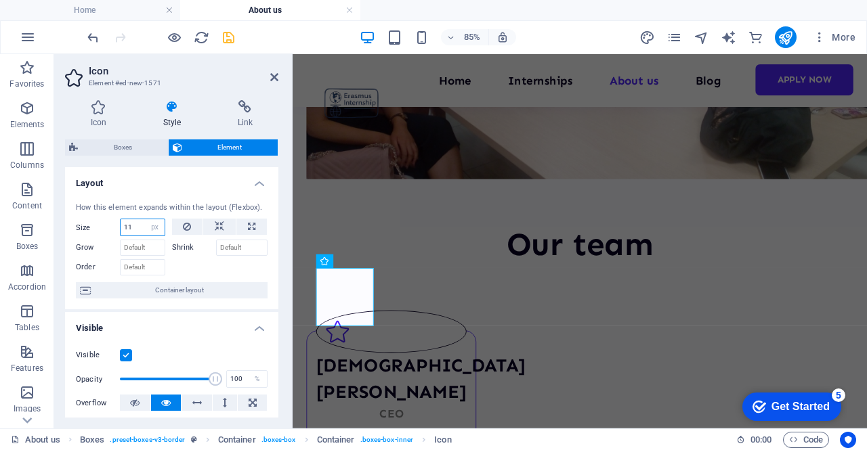
click at [114, 228] on div "Size 11 Default auto px % 1/1 1/2 1/3 1/4 1/5 1/6 1/7 1/8 1/9 1/10" at bounding box center [120, 228] width 89 height 18
type input "1"
click at [225, 267] on div at bounding box center [220, 266] width 96 height 20
drag, startPoint x: 134, startPoint y: 227, endPoint x: 121, endPoint y: 231, distance: 14.1
click at [121, 231] on input "1" at bounding box center [143, 227] width 44 height 16
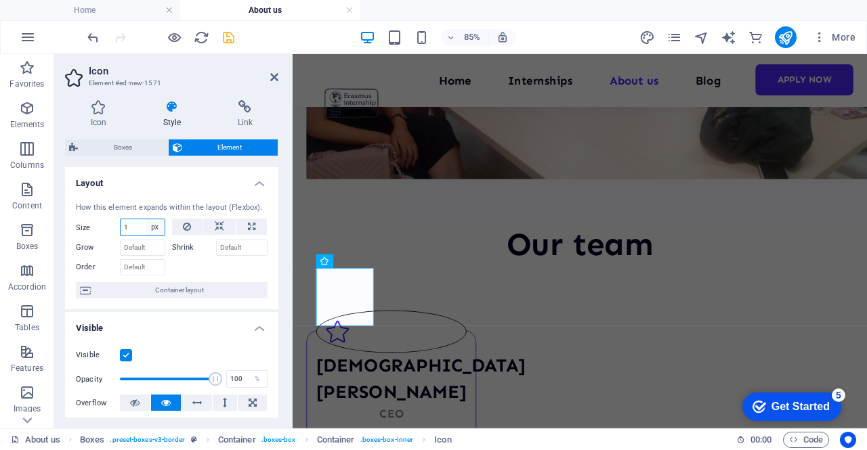
click at [150, 232] on select "Default auto px % 1/1 1/2 1/3 1/4 1/5 1/6 1/7 1/8 1/9 1/10" at bounding box center [155, 227] width 19 height 16
select select "c5prf01aluo"
click at [146, 219] on select "Default auto px % 1/1 1/2 1/3 1/4 1/5 1/6 1/7 1/8 1/9 1/10" at bounding box center [155, 227] width 19 height 16
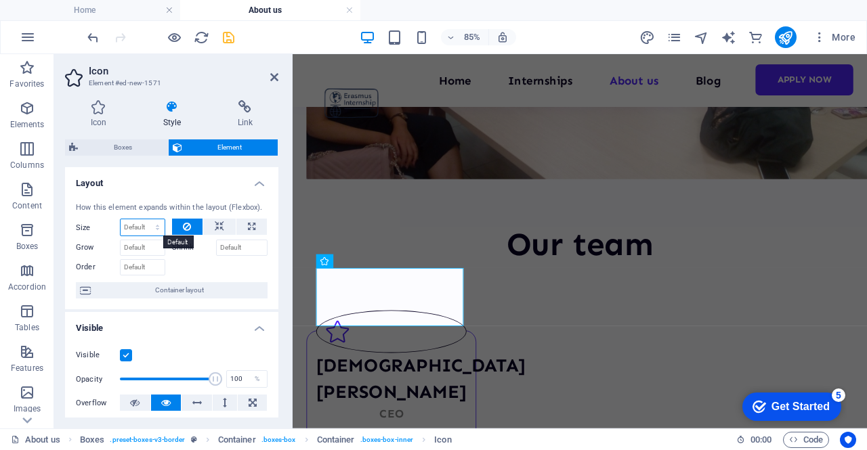
click at [155, 224] on select "Default auto px % 1/1 1/2 1/3 1/4 1/5 1/6 1/7 1/8 1/9 1/10" at bounding box center [143, 227] width 44 height 16
select select "%"
click at [144, 219] on select "Default auto px % 1/1 1/2 1/3 1/4 1/5 1/6 1/7 1/8 1/9 1/10" at bounding box center [143, 227] width 44 height 16
click at [138, 228] on input "100" at bounding box center [143, 227] width 44 height 16
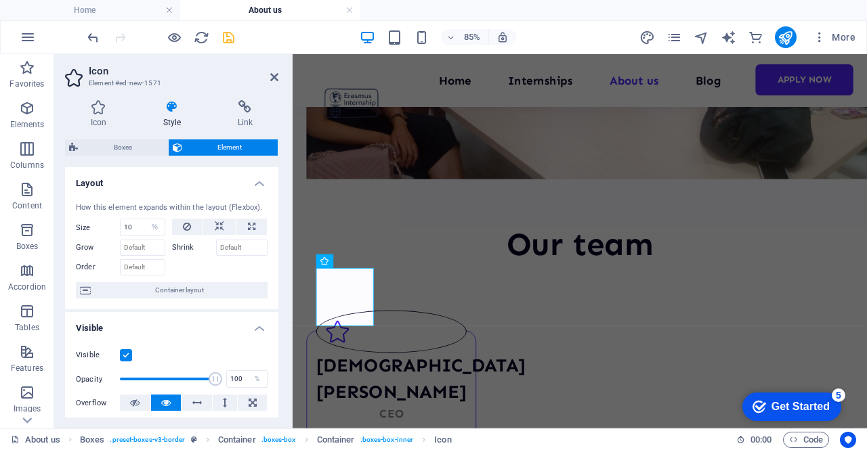
click at [198, 263] on div at bounding box center [220, 266] width 96 height 20
click at [134, 227] on input "10" at bounding box center [143, 227] width 44 height 16
type input "1"
click at [195, 280] on div "How this element expands within the layout (Flexbox). Size Default auto px % 1/…" at bounding box center [171, 251] width 213 height 119
click at [156, 231] on select "Default auto px % 1/1 1/2 1/3 1/4 1/5 1/6 1/7 1/8 1/9 1/10" at bounding box center [155, 227] width 19 height 16
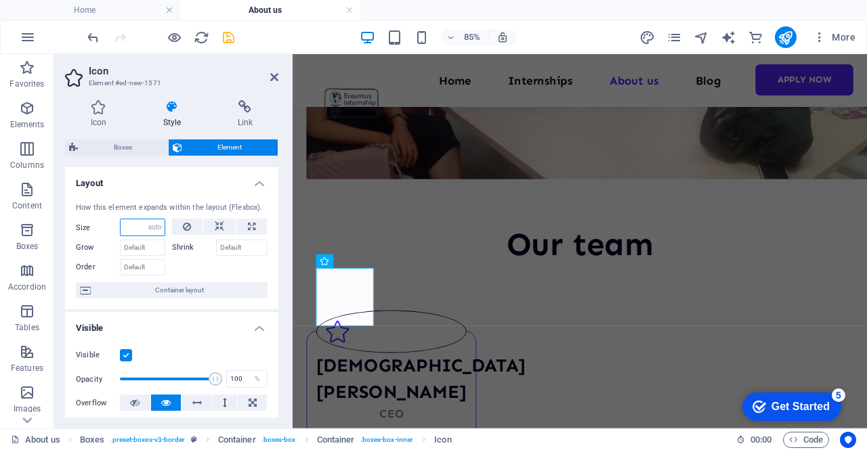
click at [146, 219] on select "Default auto px % 1/1 1/2 1/3 1/4 1/5 1/6 1/7 1/8 1/9 1/10" at bounding box center [155, 227] width 19 height 16
click at [150, 226] on select "Default auto px % 1/1 1/2 1/3 1/4 1/5 1/6 1/7 1/8 1/9 1/10" at bounding box center [143, 227] width 44 height 16
click at [121, 219] on select "Default auto px % 1/1 1/2 1/3 1/4 1/5 1/6 1/7 1/8 1/9 1/10" at bounding box center [143, 227] width 44 height 16
click at [150, 229] on select "Default auto px % 1/1 1/2 1/3 1/4 1/5 1/6 1/7 1/8 1/9 1/10" at bounding box center [143, 227] width 44 height 16
click at [121, 219] on select "Default auto px % 1/1 1/2 1/3 1/4 1/5 1/6 1/7 1/8 1/9 1/10" at bounding box center [143, 227] width 44 height 16
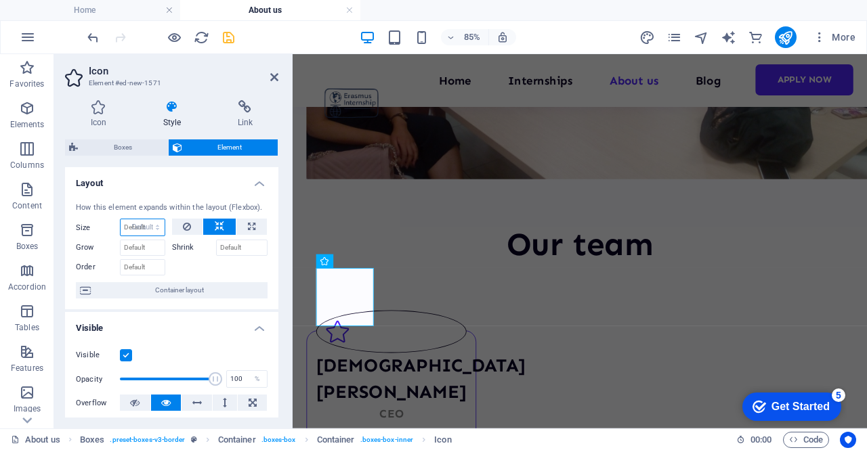
select select "DISABLED_OPTION_VALUE"
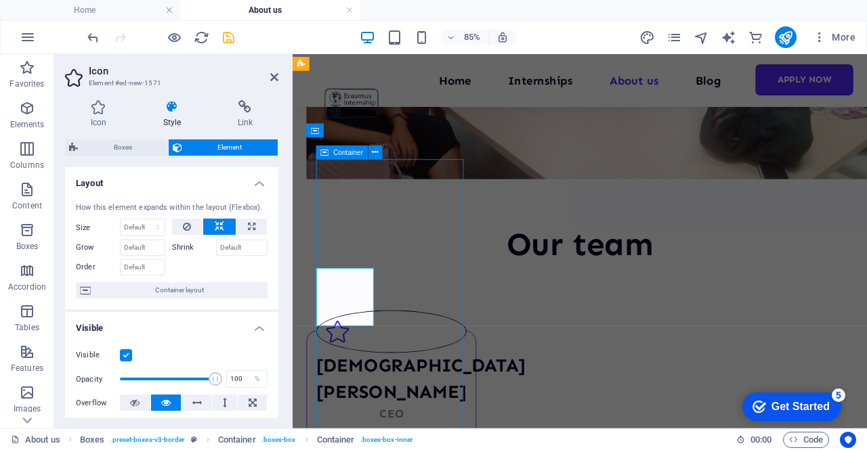
scroll to position [466, 0]
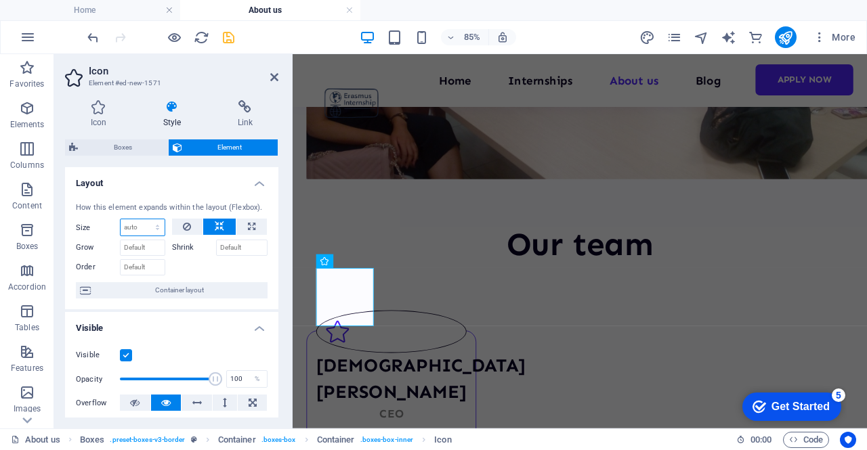
click at [136, 230] on select "Default auto px % 1/1 1/2 1/3 1/4 1/5 1/6 1/7 1/8 1/9 1/10" at bounding box center [143, 227] width 44 height 16
select select "%"
click at [144, 219] on select "Default auto px % 1/1 1/2 1/3 1/4 1/5 1/6 1/7 1/8 1/9 1/10" at bounding box center [143, 227] width 44 height 16
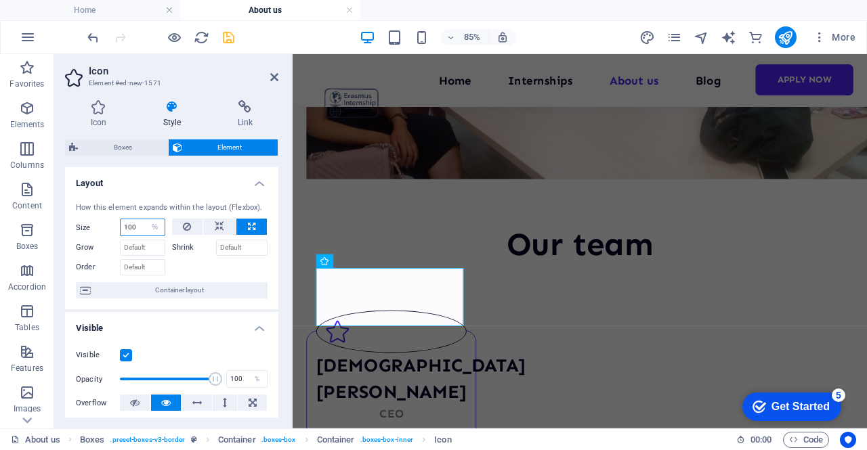
click at [140, 226] on input "100" at bounding box center [143, 227] width 44 height 16
click at [226, 278] on div "How this element expands within the layout (Flexbox). Size 10 Default auto px %…" at bounding box center [171, 251] width 213 height 119
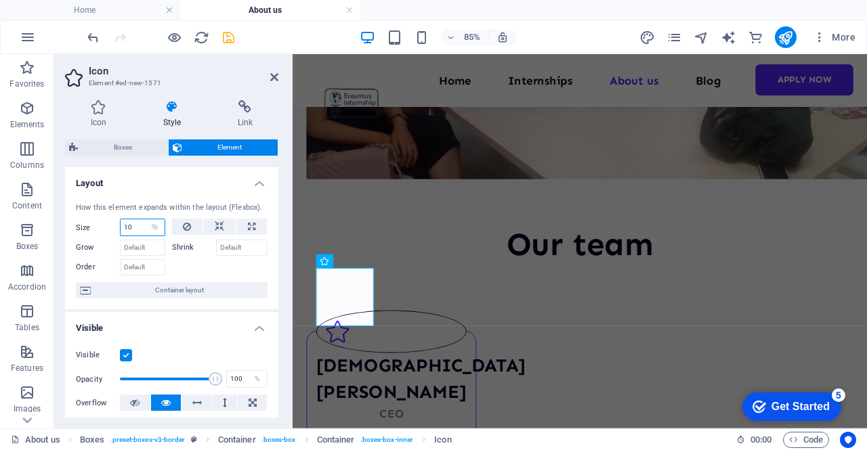
click at [133, 226] on input "10" at bounding box center [143, 227] width 44 height 16
click at [189, 278] on div "How this element expands within the layout (Flexbox). Size 1 Default auto px % …" at bounding box center [171, 251] width 213 height 119
click at [146, 224] on select "Default auto px % 1/1 1/2 1/3 1/4 1/5 1/6 1/7 1/8 1/9 1/10" at bounding box center [155, 227] width 19 height 16
click at [135, 228] on input "1" at bounding box center [143, 227] width 44 height 16
type input "100"
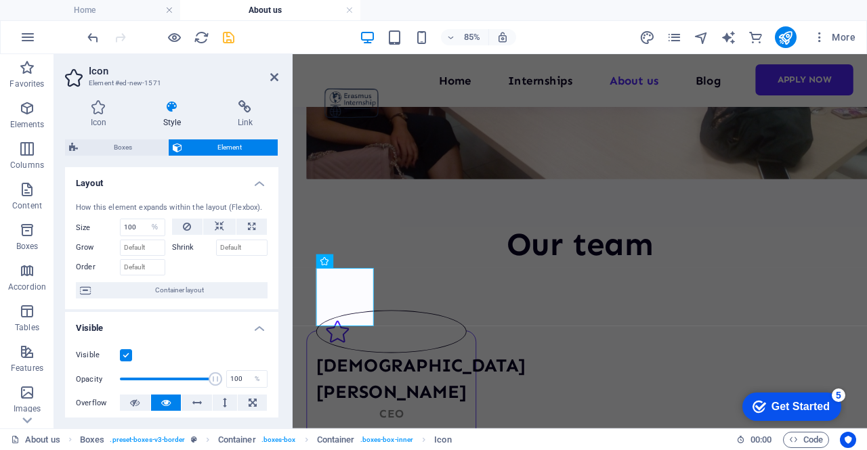
click at [217, 278] on div "How this element expands within the layout (Flexbox). Size 100 Default auto px …" at bounding box center [171, 251] width 213 height 119
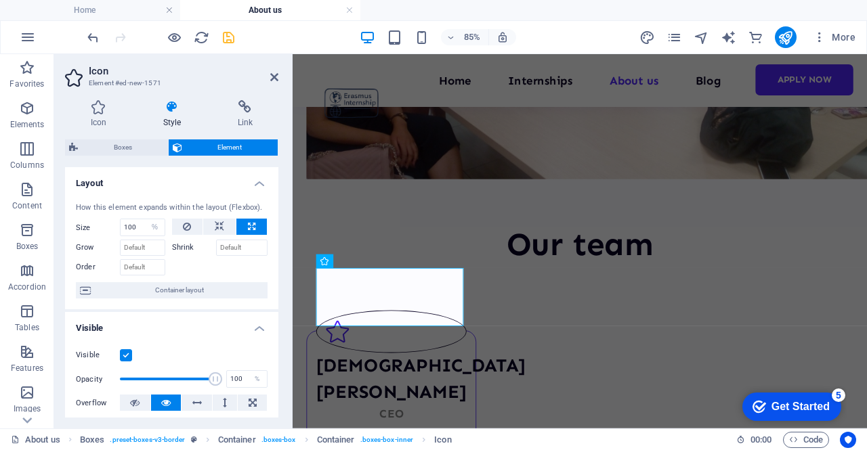
click at [217, 278] on div "How this element expands within the layout (Flexbox). Size 100 Default auto px …" at bounding box center [171, 251] width 213 height 119
click at [260, 186] on h4 "Layout" at bounding box center [171, 179] width 213 height 24
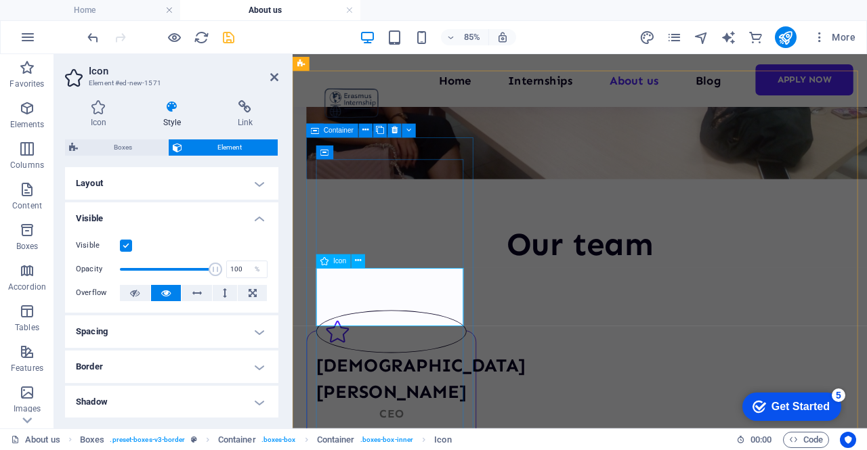
click at [358, 261] on icon at bounding box center [359, 261] width 6 height 12
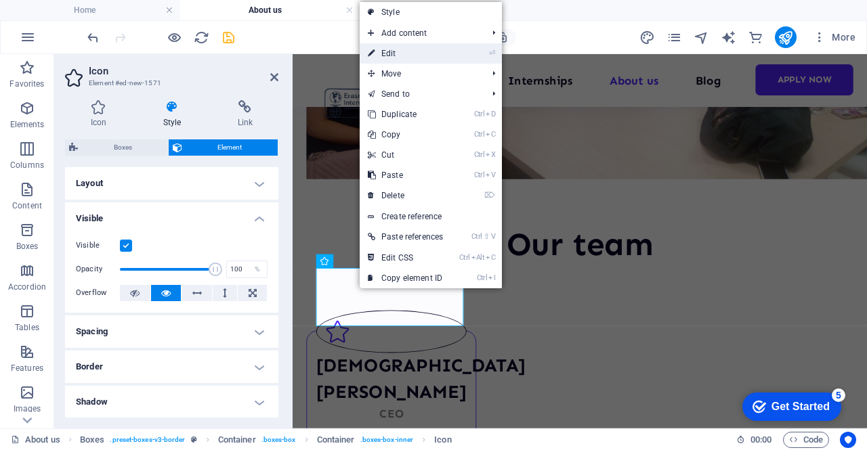
click at [446, 47] on link "⏎ Edit" at bounding box center [405, 53] width 91 height 20
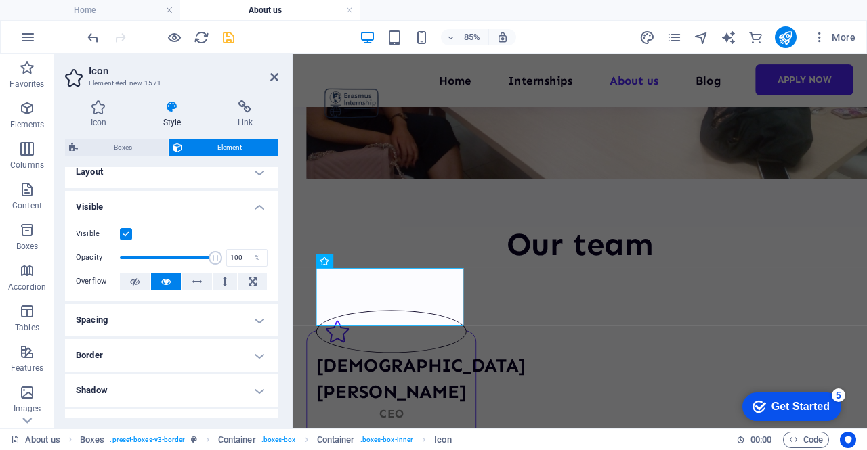
scroll to position [0, 0]
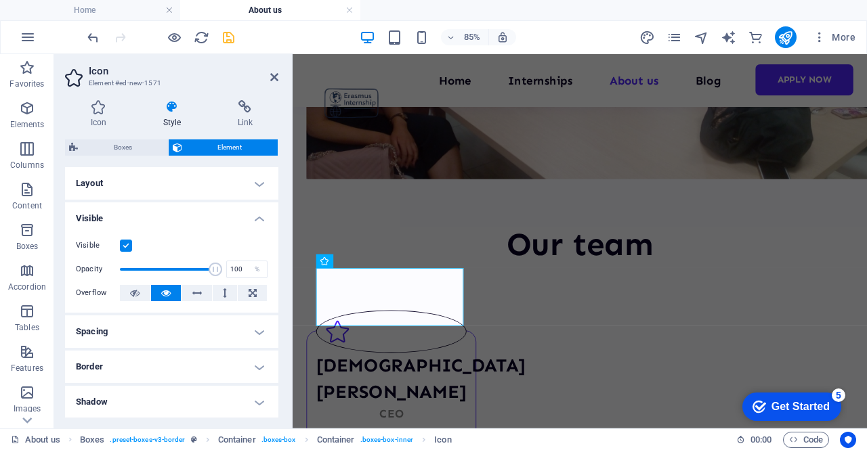
click at [184, 216] on h4 "Visible" at bounding box center [171, 215] width 213 height 24
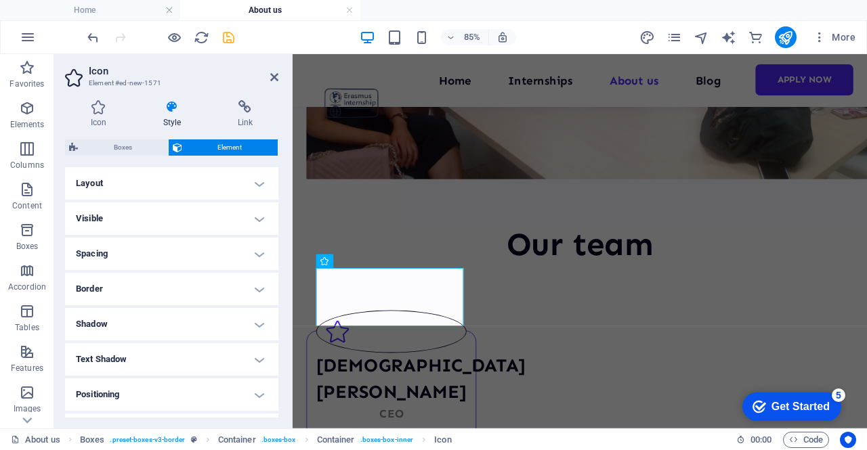
click at [182, 192] on h4 "Layout" at bounding box center [171, 183] width 213 height 33
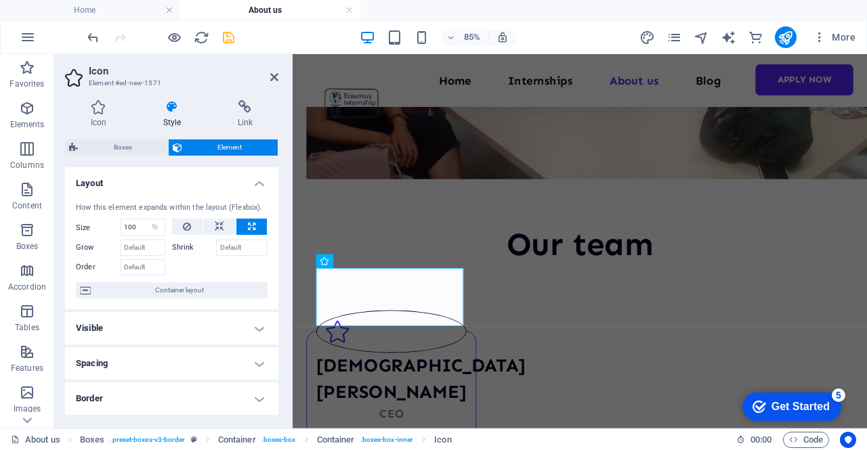
click at [162, 190] on h4 "Layout" at bounding box center [171, 179] width 213 height 24
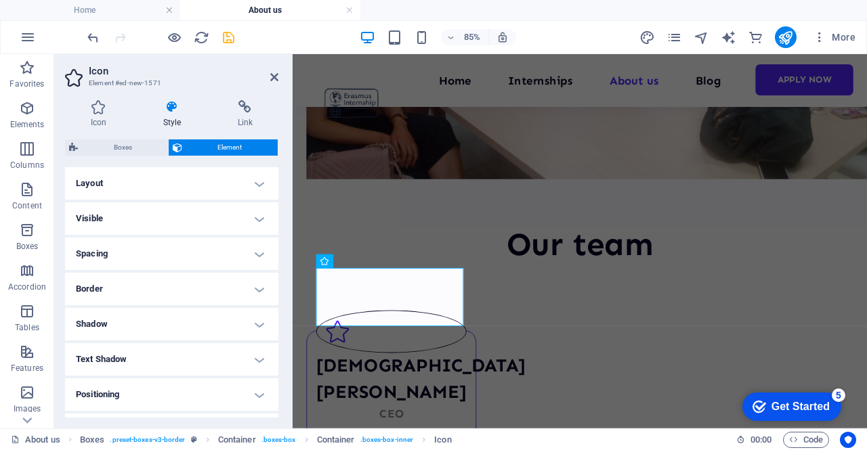
click at [158, 187] on h4 "Layout" at bounding box center [171, 183] width 213 height 33
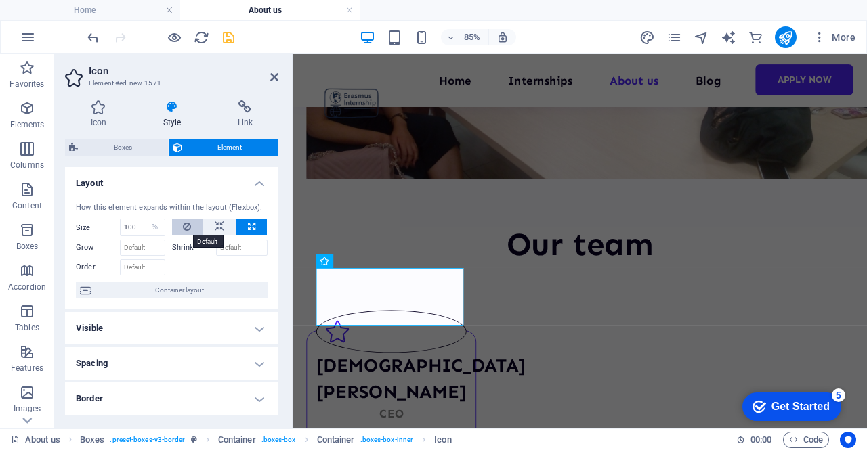
click at [188, 228] on icon at bounding box center [187, 227] width 8 height 16
click at [137, 228] on select "Default auto px % 1/1 1/2 1/3 1/4 1/5 1/6 1/7 1/8 1/9 1/10" at bounding box center [143, 227] width 44 height 16
click at [146, 226] on select "Default auto px % 1/1 1/2 1/3 1/4 1/5 1/6 1/7 1/8 1/9 1/10" at bounding box center [143, 227] width 44 height 16
click at [145, 224] on select "Default auto px % 1/1 1/2 1/3 1/4 1/5 1/6 1/7 1/8 1/9 1/10" at bounding box center [143, 227] width 44 height 16
select select "1/1"
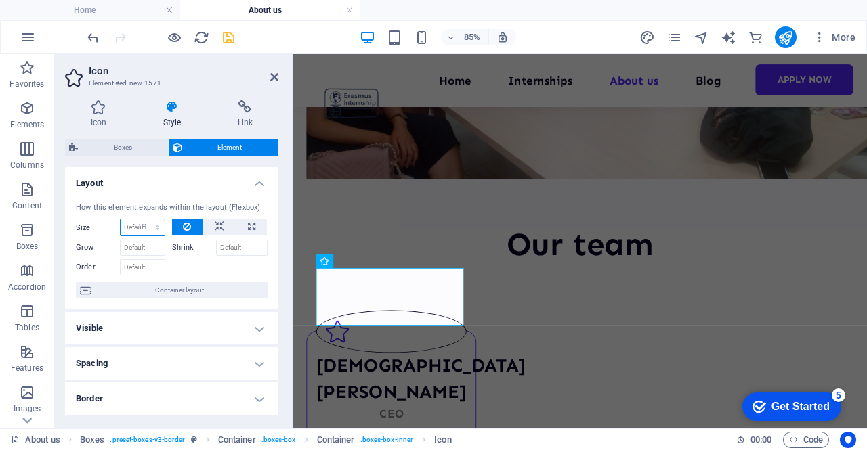
click at [144, 219] on select "Default auto px % 1/1 1/2 1/3 1/4 1/5 1/6 1/7 1/8 1/9 1/10" at bounding box center [143, 227] width 44 height 16
type input "100"
select select "%"
click at [188, 226] on icon at bounding box center [187, 227] width 8 height 16
select select "DISABLED_OPTION_VALUE"
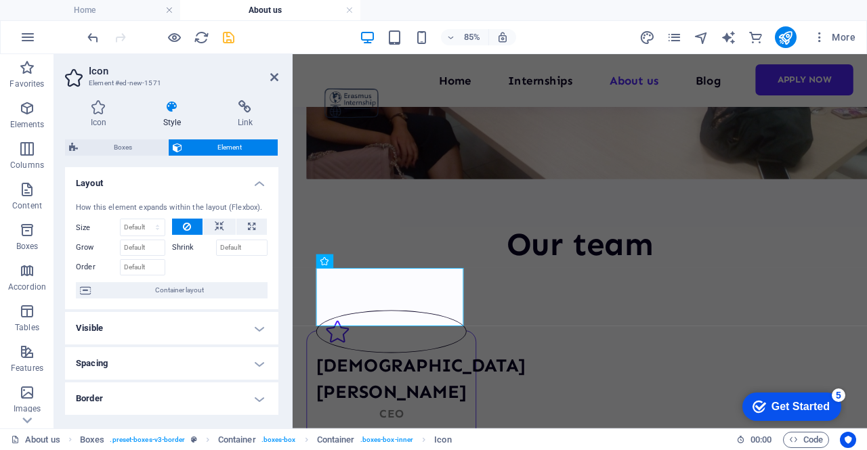
click at [268, 221] on div "How this element expands within the layout (Flexbox). Size Default auto px % 1/…" at bounding box center [171, 251] width 213 height 119
click at [275, 81] on icon at bounding box center [274, 77] width 8 height 11
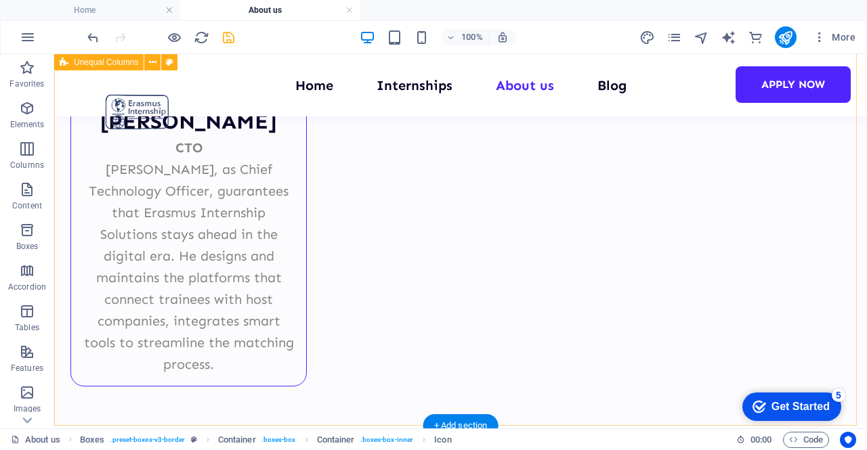
scroll to position [2081, 0]
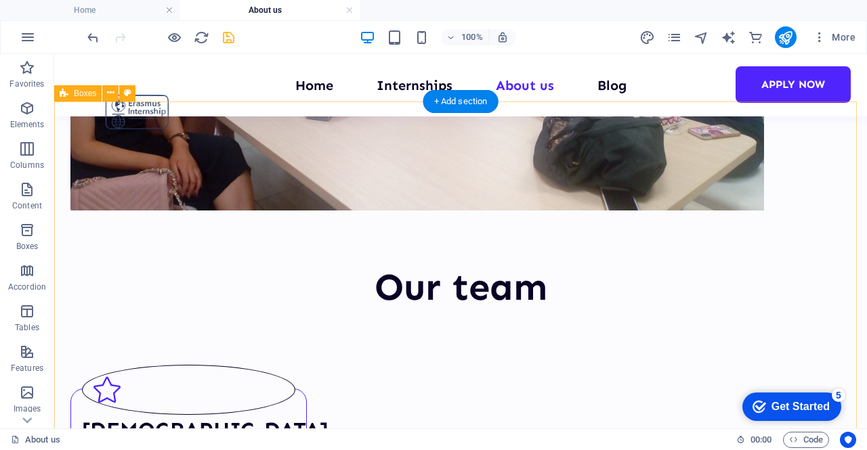
scroll to position [406, 0]
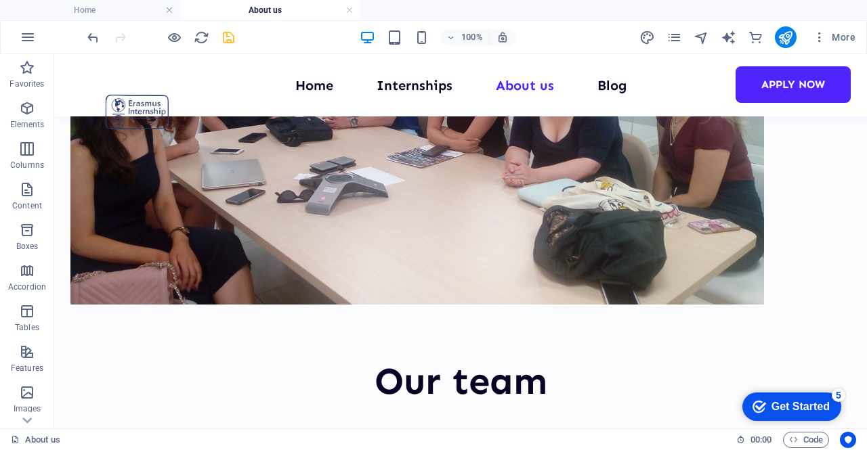
click at [666, 26] on div "More" at bounding box center [749, 37] width 221 height 22
click at [675, 38] on icon "pages" at bounding box center [674, 38] width 16 height 16
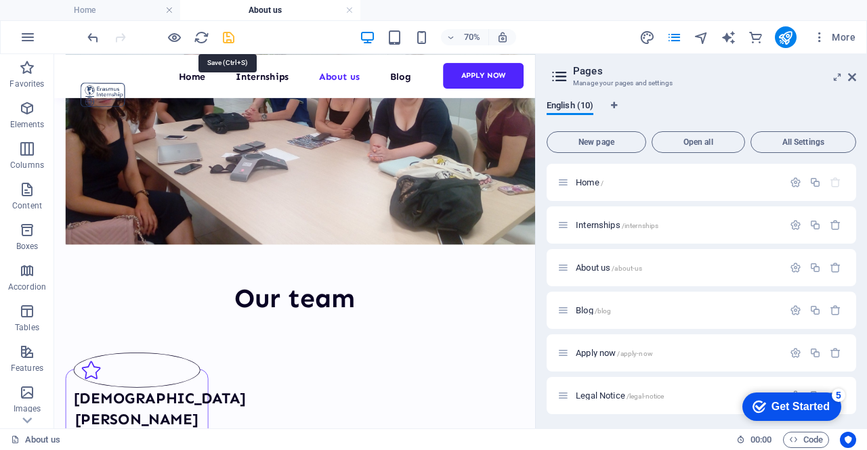
click at [231, 37] on icon "save" at bounding box center [229, 38] width 16 height 16
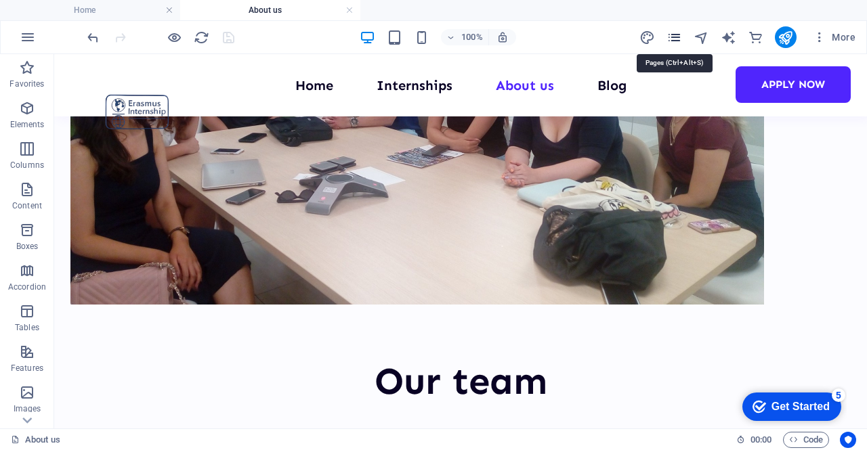
click at [675, 36] on icon "pages" at bounding box center [674, 38] width 16 height 16
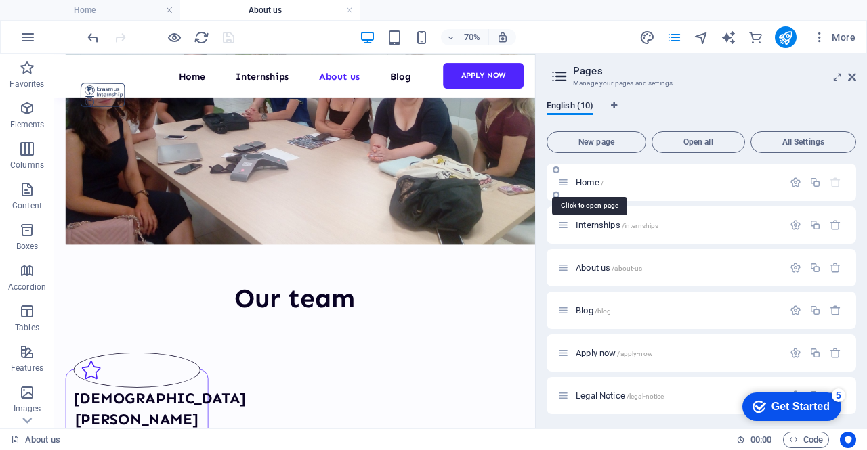
click at [588, 180] on span "Home /" at bounding box center [590, 182] width 28 height 10
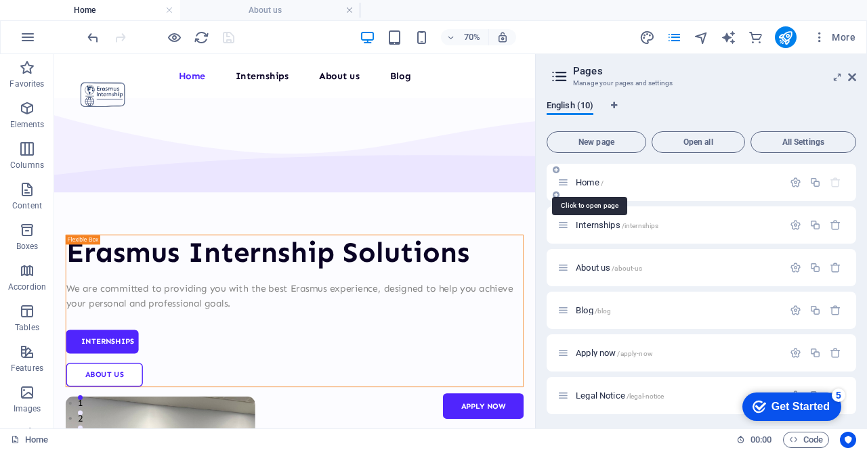
scroll to position [0, 0]
click at [855, 72] on aside "Pages Manage your pages and settings English (10) New page Open all All Setting…" at bounding box center [701, 241] width 332 height 375
click at [856, 77] on aside "Pages Manage your pages and settings English (10) New page Open all All Setting…" at bounding box center [701, 241] width 332 height 375
click at [851, 79] on icon at bounding box center [852, 77] width 8 height 11
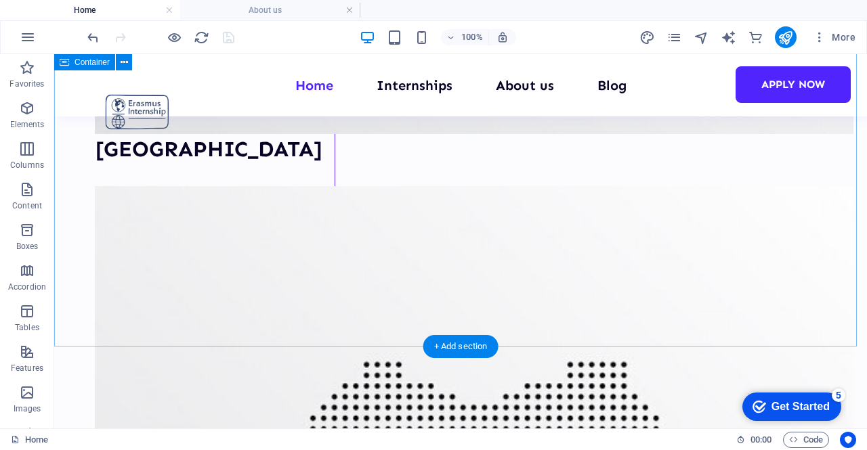
scroll to position [5504, 0]
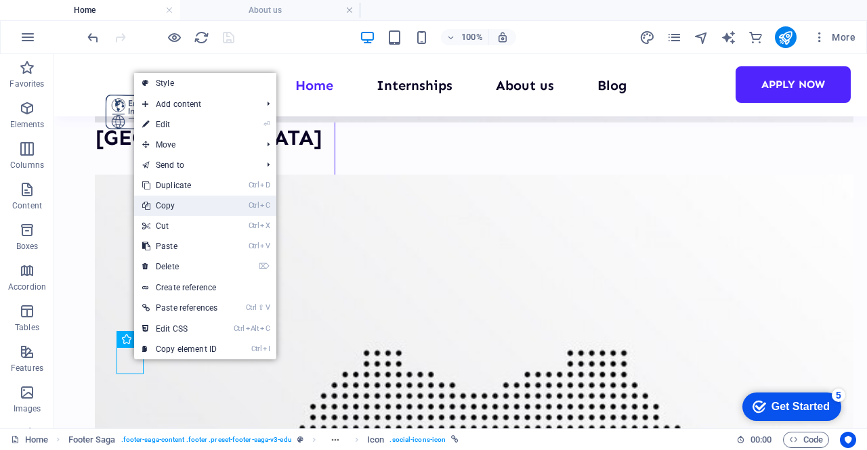
click at [182, 209] on link "Ctrl C Copy" at bounding box center [179, 206] width 91 height 20
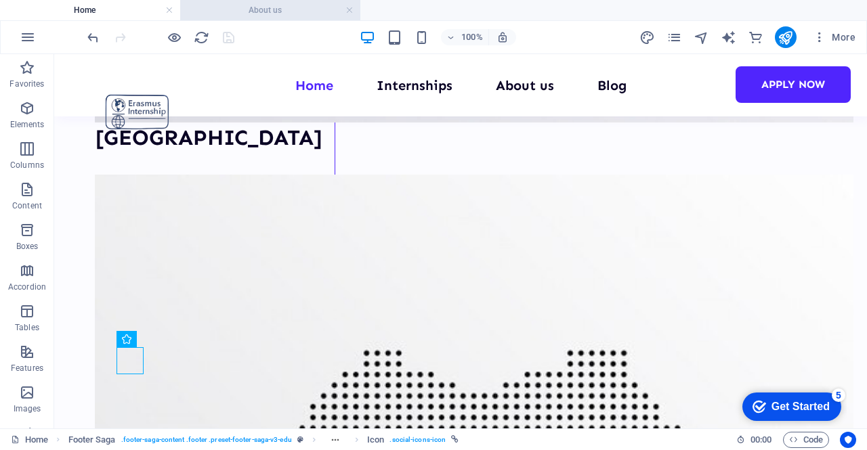
click at [257, 6] on h4 "About us" at bounding box center [270, 10] width 180 height 15
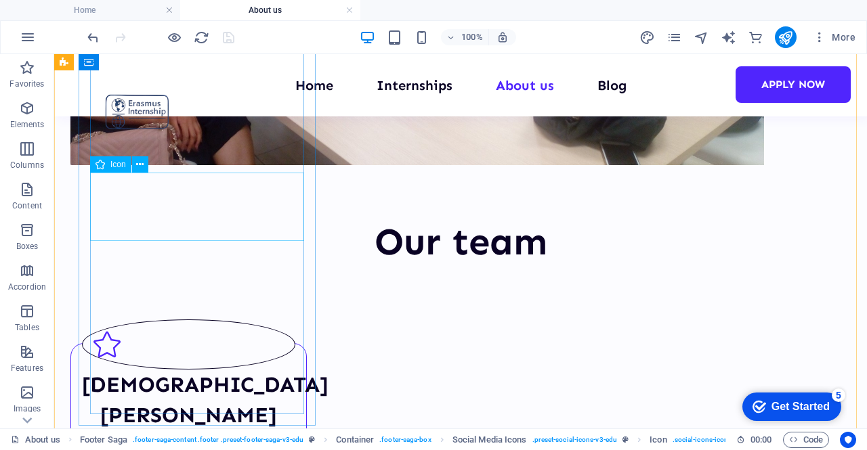
scroll to position [610, 0]
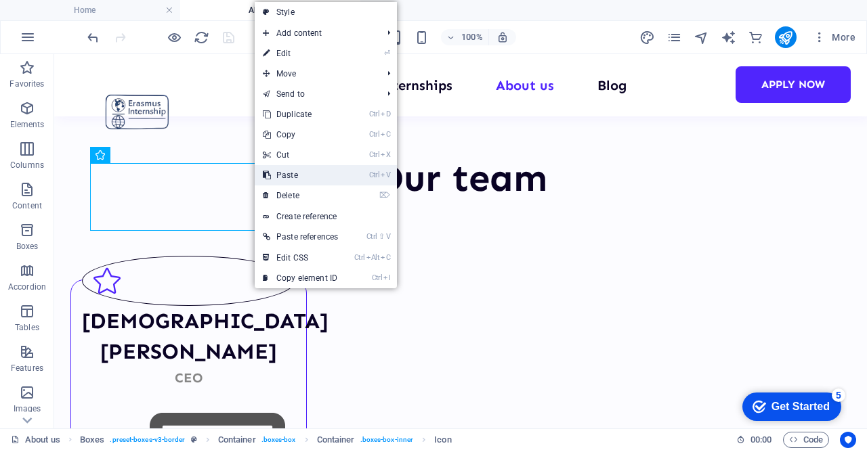
click at [278, 178] on link "Ctrl V Paste" at bounding box center [300, 175] width 91 height 20
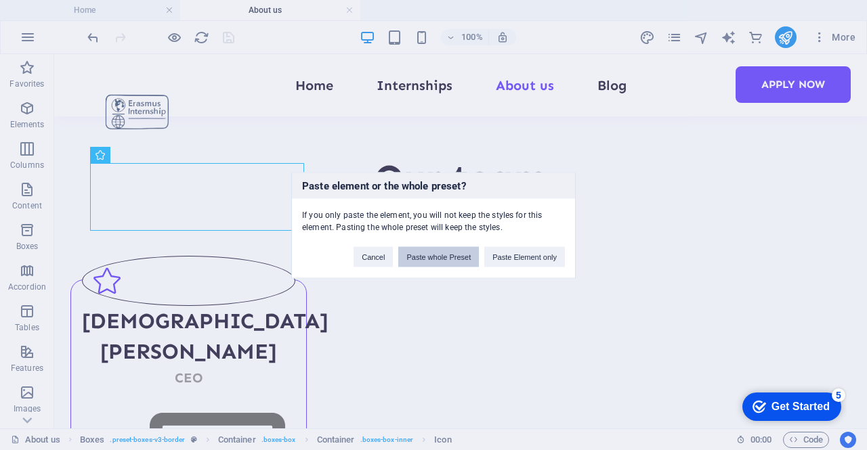
click at [451, 260] on button "Paste whole Preset" at bounding box center [438, 257] width 81 height 20
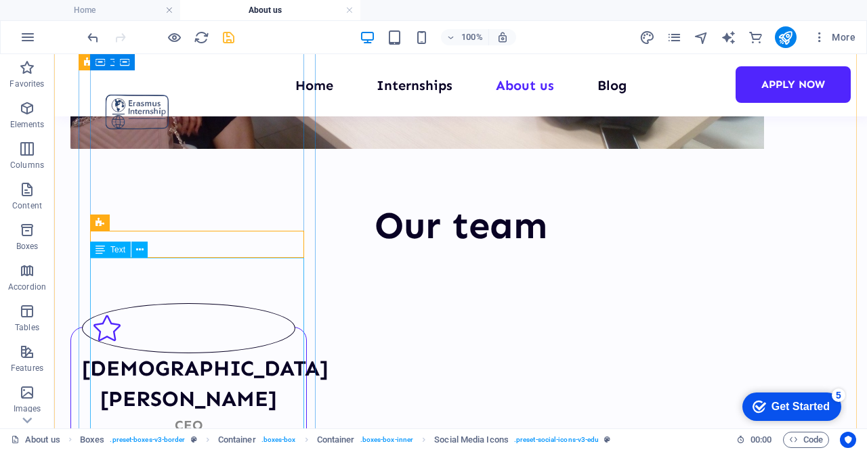
scroll to position [542, 0]
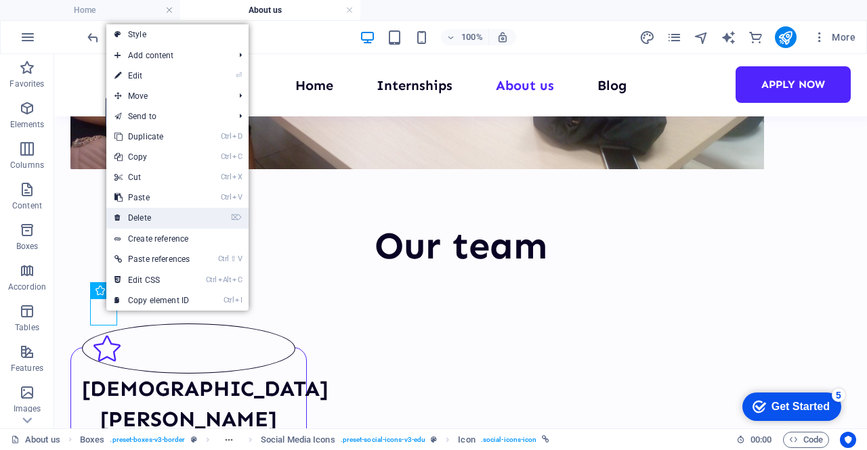
click at [147, 219] on link "⌦ Delete" at bounding box center [151, 218] width 91 height 20
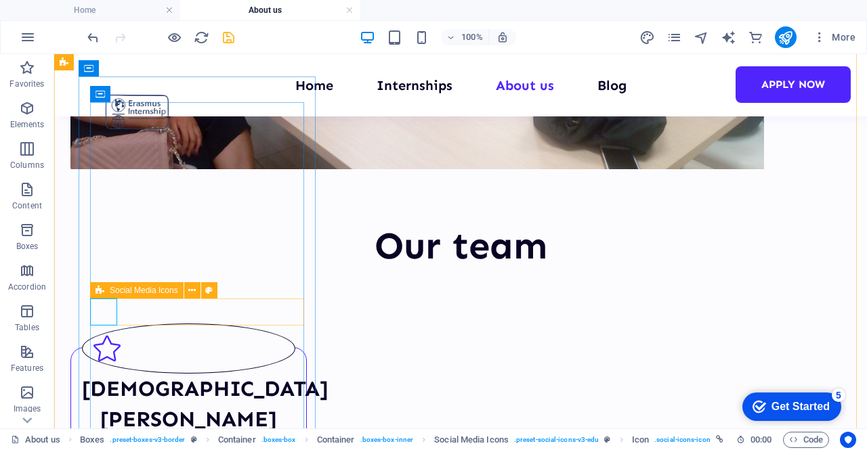
click at [98, 291] on icon at bounding box center [99, 290] width 9 height 16
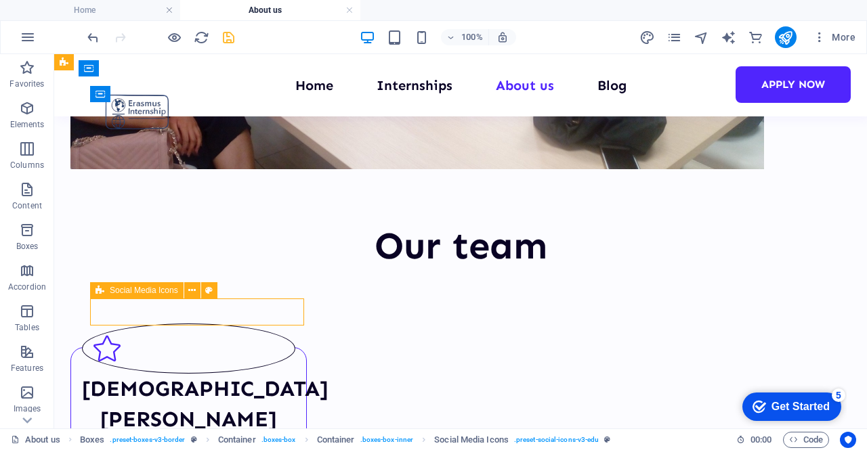
click at [98, 291] on icon at bounding box center [99, 290] width 9 height 16
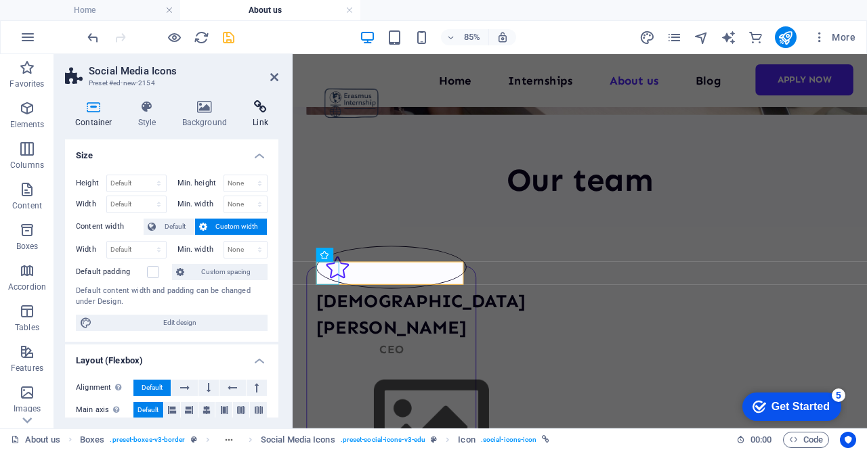
click at [257, 102] on icon at bounding box center [260, 107] width 36 height 14
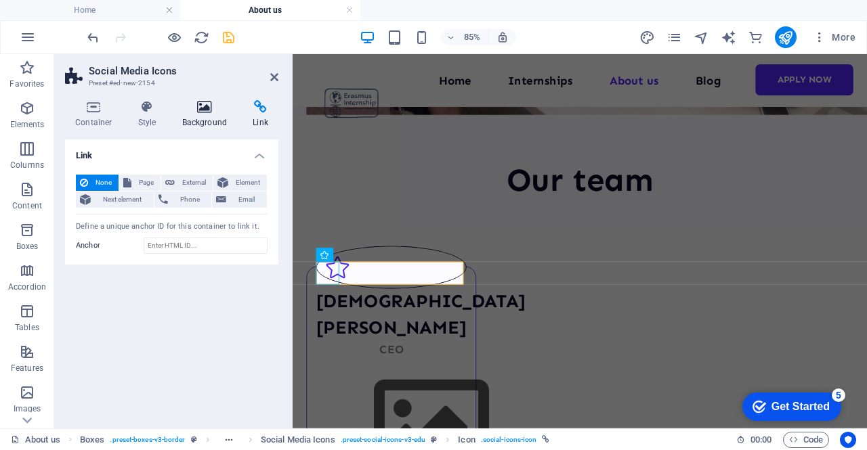
click at [204, 120] on h4 "Background" at bounding box center [207, 114] width 71 height 28
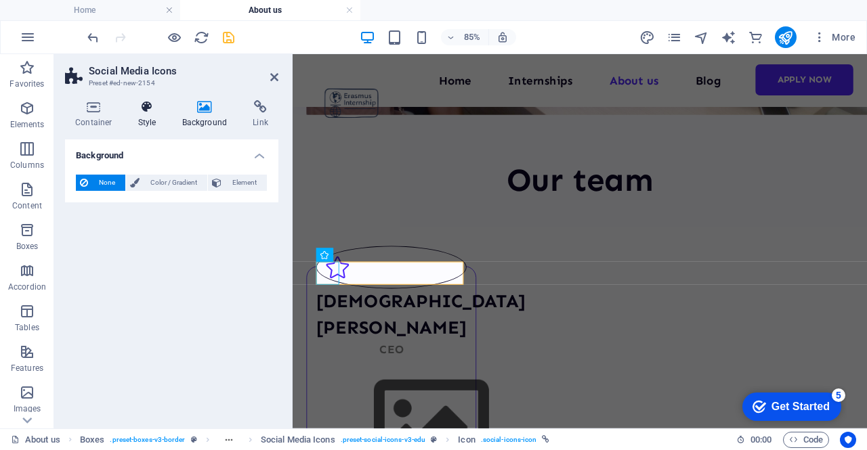
click at [154, 114] on h4 "Style" at bounding box center [150, 114] width 44 height 28
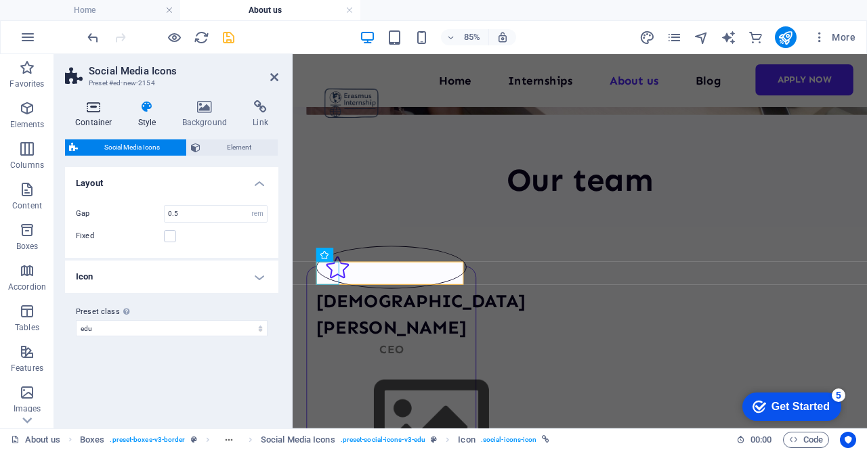
click at [99, 112] on icon at bounding box center [94, 107] width 58 height 14
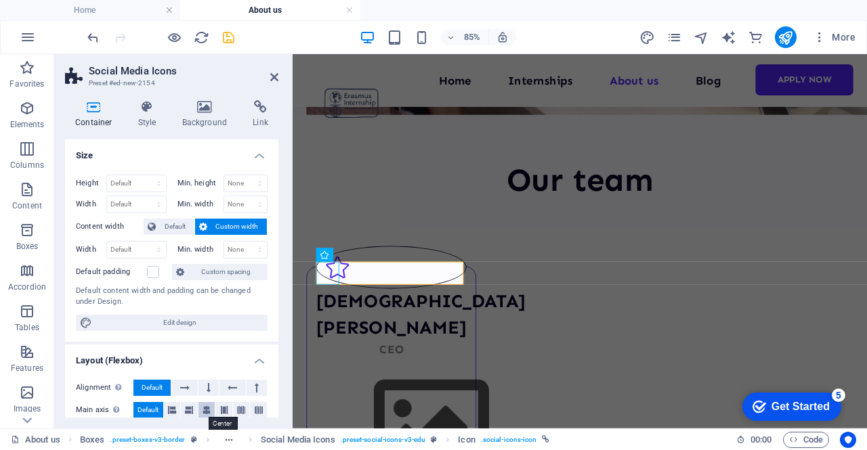
click at [206, 407] on icon at bounding box center [207, 410] width 8 height 16
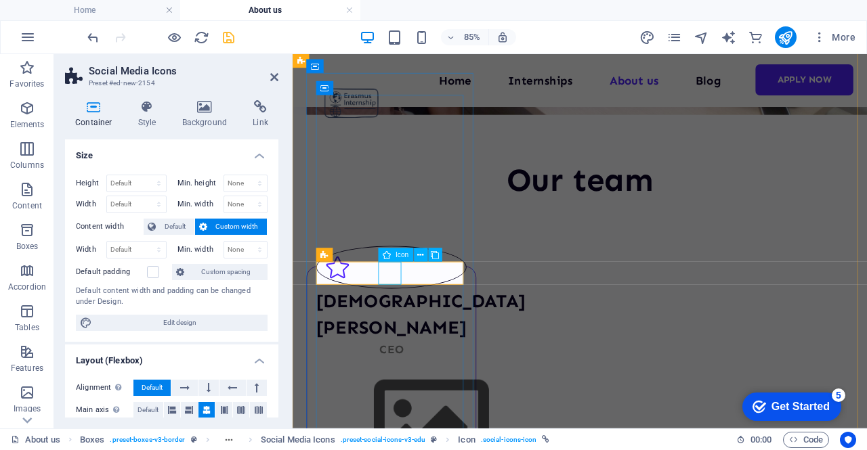
select select "xMidYMid"
select select "px"
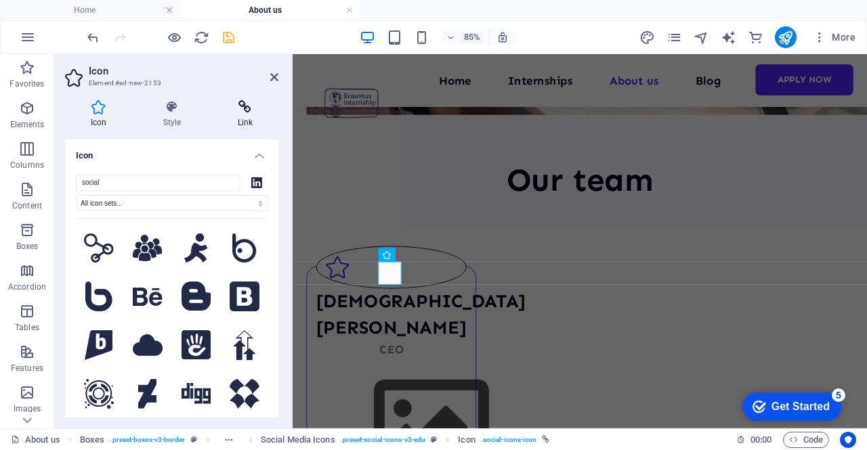
click at [232, 114] on h4 "Link" at bounding box center [245, 114] width 66 height 28
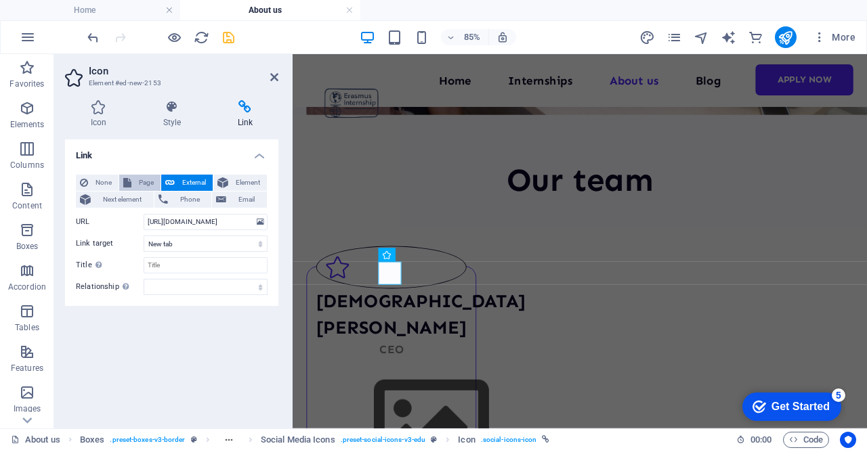
click at [137, 182] on span "Page" at bounding box center [145, 183] width 21 height 16
select select
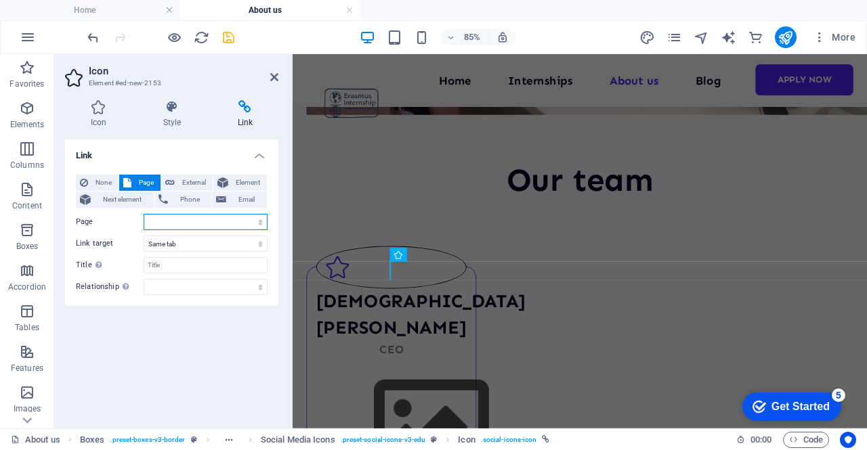
click at [203, 217] on select "Home Internships About us Blog Apply now Legal Notice Privacy" at bounding box center [206, 222] width 124 height 16
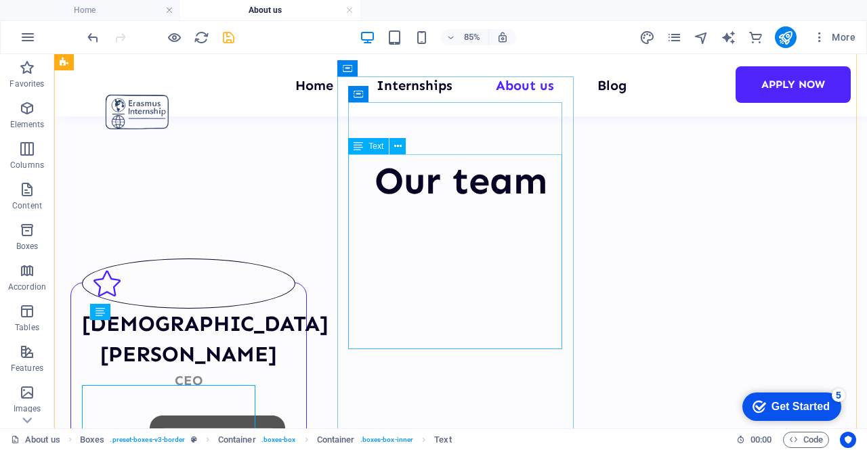
scroll to position [542, 0]
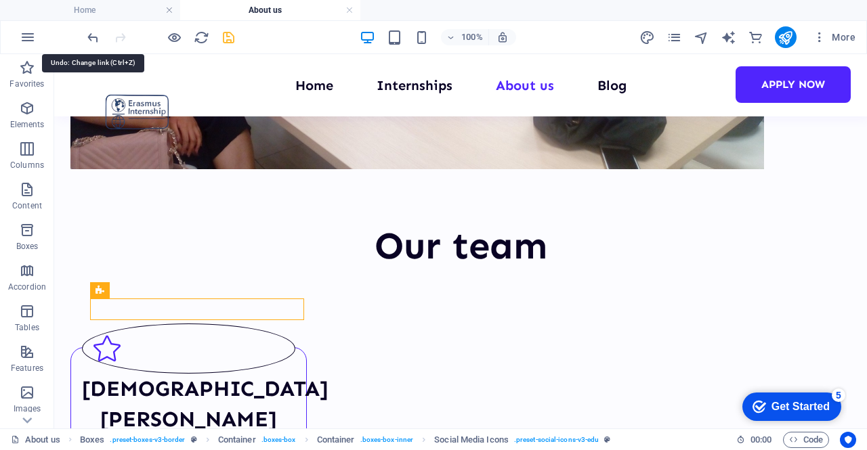
click at [97, 47] on div at bounding box center [161, 37] width 152 height 22
click at [95, 39] on icon "undo" at bounding box center [93, 38] width 16 height 16
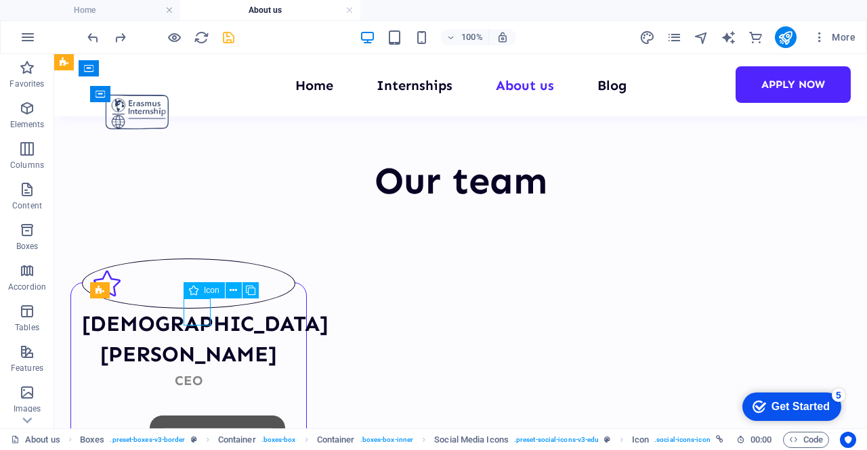
select select
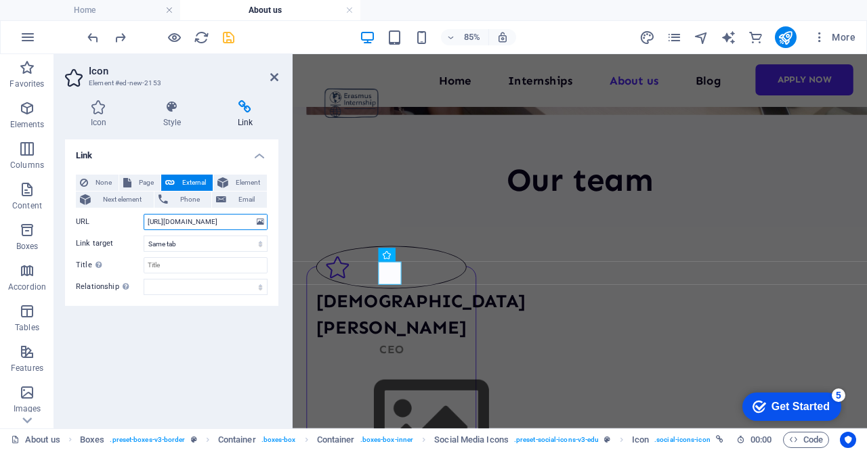
click at [215, 223] on input "https://www.linkedin.com/company/erasmus-internship-solutions" at bounding box center [206, 222] width 124 height 16
click at [208, 223] on input "https://www.linkedin.com/company/erasmus-internship-solutions" at bounding box center [206, 222] width 124 height 16
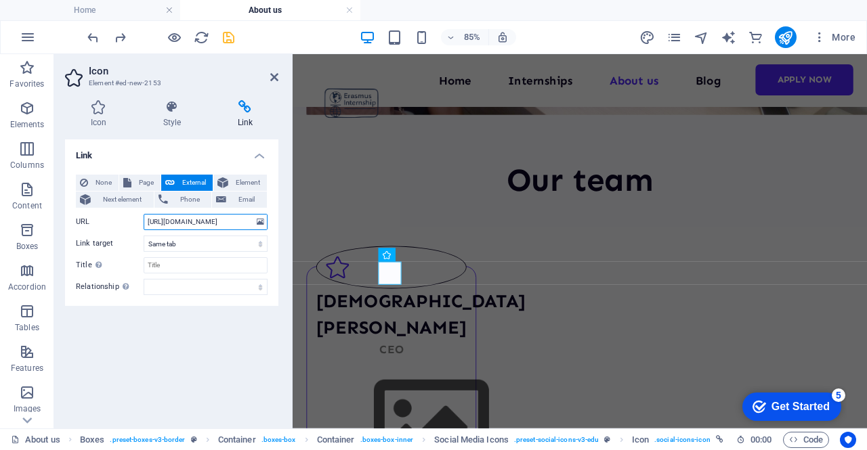
click at [191, 221] on input "https://www.linkedin.com/company/erasmus-internship-solutions" at bounding box center [206, 222] width 124 height 16
click at [188, 221] on input "https://www.linkedin.com/company/erasmus-internship-solutions" at bounding box center [206, 222] width 124 height 16
drag, startPoint x: 190, startPoint y: 223, endPoint x: 224, endPoint y: 225, distance: 33.2
click at [224, 225] on input "https://www.linkedin.com/company/erasmus-internship-solutions" at bounding box center [206, 222] width 124 height 16
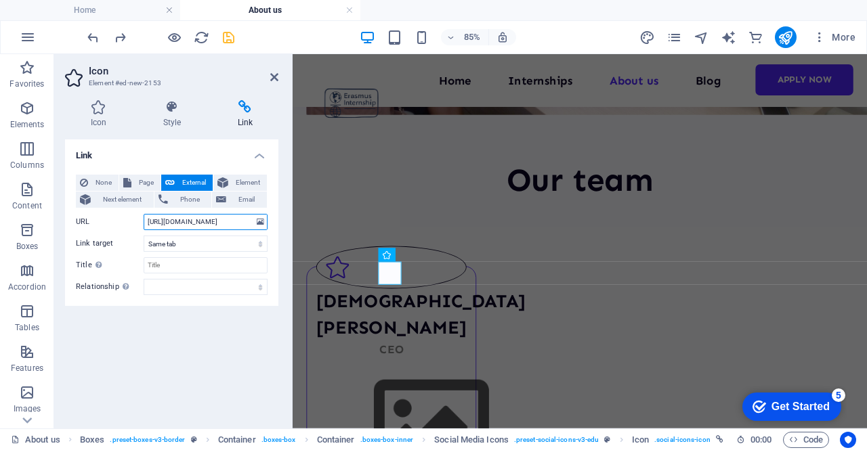
click at [221, 225] on input "https://www.linkedin.com/company/erasmus-internship-solutions" at bounding box center [206, 222] width 124 height 16
click at [228, 220] on input "https://www.linkedin.com/company/erasmus-internship-solutions" at bounding box center [206, 222] width 124 height 16
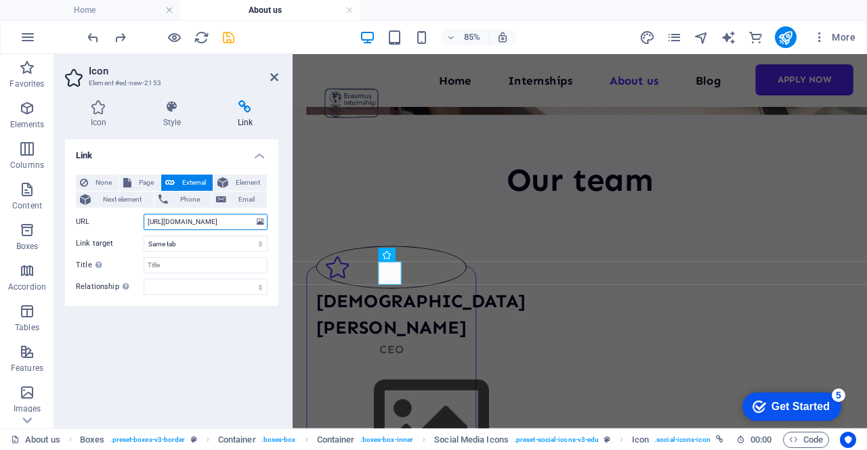
paste input "in/jesusalamolawyer/"
type input "https://www.linkedin.com/in/jesusalamolawyer/"
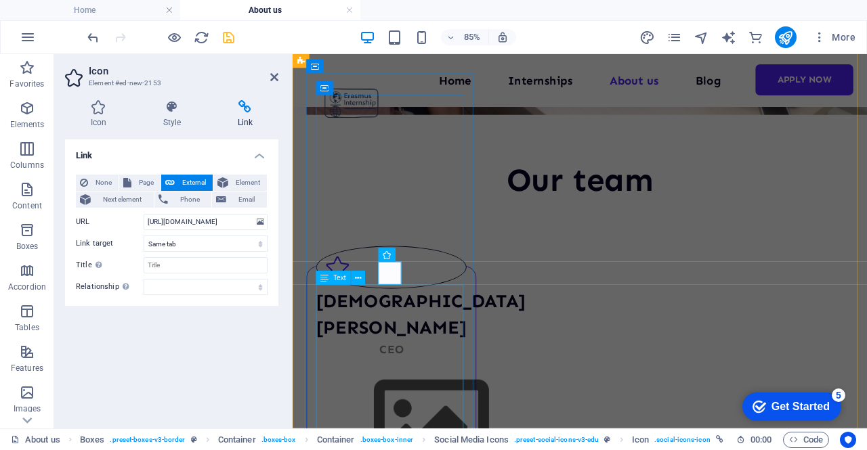
scroll to position [0, 0]
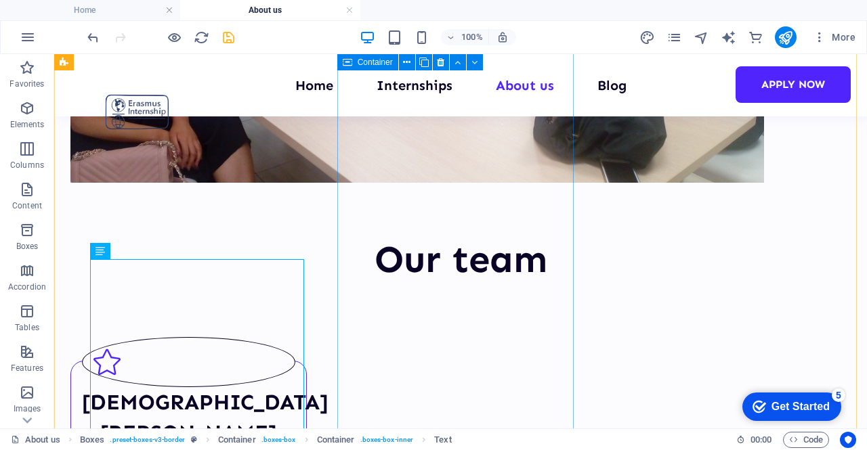
scroll to position [474, 0]
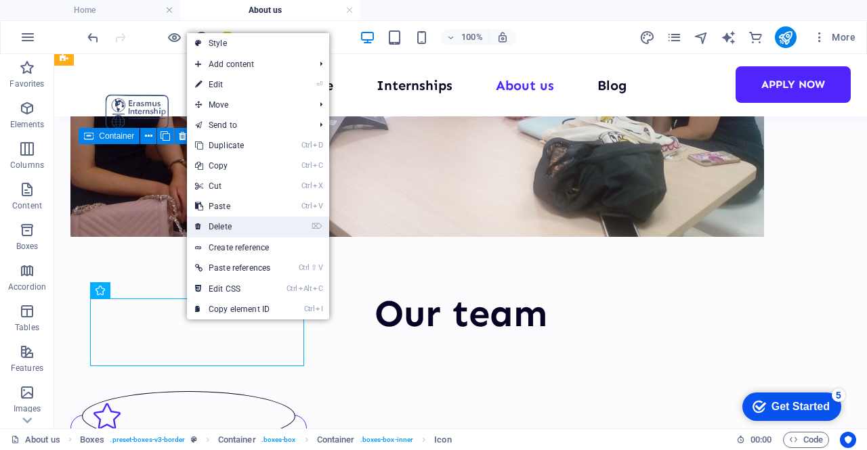
click at [259, 230] on link "⌦ Delete" at bounding box center [232, 227] width 91 height 20
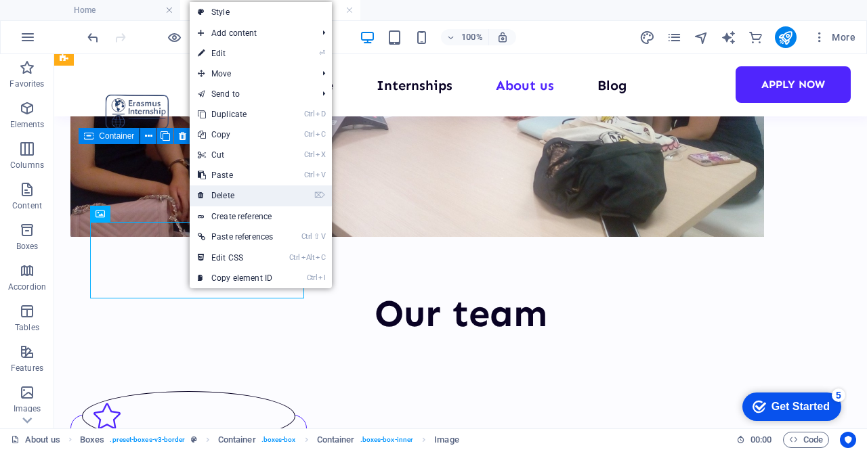
click at [255, 200] on link "⌦ Delete" at bounding box center [235, 196] width 91 height 20
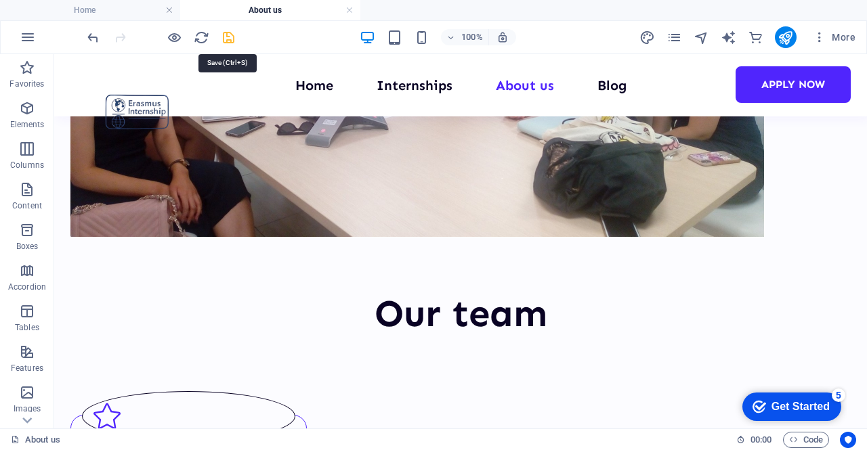
click at [228, 40] on icon "save" at bounding box center [229, 38] width 16 height 16
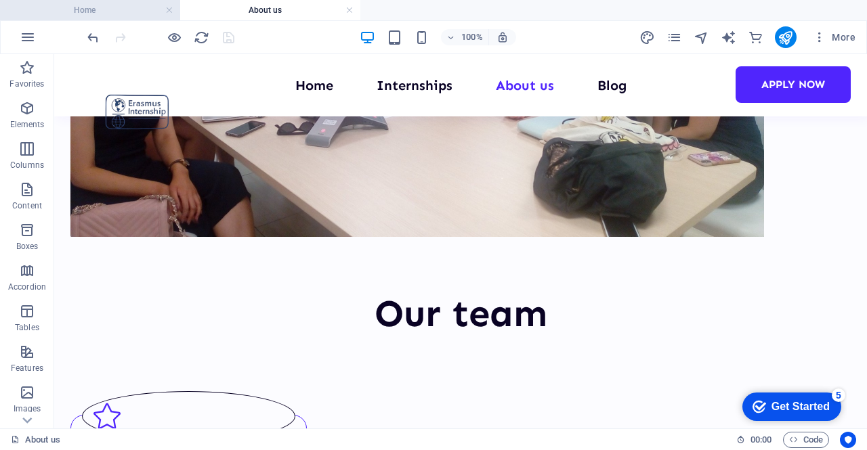
click at [91, 6] on h4 "Home" at bounding box center [90, 10] width 180 height 15
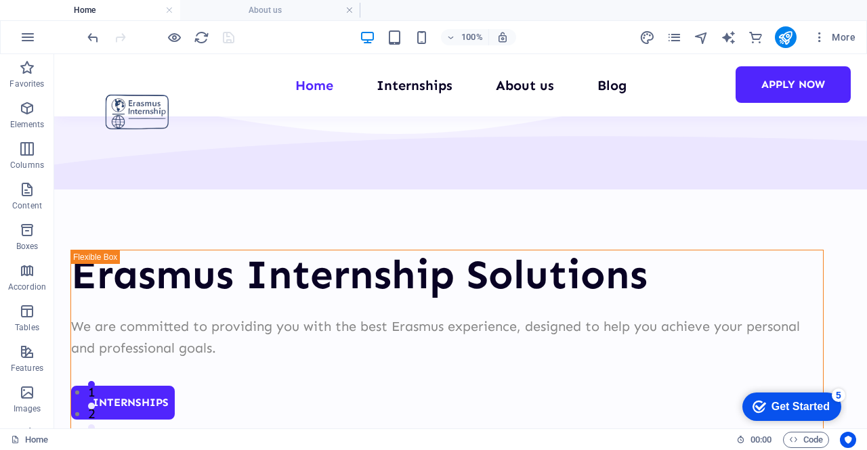
scroll to position [0, 0]
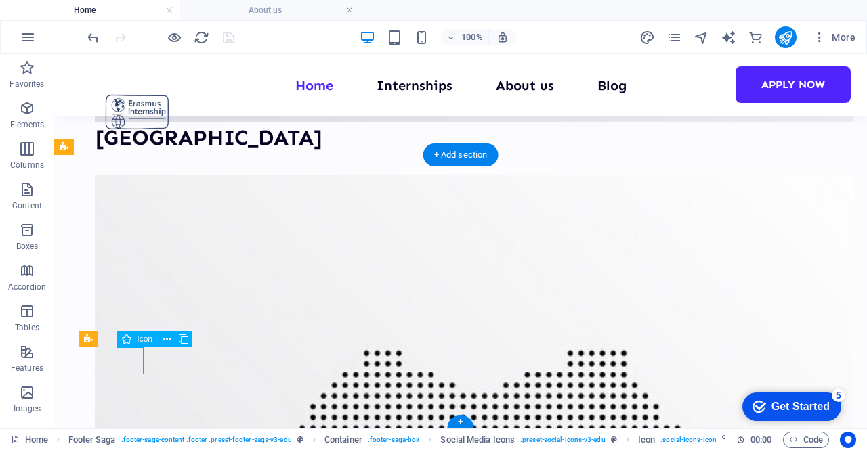
select select "xMidYMid"
select select "px"
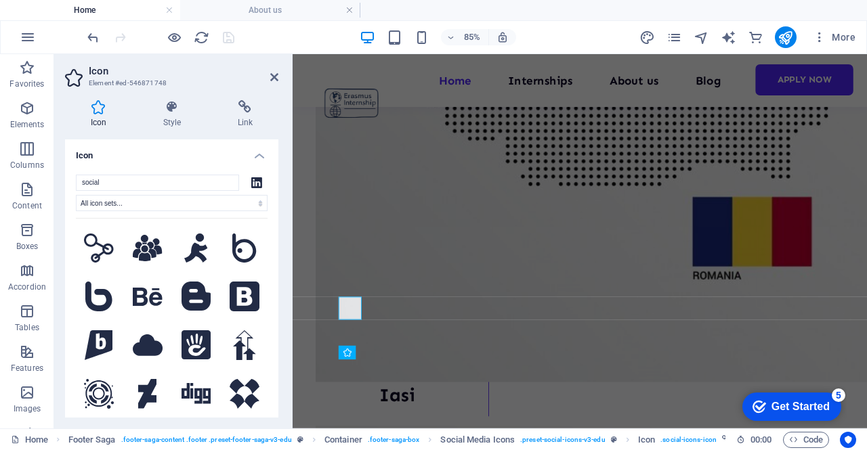
scroll to position [5504, 0]
click at [238, 109] on icon at bounding box center [245, 107] width 66 height 14
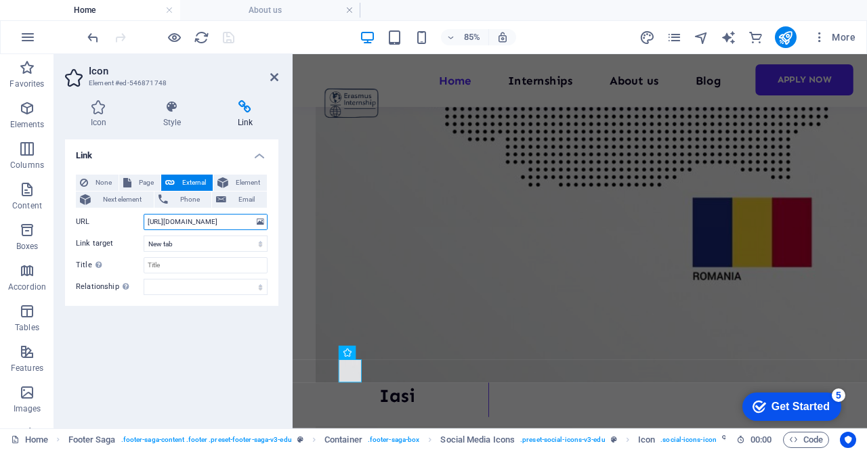
click at [202, 219] on input "https://www.linkedin.com/company/erasmus-internship-solutions" at bounding box center [206, 222] width 124 height 16
drag, startPoint x: 482, startPoint y: 276, endPoint x: 312, endPoint y: 252, distance: 171.7
click at [257, 4] on h4 "About us" at bounding box center [270, 10] width 180 height 15
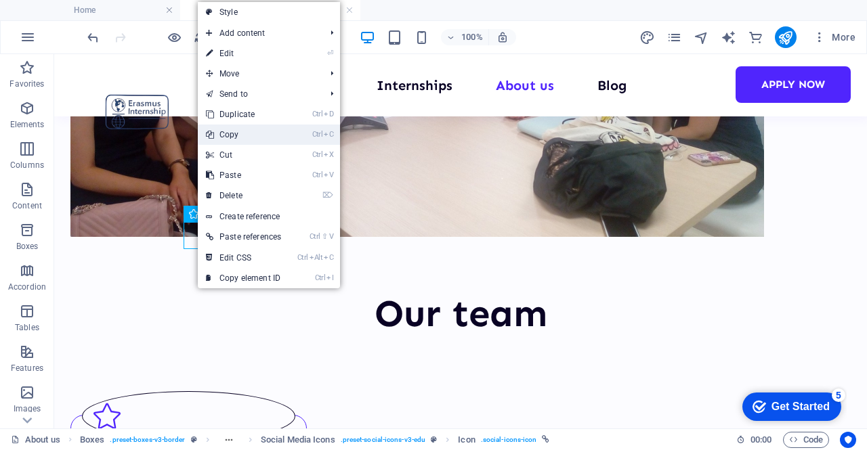
click at [254, 132] on link "Ctrl C Copy" at bounding box center [243, 135] width 91 height 20
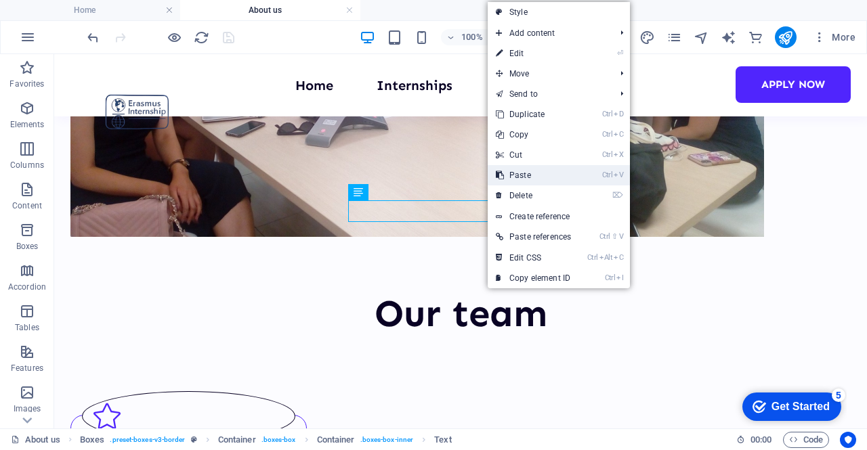
click at [534, 175] on link "Ctrl V Paste" at bounding box center [533, 175] width 91 height 20
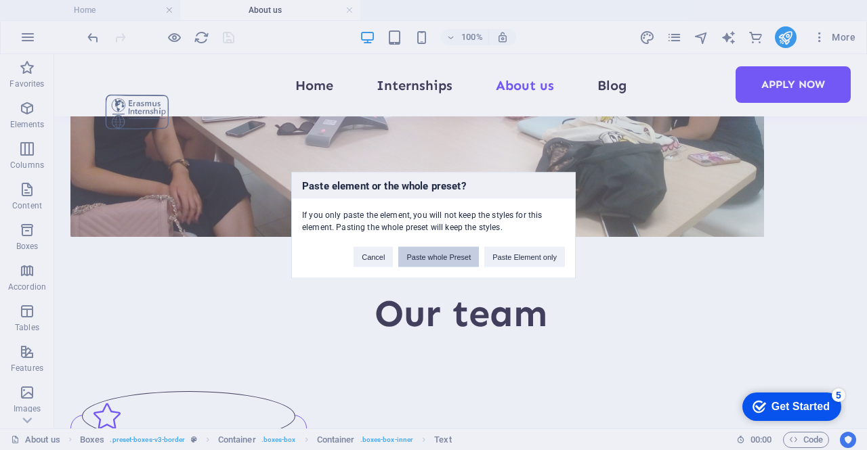
click at [446, 254] on button "Paste whole Preset" at bounding box center [438, 257] width 81 height 20
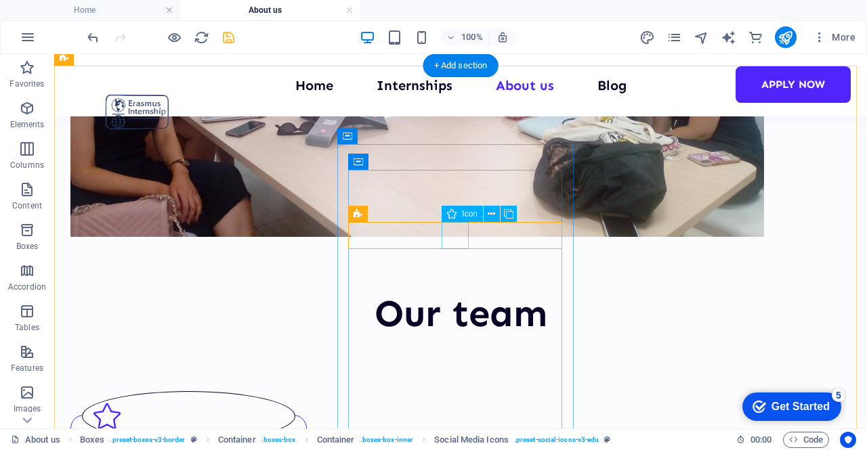
select select "xMidYMid"
select select "px"
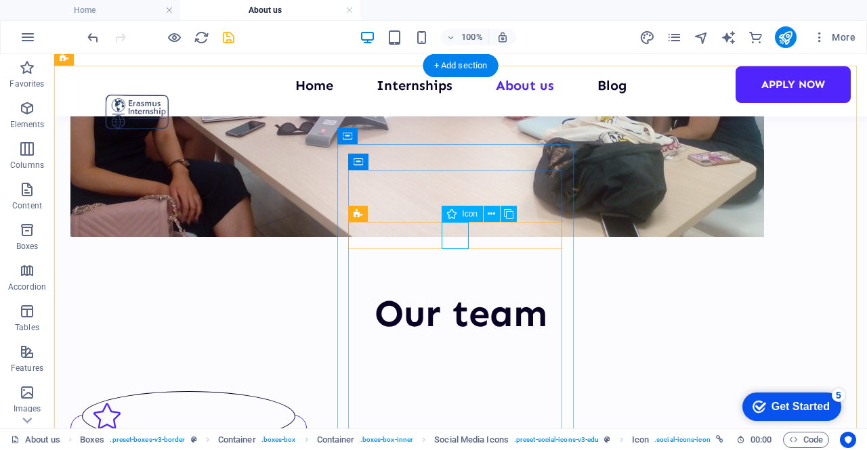
select select
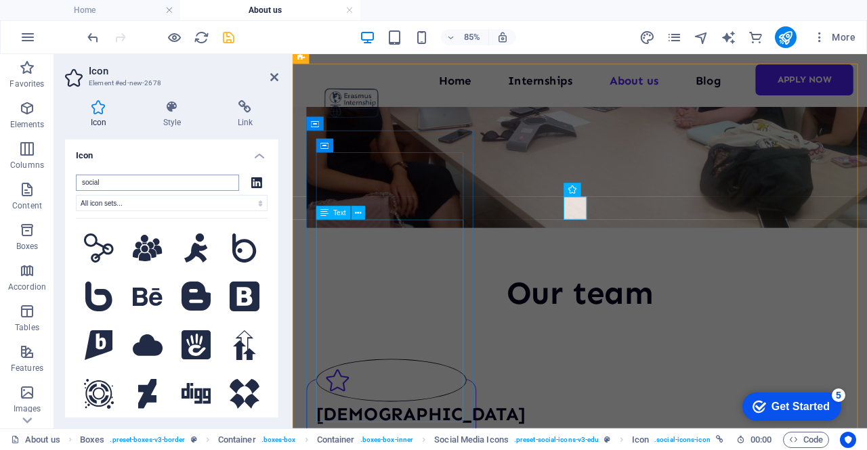
scroll to position [539, 0]
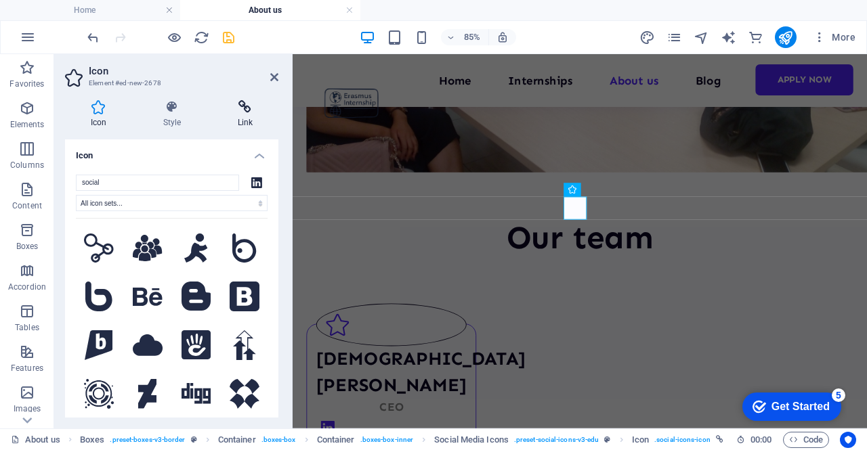
click at [255, 100] on icon at bounding box center [245, 107] width 66 height 14
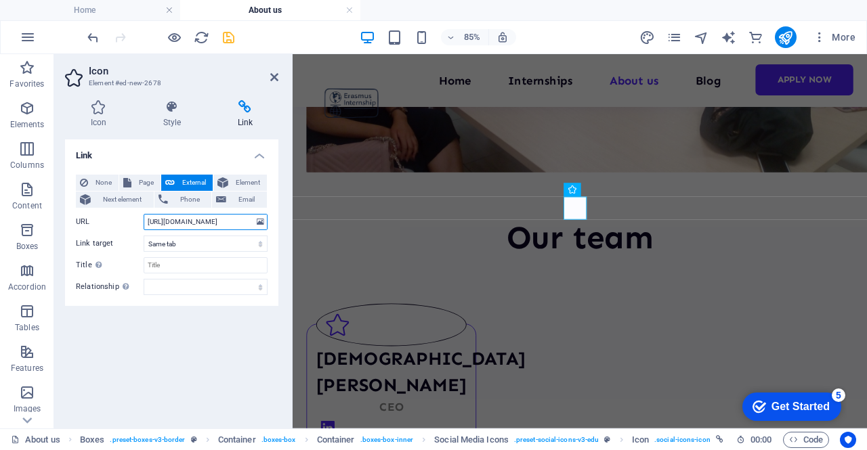
click at [189, 223] on input "https://www.linkedin.com/in/jesusalamolawyer/" at bounding box center [206, 222] width 124 height 16
click at [190, 221] on input "https://www.linkedin.com/in/jesusalamolawyer/" at bounding box center [206, 222] width 124 height 16
paste input "https://www.linkedin.com/in/eliolaureano/"
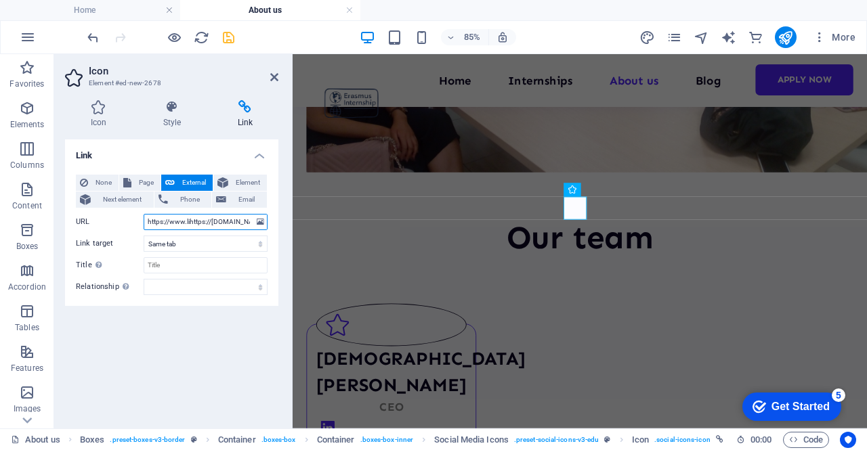
scroll to position [0, 67]
click at [190, 221] on input "https://www.lihttps://www.linkedin.com/in/eliolaureano/nkedin.com/in/jesusalamo…" at bounding box center [206, 222] width 124 height 16
paste input "nkedin.com/in/eliolaureano"
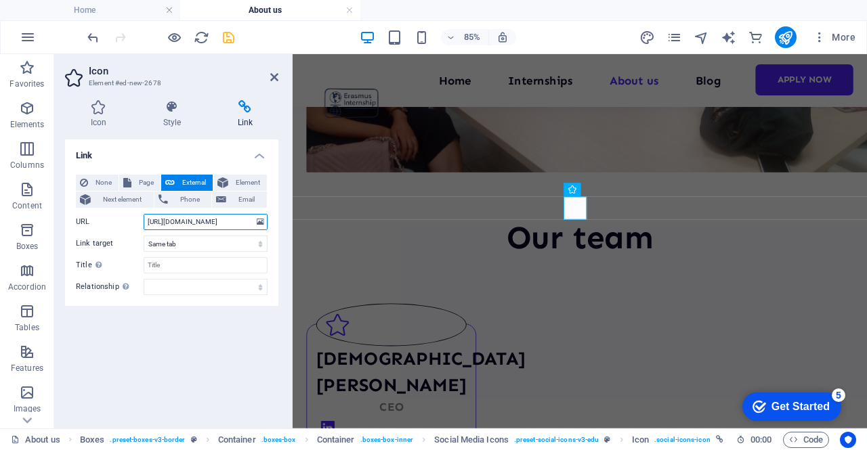
scroll to position [0, 24]
type input "https://www.linkedin.com/in/eliolaureano/"
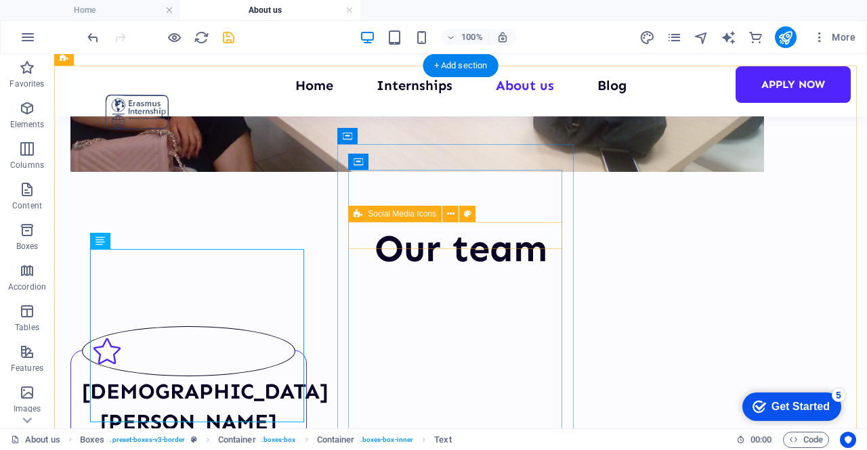
scroll to position [474, 0]
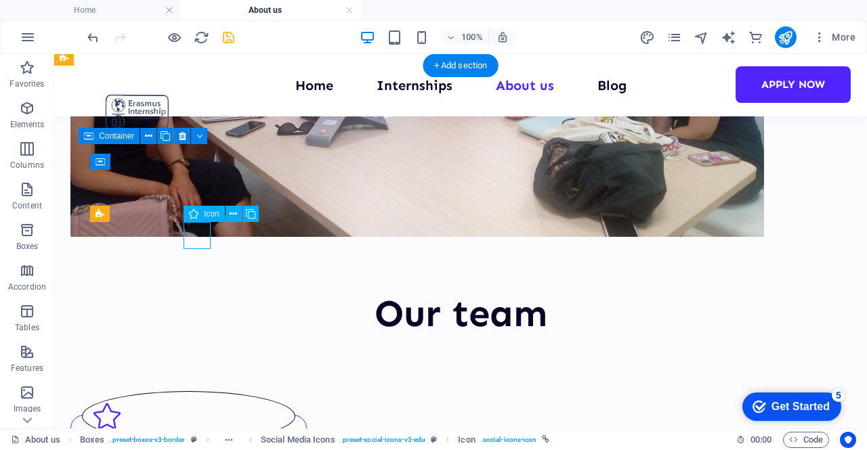
select select
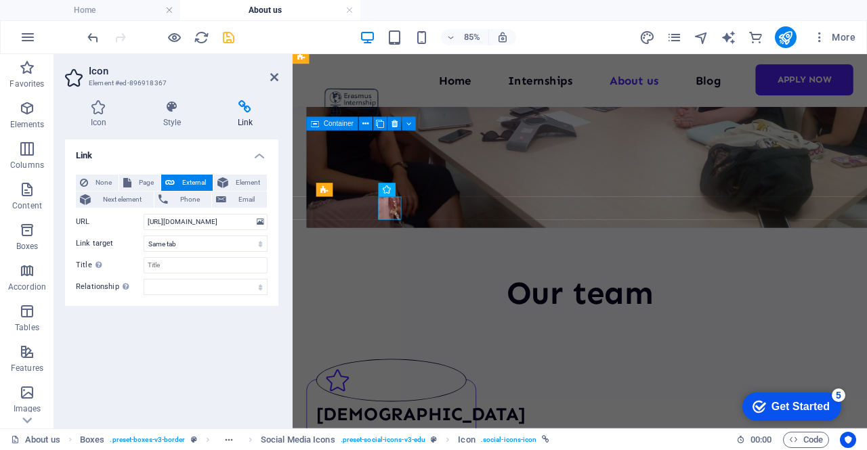
scroll to position [539, 0]
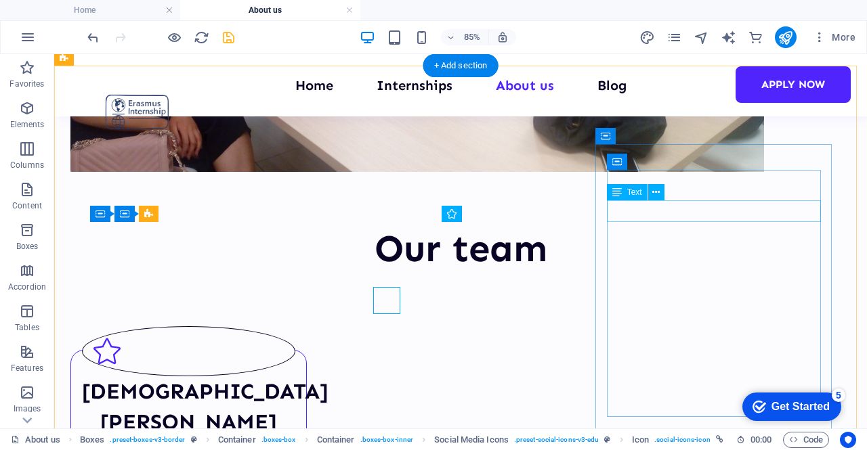
scroll to position [474, 0]
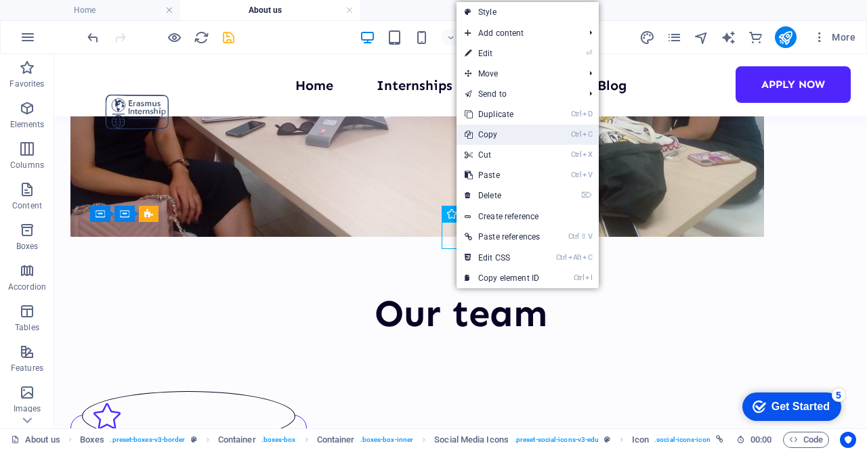
click at [505, 137] on link "Ctrl C Copy" at bounding box center [501, 135] width 91 height 20
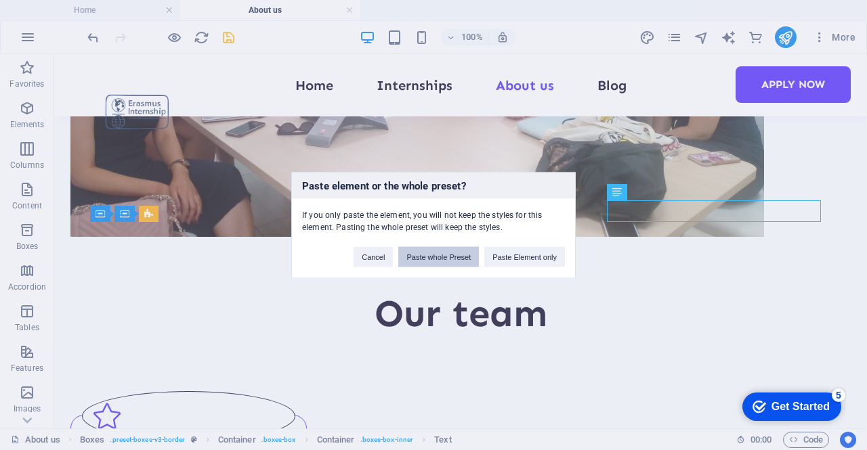
click at [458, 253] on button "Paste whole Preset" at bounding box center [438, 257] width 81 height 20
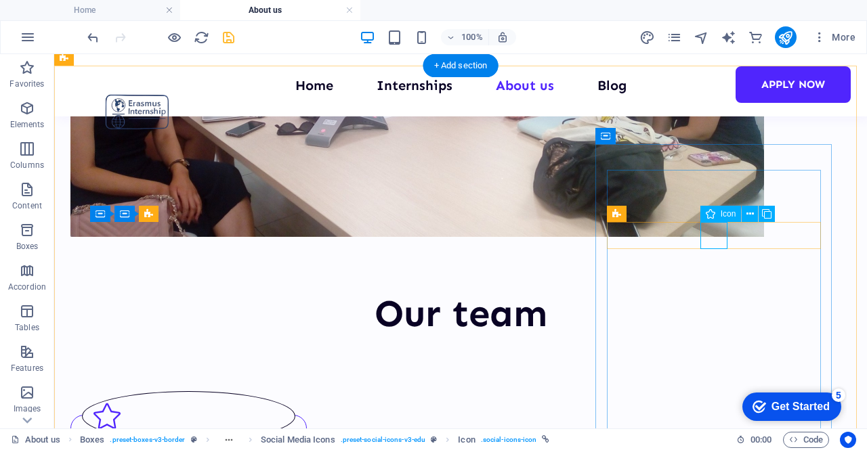
select select "xMidYMid"
select select "px"
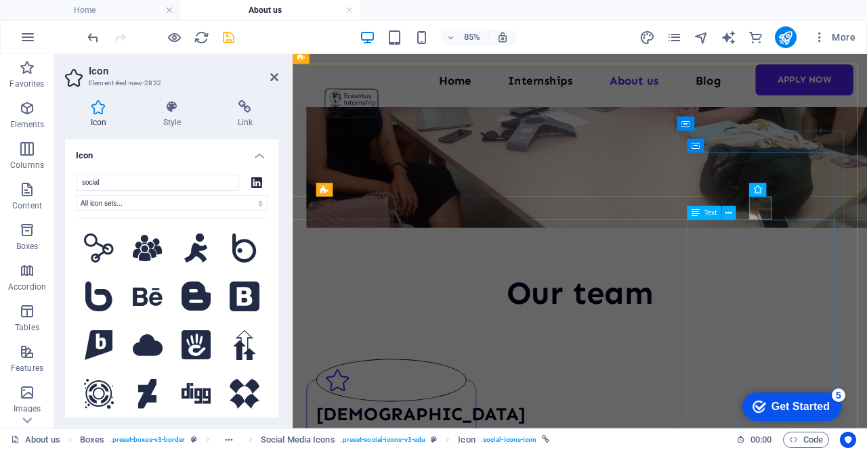
scroll to position [539, 0]
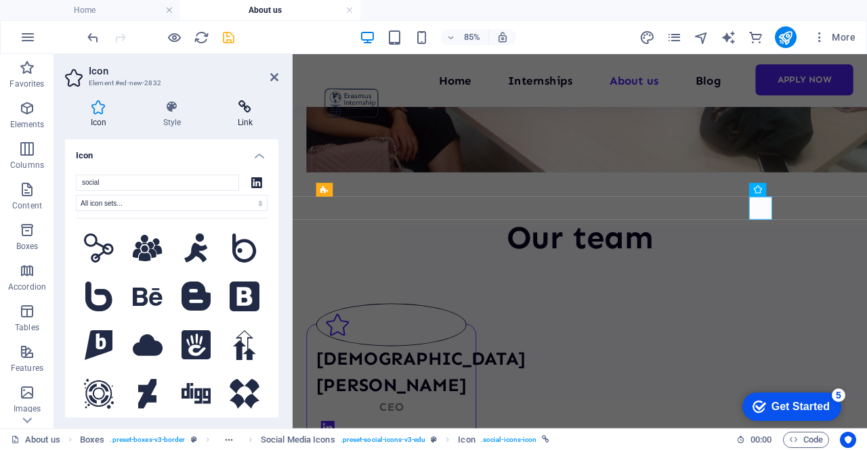
click at [240, 102] on icon at bounding box center [245, 107] width 66 height 14
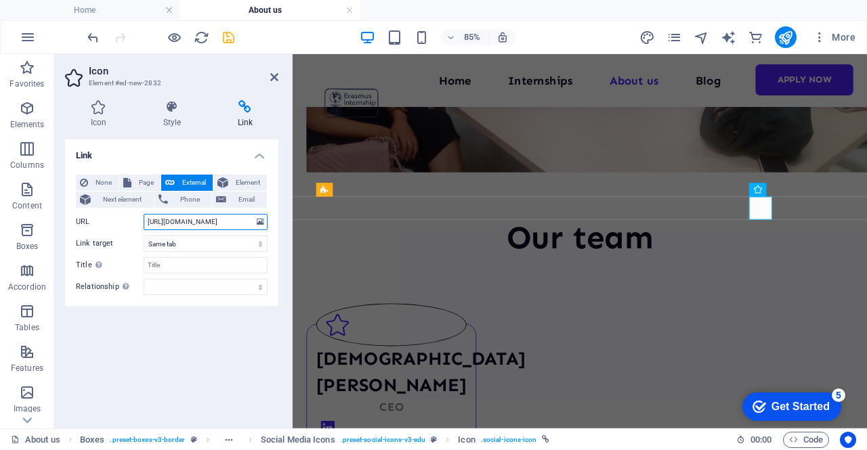
click at [213, 224] on input "https://www.linkedin.com/in/eliolaureano/" at bounding box center [206, 222] width 124 height 16
click at [213, 223] on input "https://www.linkedin.com/in/eliolaureano/" at bounding box center [206, 222] width 124 height 16
paste input "romell-jaramill"
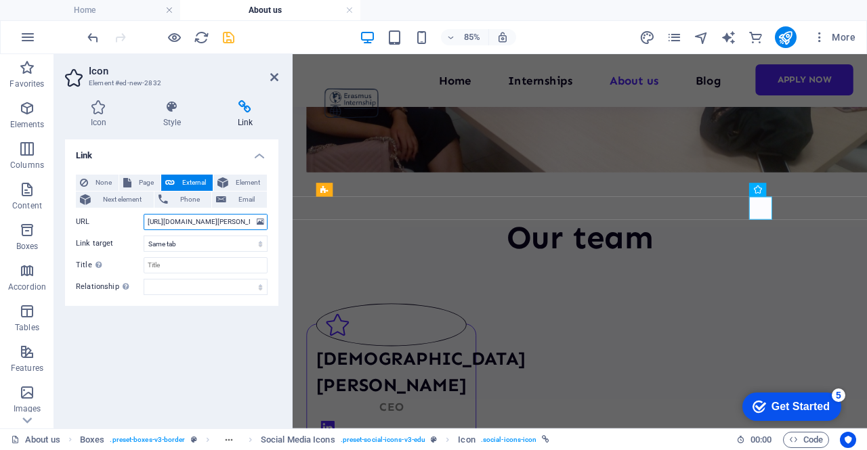
scroll to position [0, 34]
type input "https://www.linkedin.com/in/romell-jaramillo/"
click at [251, 328] on div "Link None Page External Element Next element Phone Email Page Home Internships …" at bounding box center [171, 279] width 213 height 278
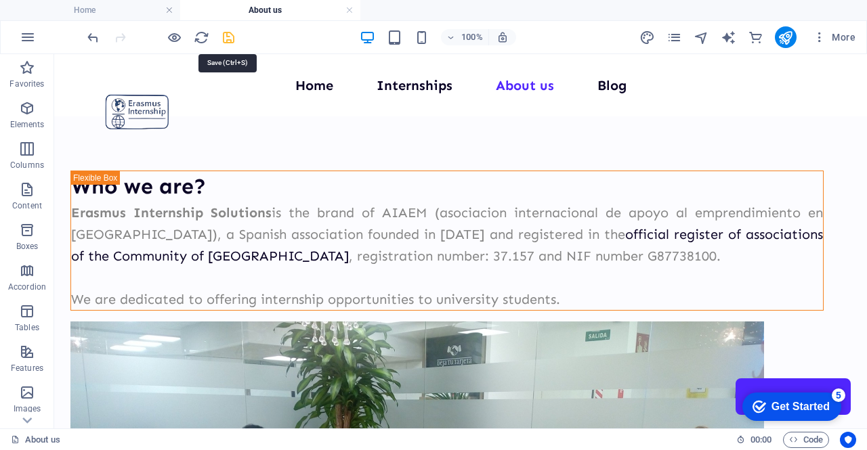
click at [226, 30] on icon "save" at bounding box center [229, 38] width 16 height 16
click at [786, 35] on icon "publish" at bounding box center [786, 38] width 16 height 16
